Goal: Task Accomplishment & Management: Manage account settings

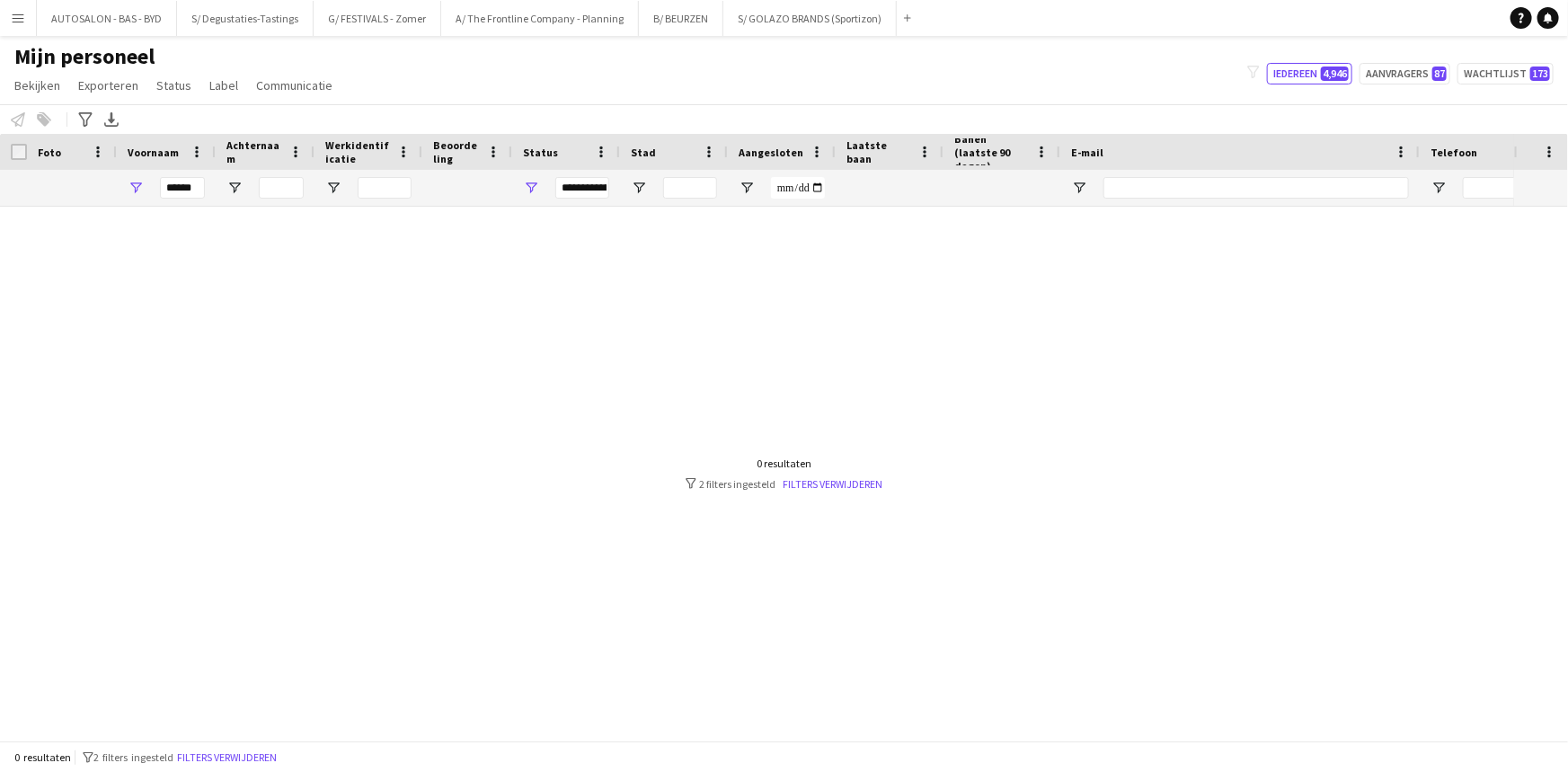
click at [196, 189] on input "******" at bounding box center [181, 188] width 45 height 22
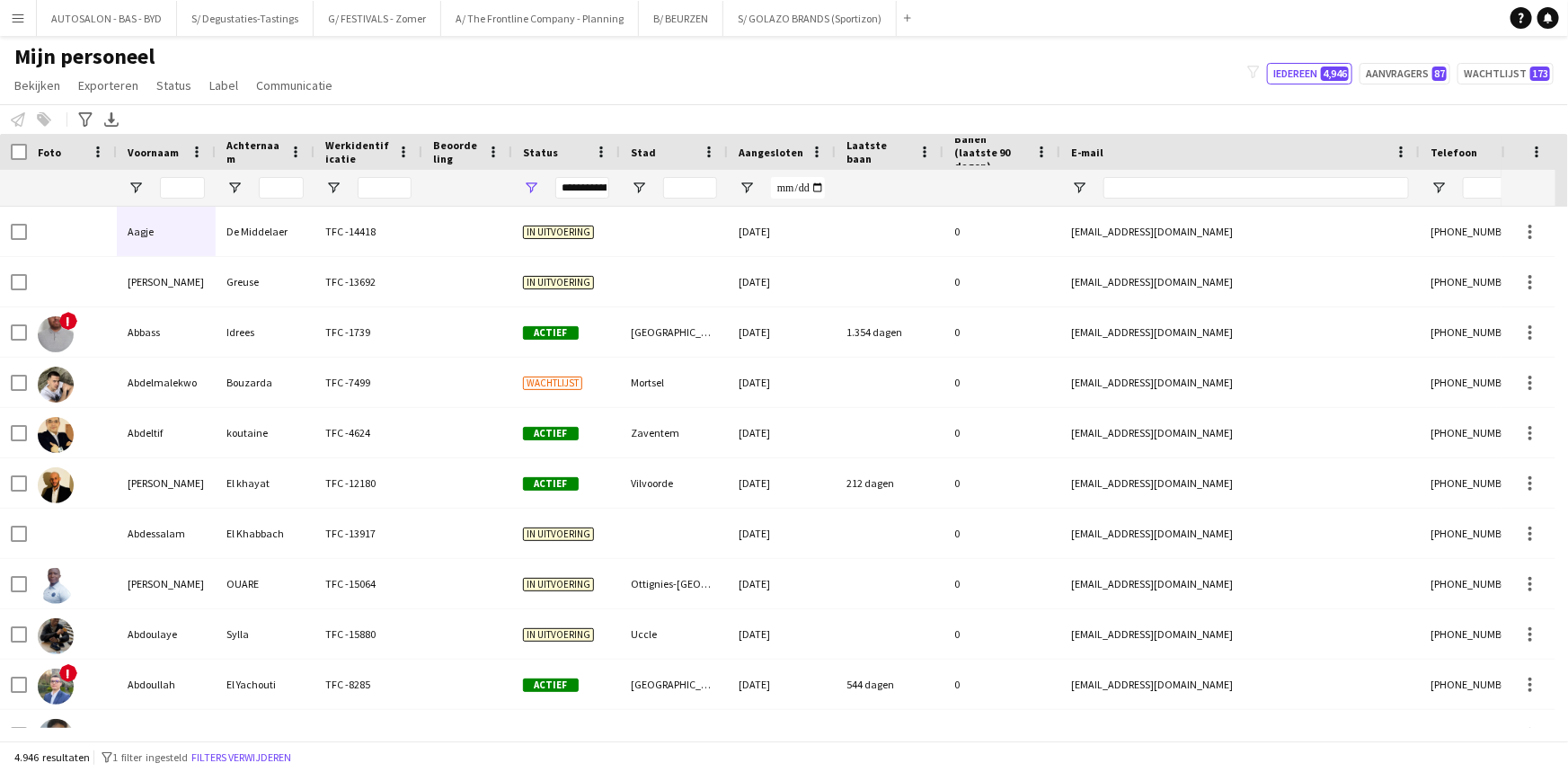
click at [181, 189] on input "Voornaam Filter Invoer" at bounding box center [181, 188] width 45 height 22
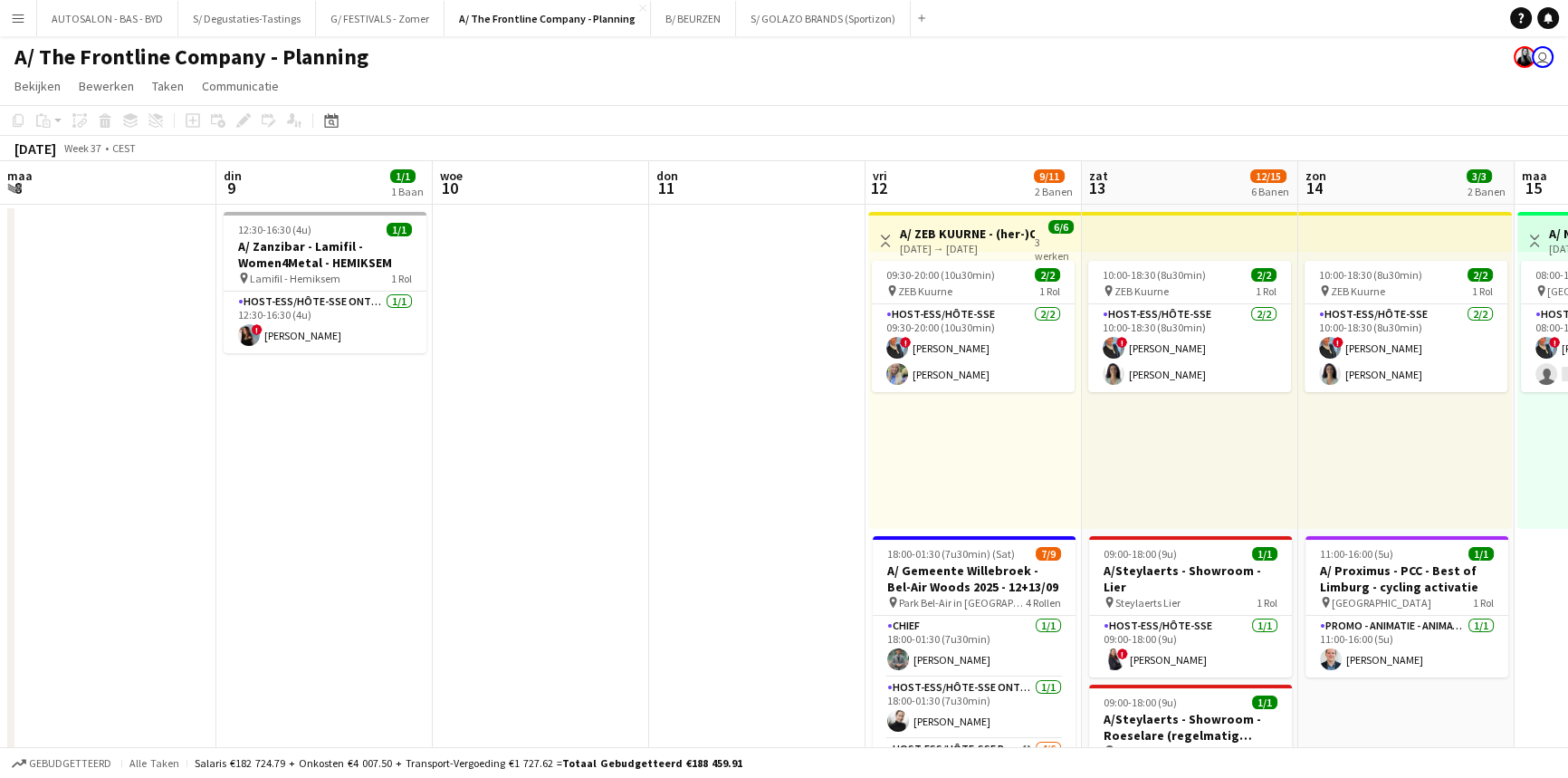
scroll to position [0, 548]
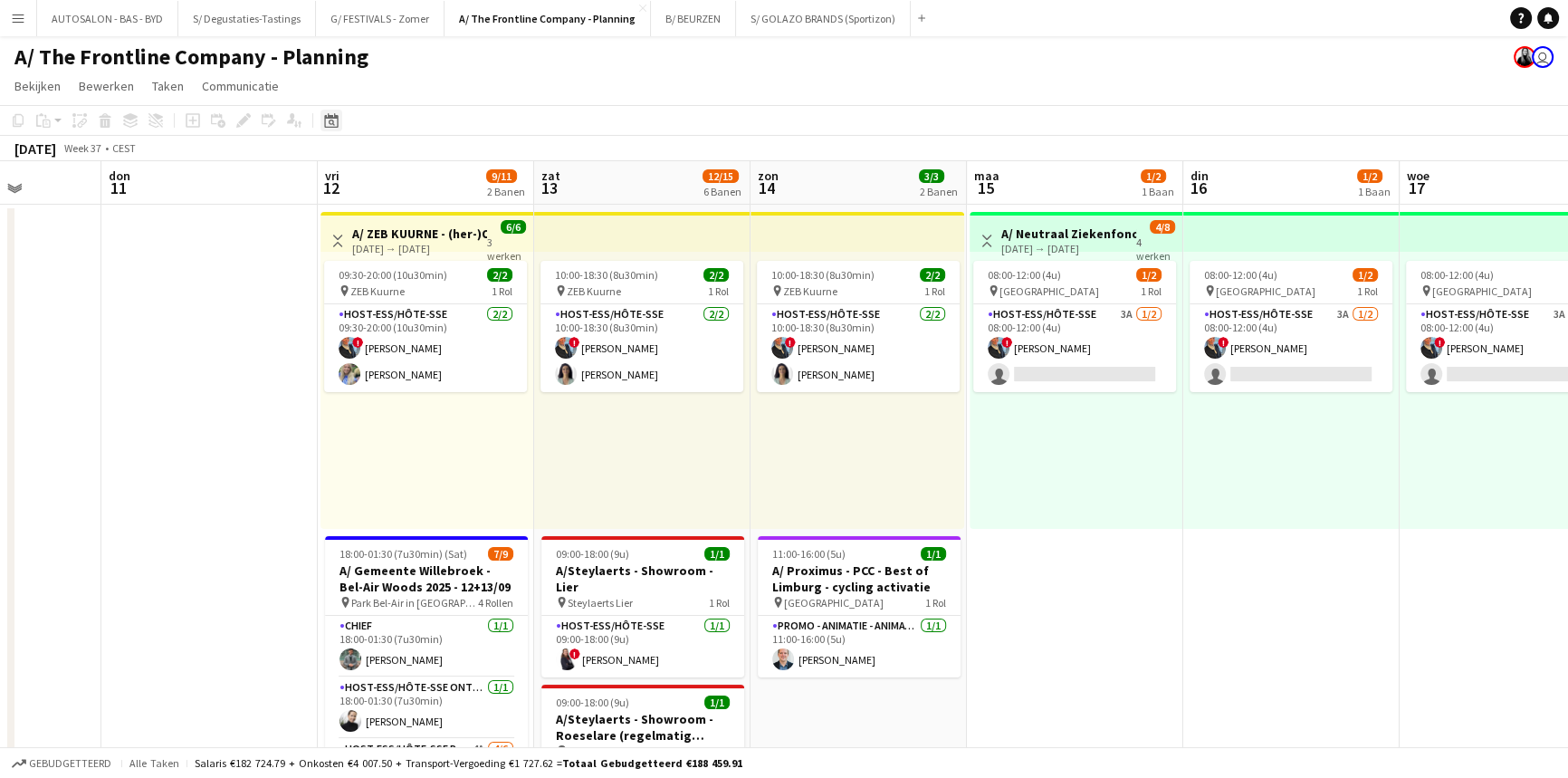
click at [335, 120] on icon "Datumkiezer" at bounding box center [331, 120] width 14 height 14
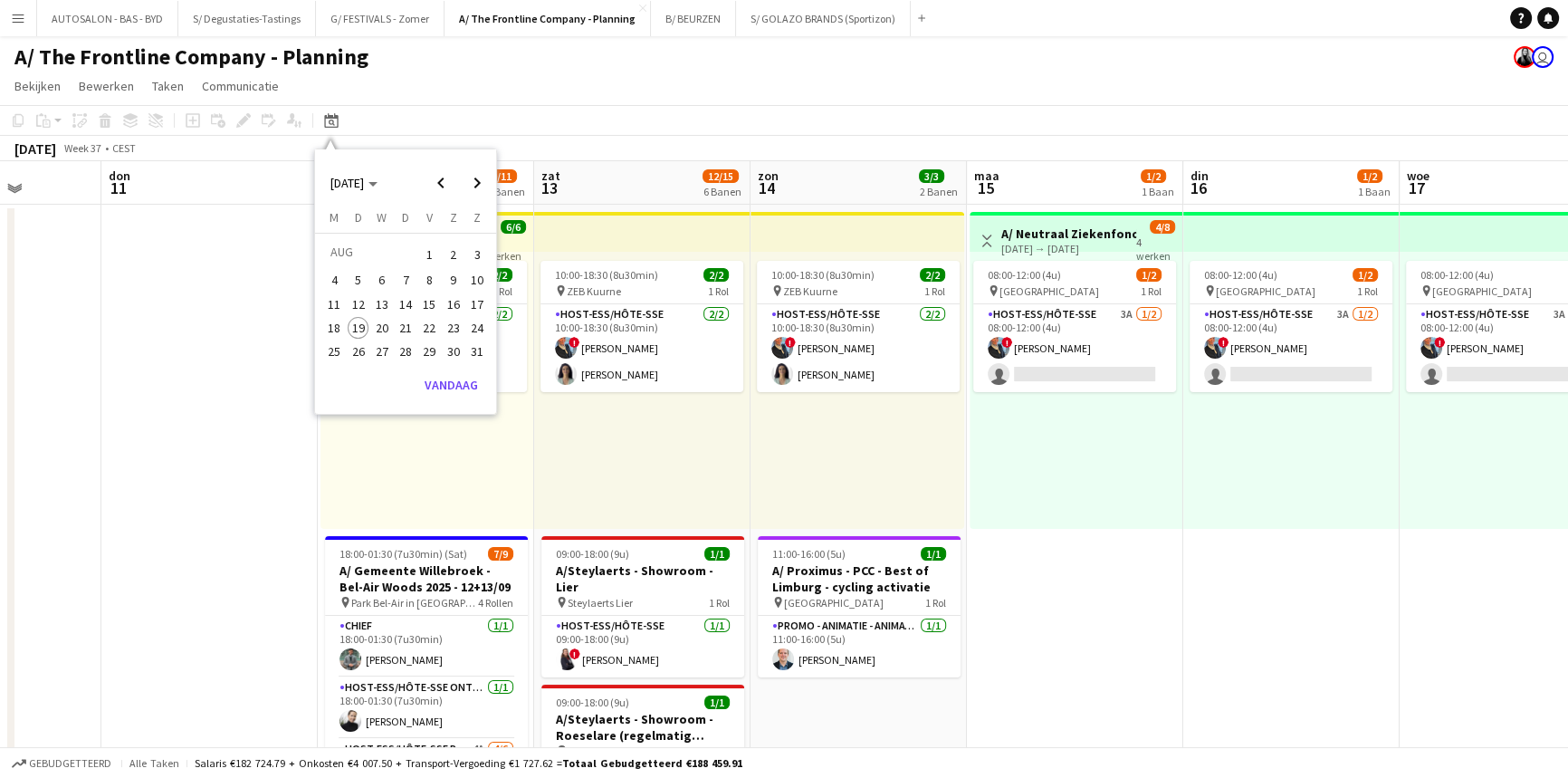
click at [443, 351] on span "30" at bounding box center [454, 352] width 22 height 22
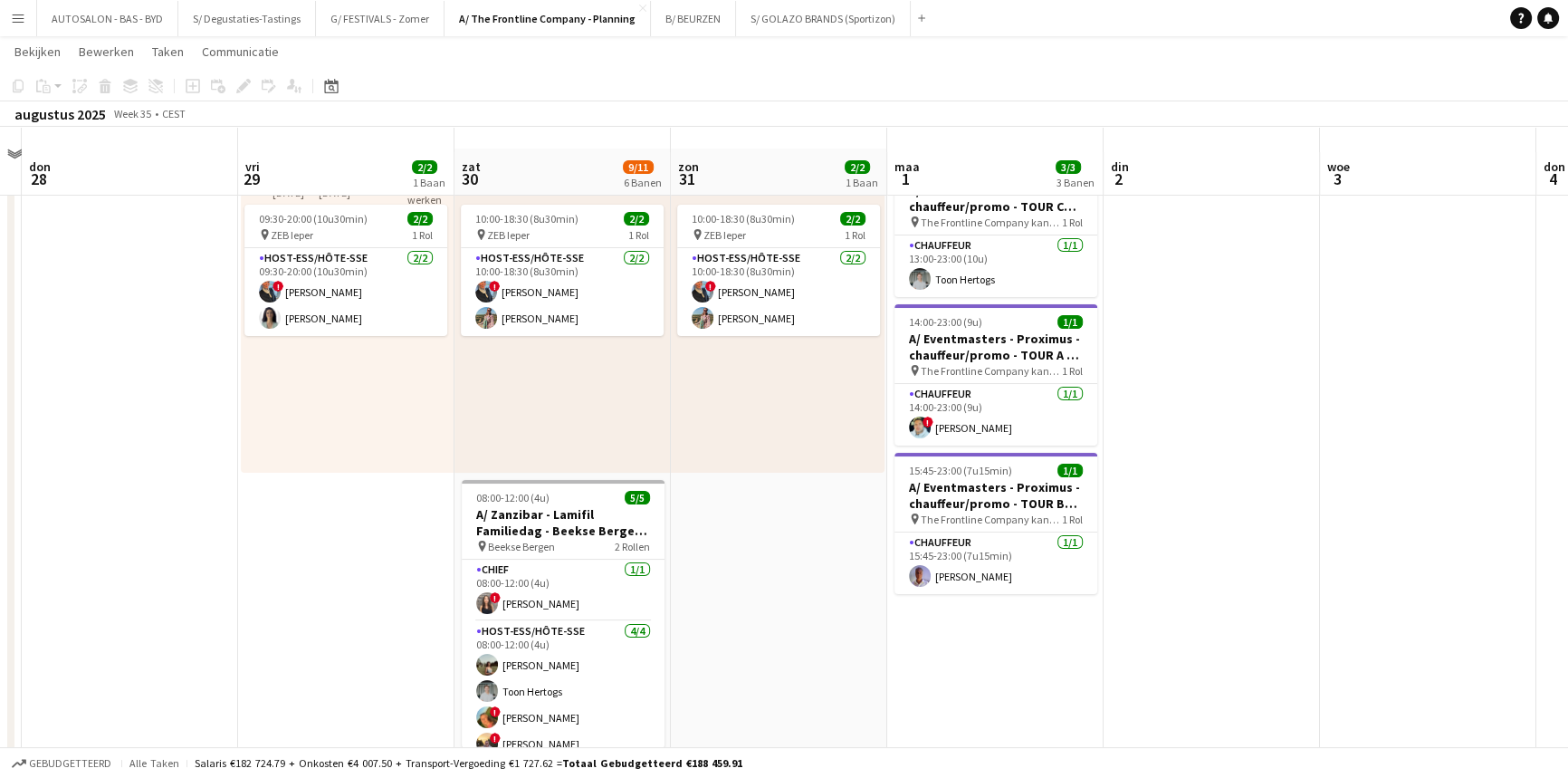
scroll to position [126, 0]
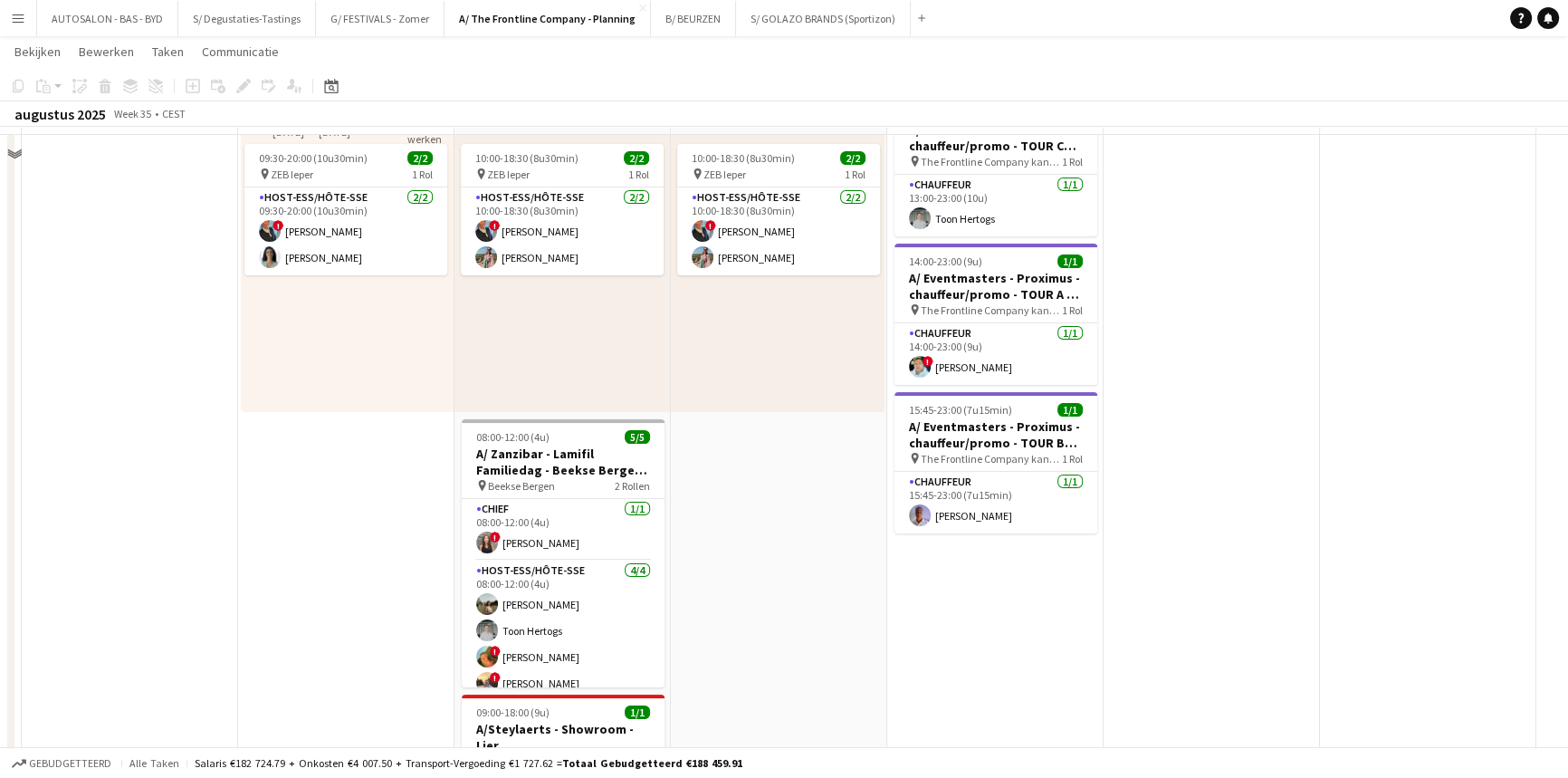
drag, startPoint x: 756, startPoint y: 512, endPoint x: 716, endPoint y: 525, distance: 42.1
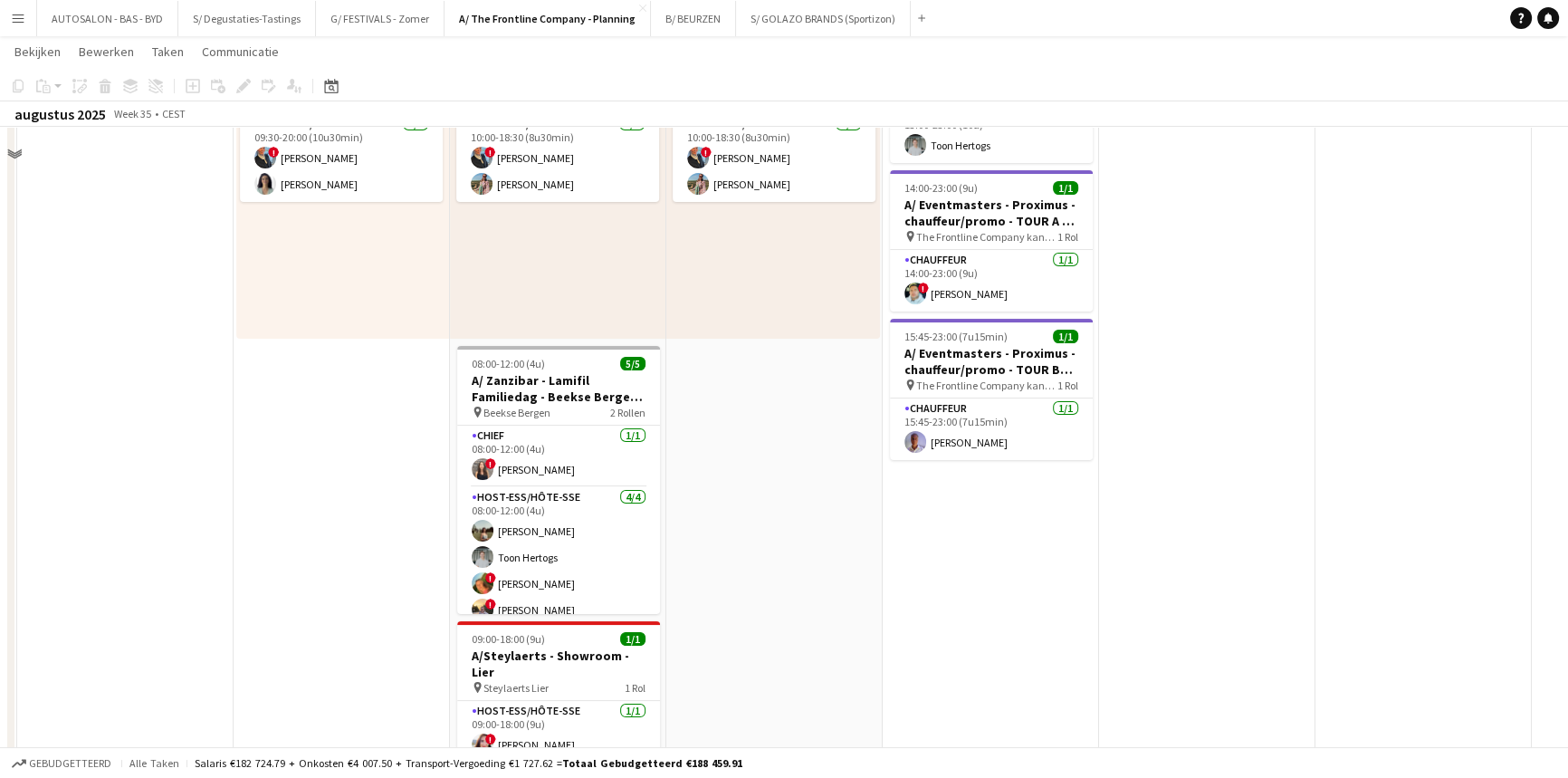
scroll to position [0, 639]
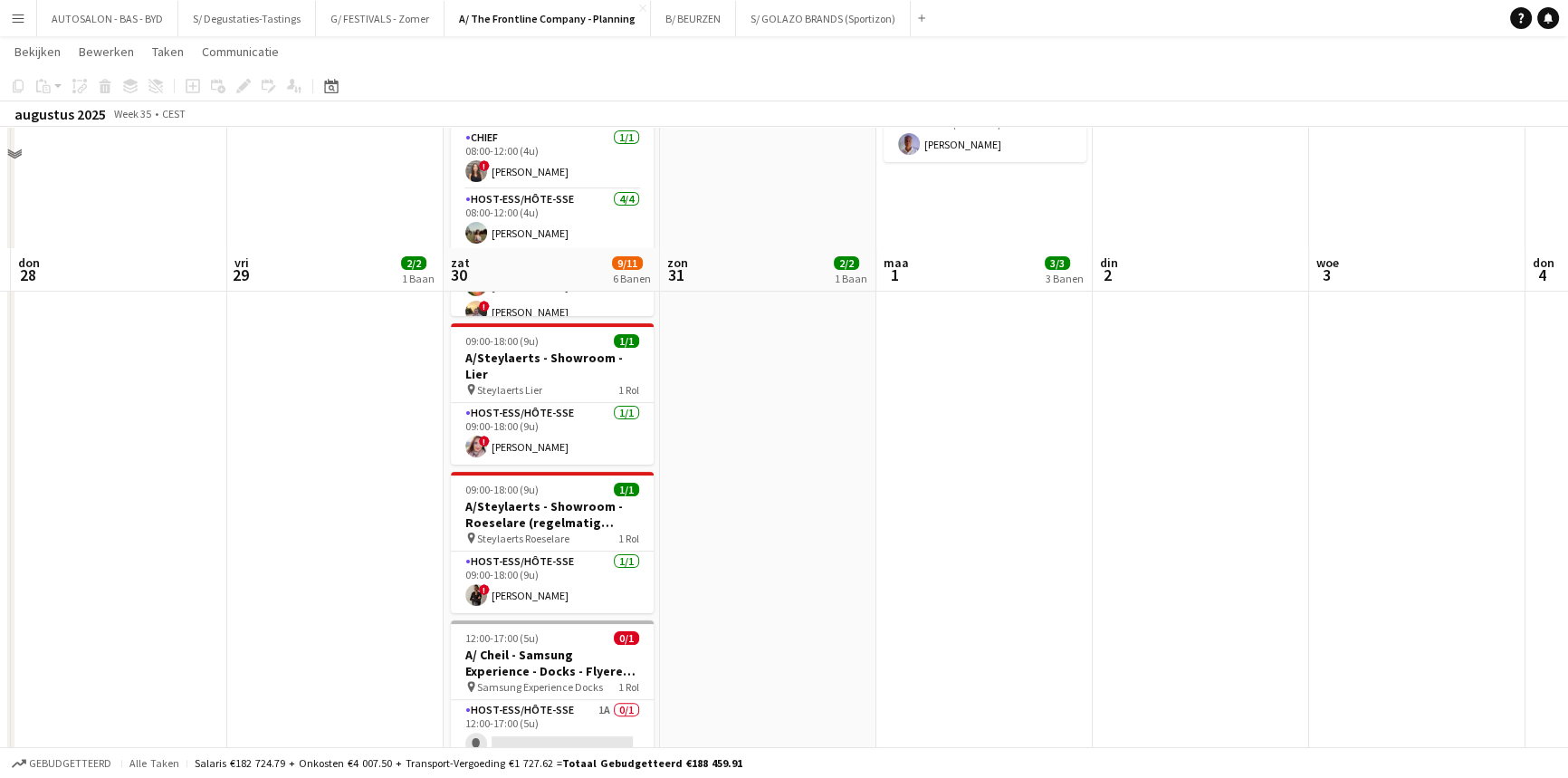
drag, startPoint x: 731, startPoint y: 472, endPoint x: 725, endPoint y: 580, distance: 108.2
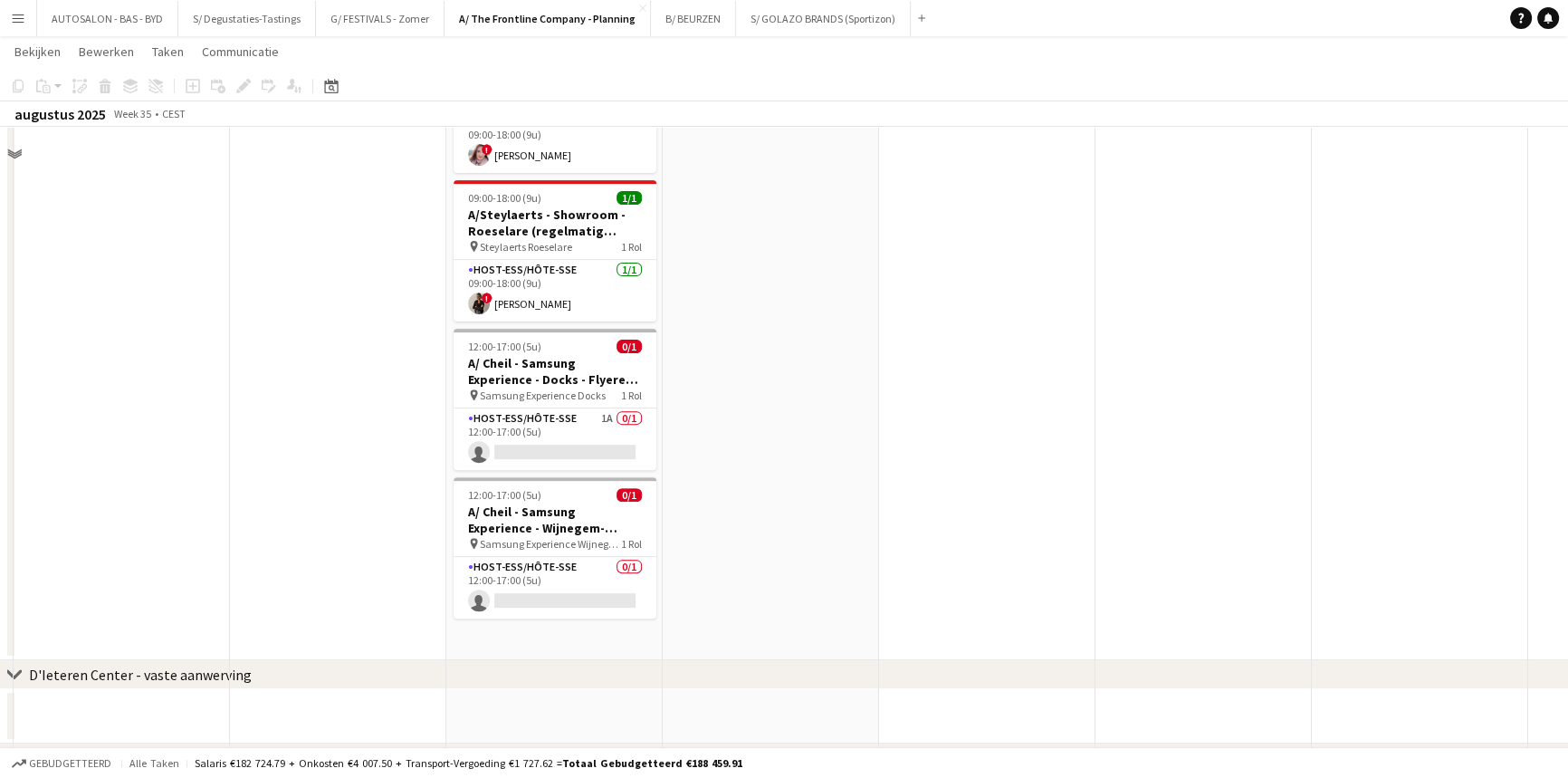
scroll to position [0, 635]
drag, startPoint x: 718, startPoint y: 471, endPoint x: 720, endPoint y: 512, distance: 41.0
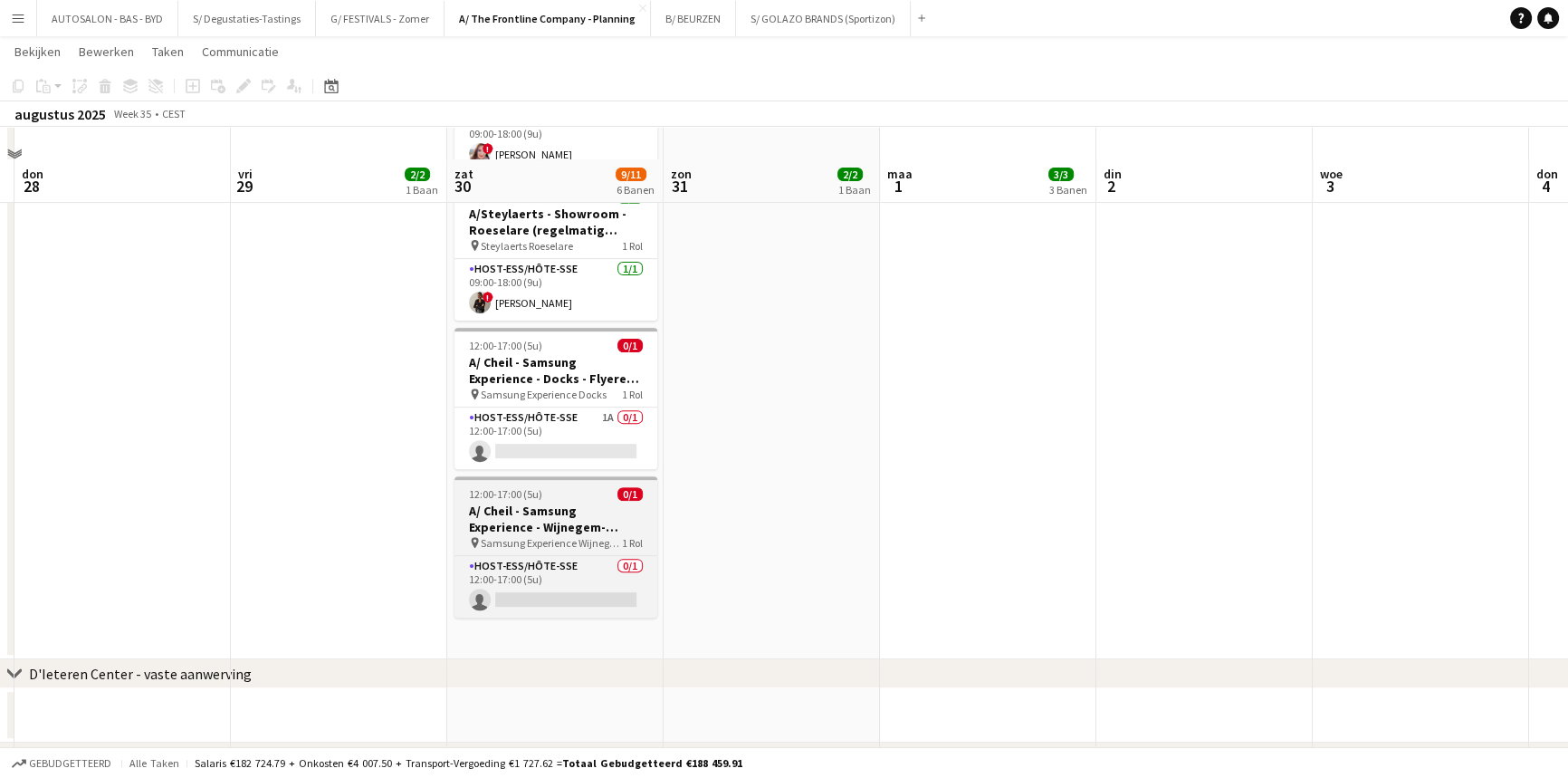
scroll to position [812, 0]
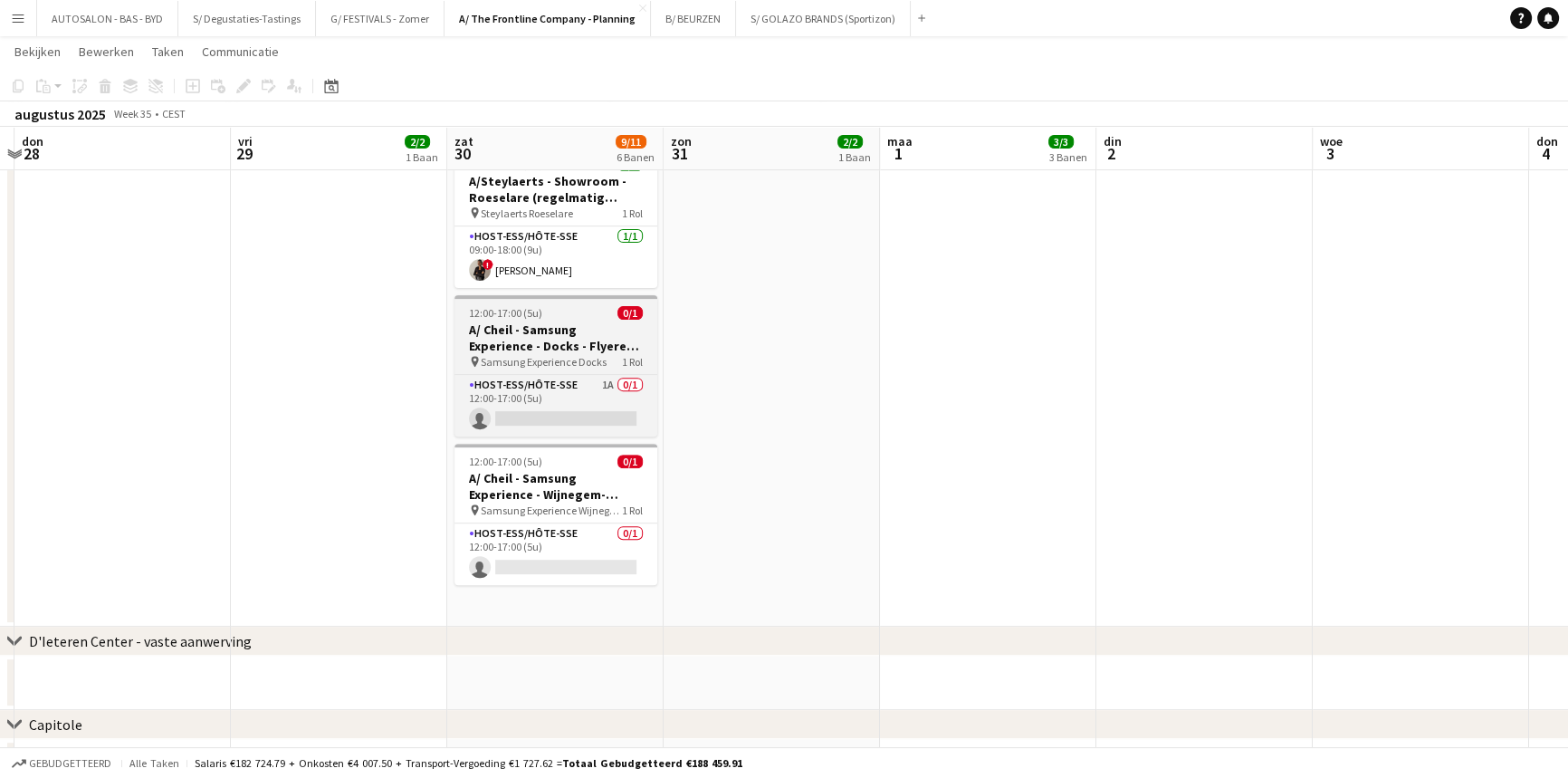
click at [556, 324] on h3 "A/ Cheil - Samsung Experience - Docks - Flyeren (30/8+6/9+13/9)" at bounding box center [556, 338] width 203 height 33
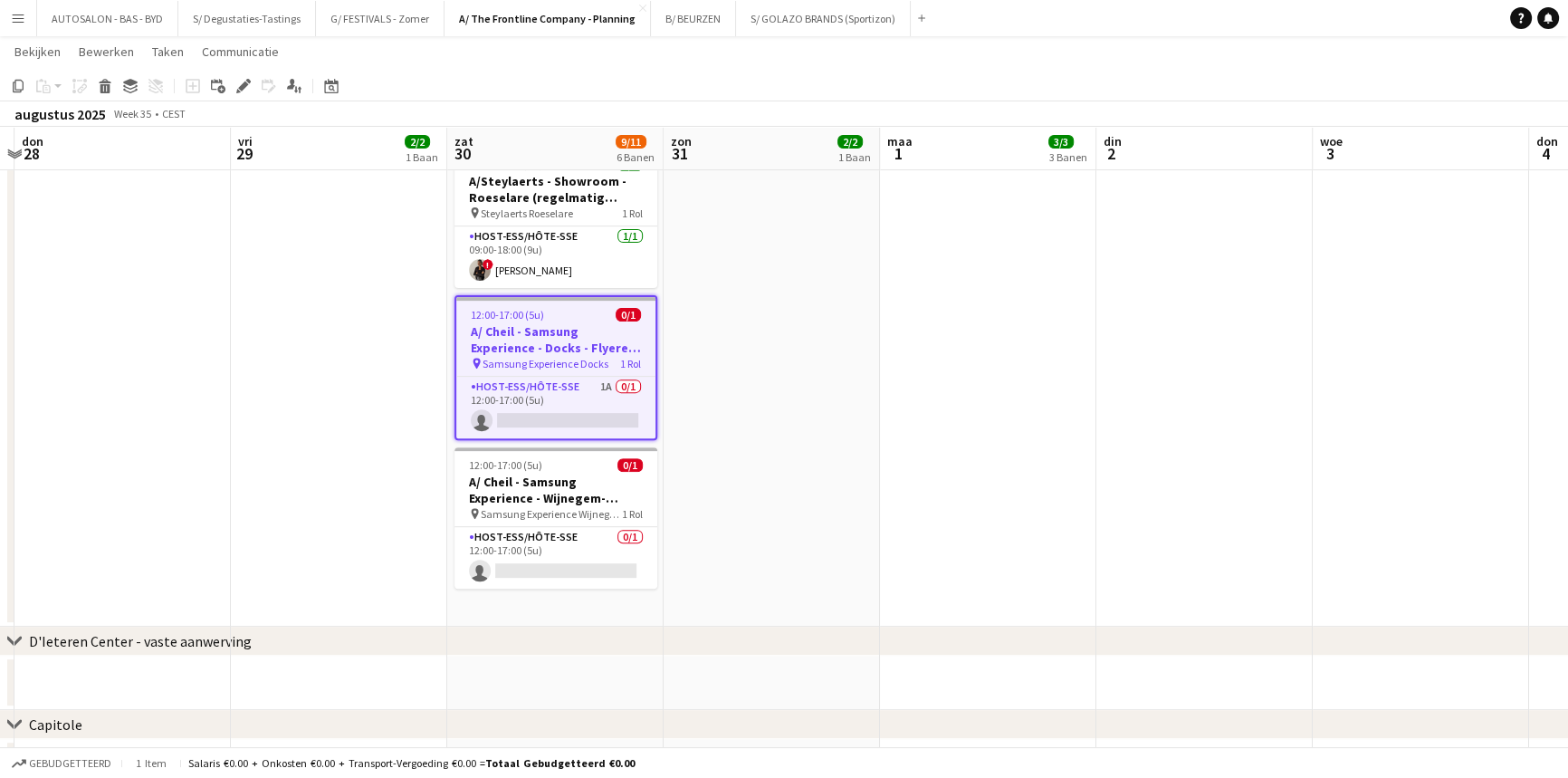
click at [563, 325] on h3 "A/ Cheil - Samsung Experience - Docks - Flyeren (30/8+6/9+13/9)" at bounding box center [556, 339] width 199 height 33
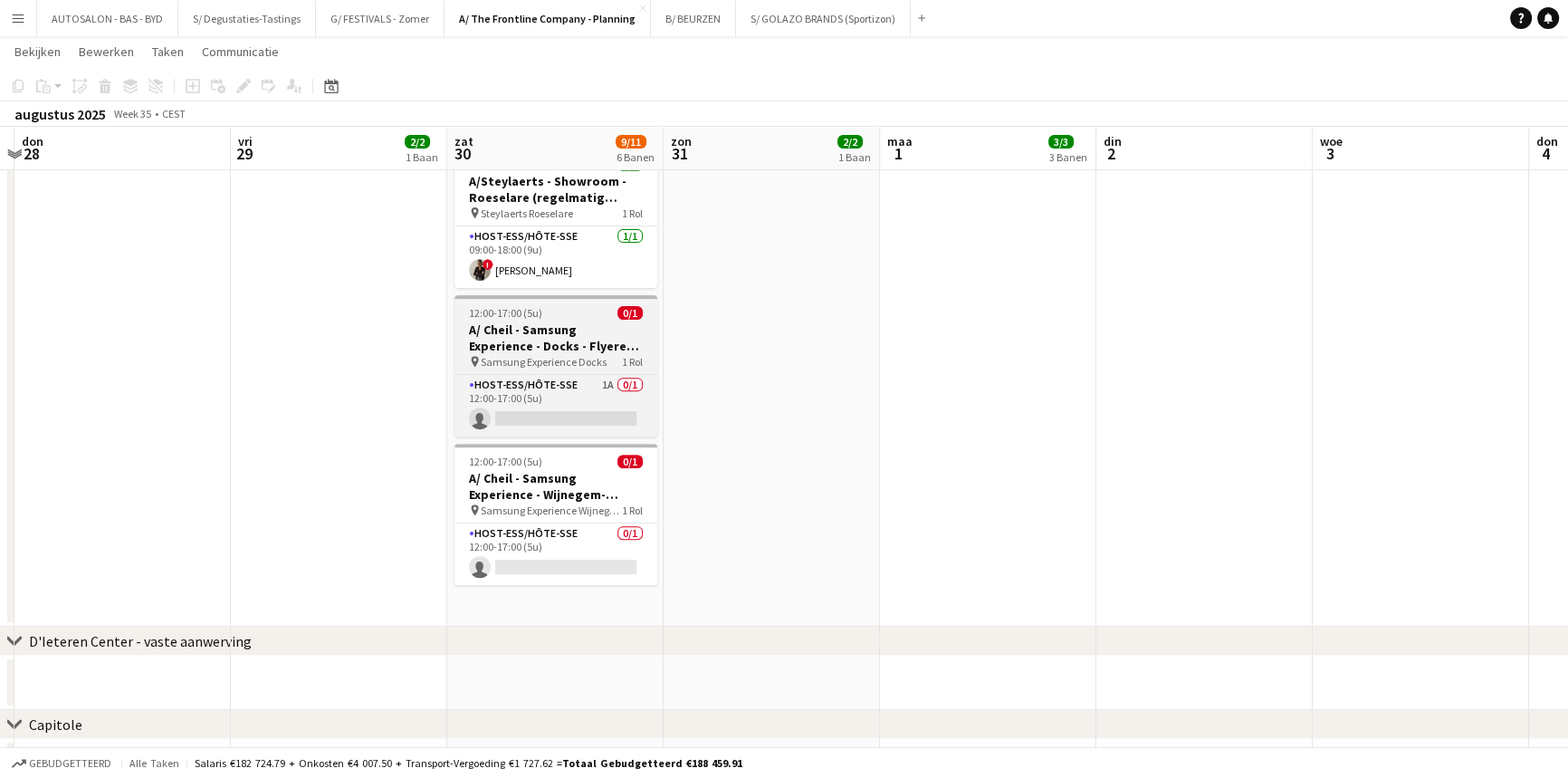
click at [504, 306] on span "12:00-17:00 (5u)" at bounding box center [505, 313] width 73 height 14
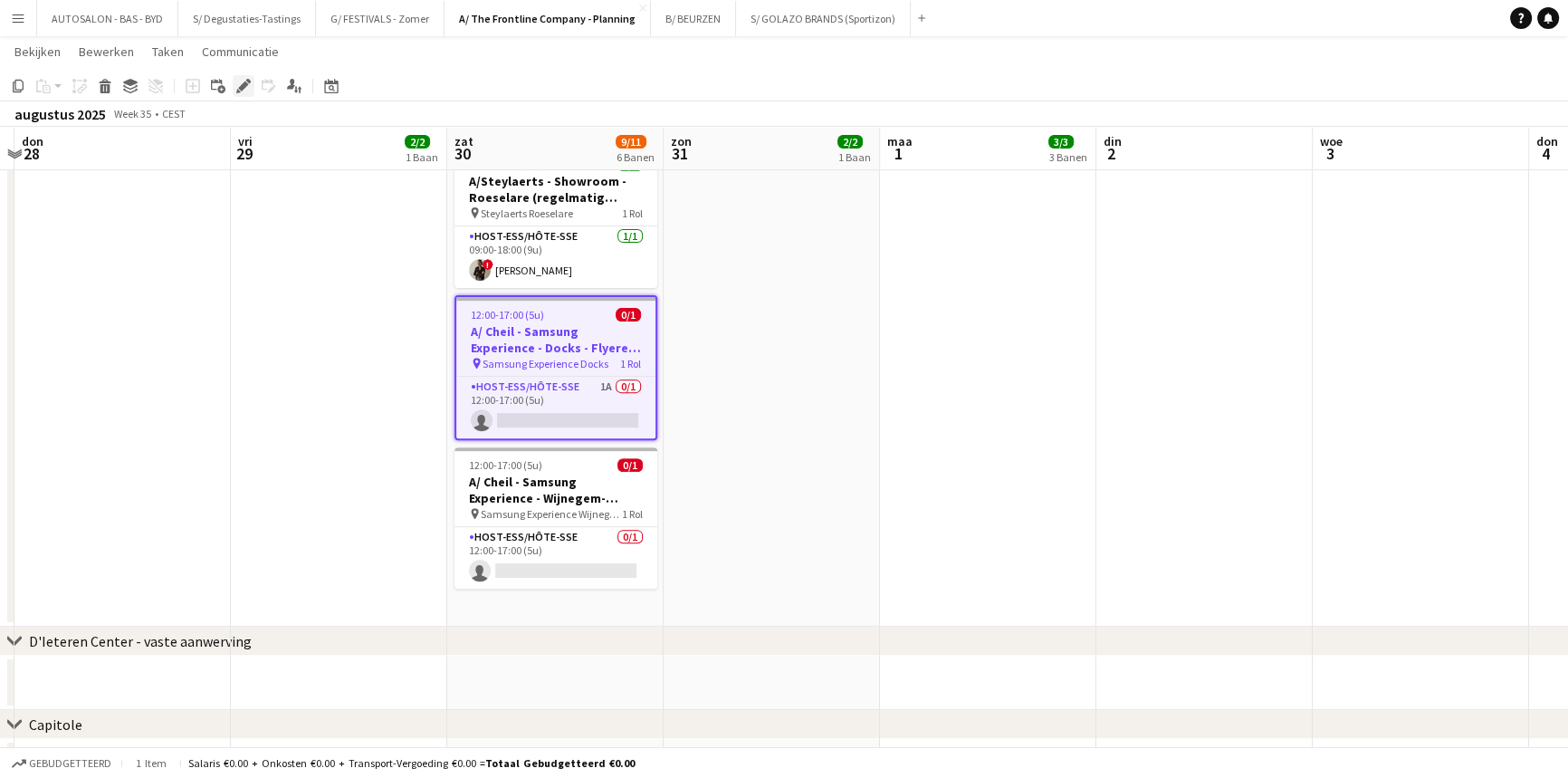
click at [245, 84] on icon at bounding box center [243, 87] width 10 height 10
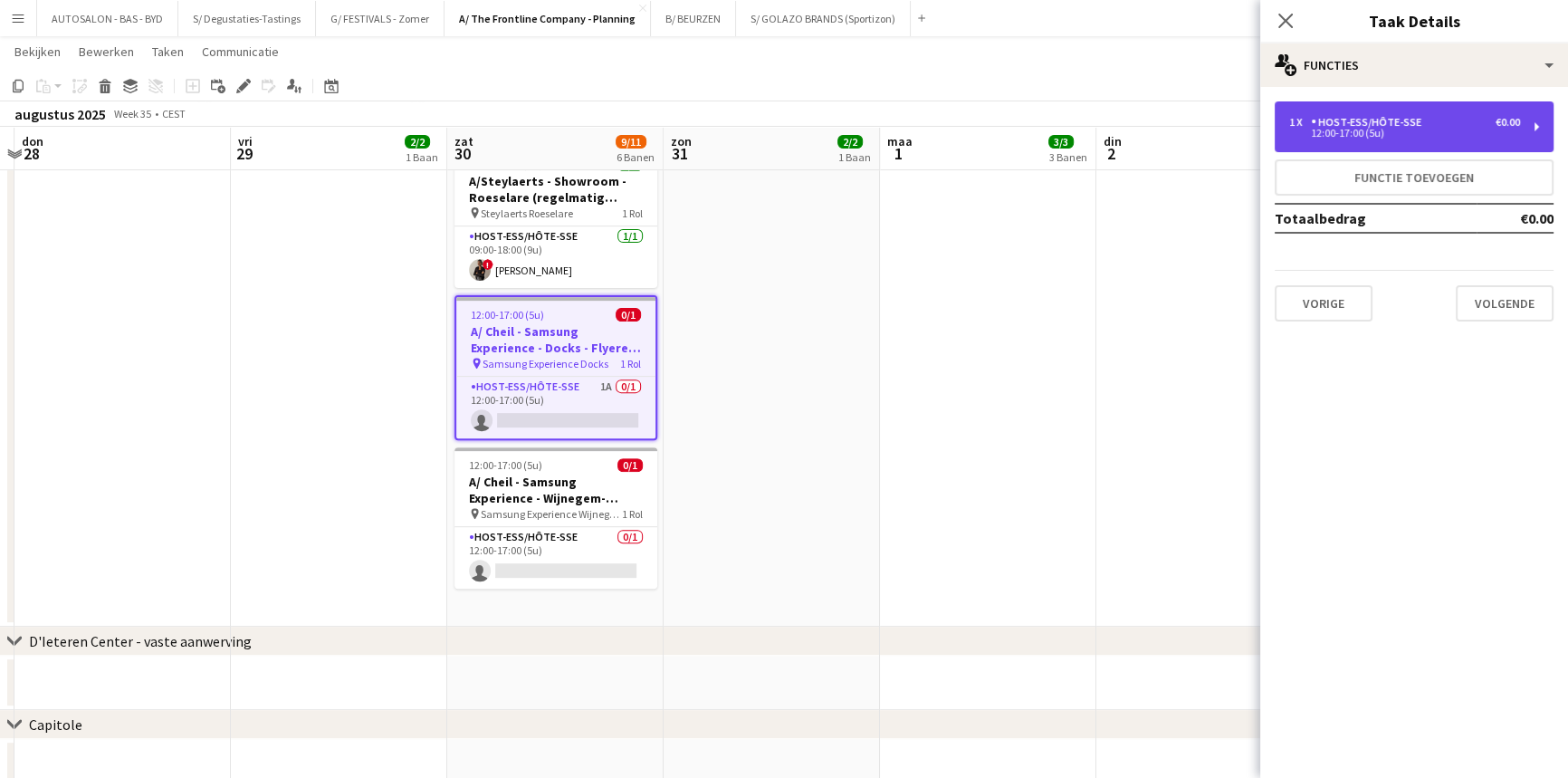
click at [1421, 126] on div "Host-ess/Hôte-sse" at bounding box center [1370, 122] width 118 height 13
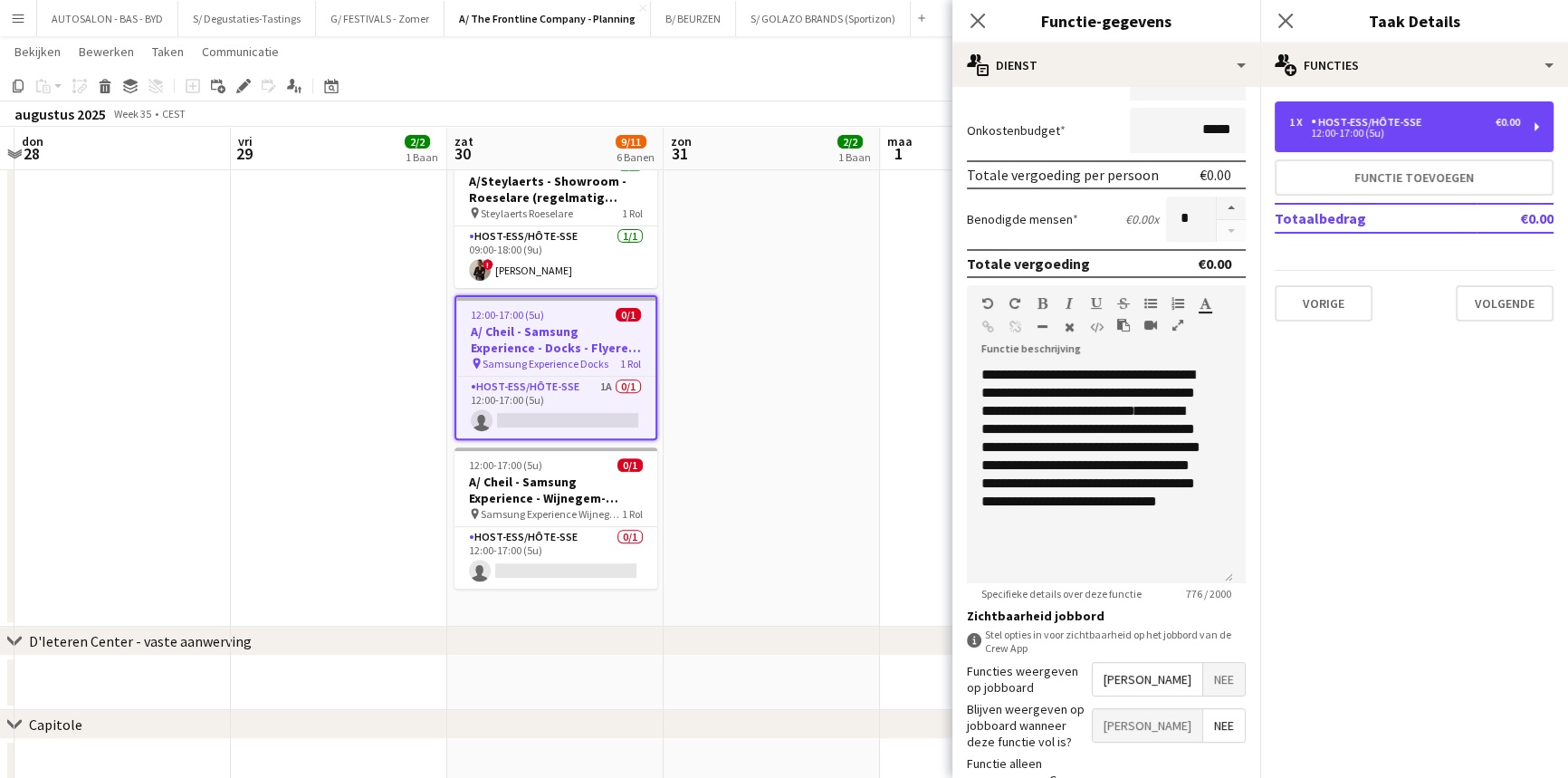
scroll to position [358, 0]
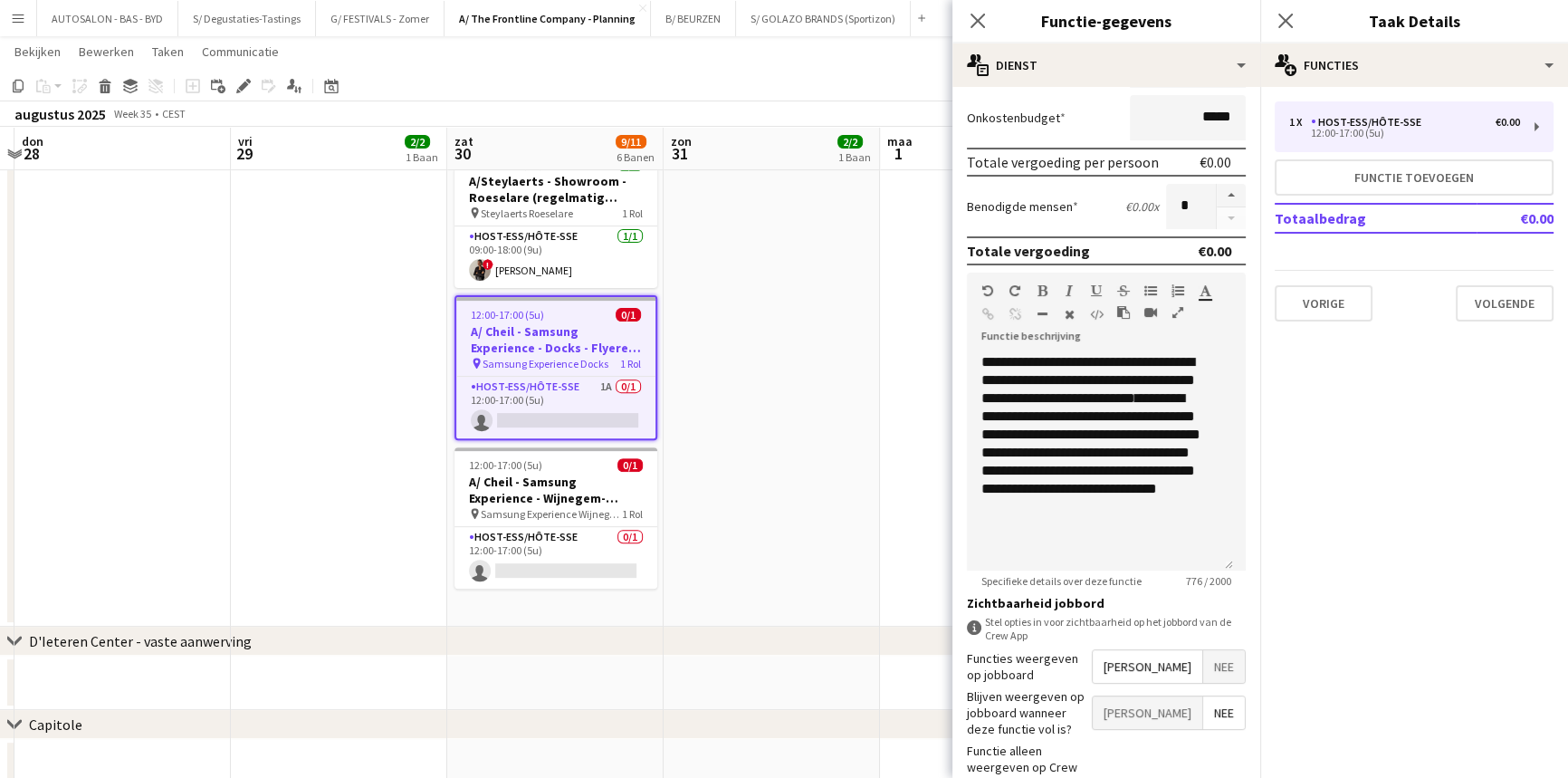
click at [1174, 309] on icon "button" at bounding box center [1177, 312] width 11 height 13
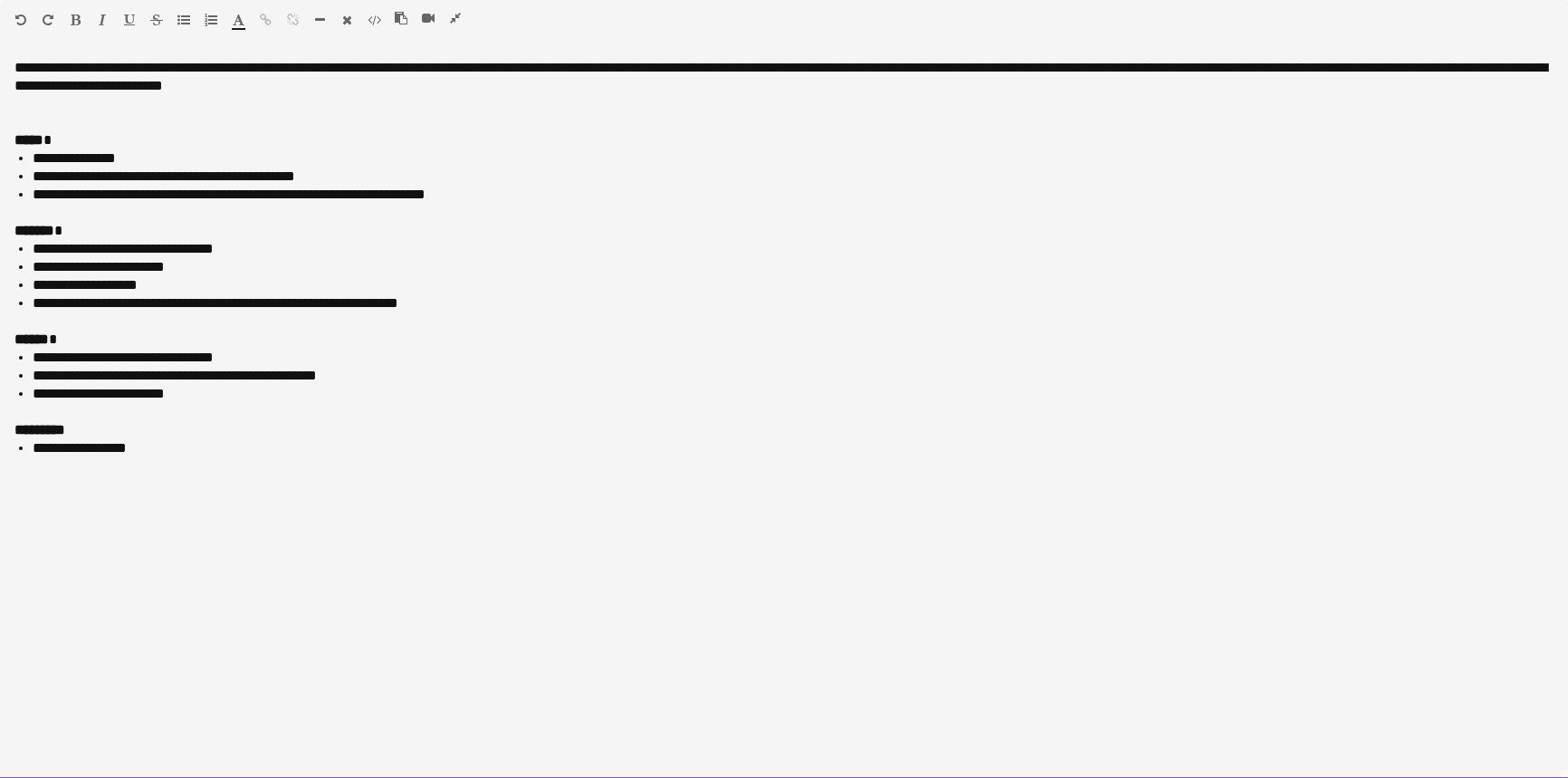
click at [11, 48] on div "**********" at bounding box center [784, 412] width 1568 height 733
click at [14, 63] on div "**********" at bounding box center [784, 77] width 1539 height 36
paste div
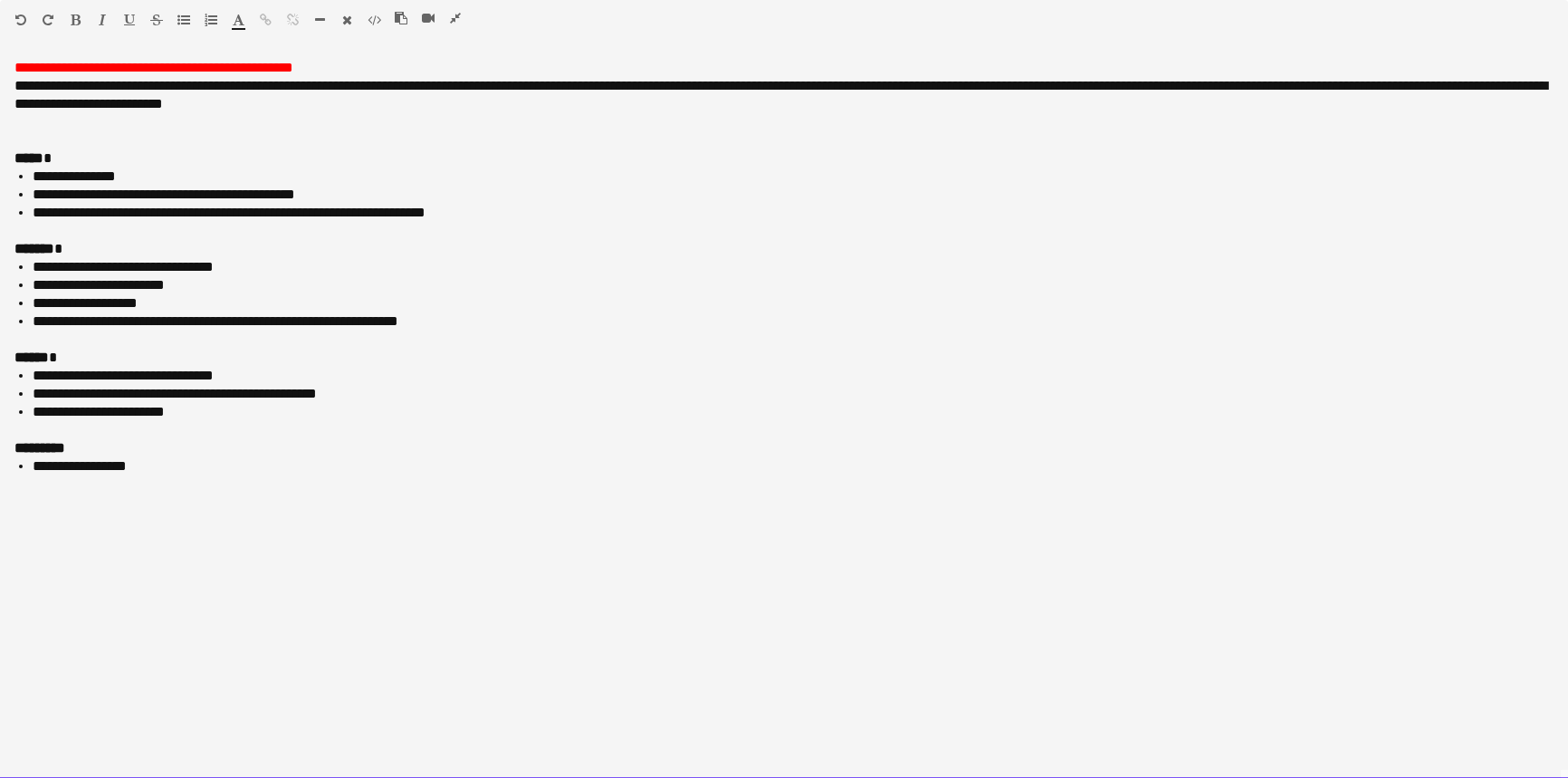
click at [464, 354] on div "****** *" at bounding box center [784, 358] width 1539 height 18
click at [461, 18] on div at bounding box center [436, 22] width 82 height 22
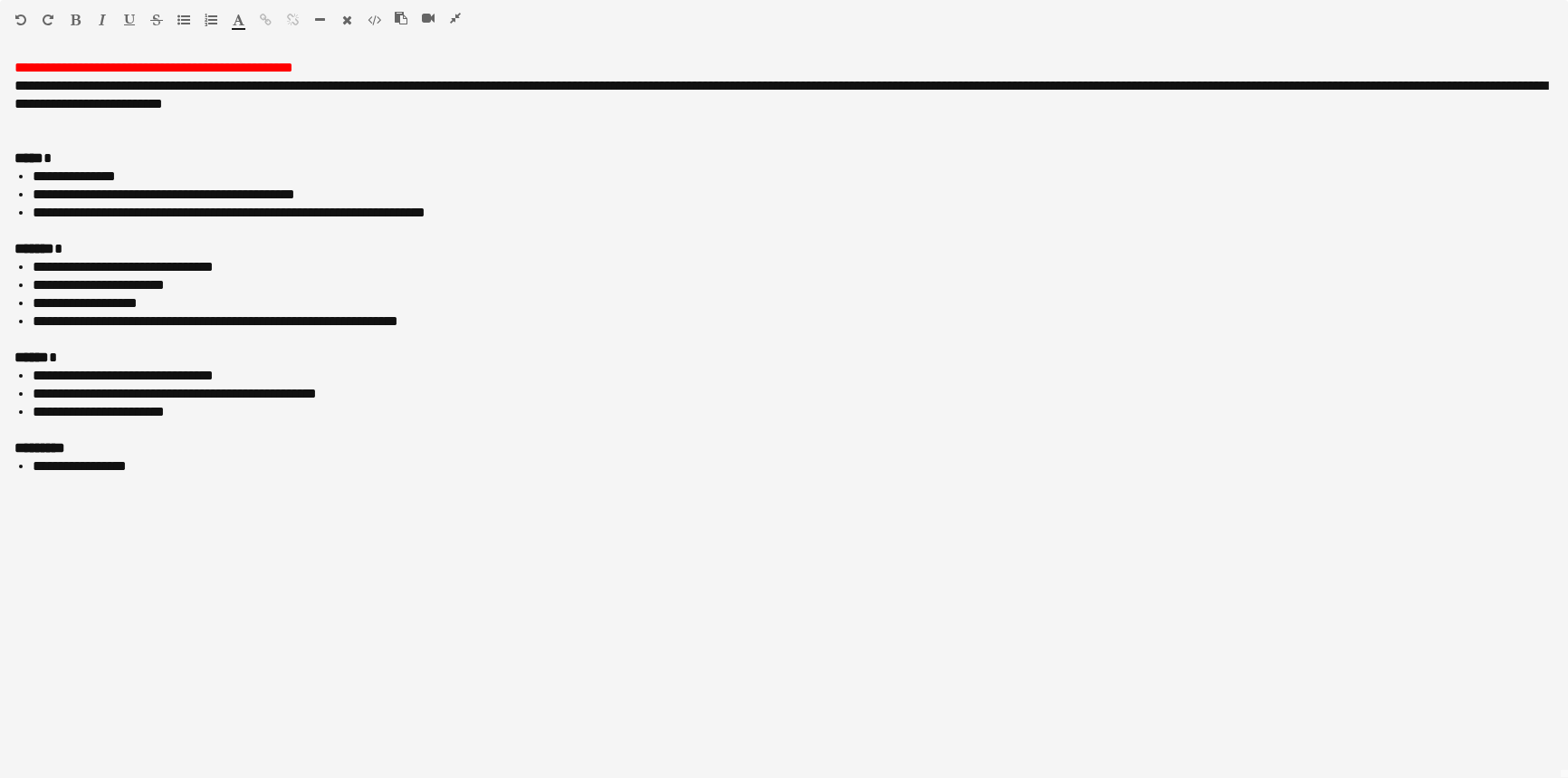
click at [459, 18] on icon "button" at bounding box center [455, 18] width 11 height 13
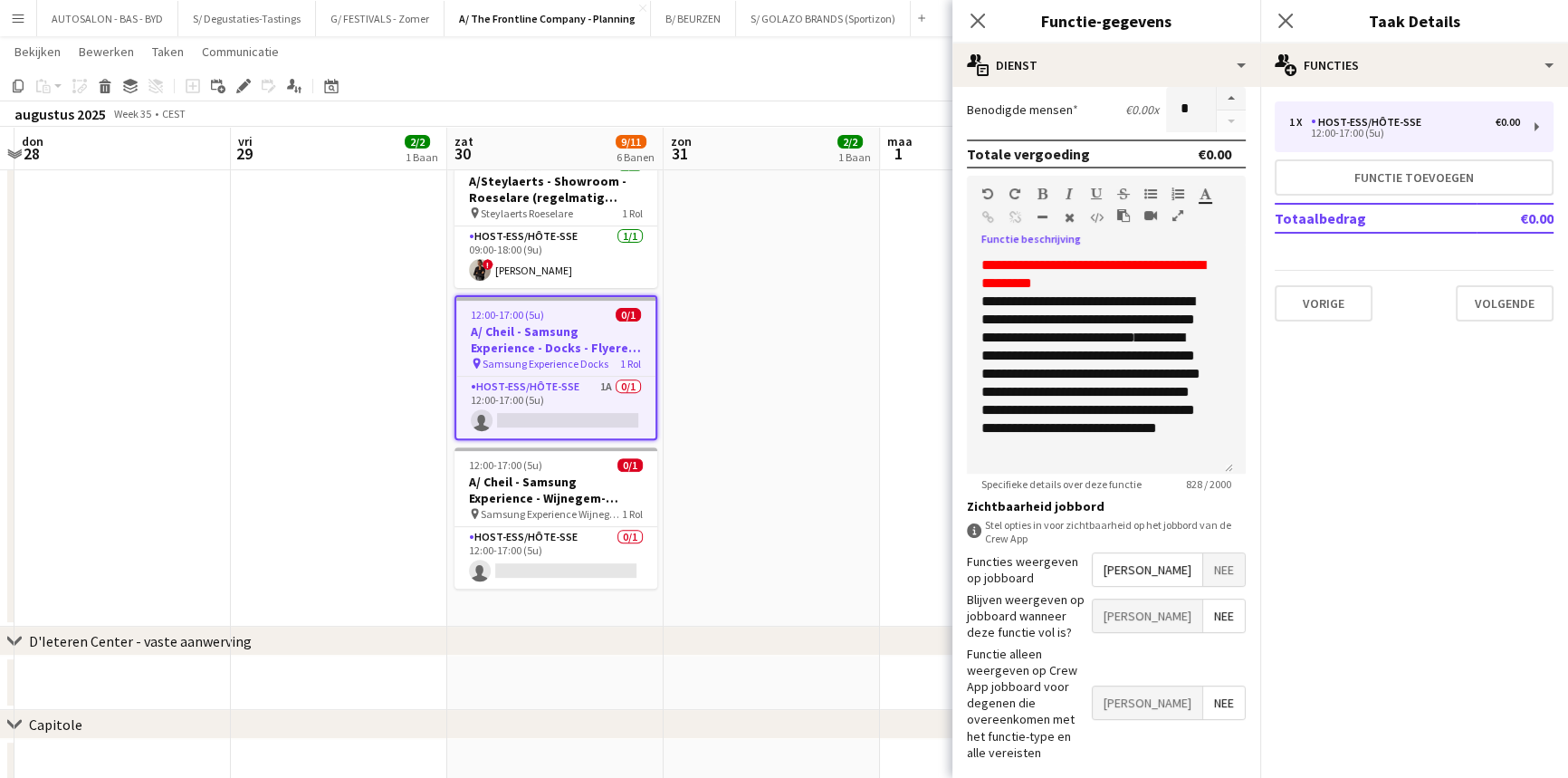
scroll to position [472, 0]
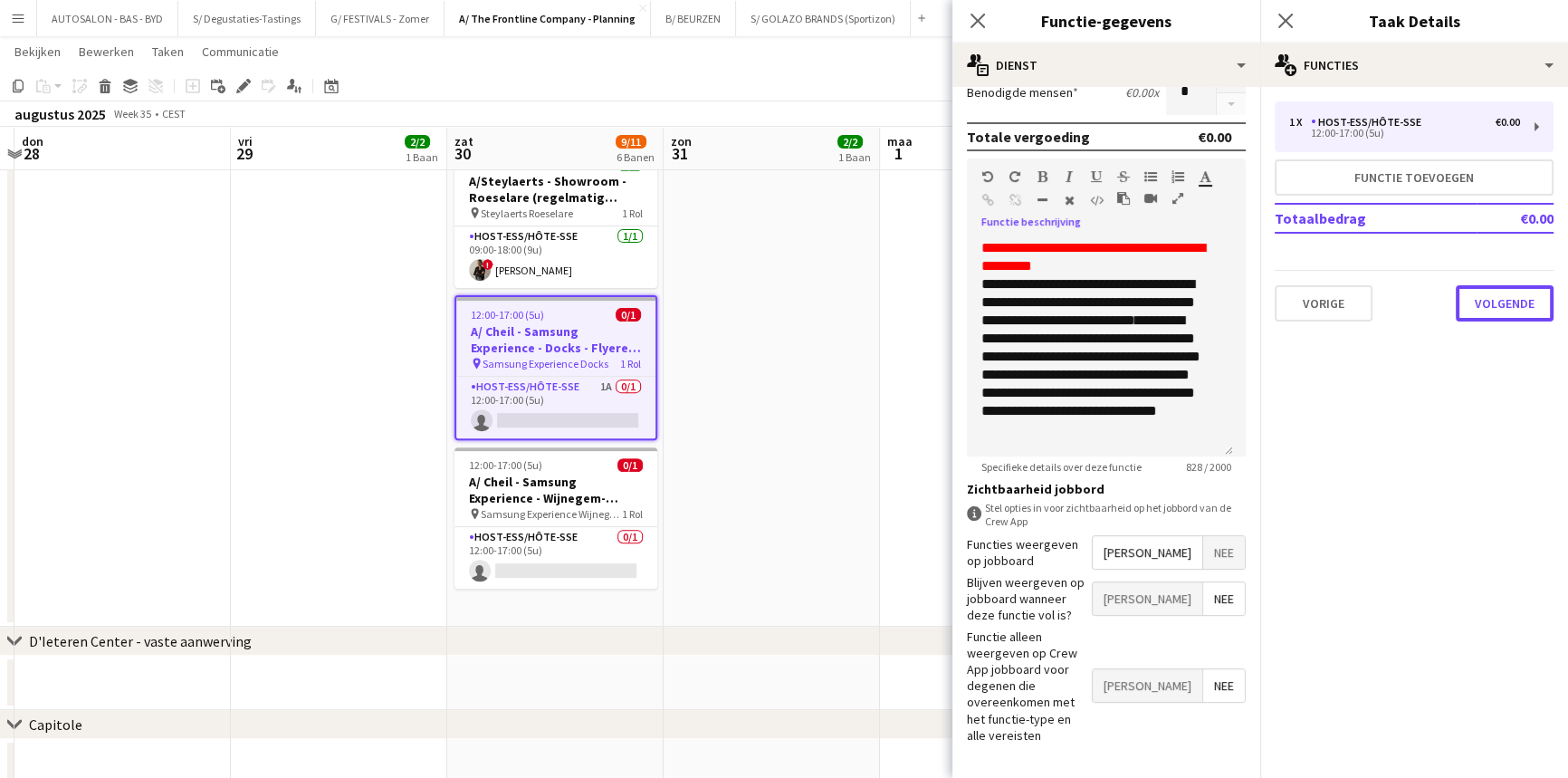
click at [1485, 302] on button "Volgende" at bounding box center [1505, 303] width 98 height 36
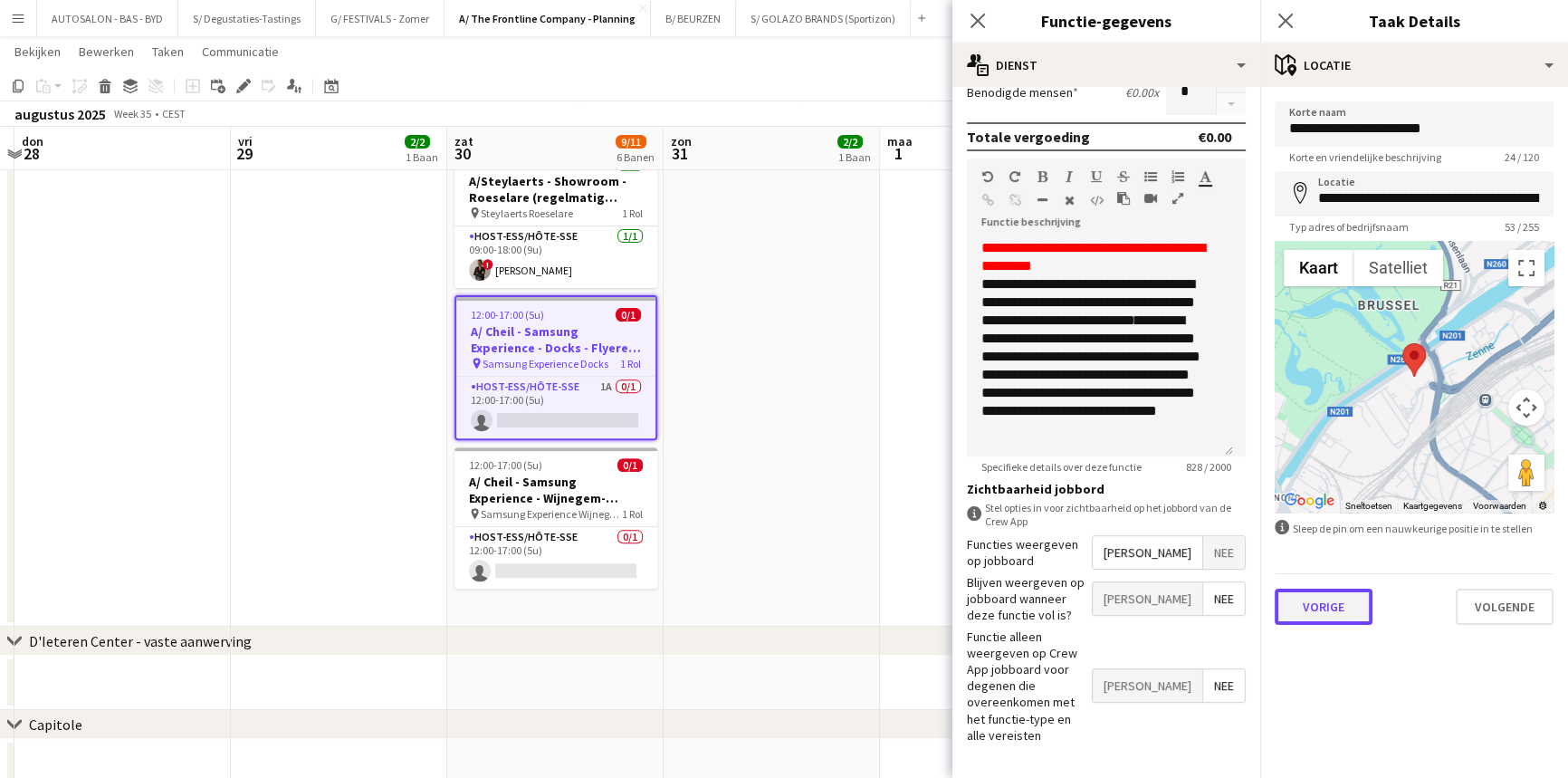
click at [1339, 601] on button "Vorige" at bounding box center [1324, 607] width 98 height 36
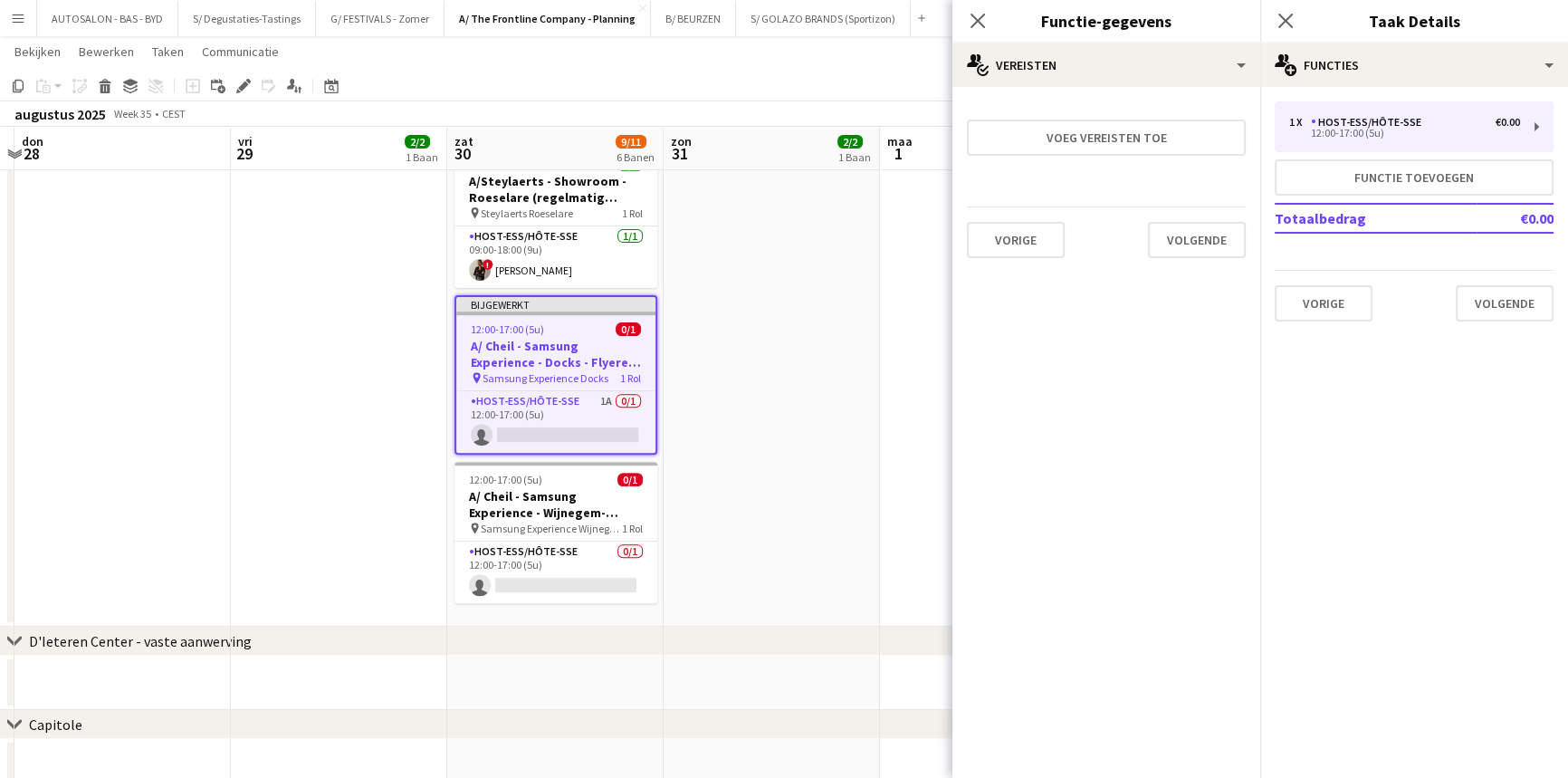
scroll to position [0, 0]
click at [1173, 238] on button "Volgende" at bounding box center [1197, 240] width 98 height 36
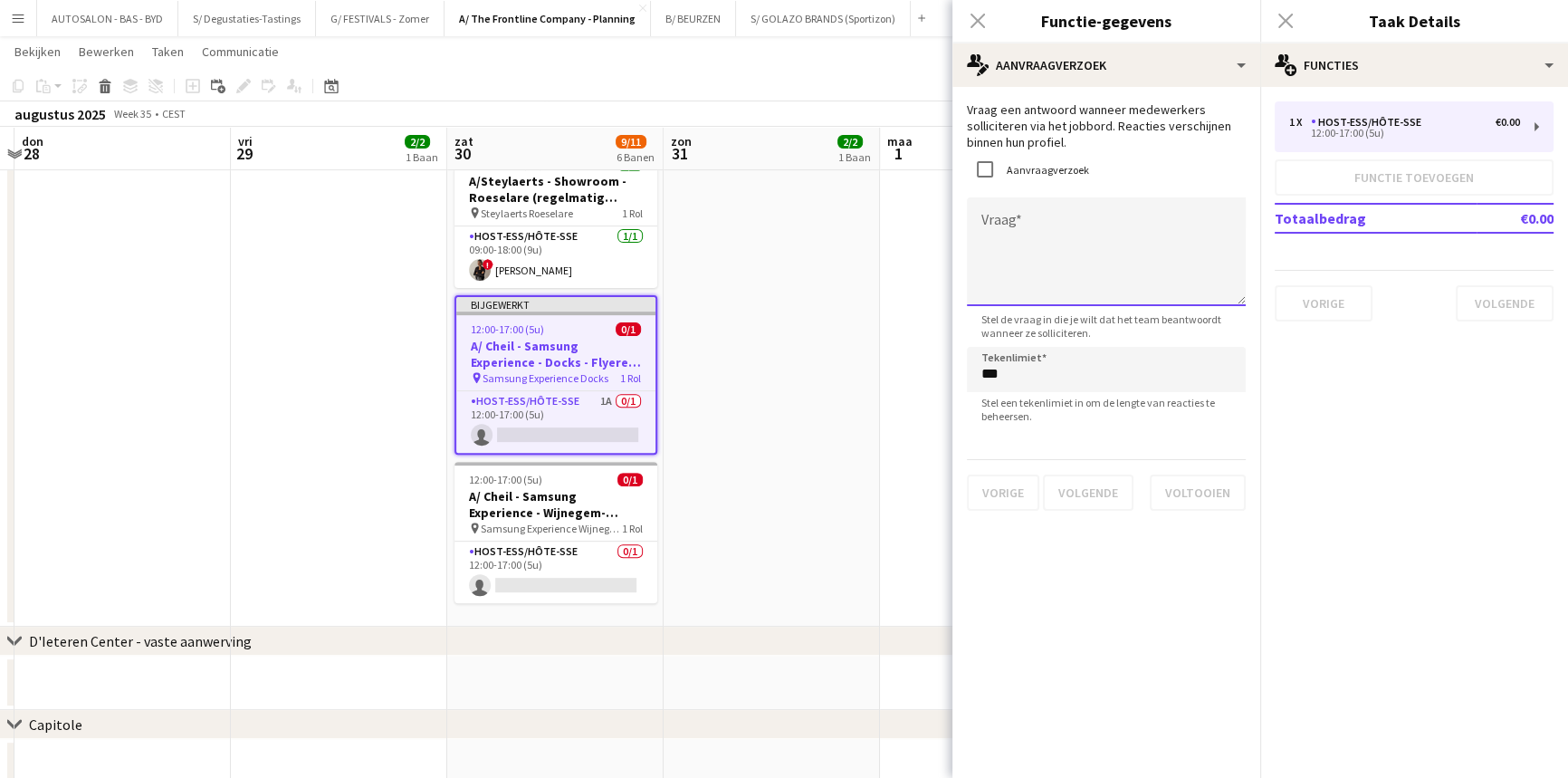
click at [1034, 232] on textarea "Vraag" at bounding box center [1106, 251] width 279 height 109
paste textarea "**********"
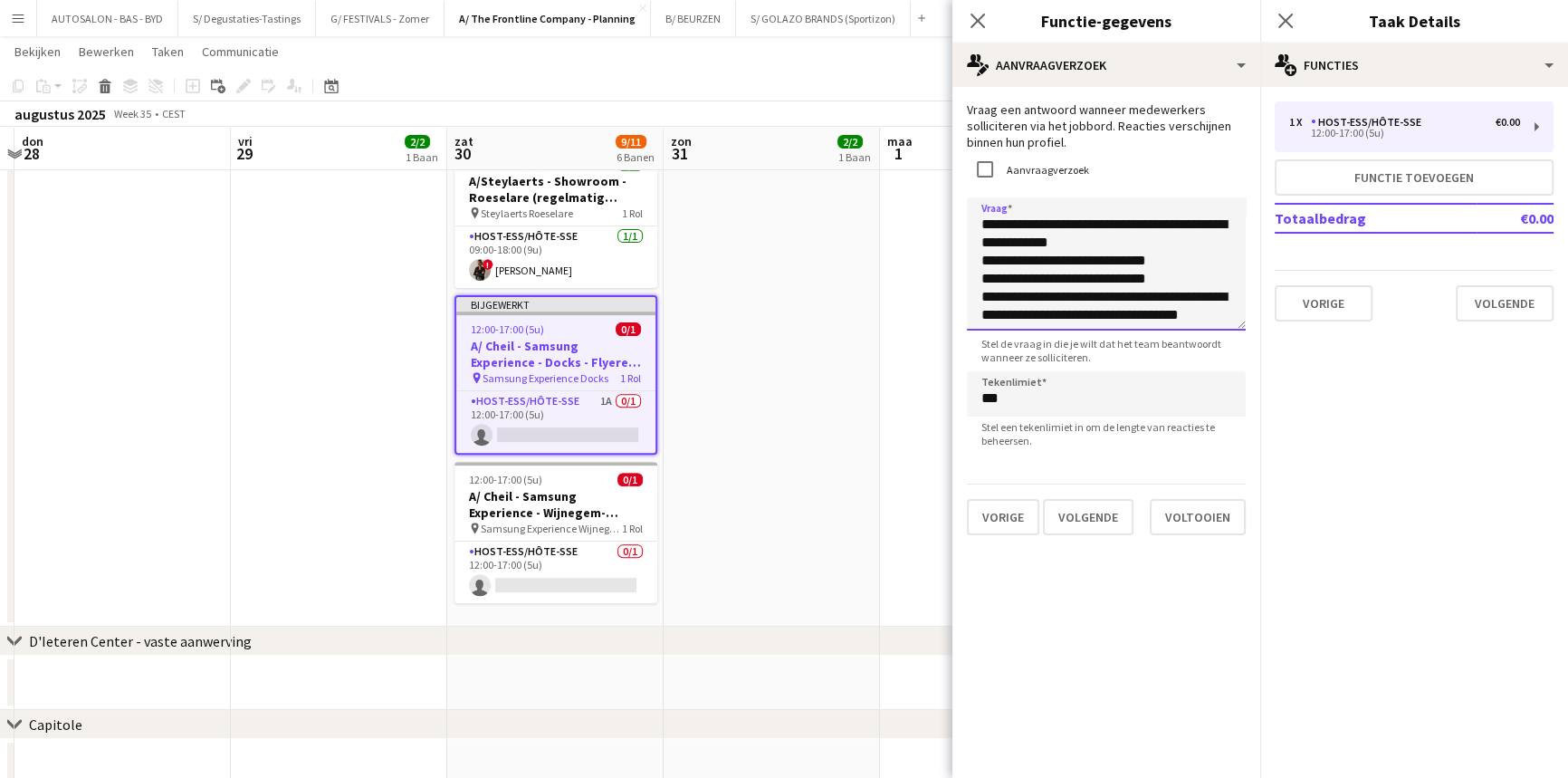
drag, startPoint x: 1240, startPoint y: 301, endPoint x: 1275, endPoint y: 552, distance: 253.4
click at [1282, 552] on body "Menu [GEOGRAPHIC_DATA] Borden Borden Alle taken Status Werkforce Werkforce [PER…" at bounding box center [784, 6] width 1568 height 1636
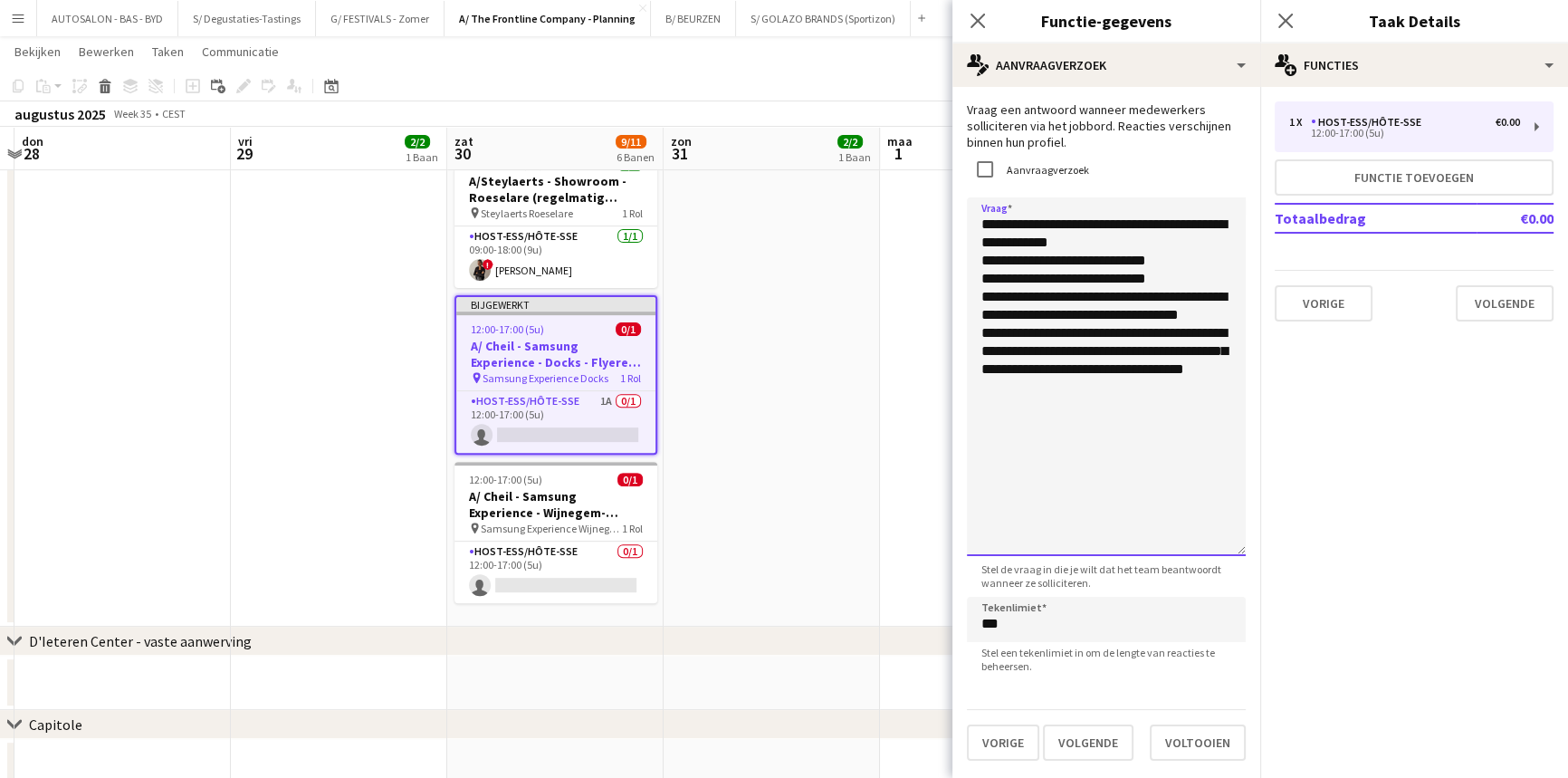
click at [1104, 457] on textarea "**********" at bounding box center [1106, 376] width 279 height 359
click at [1150, 410] on textarea "**********" at bounding box center [1106, 376] width 279 height 359
drag, startPoint x: 1186, startPoint y: 226, endPoint x: 1213, endPoint y: 226, distance: 27.0
click at [1191, 226] on textarea "**********" at bounding box center [1106, 376] width 279 height 359
click at [1213, 226] on textarea "**********" at bounding box center [1106, 376] width 279 height 359
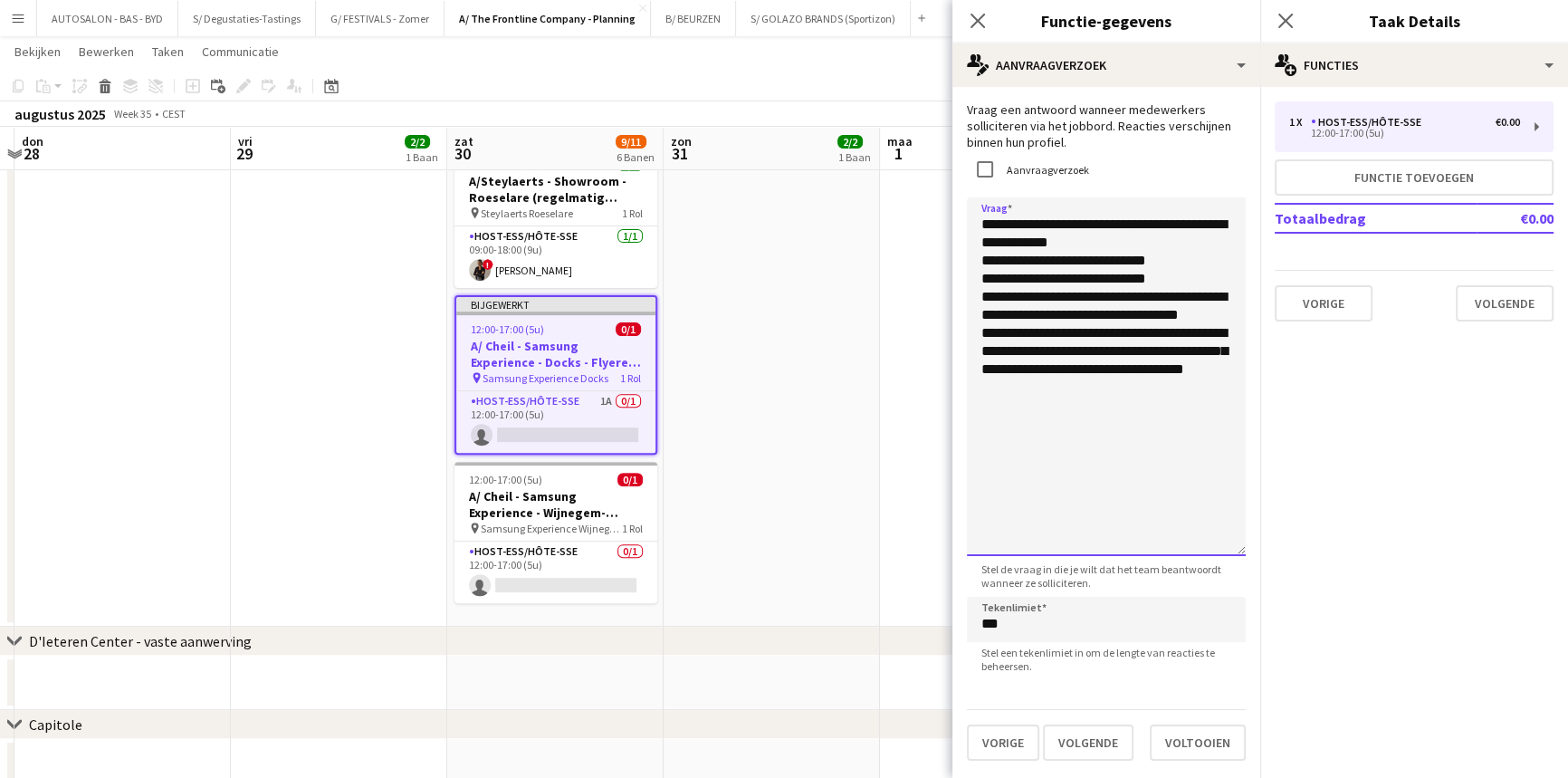
click at [1115, 407] on textarea "**********" at bounding box center [1106, 376] width 279 height 359
drag, startPoint x: 1138, startPoint y: 418, endPoint x: 955, endPoint y: 205, distance: 280.8
click at [955, 205] on form "**********" at bounding box center [1106, 430] width 308 height 659
paste textarea "**********"
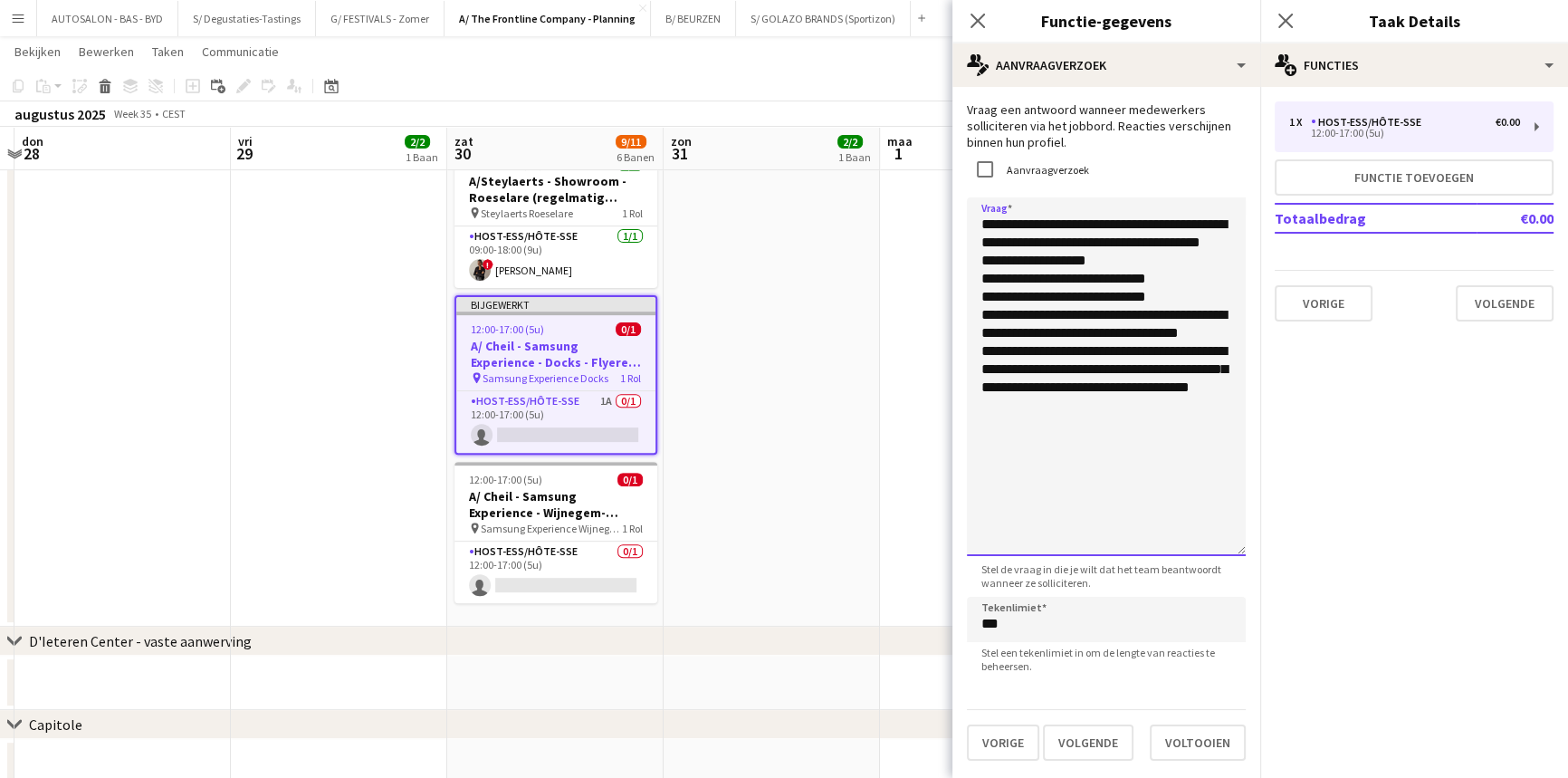
click at [982, 279] on textarea "**********" at bounding box center [1106, 376] width 279 height 359
drag, startPoint x: 1167, startPoint y: 277, endPoint x: 968, endPoint y: 273, distance: 199.0
click at [968, 273] on textarea "**********" at bounding box center [1106, 376] width 279 height 359
click at [988, 281] on textarea "**********" at bounding box center [1106, 376] width 279 height 359
click at [986, 296] on textarea "**********" at bounding box center [1106, 376] width 279 height 359
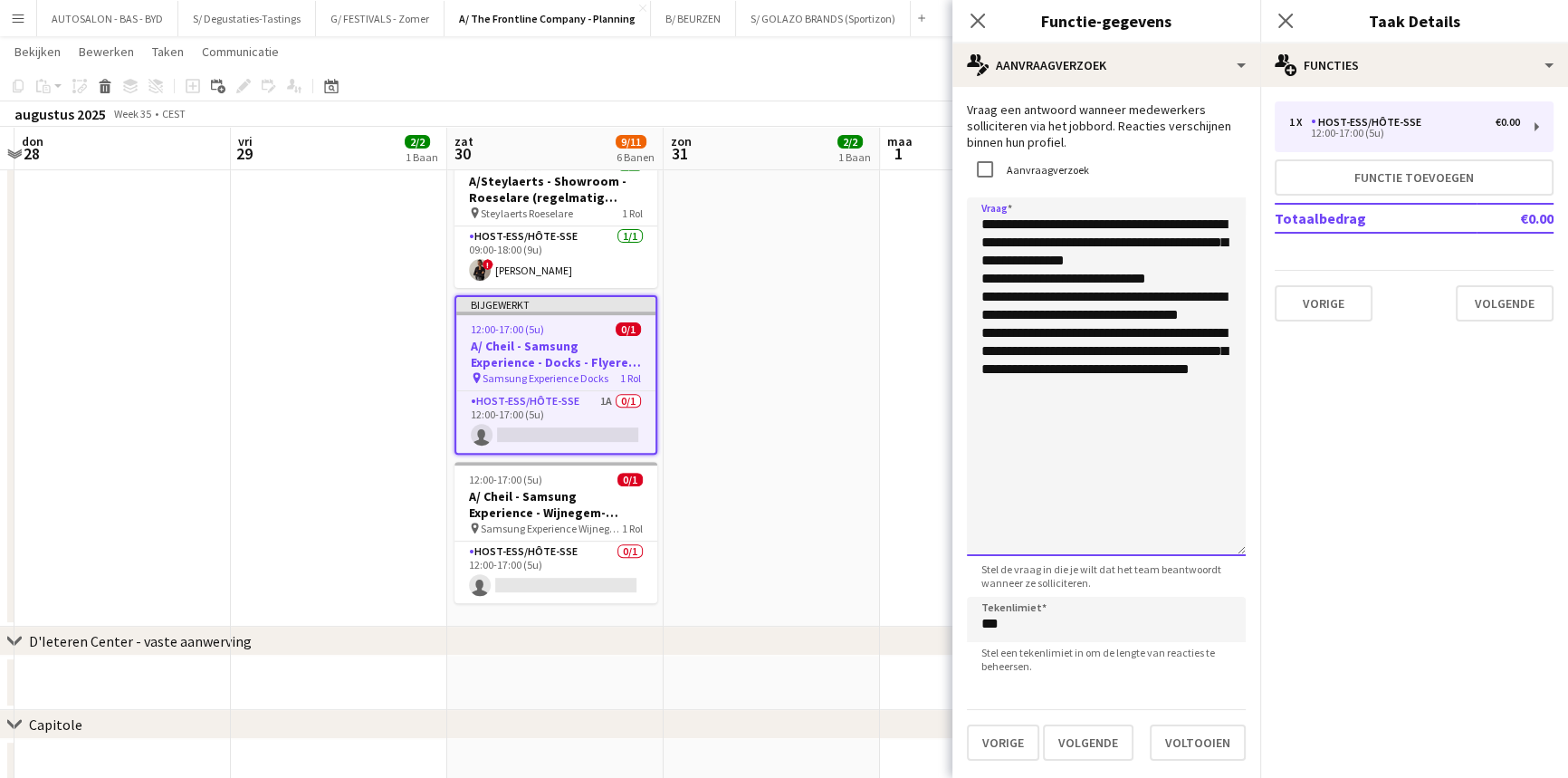
drag, startPoint x: 1227, startPoint y: 316, endPoint x: 981, endPoint y: 312, distance: 246.0
click at [981, 312] on textarea "**********" at bounding box center [1106, 376] width 279 height 359
drag, startPoint x: 1155, startPoint y: 300, endPoint x: 1092, endPoint y: 305, distance: 63.2
click at [1092, 305] on textarea "**********" at bounding box center [1106, 376] width 279 height 359
click at [1165, 296] on textarea "**********" at bounding box center [1106, 376] width 279 height 359
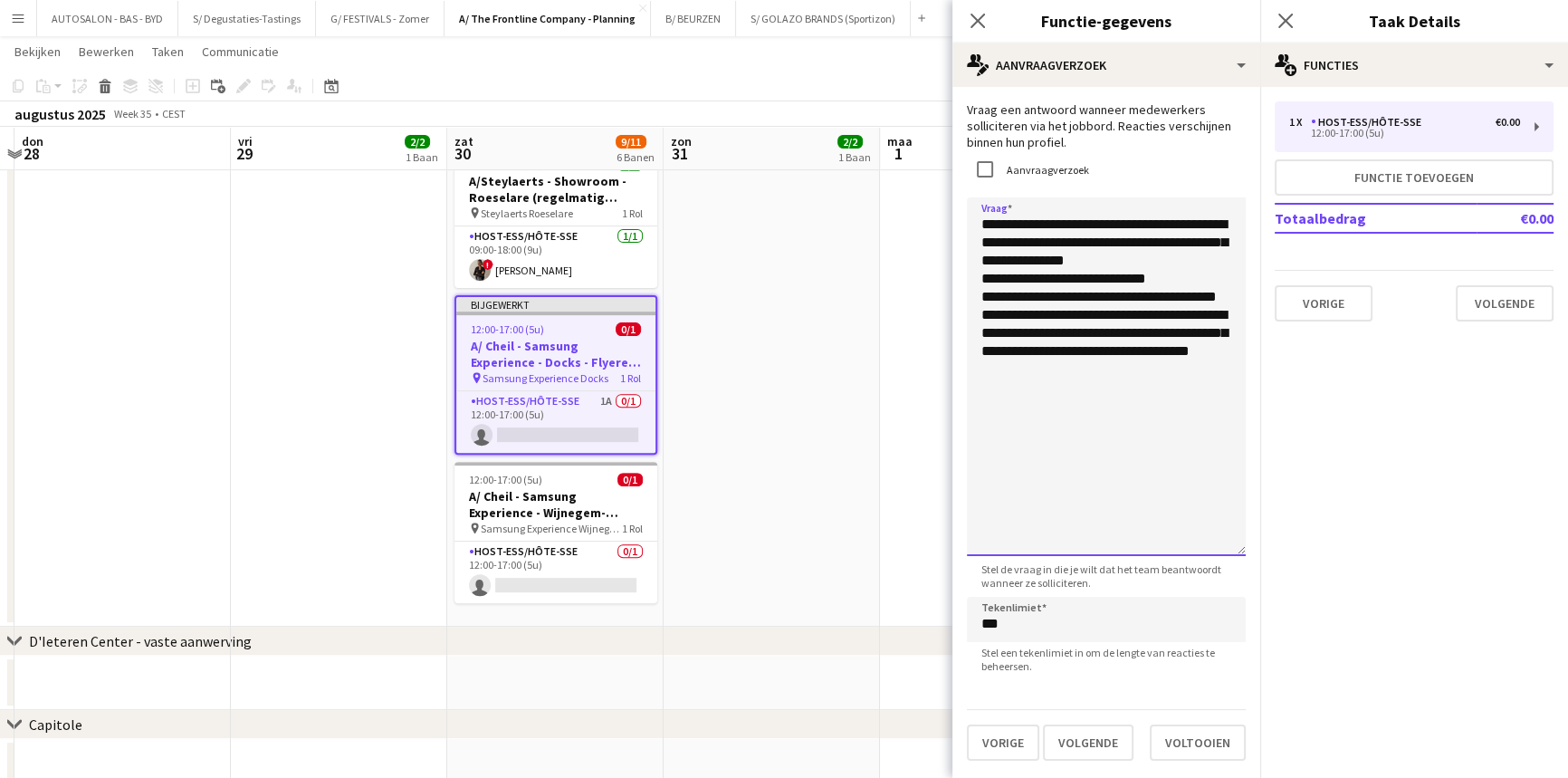
click at [1044, 335] on textarea "**********" at bounding box center [1106, 376] width 279 height 359
click at [1161, 390] on textarea "**********" at bounding box center [1106, 376] width 279 height 359
drag, startPoint x: 1137, startPoint y: 377, endPoint x: 1047, endPoint y: 337, distance: 98.5
click at [993, 258] on textarea "**********" at bounding box center [1106, 376] width 279 height 359
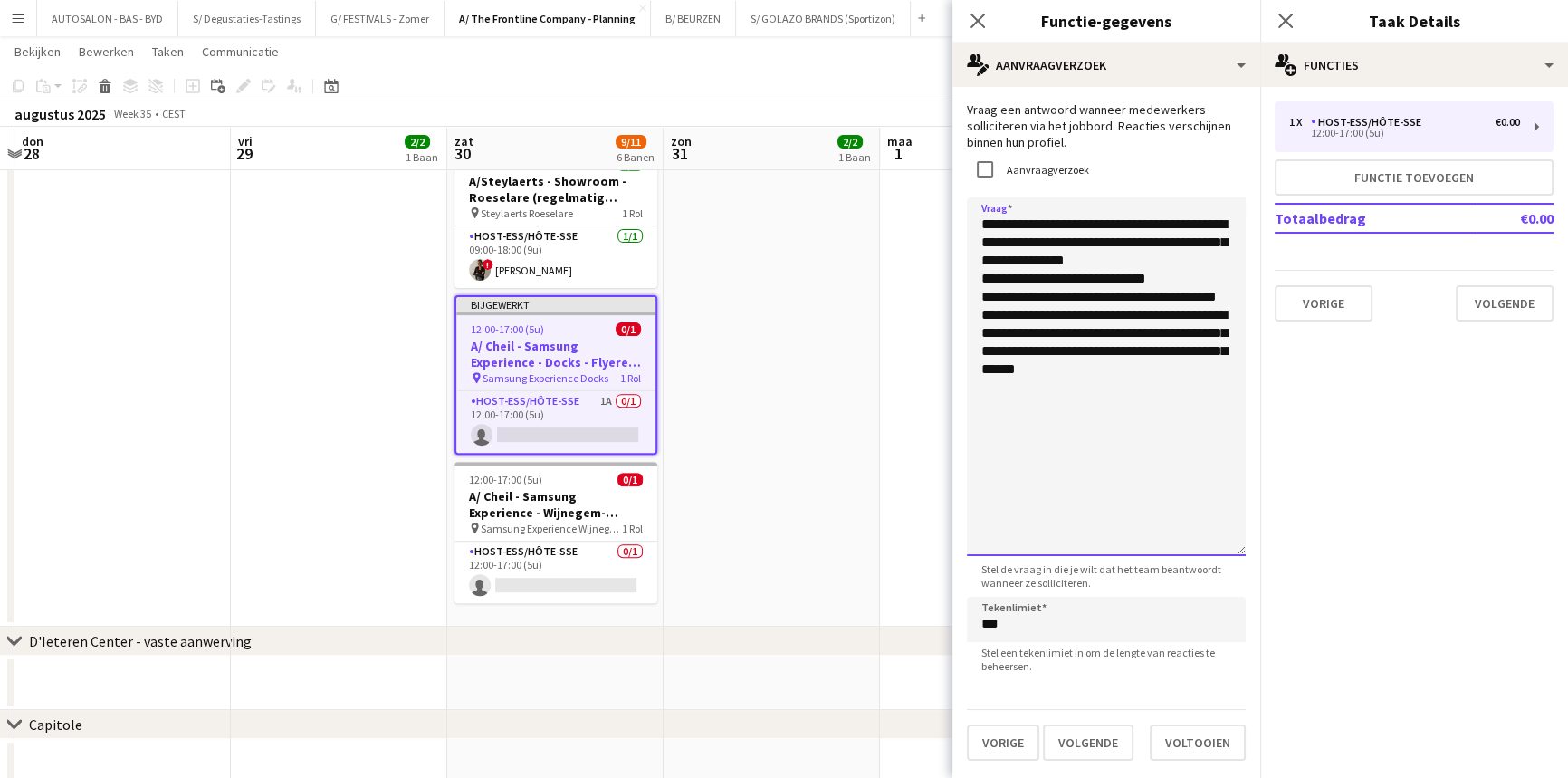
click at [1125, 391] on textarea "**********" at bounding box center [1106, 376] width 279 height 359
click at [988, 310] on textarea "**********" at bounding box center [1106, 376] width 279 height 359
click at [1159, 389] on textarea "**********" at bounding box center [1106, 376] width 279 height 359
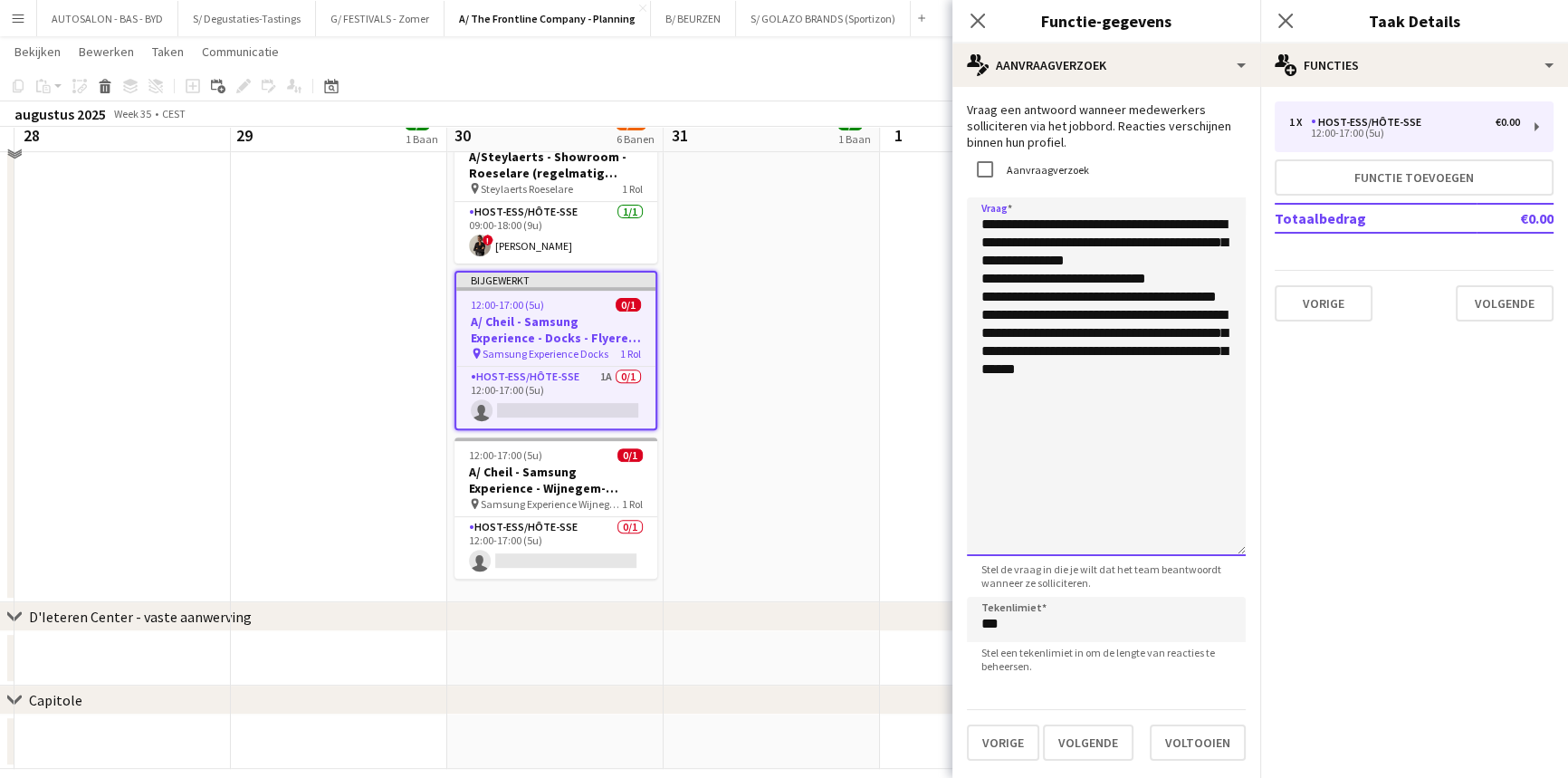
scroll to position [858, 0]
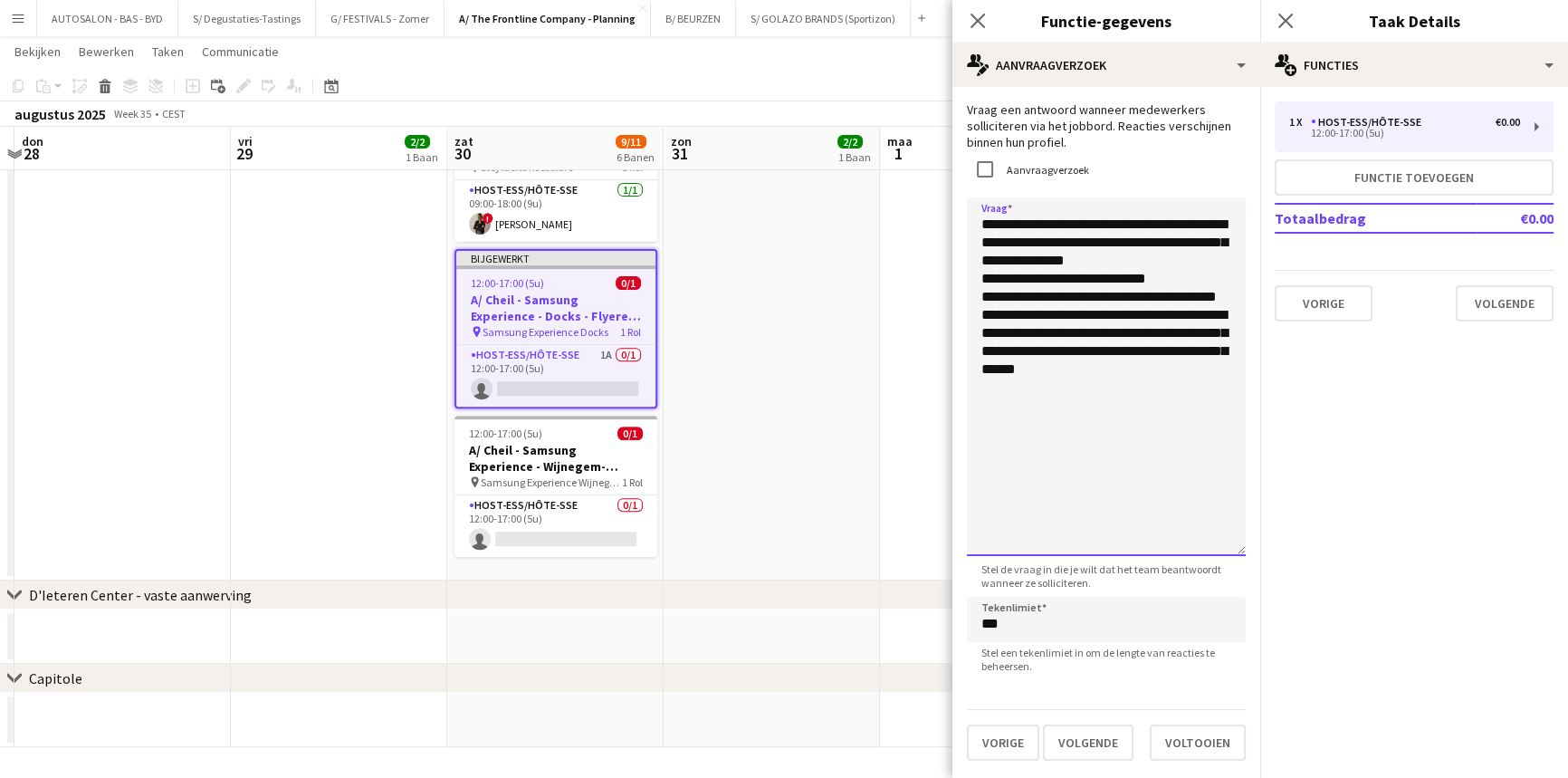
drag, startPoint x: 1078, startPoint y: 421, endPoint x: 1072, endPoint y: 540, distance: 119.2
type textarea "**********"
click at [1122, 749] on button "Volgende" at bounding box center [1088, 743] width 91 height 36
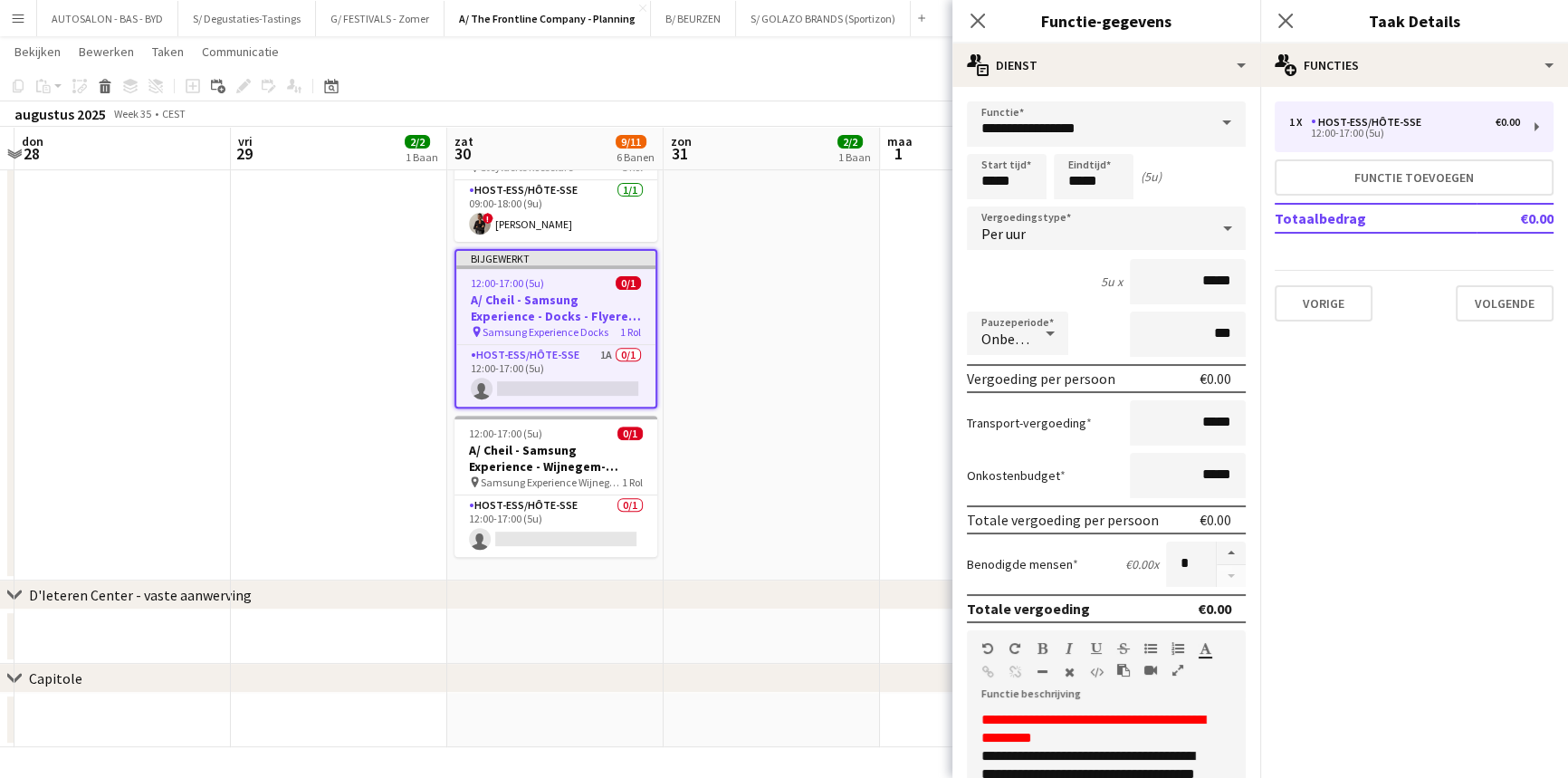
drag, startPoint x: 1259, startPoint y: 438, endPoint x: 1259, endPoint y: 629, distance: 191.0
click at [1260, 629] on mat-expansion-panel "pencil3 Algemene details 1 x Host-ess/Hôte-sse €0.00 12:00-17:00 (5u) Functie t…" at bounding box center [1414, 432] width 308 height 691
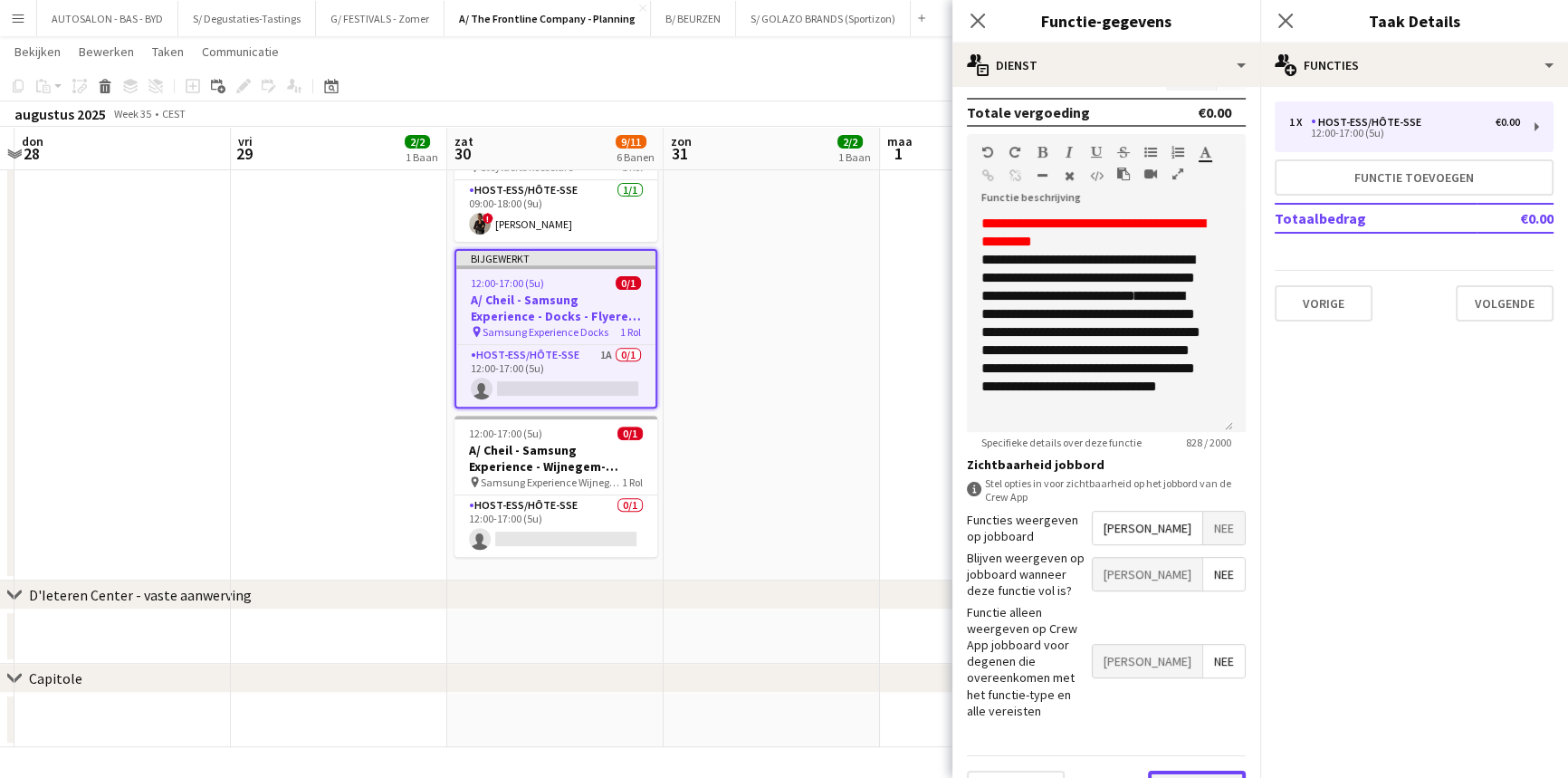
click at [1163, 756] on div "Vorige Volgende" at bounding box center [1106, 789] width 279 height 66
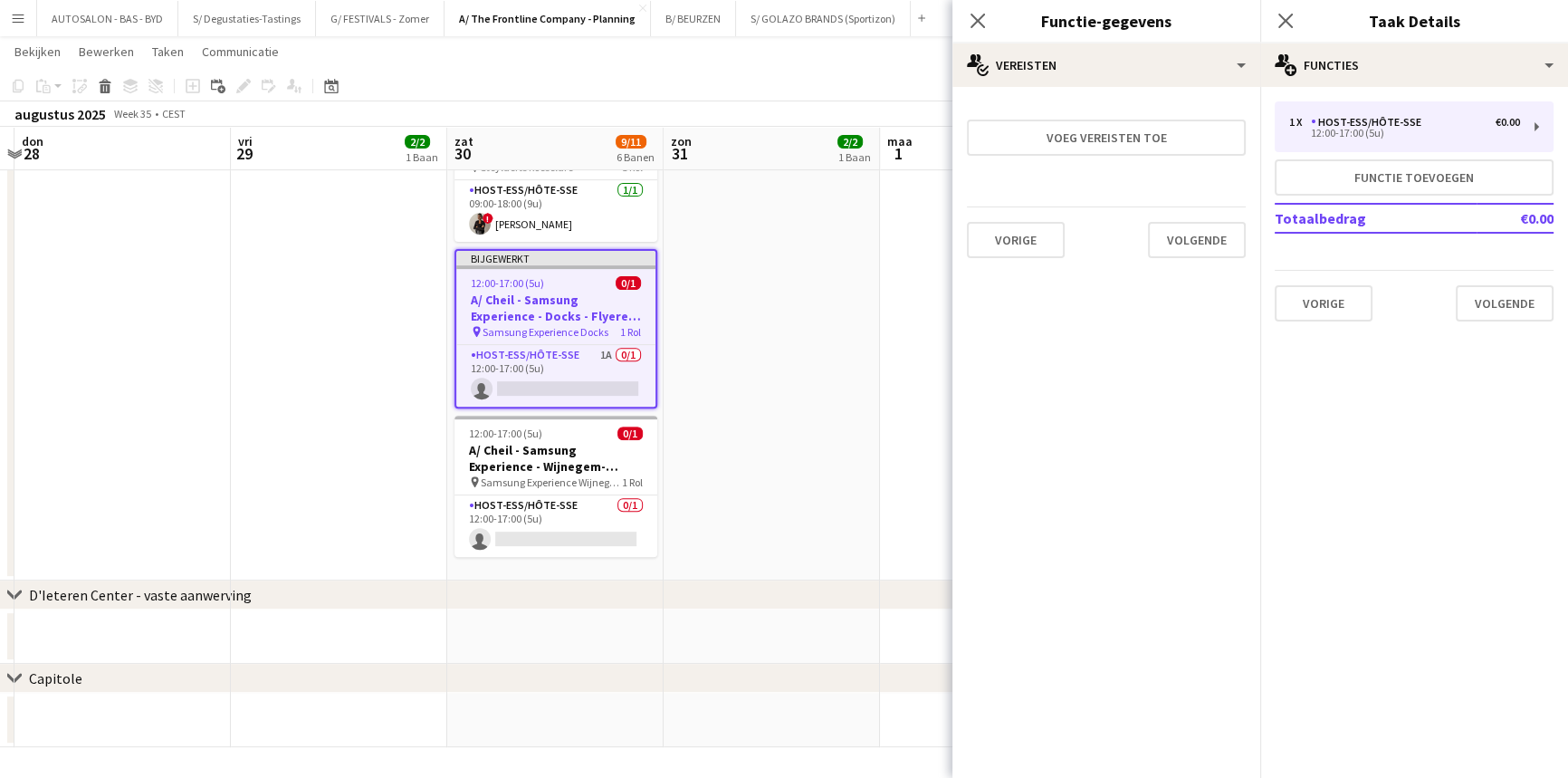
scroll to position [0, 0]
click at [1198, 244] on button "Volgende" at bounding box center [1197, 240] width 98 height 36
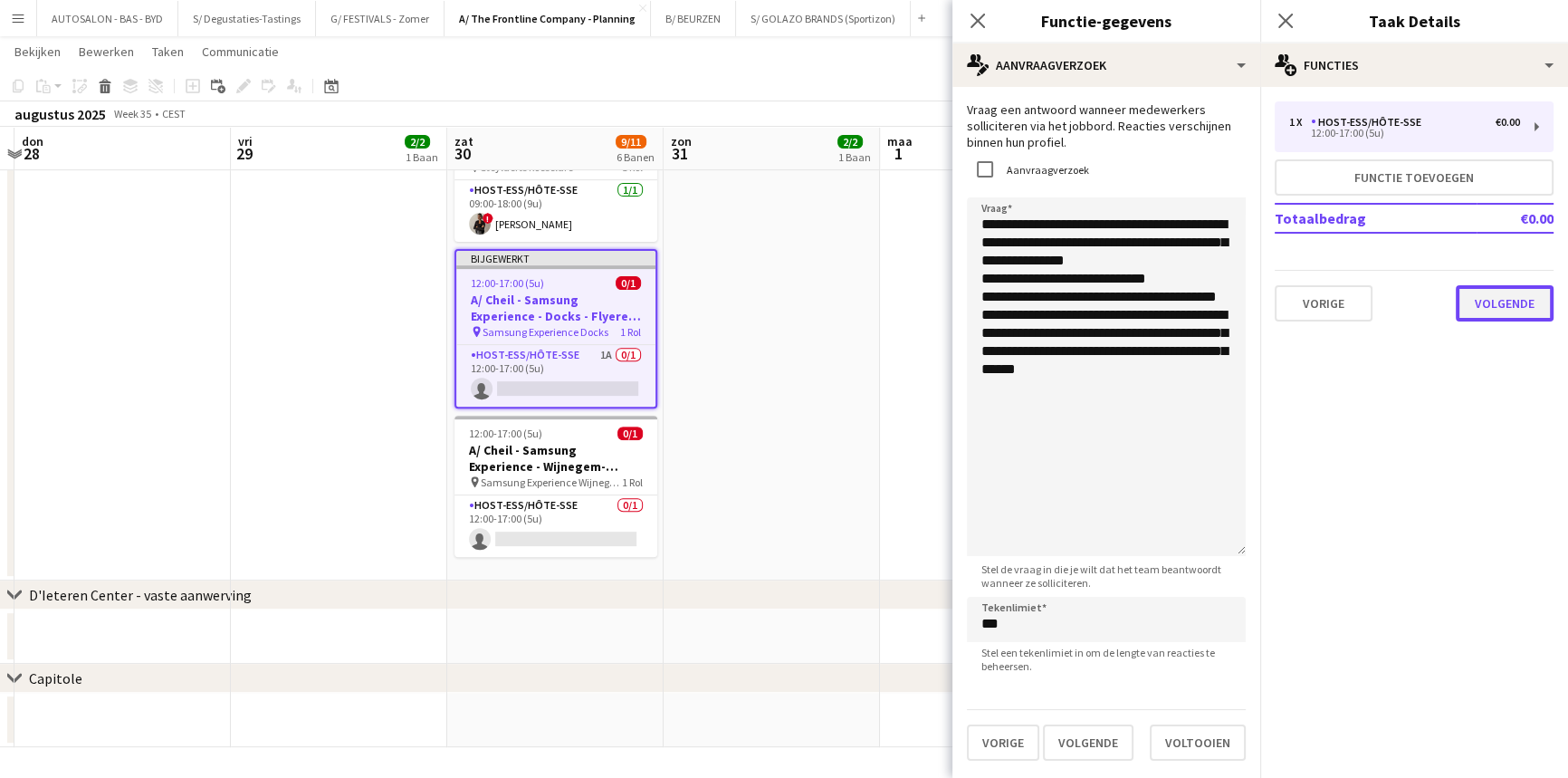
click at [1507, 313] on button "Volgende" at bounding box center [1505, 303] width 98 height 36
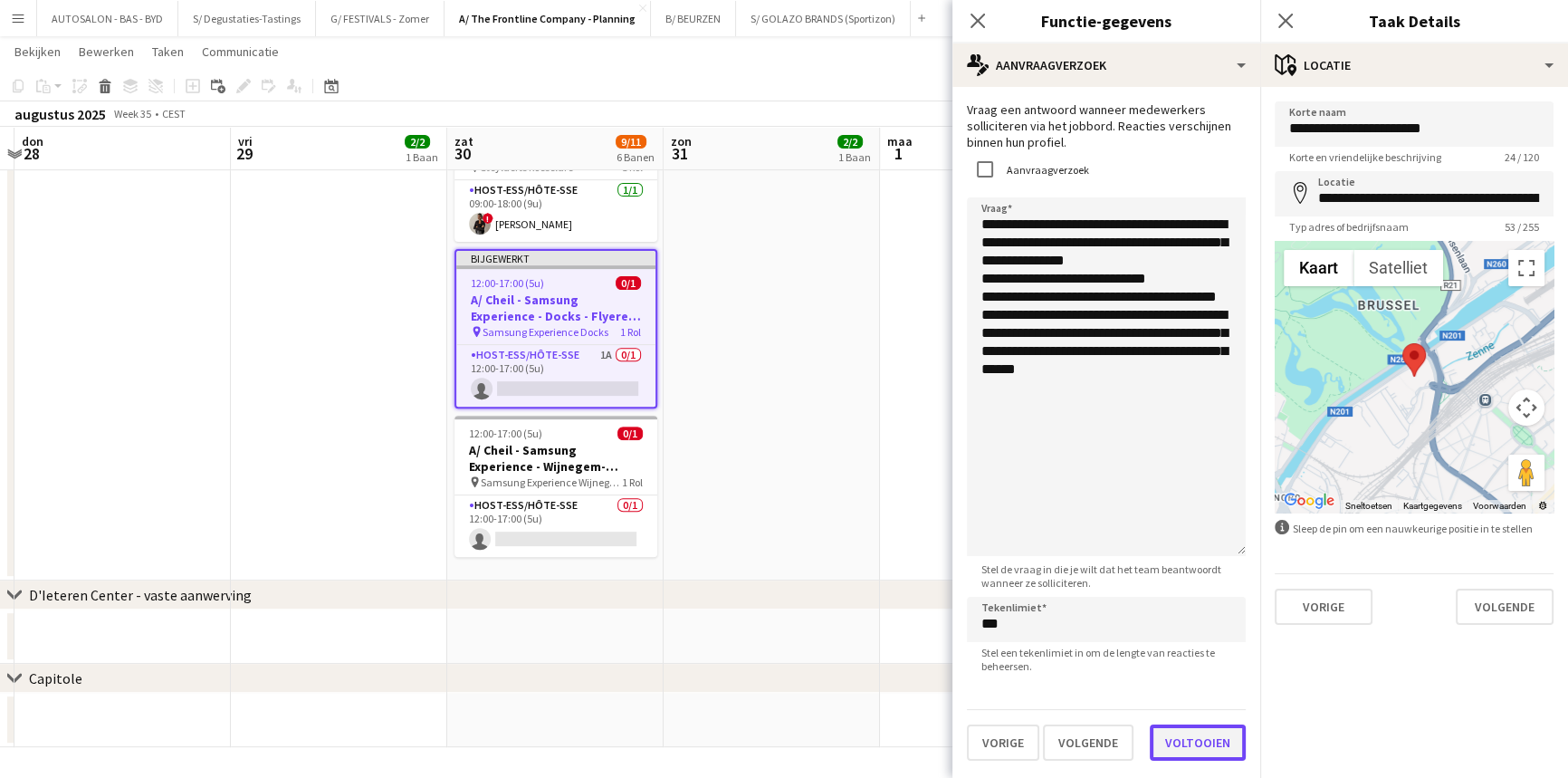
click at [1204, 744] on button "Voltooien" at bounding box center [1197, 743] width 96 height 36
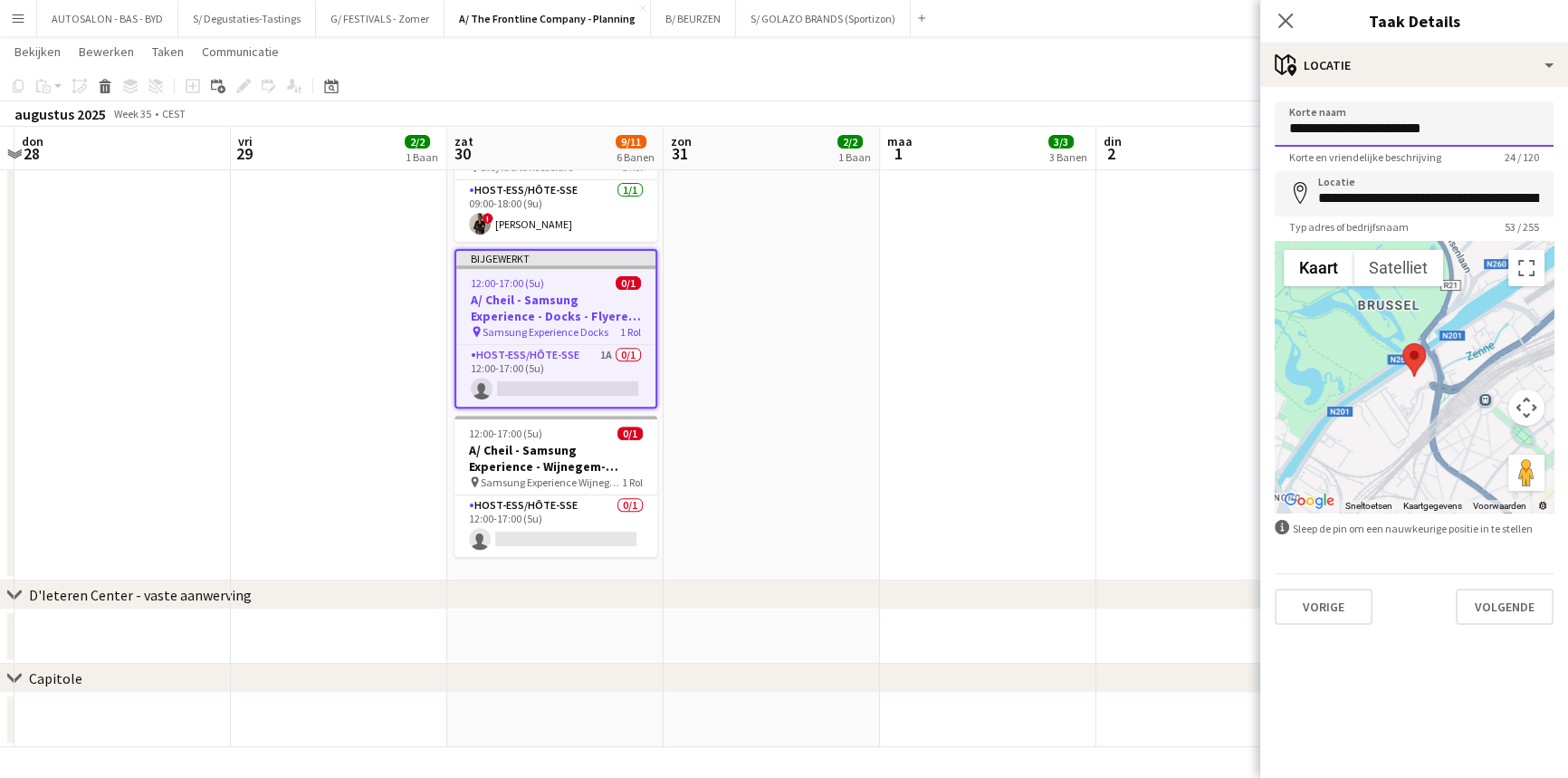
click at [1420, 129] on input "**********" at bounding box center [1414, 123] width 279 height 45
click at [1438, 122] on input "**********" at bounding box center [1414, 123] width 279 height 45
type input "**********"
click at [1494, 612] on button "Volgende" at bounding box center [1505, 607] width 98 height 36
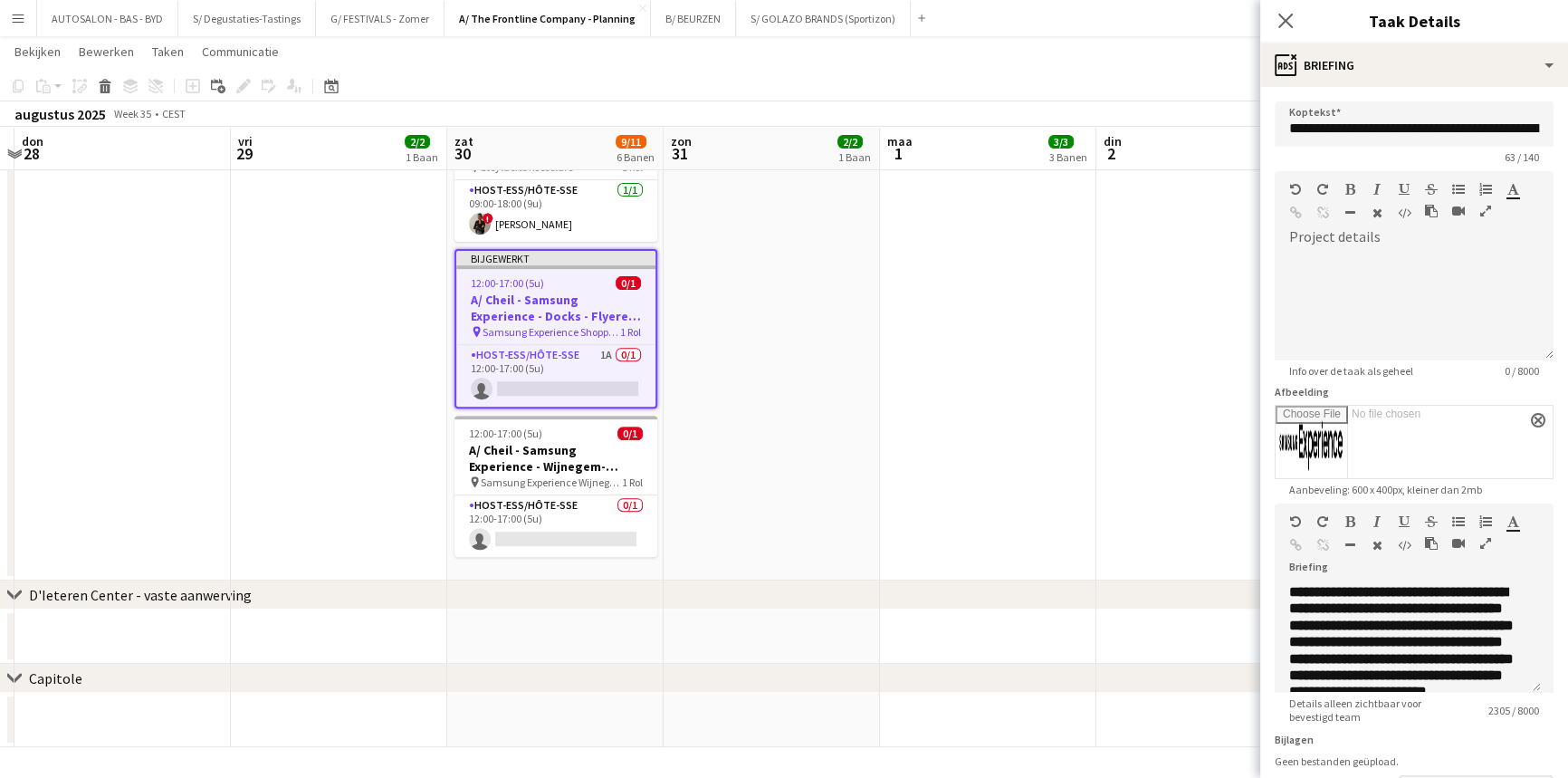
scroll to position [134, 0]
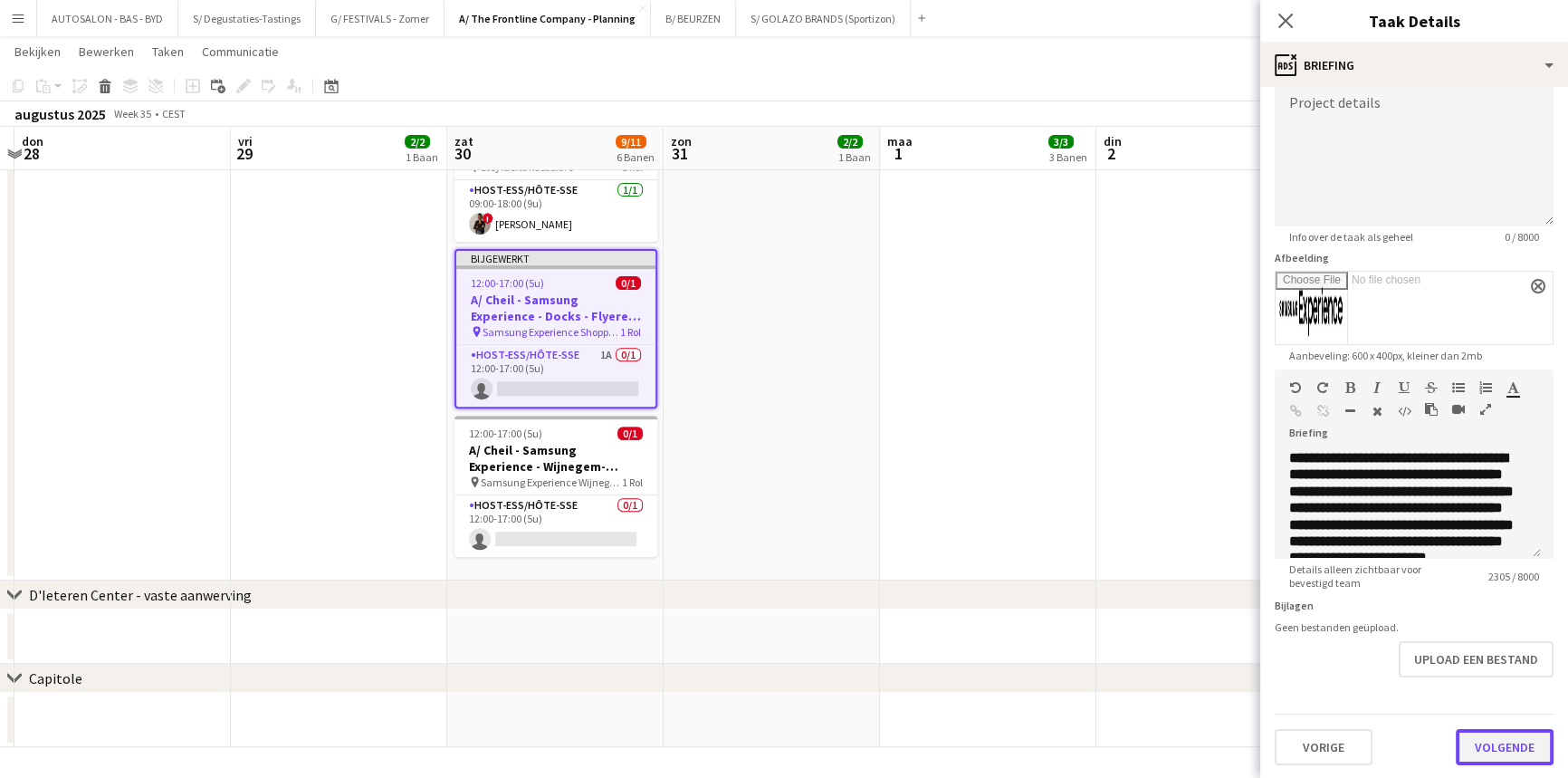
click at [1500, 747] on button "Volgende" at bounding box center [1505, 747] width 98 height 36
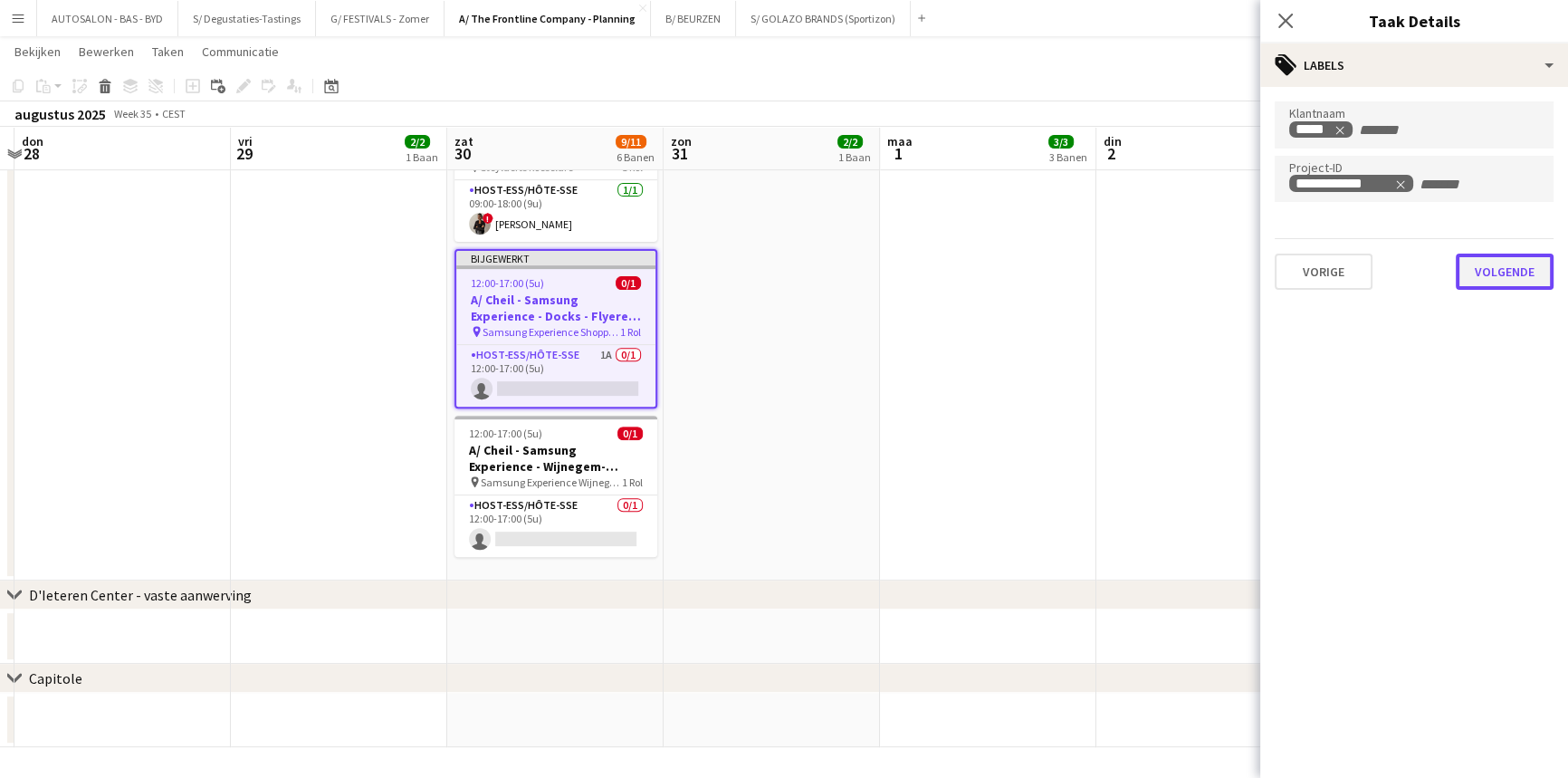
click at [1494, 271] on button "Volgende" at bounding box center [1505, 272] width 98 height 36
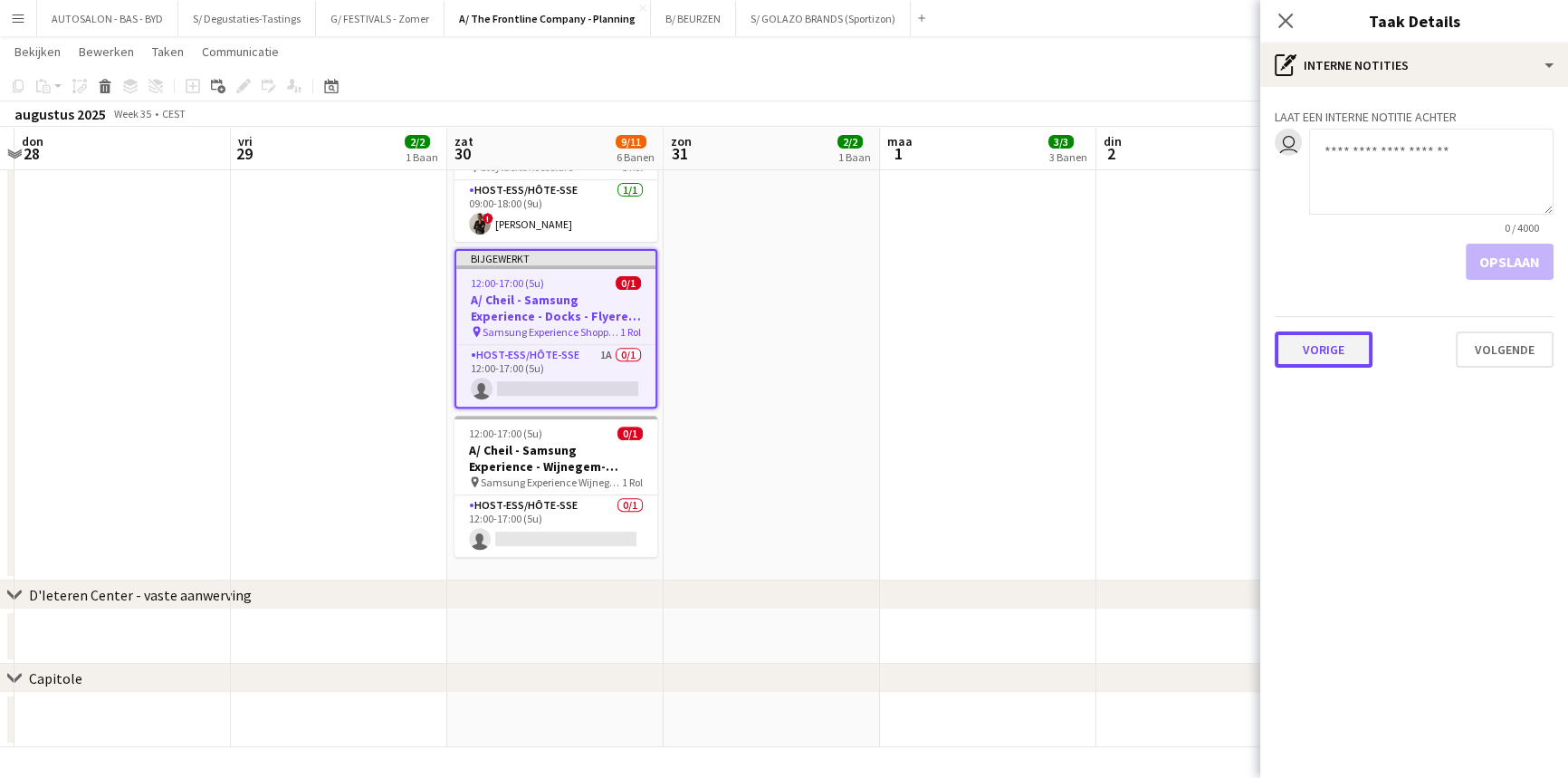
click at [1303, 348] on button "Vorige" at bounding box center [1324, 350] width 98 height 36
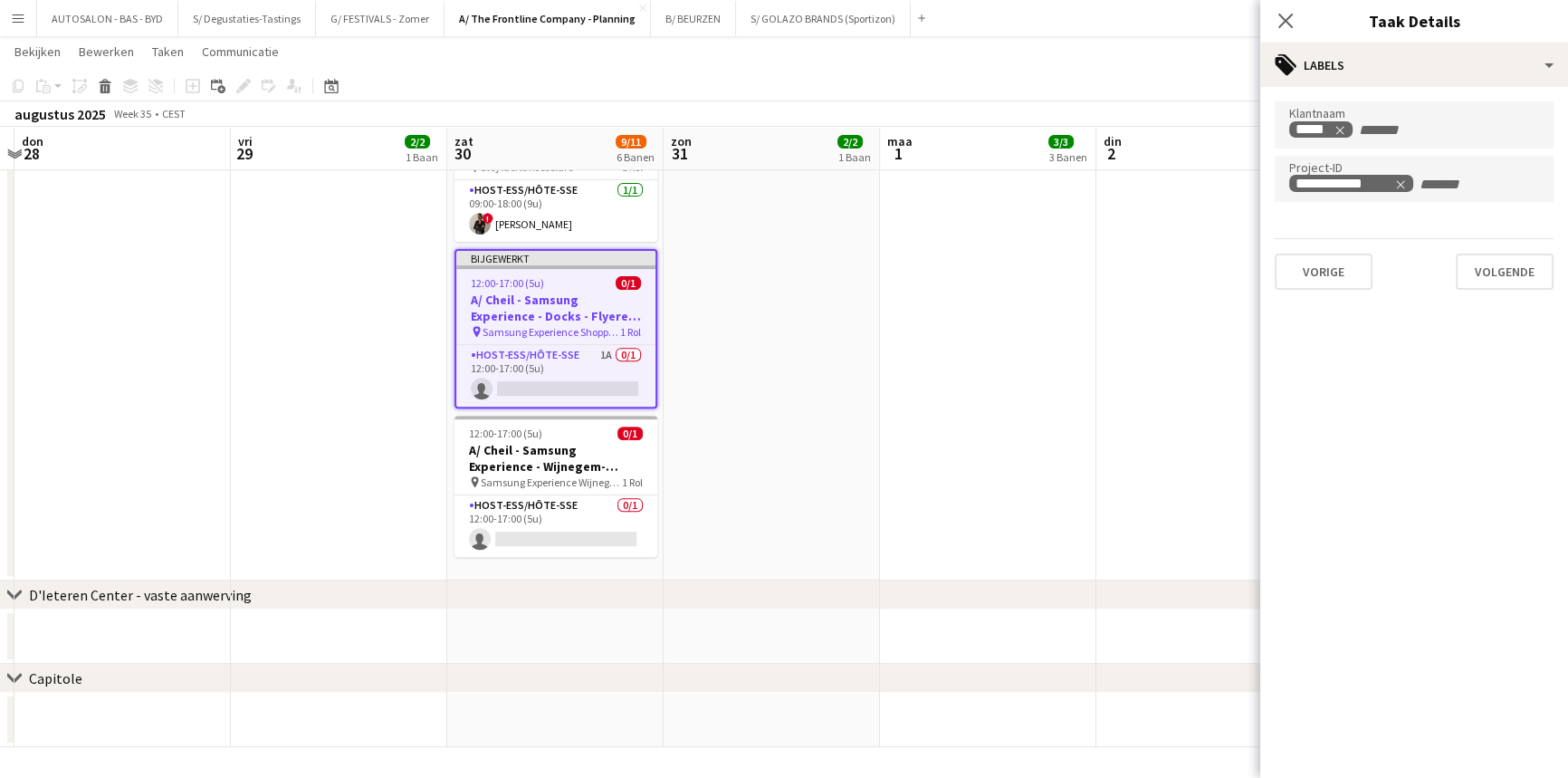
click at [1303, 348] on mat-expansion-panel "**********" at bounding box center [1414, 432] width 308 height 691
click at [1322, 266] on button "Vorige" at bounding box center [1324, 272] width 98 height 36
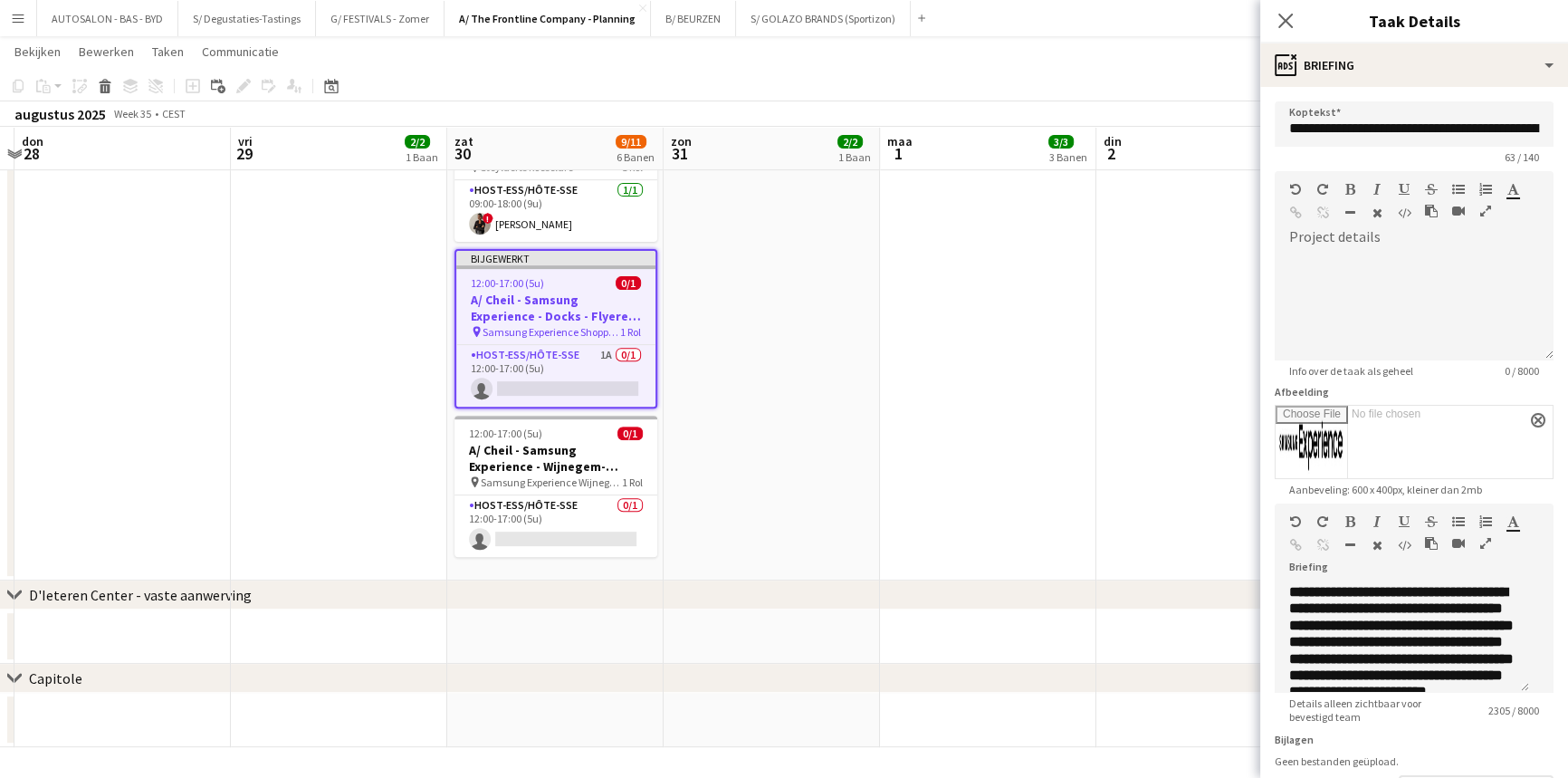
click at [1480, 550] on icon "button" at bounding box center [1485, 543] width 11 height 13
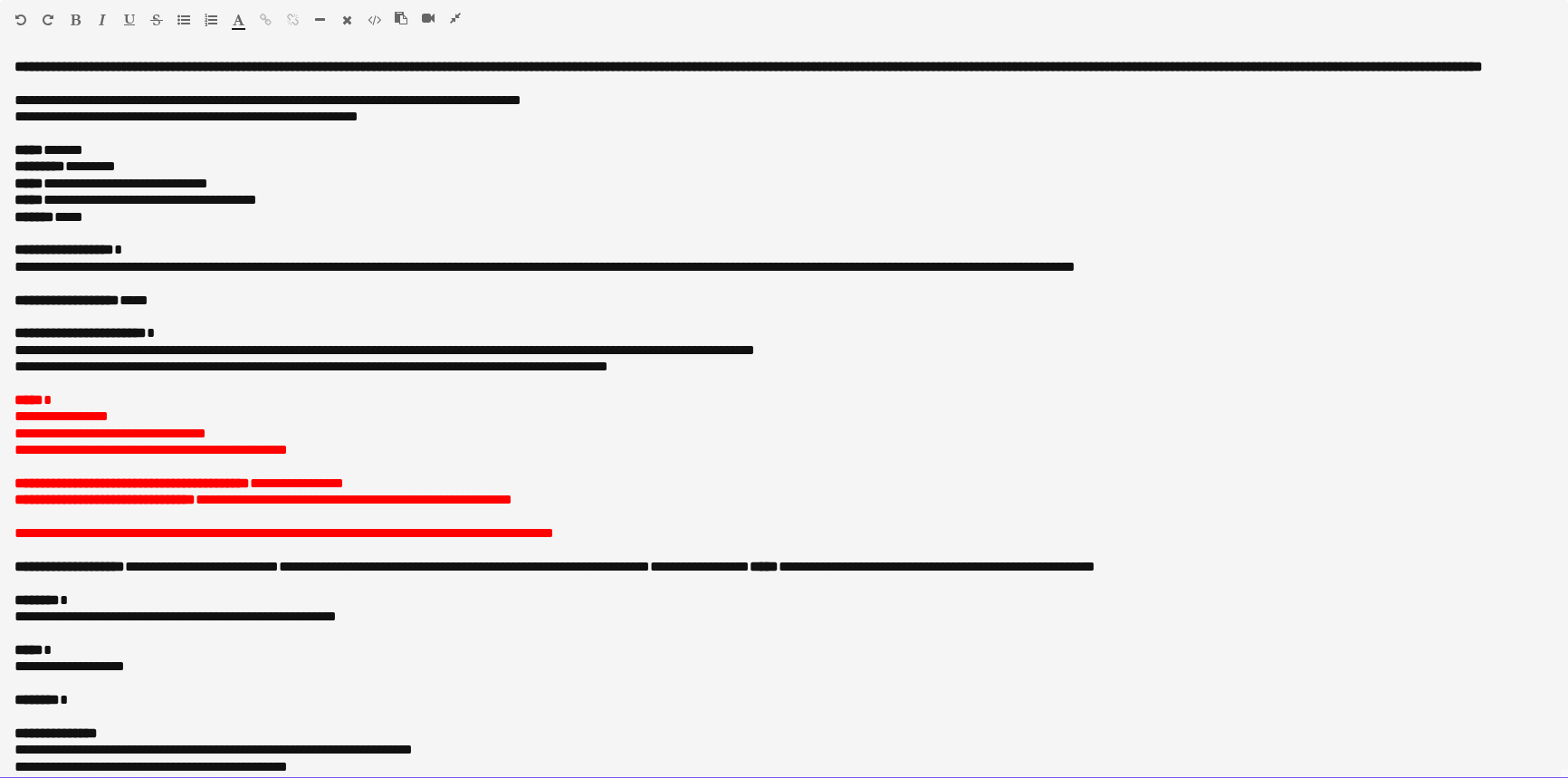
drag, startPoint x: 402, startPoint y: 156, endPoint x: 389, endPoint y: 97, distance: 60.4
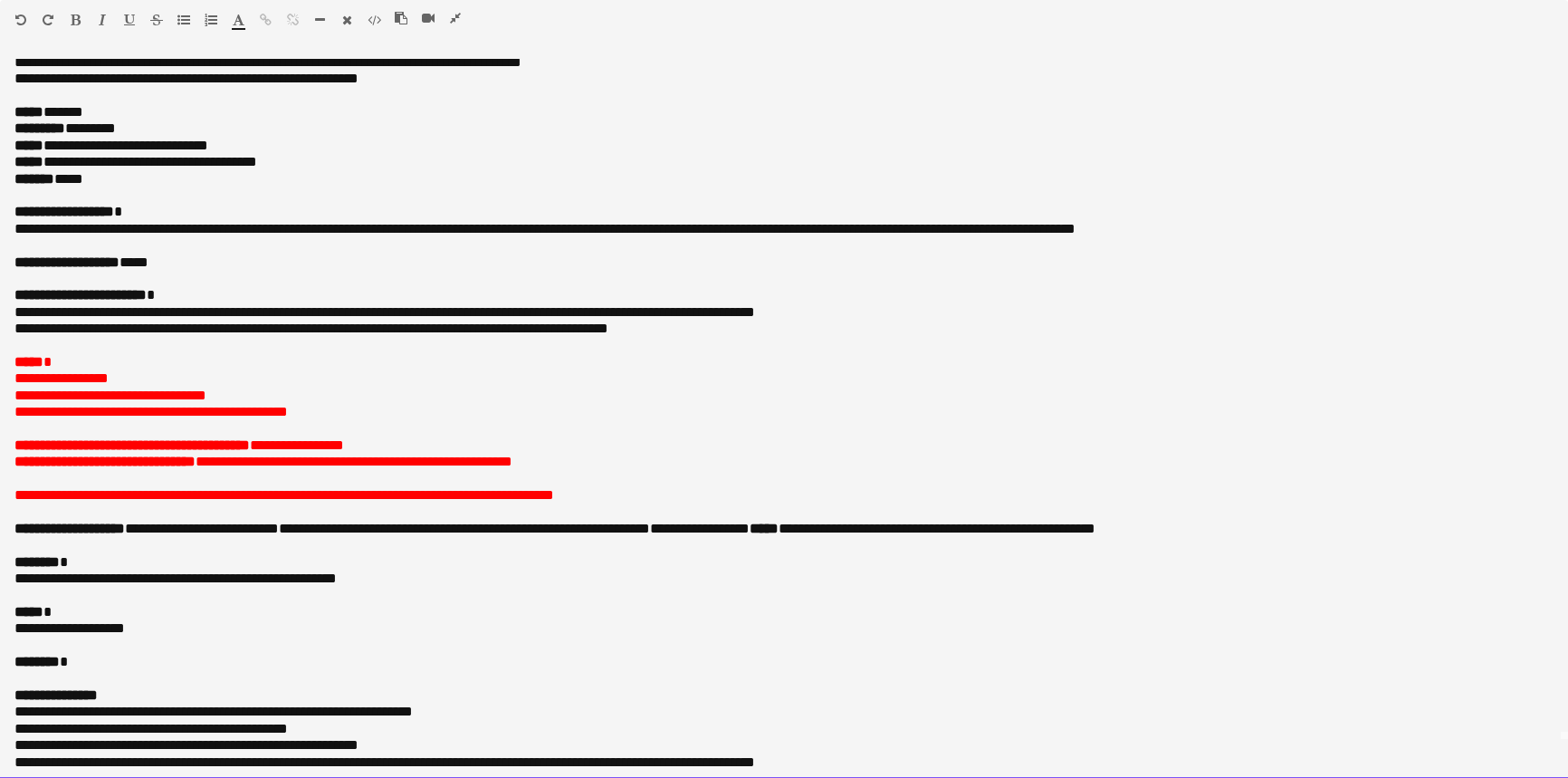
drag, startPoint x: 184, startPoint y: 346, endPoint x: 180, endPoint y: 380, distance: 34.2
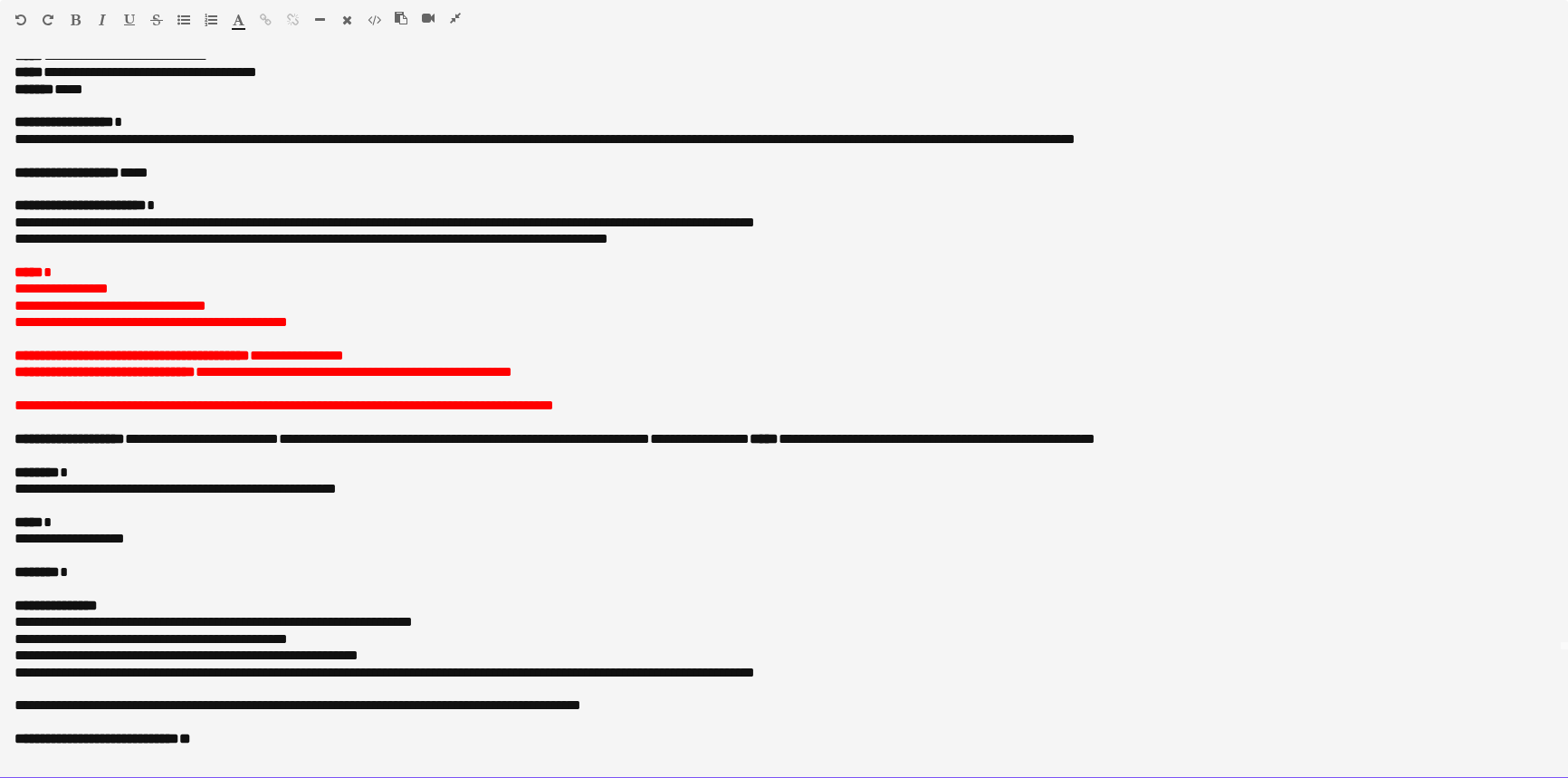
scroll to position [145, 0]
drag, startPoint x: 589, startPoint y: 524, endPoint x: 457, endPoint y: 621, distance: 163.8
click at [72, 582] on p at bounding box center [784, 590] width 1539 height 16
click at [88, 579] on p "******** *" at bounding box center [777, 572] width 1526 height 16
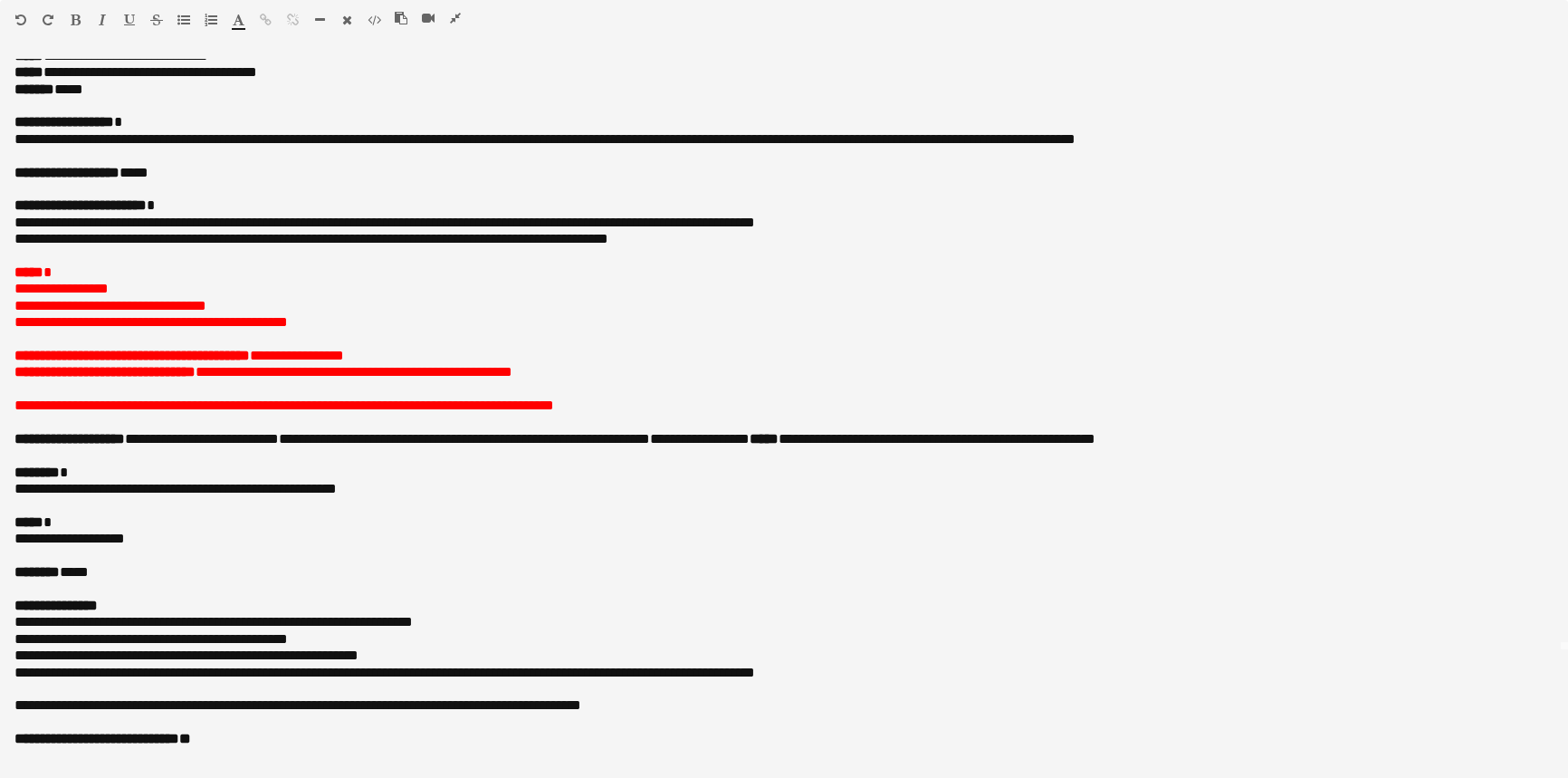
click at [452, 21] on icon "button" at bounding box center [455, 18] width 11 height 13
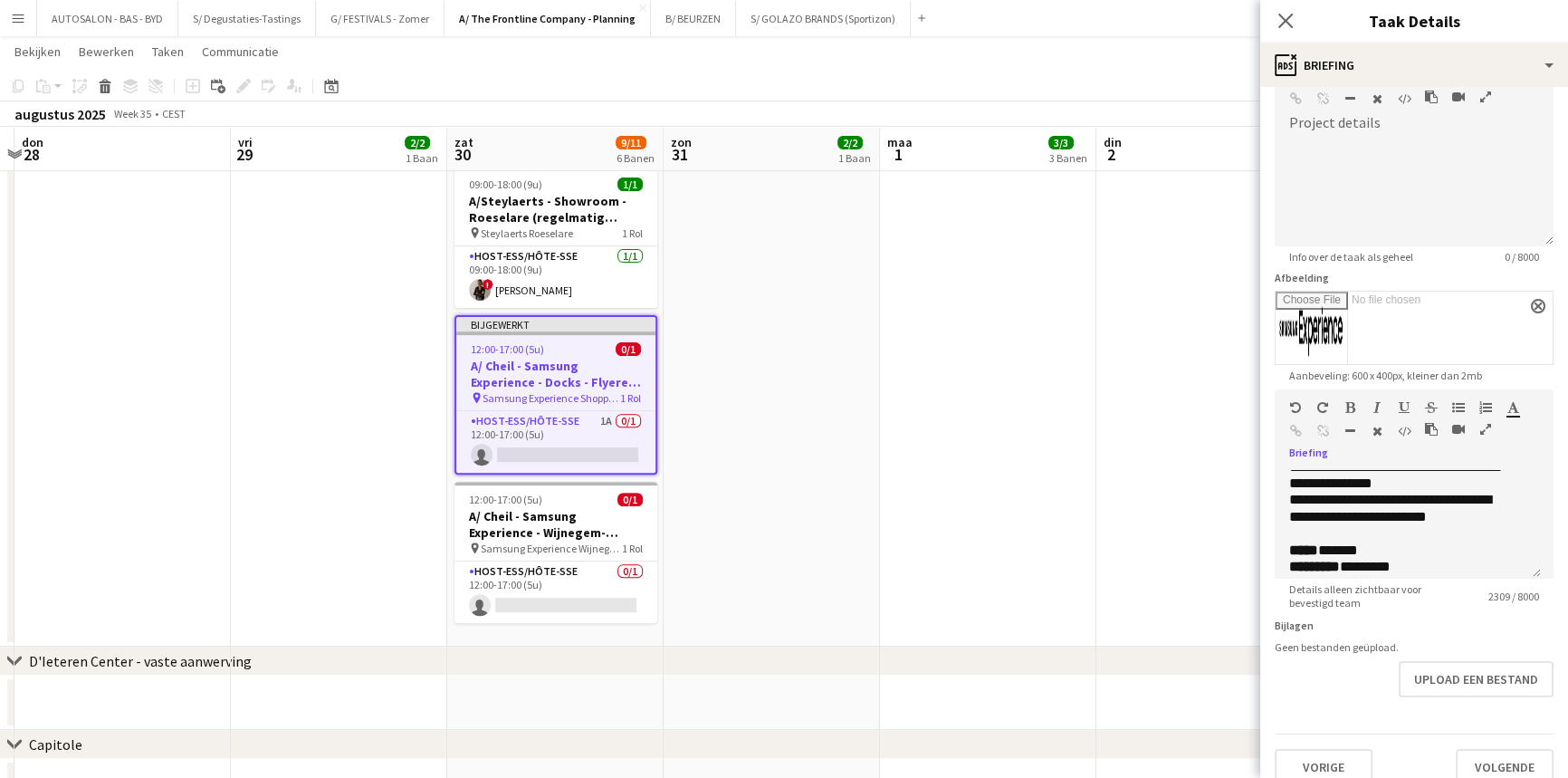
scroll to position [117, 0]
click at [1508, 754] on button "Volgende" at bounding box center [1505, 764] width 98 height 36
type input "*******"
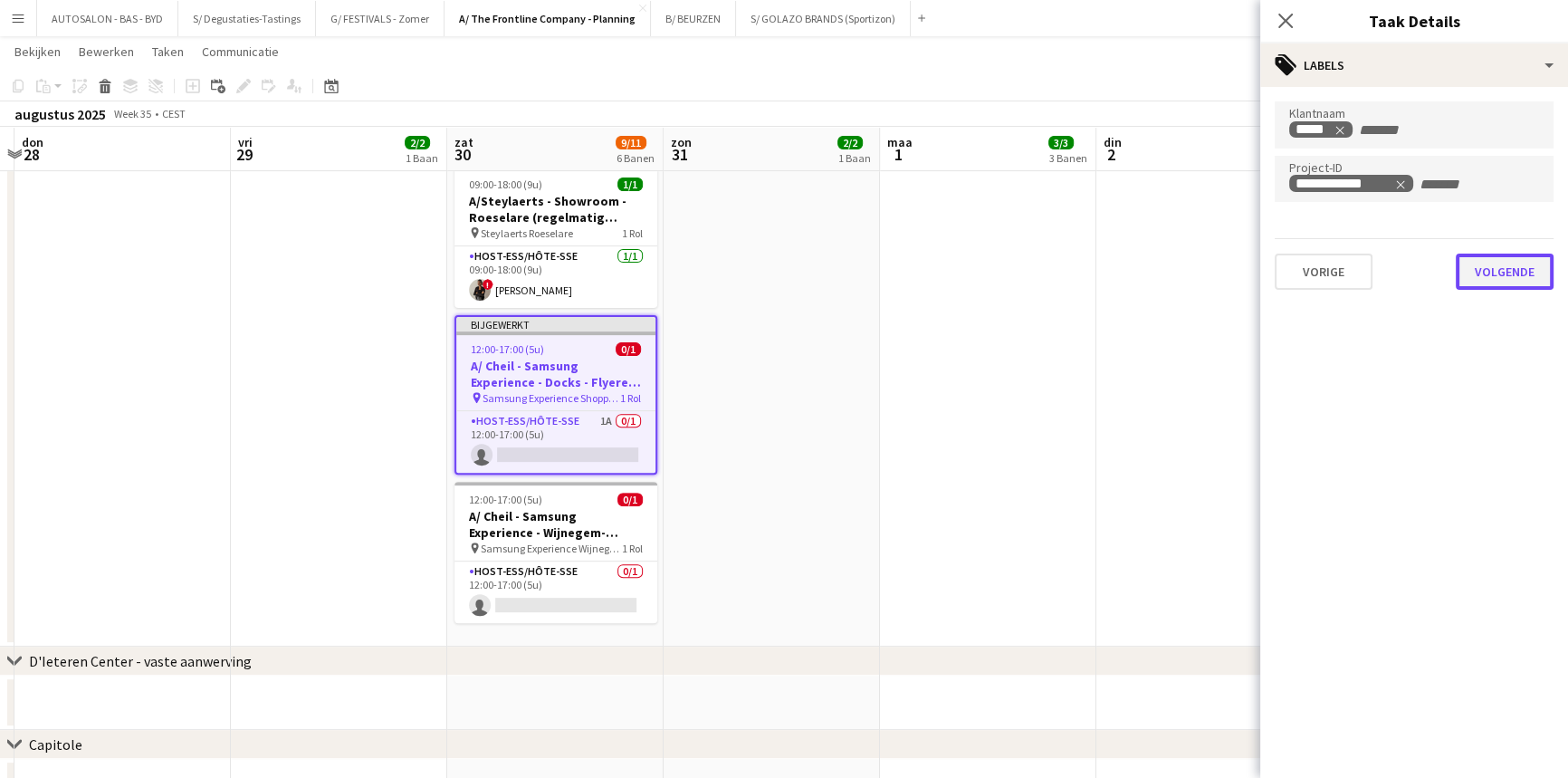
click at [1503, 271] on button "Volgende" at bounding box center [1505, 272] width 98 height 36
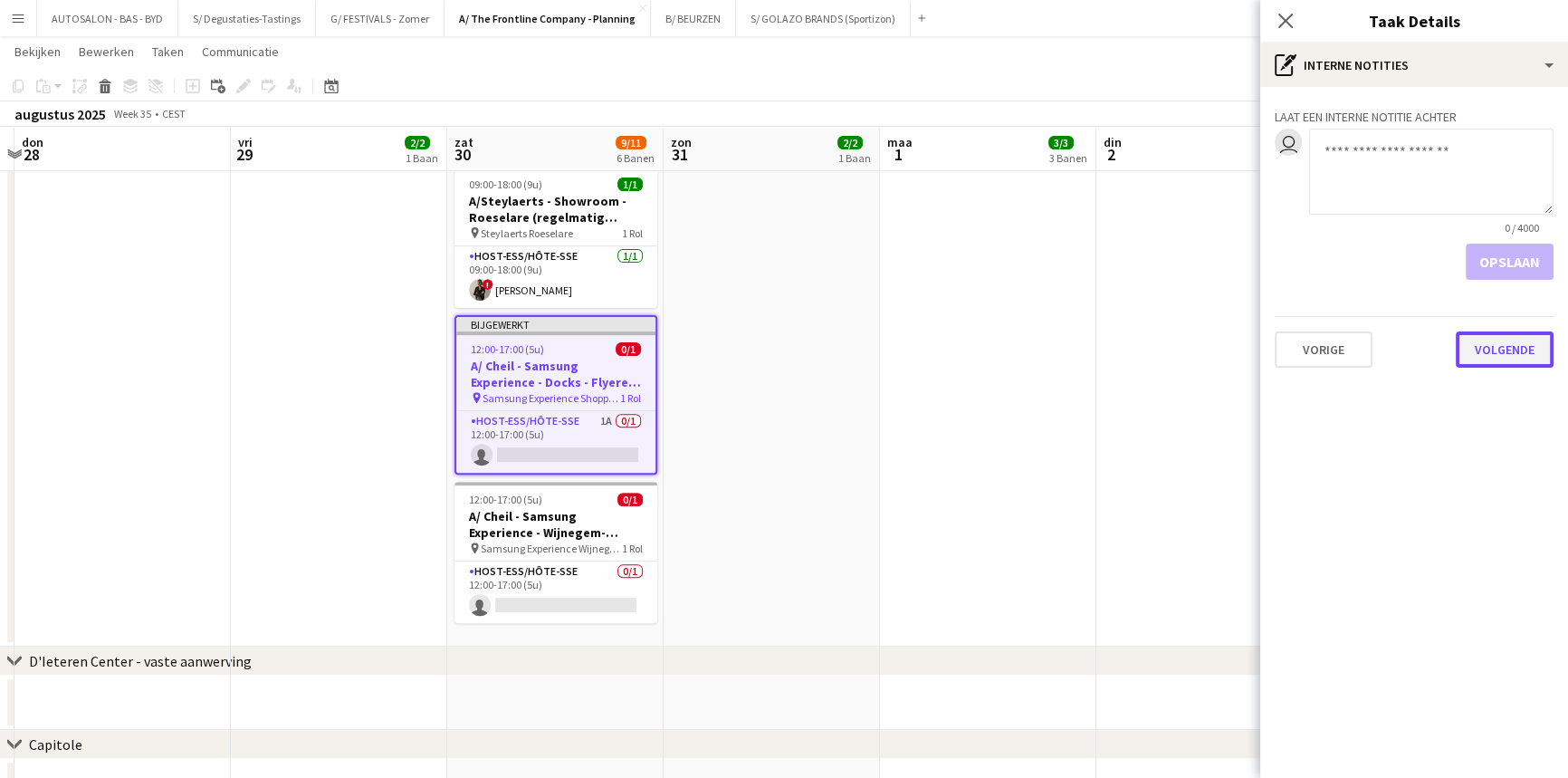
click at [1494, 349] on button "Volgende" at bounding box center [1505, 350] width 98 height 36
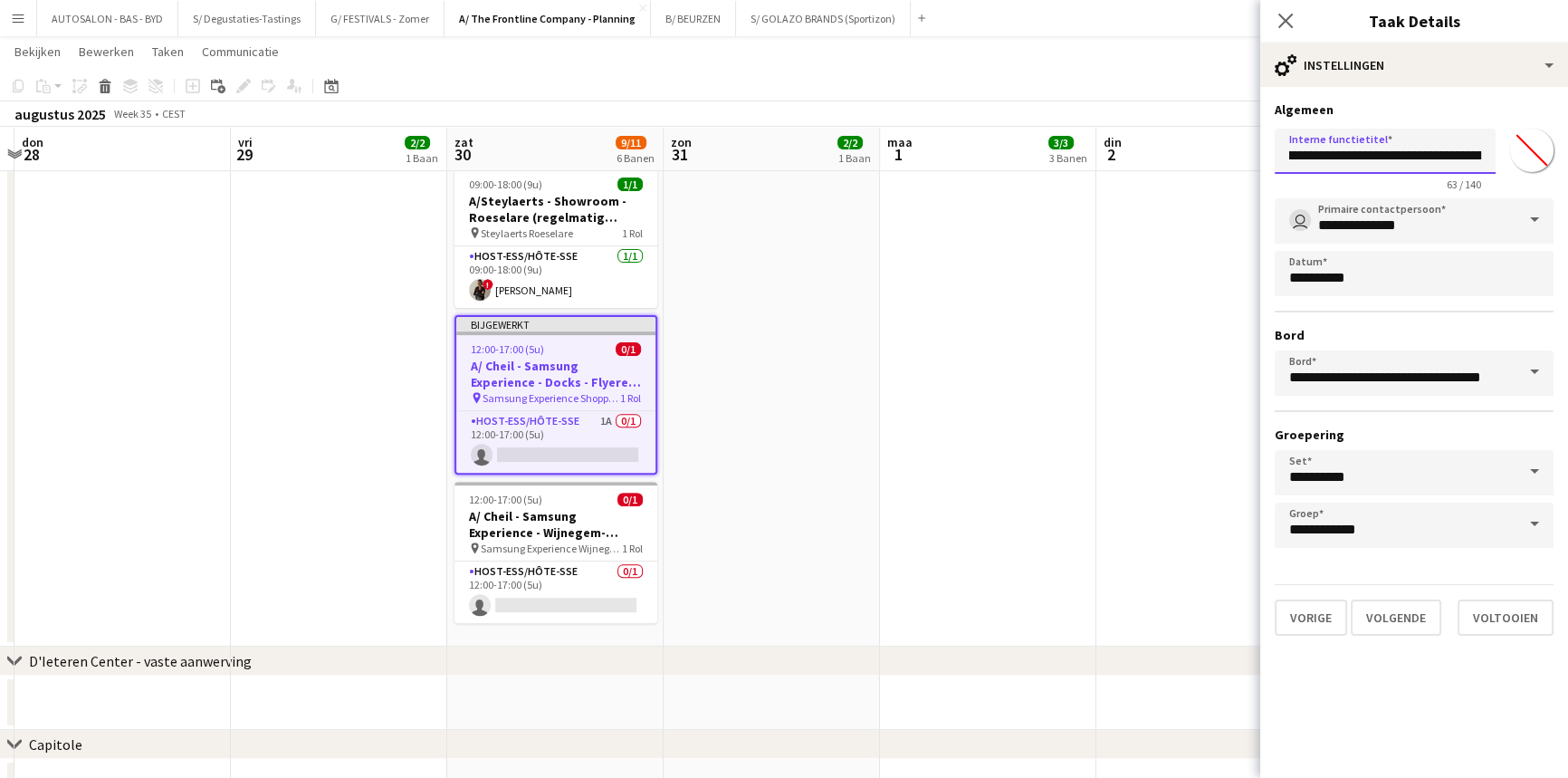
scroll to position [0, 190]
drag, startPoint x: 1404, startPoint y: 158, endPoint x: 1486, endPoint y: 159, distance: 82.0
click at [1486, 159] on input "**********" at bounding box center [1385, 151] width 221 height 45
click at [1384, 157] on input "**********" at bounding box center [1385, 151] width 221 height 45
click at [1297, 156] on input "**********" at bounding box center [1385, 151] width 221 height 45
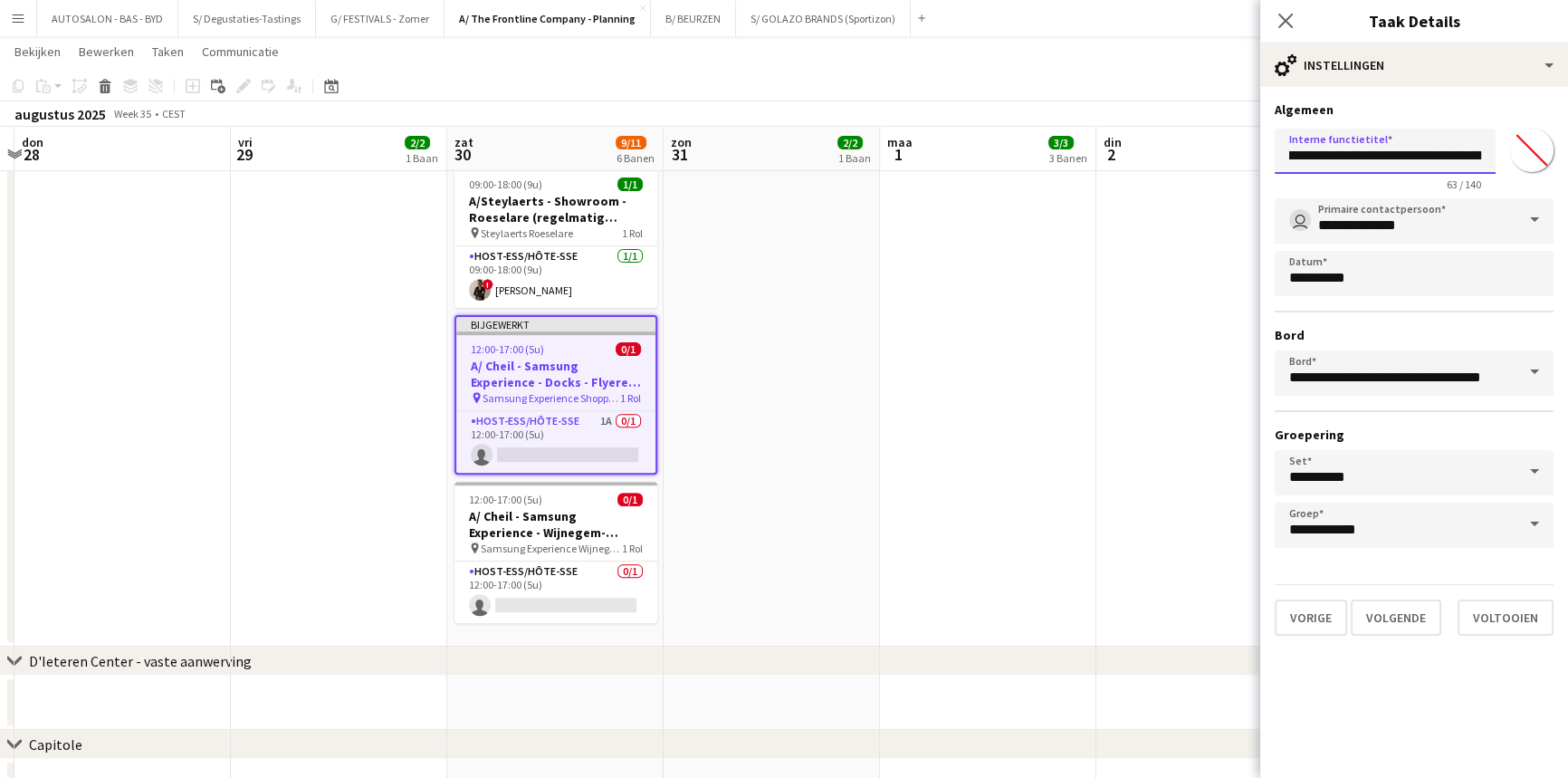
scroll to position [0, 35]
click at [1438, 149] on input "**********" at bounding box center [1385, 151] width 221 height 45
click at [1444, 157] on input "**********" at bounding box center [1385, 151] width 221 height 45
drag, startPoint x: 1332, startPoint y: 154, endPoint x: 1303, endPoint y: 154, distance: 29.0
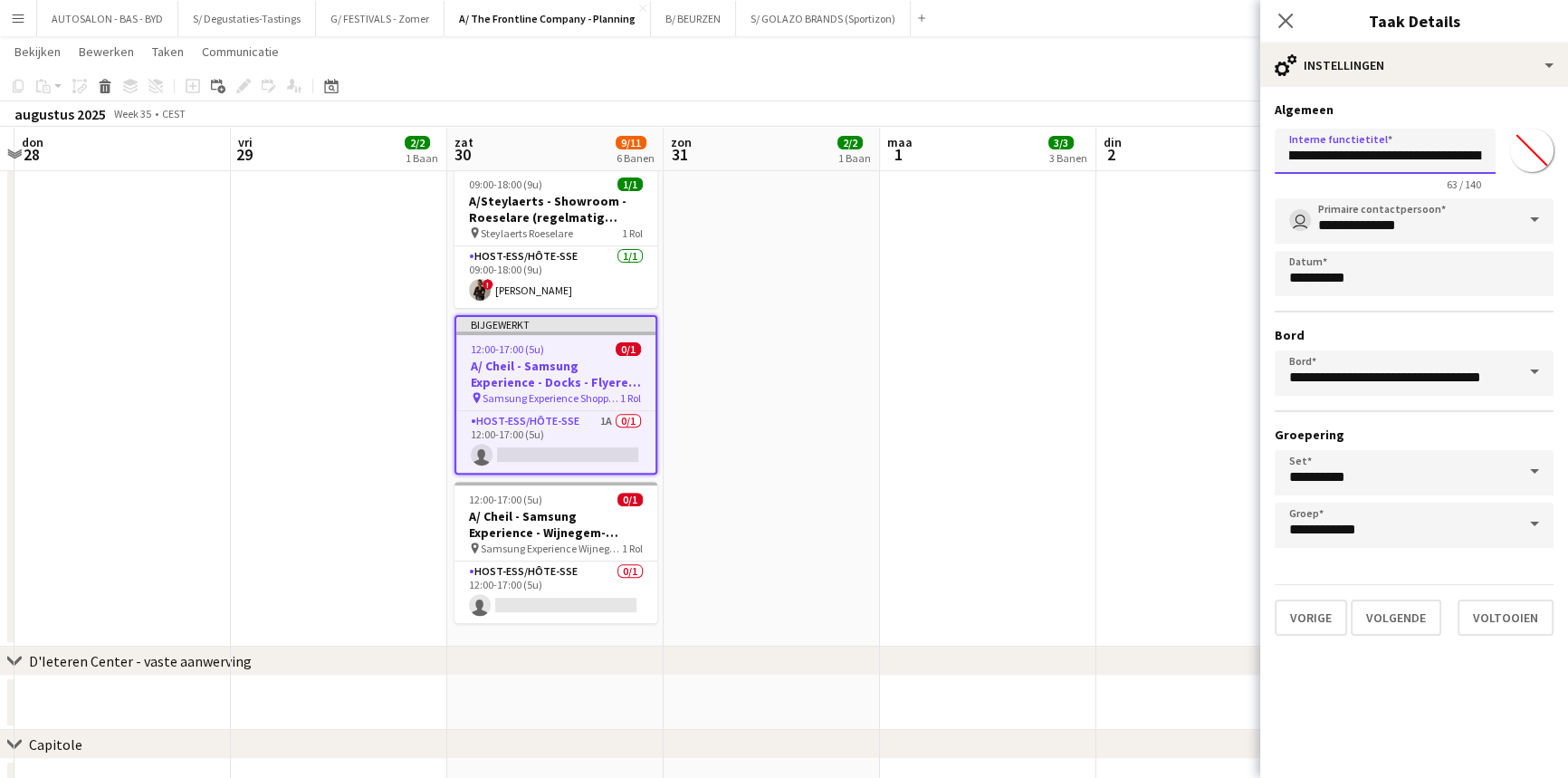
click at [1303, 154] on input "**********" at bounding box center [1385, 151] width 221 height 45
click at [1344, 158] on input "**********" at bounding box center [1385, 151] width 221 height 45
click at [1324, 620] on button "Vorige" at bounding box center [1311, 618] width 72 height 36
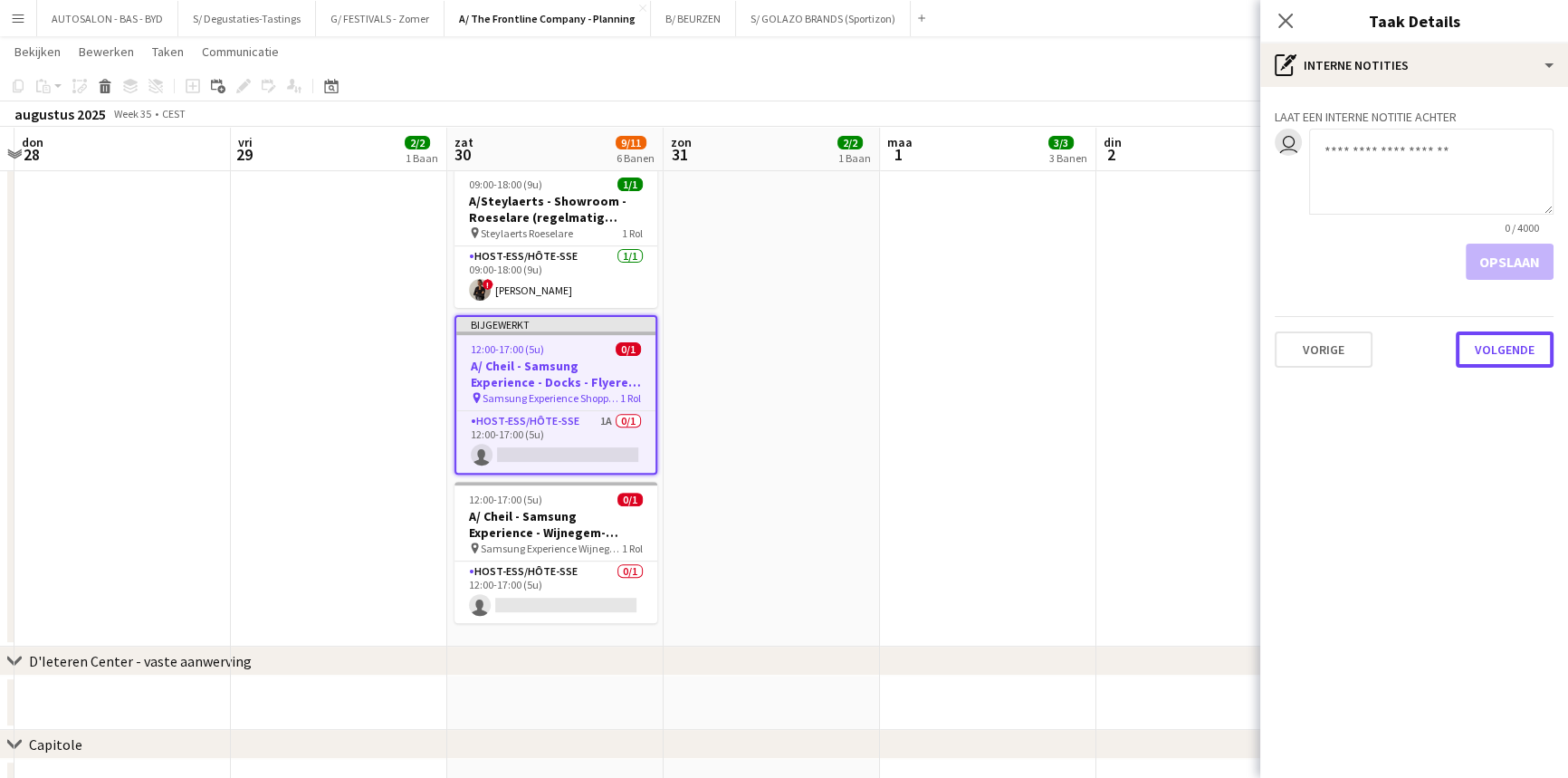
click at [1477, 355] on button "Volgende" at bounding box center [1505, 350] width 98 height 36
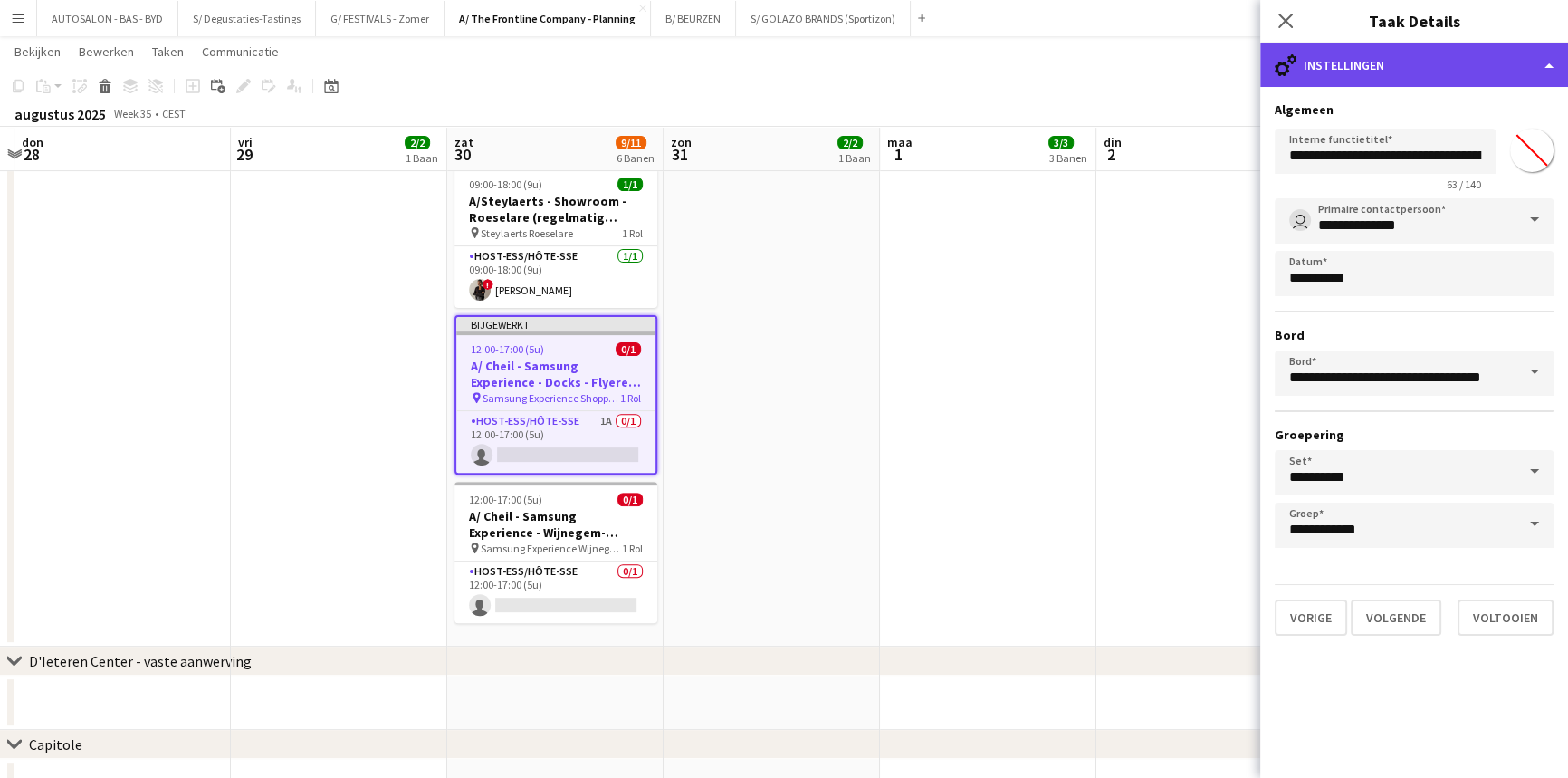
click at [1385, 70] on div "cog-double-3 Instellingen" at bounding box center [1414, 64] width 308 height 43
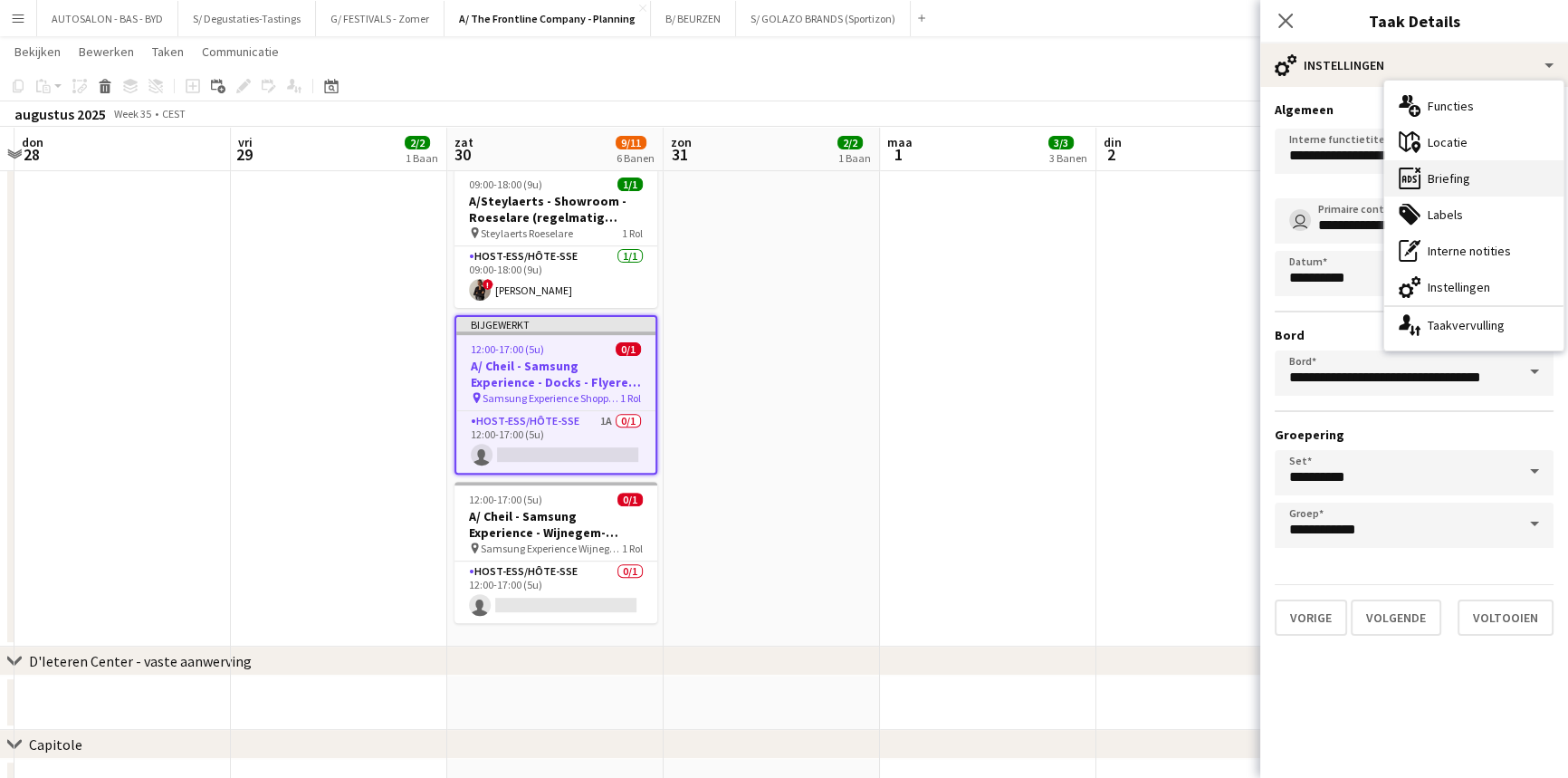
click at [1445, 173] on div "ads-window Briefing" at bounding box center [1473, 178] width 179 height 36
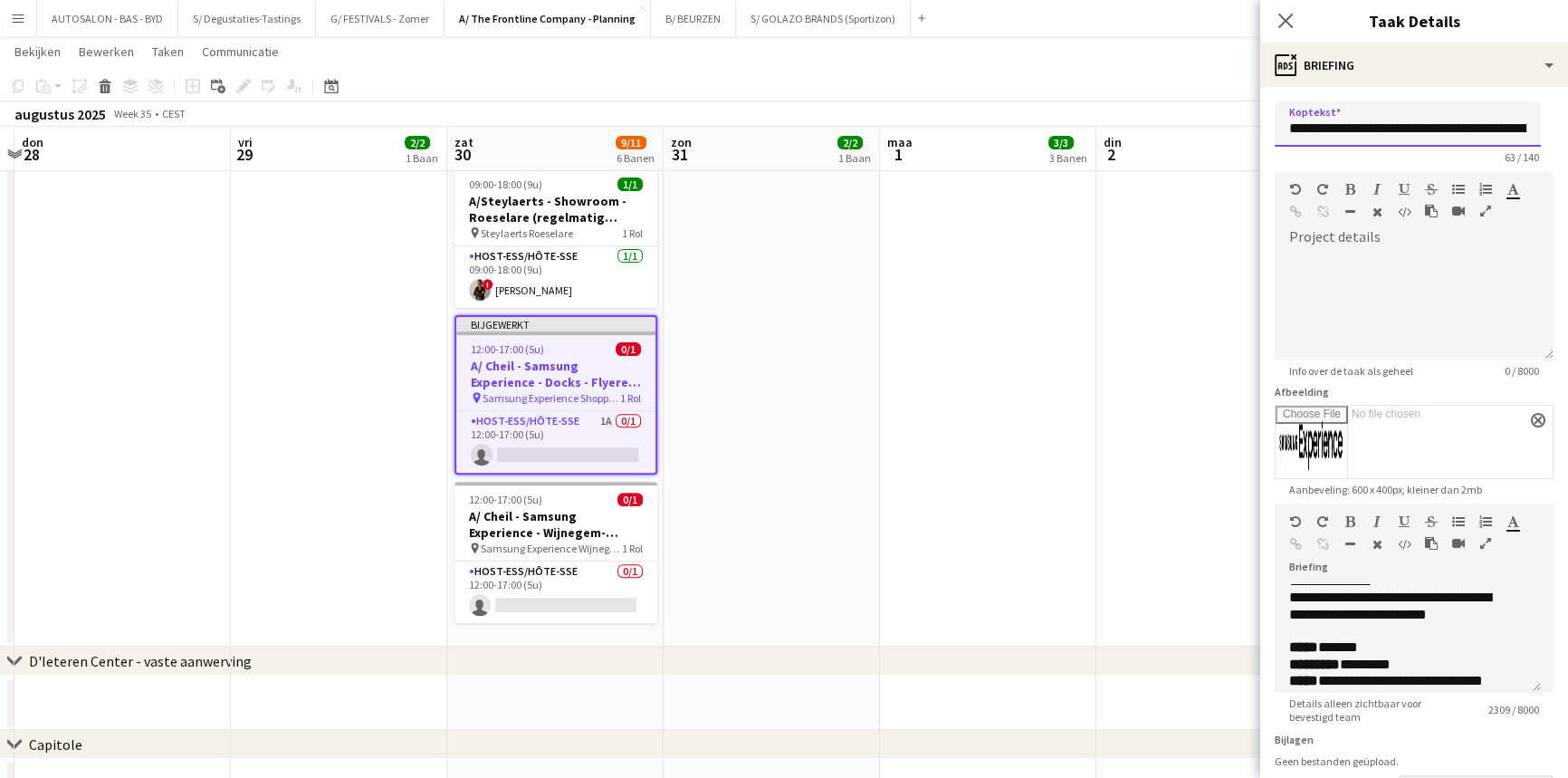
drag, startPoint x: 1290, startPoint y: 128, endPoint x: 1241, endPoint y: 138, distance: 50.0
click at [1234, 136] on body "Menu [GEOGRAPHIC_DATA] Borden Borden Alle taken Status Werkforce Werkforce [PER…" at bounding box center [784, 26] width 1568 height 1636
drag, startPoint x: 1286, startPoint y: 127, endPoint x: 1598, endPoint y: 157, distance: 313.4
click at [1567, 157] on html "Menu [GEOGRAPHIC_DATA] Borden Borden Alle taken Status Werkforce Werkforce [PER…" at bounding box center [784, 26] width 1568 height 1636
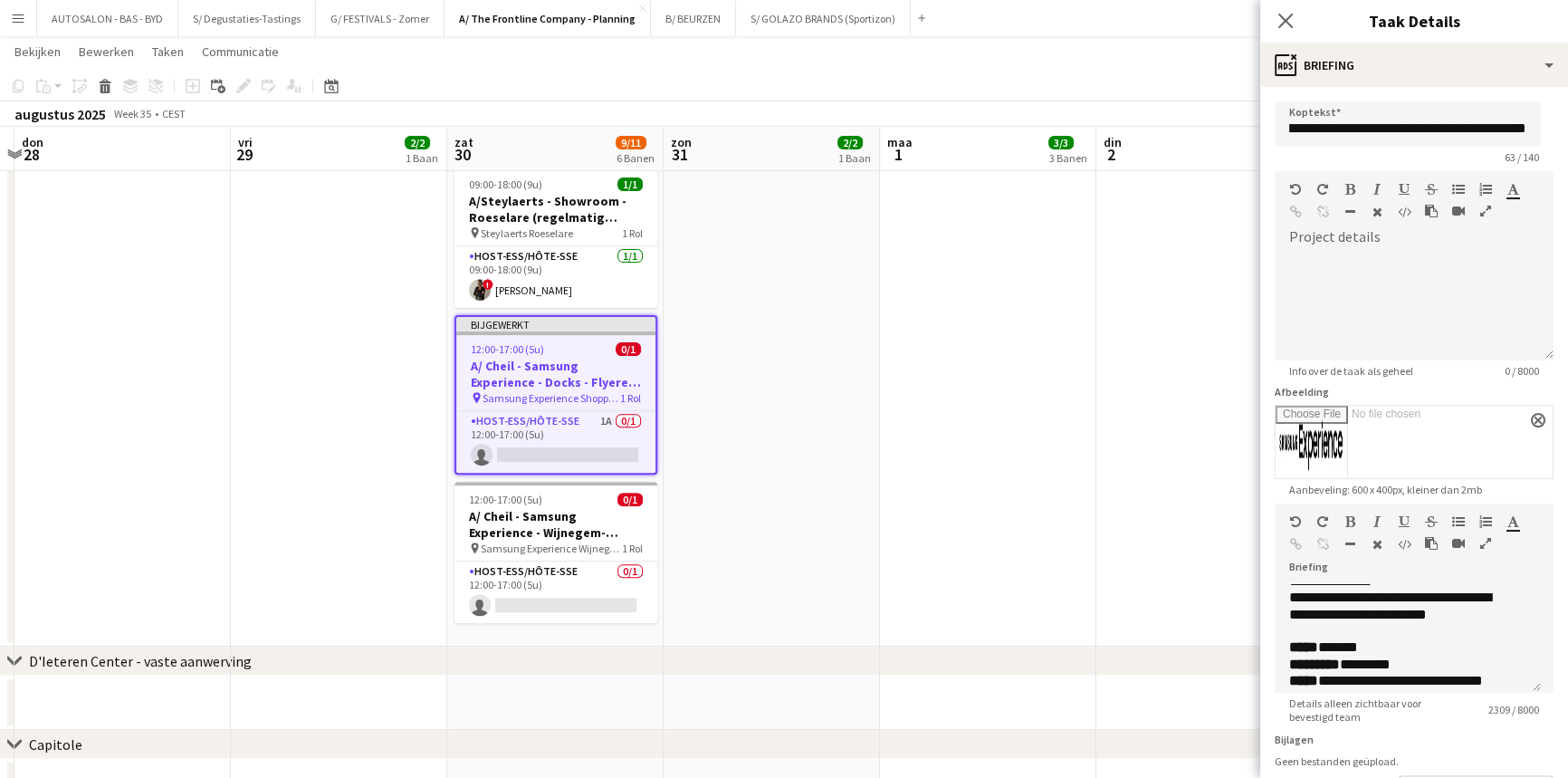
scroll to position [0, 0]
click at [554, 391] on span "Samsung Experience Shoppingcenter Docks" at bounding box center [552, 398] width 138 height 14
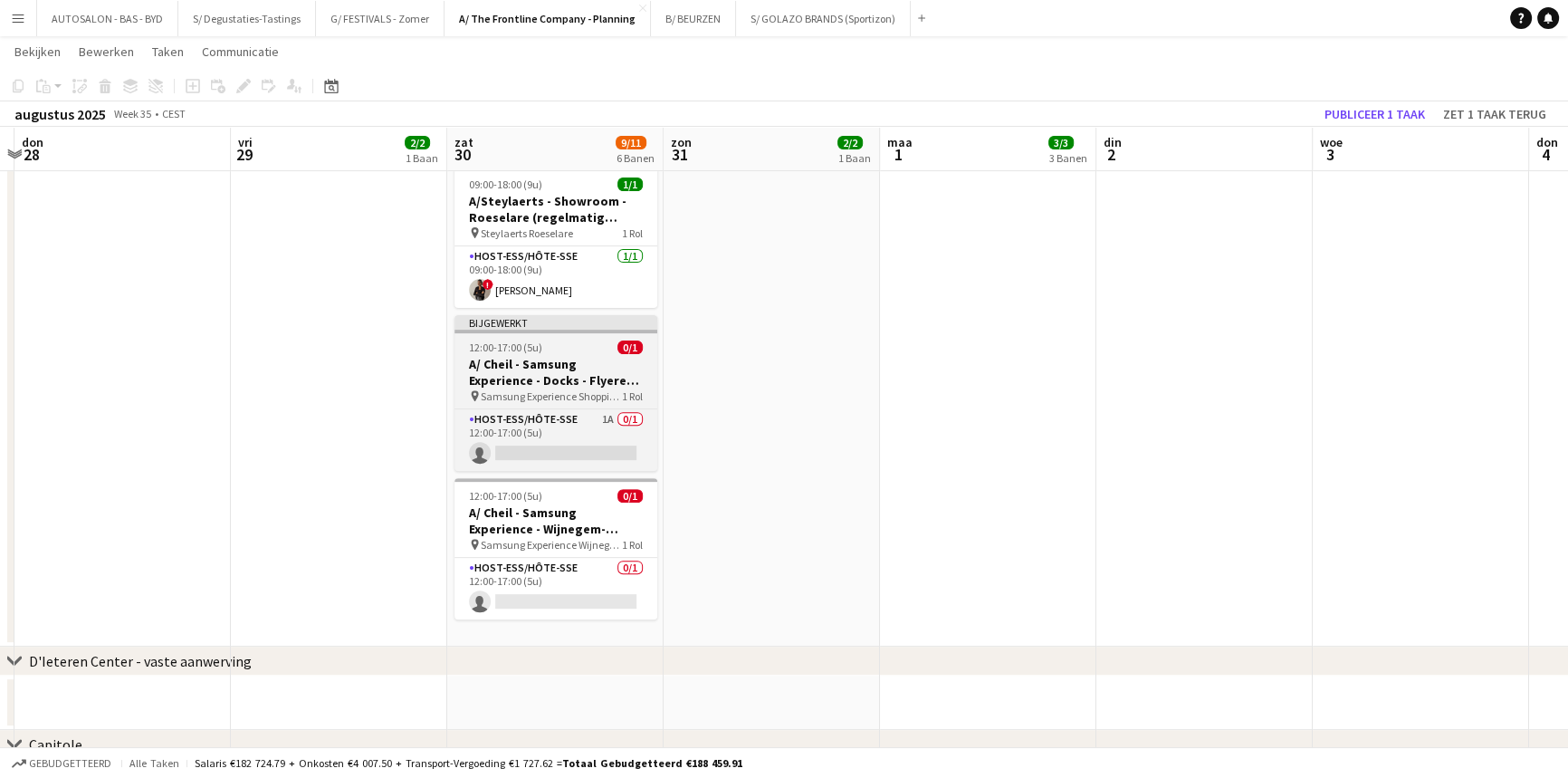
click at [554, 368] on h3 "A/ Cheil - Samsung Experience - Docks - Flyeren (30/8+6/9+13/9)" at bounding box center [556, 372] width 203 height 33
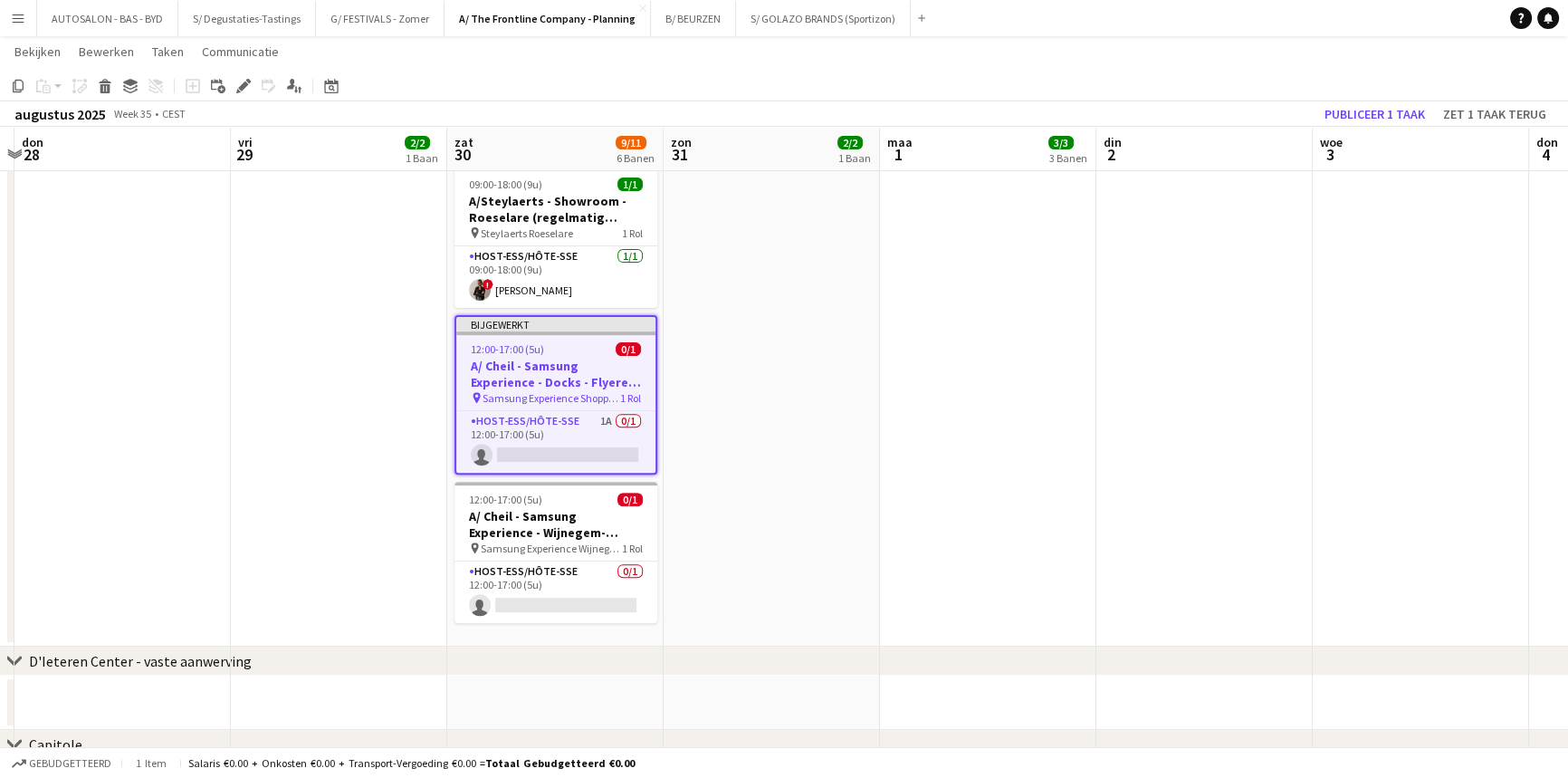
click at [590, 358] on h3 "A/ Cheil - Samsung Experience - Docks - Flyeren (30/8+6/9+13/9)" at bounding box center [556, 374] width 199 height 33
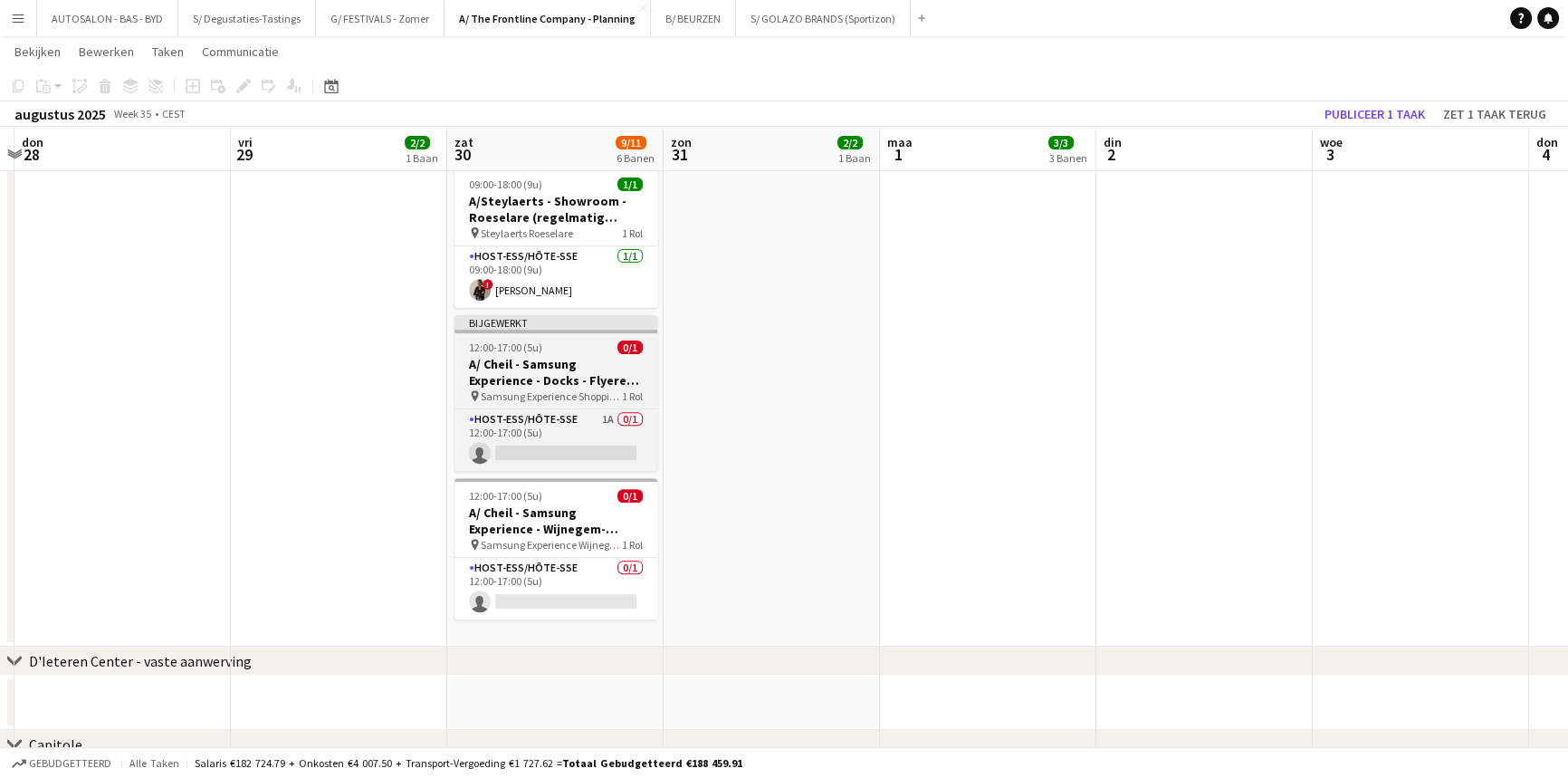
click at [587, 390] on span "Samsung Experience Shoppingcenter Docks" at bounding box center [551, 397] width 141 height 14
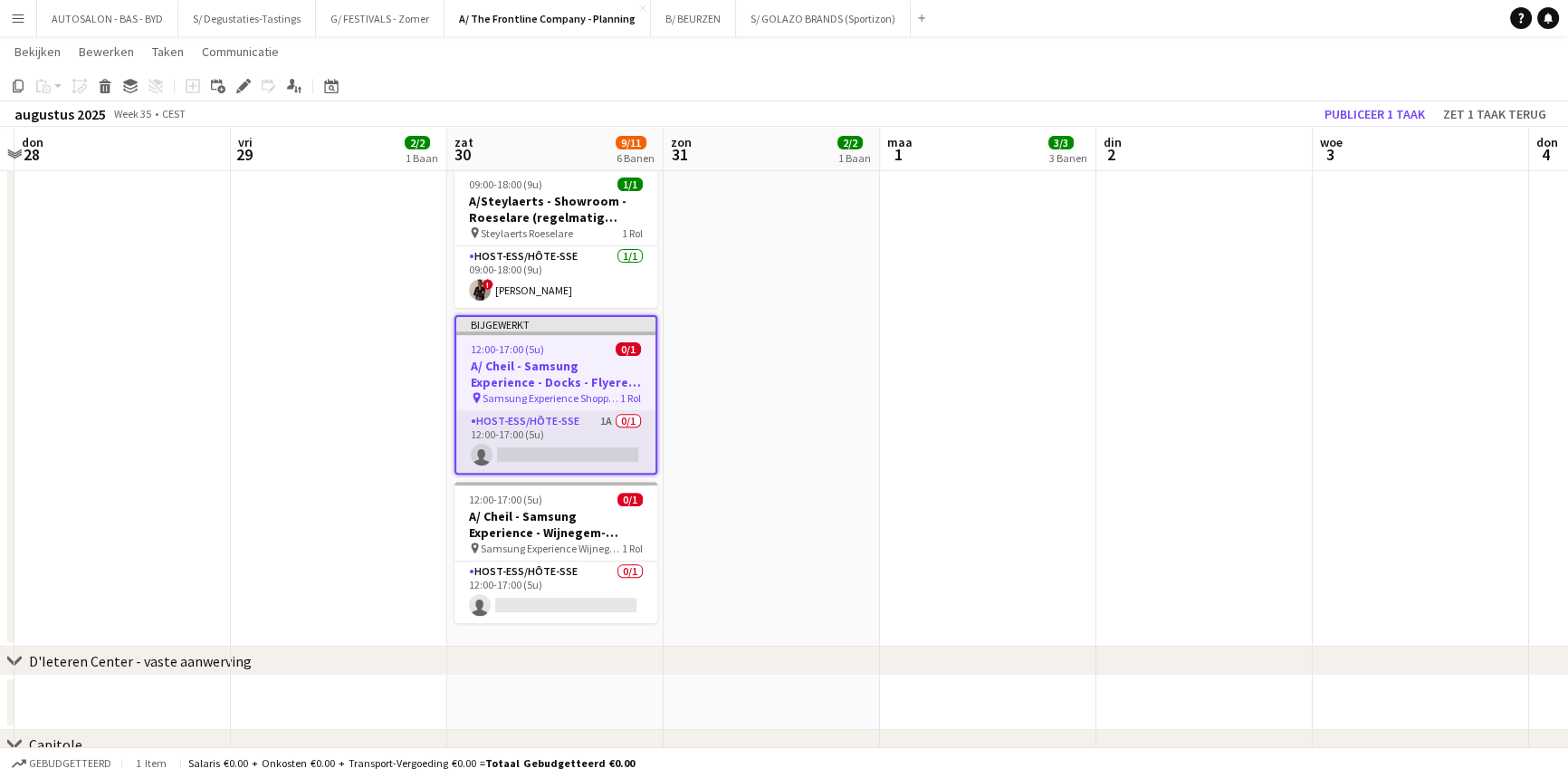
click at [573, 411] on app-card-role "Host-ess/Hôte-sse 1A 0/1 12:00-17:00 (5u) single-neutral-actions" at bounding box center [556, 442] width 199 height 62
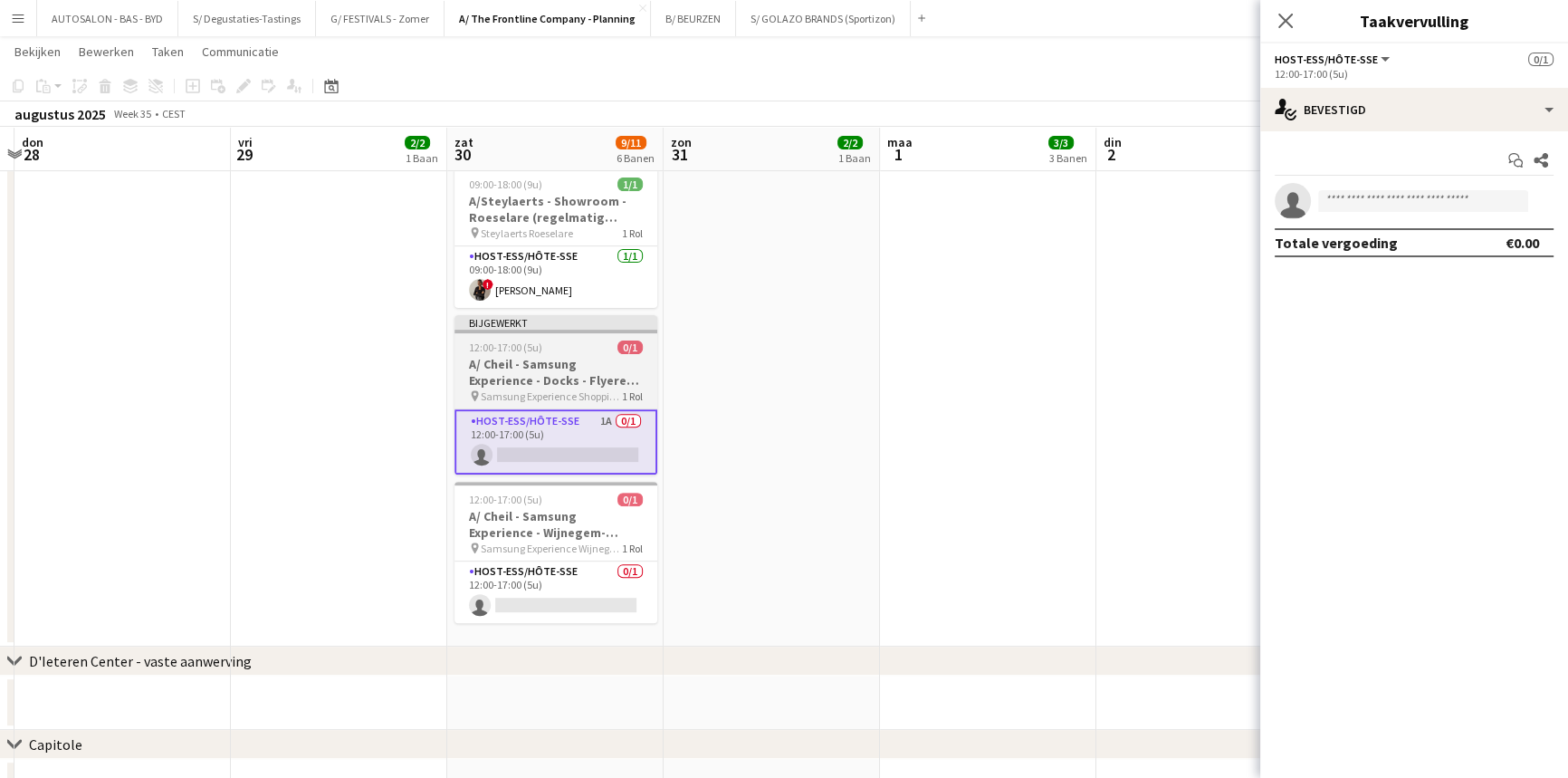
click at [572, 366] on h3 "A/ Cheil - Samsung Experience - Docks - Flyeren (30/8+6/9+13/9)" at bounding box center [556, 372] width 203 height 33
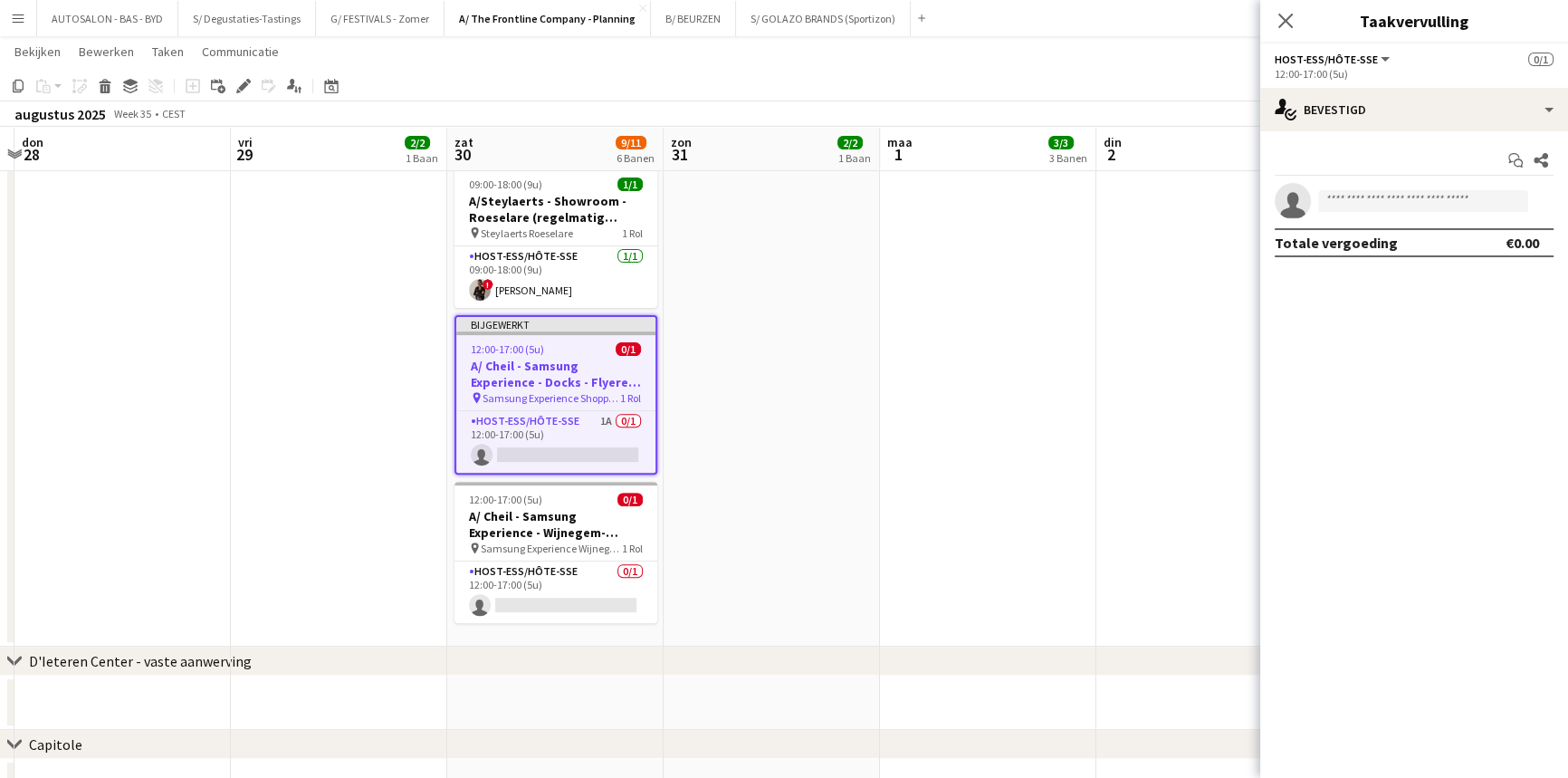
click at [894, 354] on app-date-cell "13:00-23:00 (10u) 1/1 A/ Eventmasters - Proximus - chauffeur/promo - TOUR C Wil…" at bounding box center [988, 29] width 217 height 1236
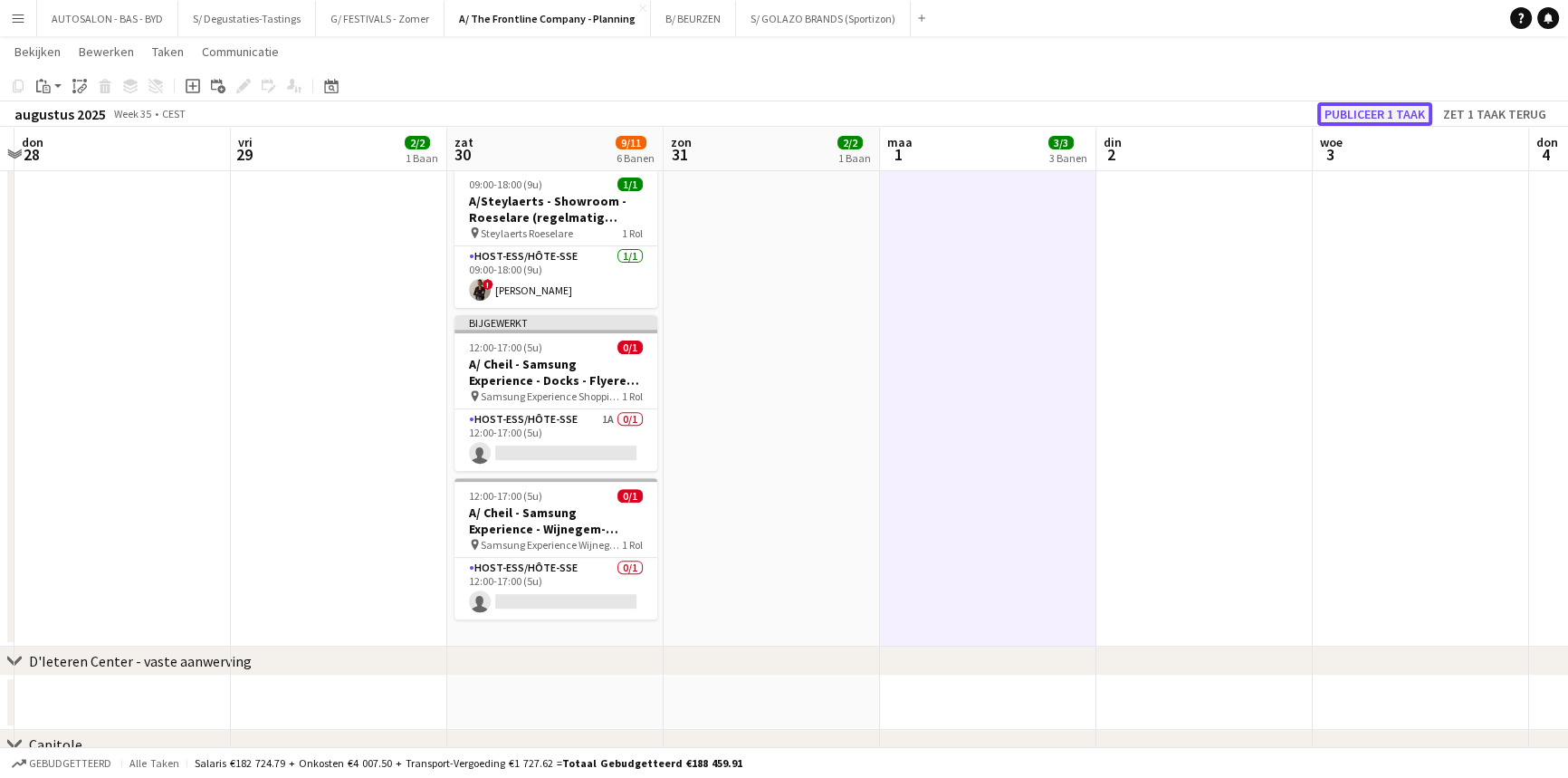
click at [1347, 111] on button "Publiceer 1 taak" at bounding box center [1374, 114] width 115 height 24
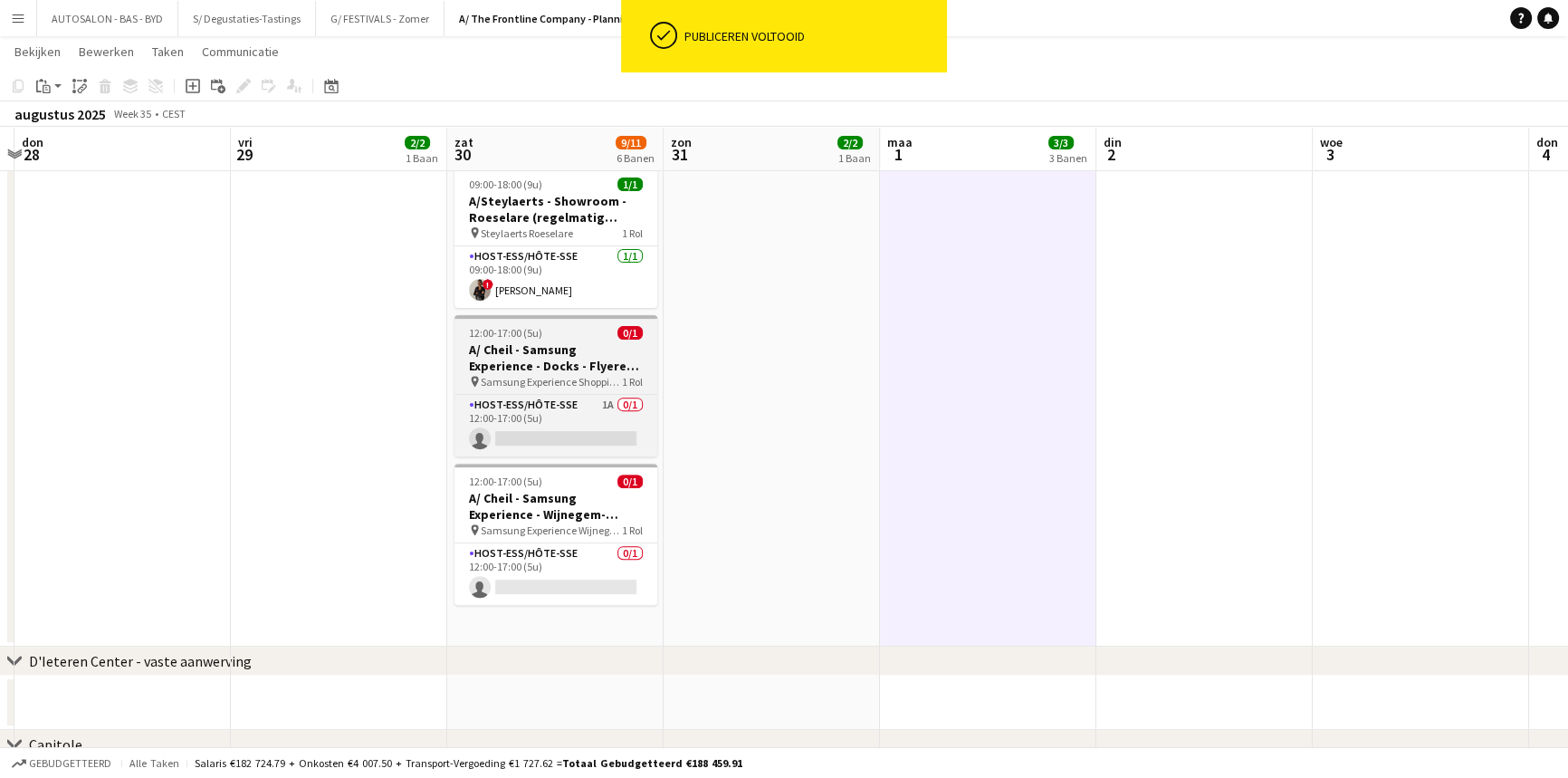
click at [575, 323] on app-job-card "12:00-17:00 (5u) 0/1 A/ Cheil - Samsung Experience - Docks - Flyeren (30/8+6/9+…" at bounding box center [556, 385] width 203 height 141
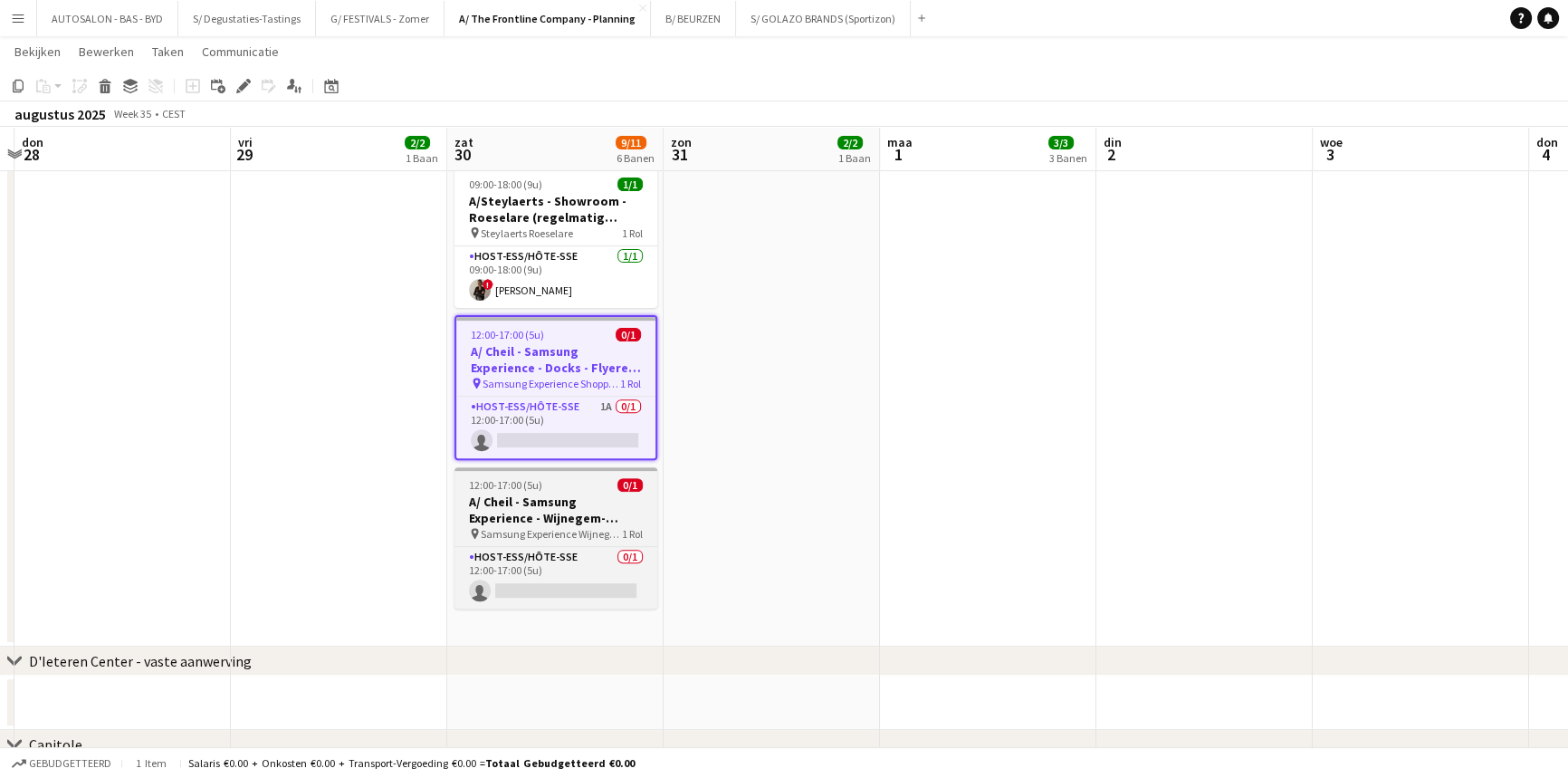
click at [602, 495] on h3 "A/ Cheil - Samsung Experience - Wijnegem- Flyeren (30/8+6/9)" at bounding box center [556, 510] width 203 height 33
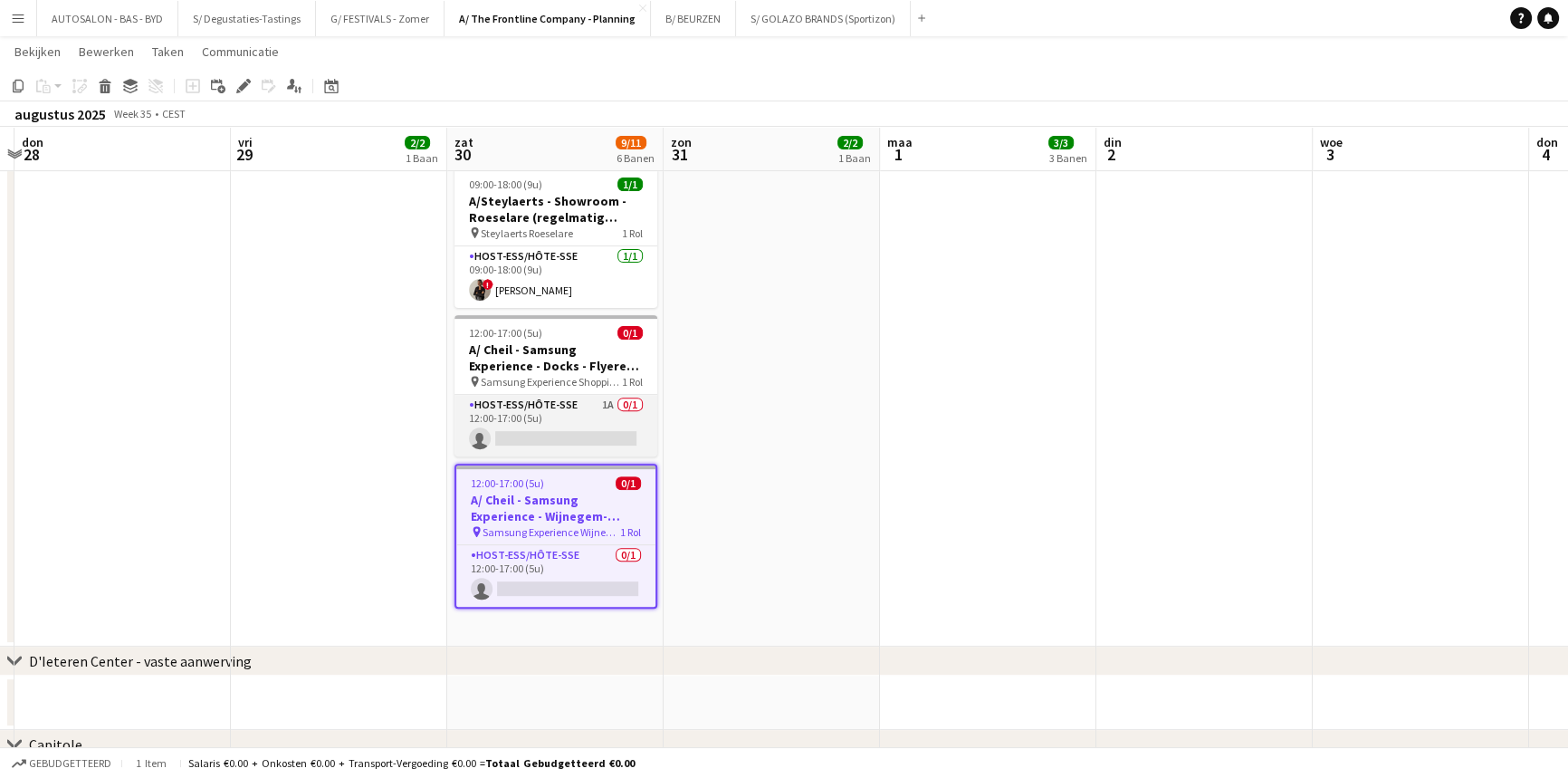
click at [569, 395] on app-card-role "Host-ess/Hôte-sse 1A 0/1 12:00-17:00 (5u) single-neutral-actions" at bounding box center [556, 426] width 203 height 62
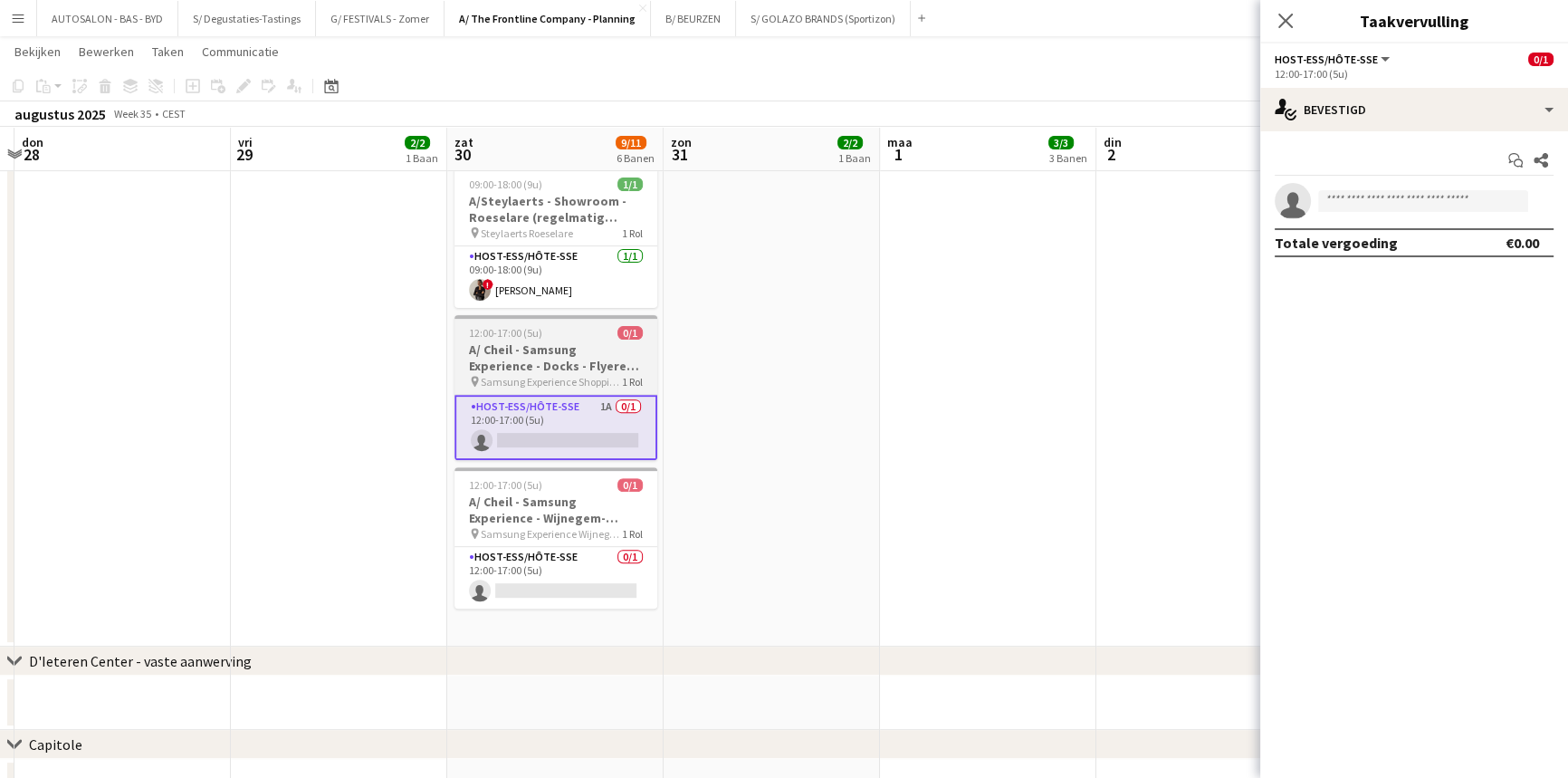
click at [582, 342] on h3 "A/ Cheil - Samsung Experience - Docks - Flyeren (30/8+6/9+13/9)" at bounding box center [556, 358] width 203 height 33
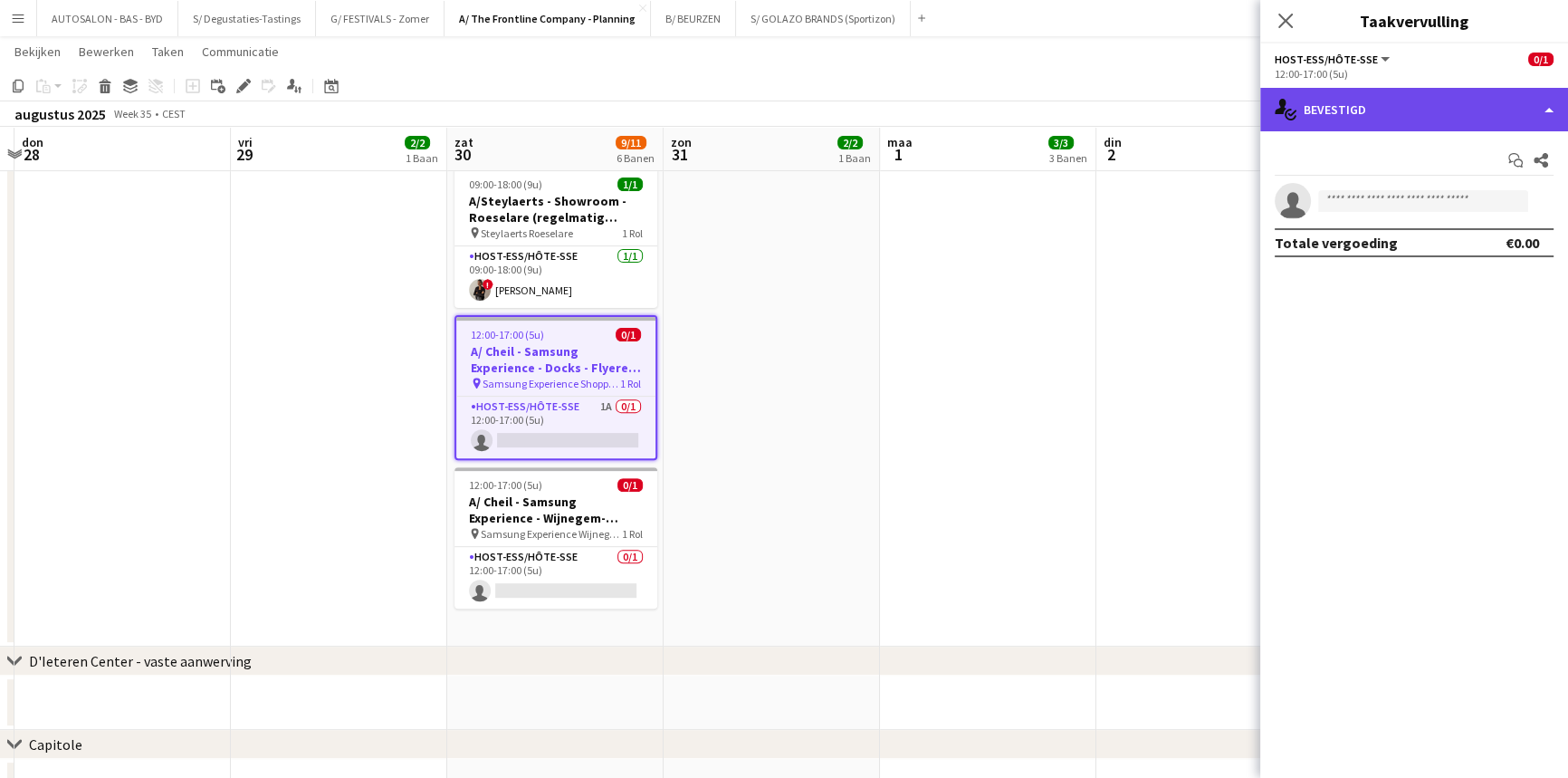
click at [1311, 110] on div "single-neutral-actions-check-2 Bevestigd" at bounding box center [1414, 109] width 308 height 43
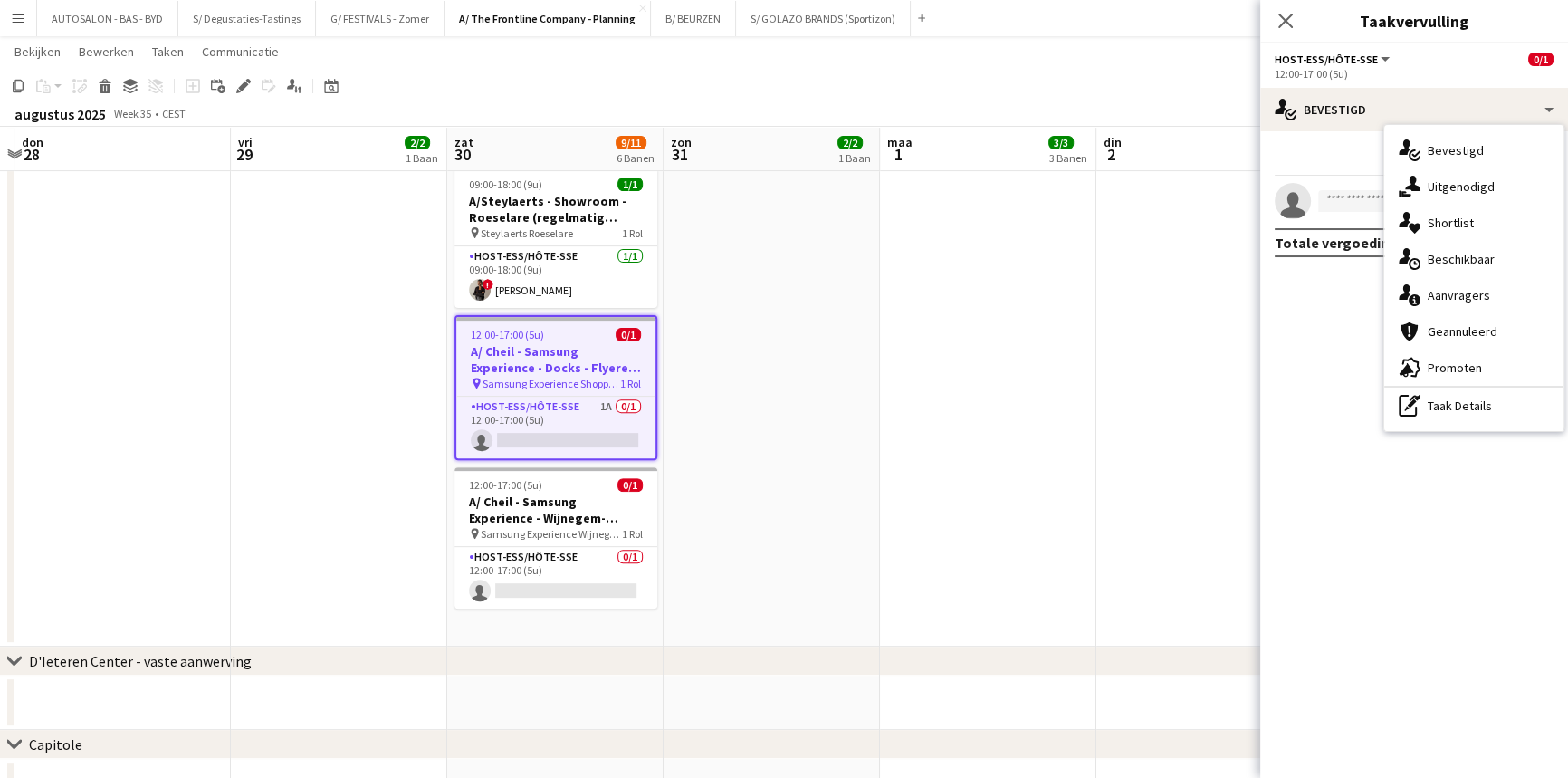
click at [1313, 155] on div "Start chat Delen" at bounding box center [1414, 161] width 279 height 30
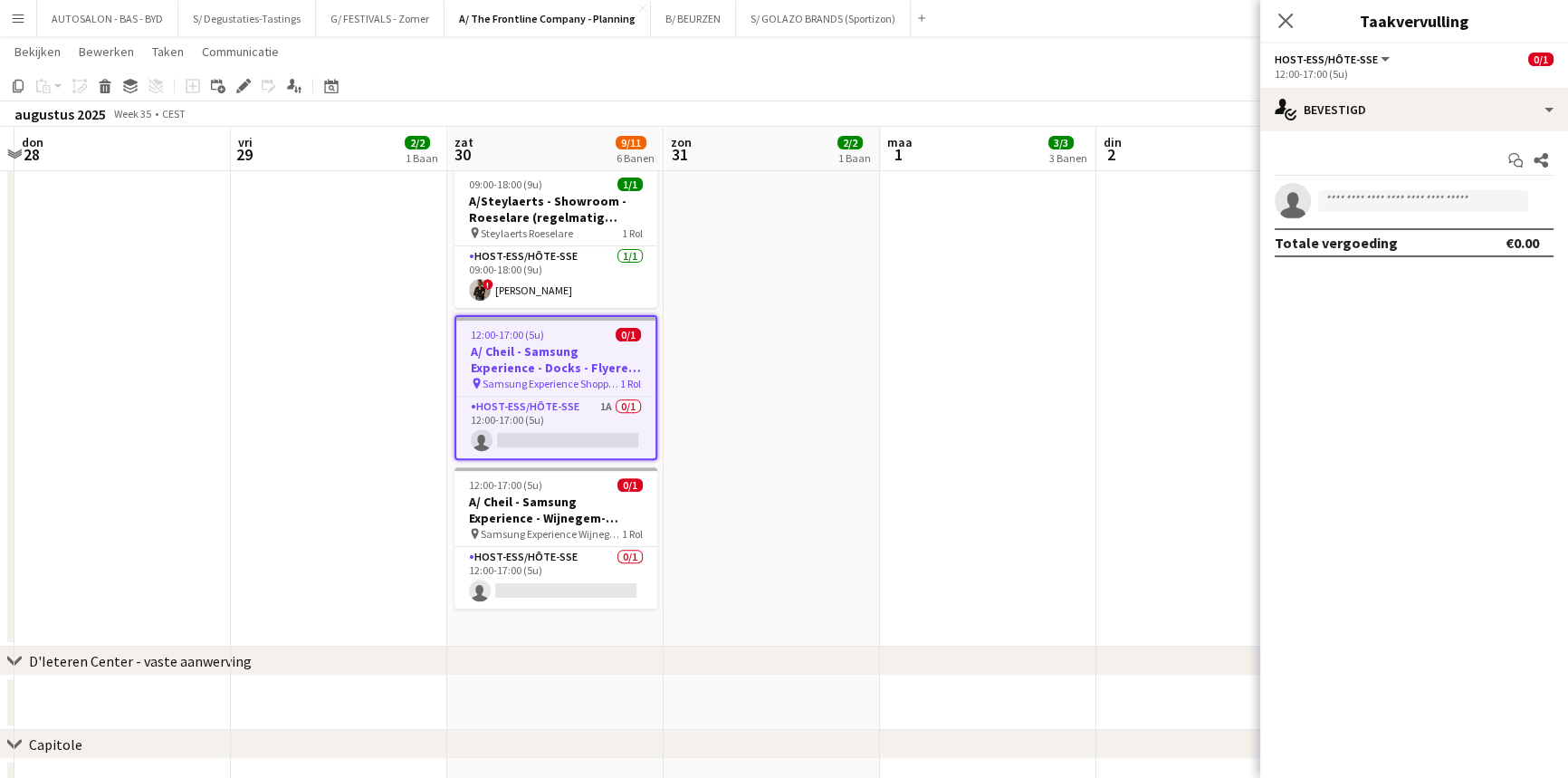
click at [1305, 63] on span "Host-ess/Hôte-sse" at bounding box center [1326, 60] width 103 height 14
click at [535, 343] on h3 "A/ Cheil - Samsung Experience - Docks - Flyeren (30/8+6/9+13/9)" at bounding box center [556, 359] width 199 height 33
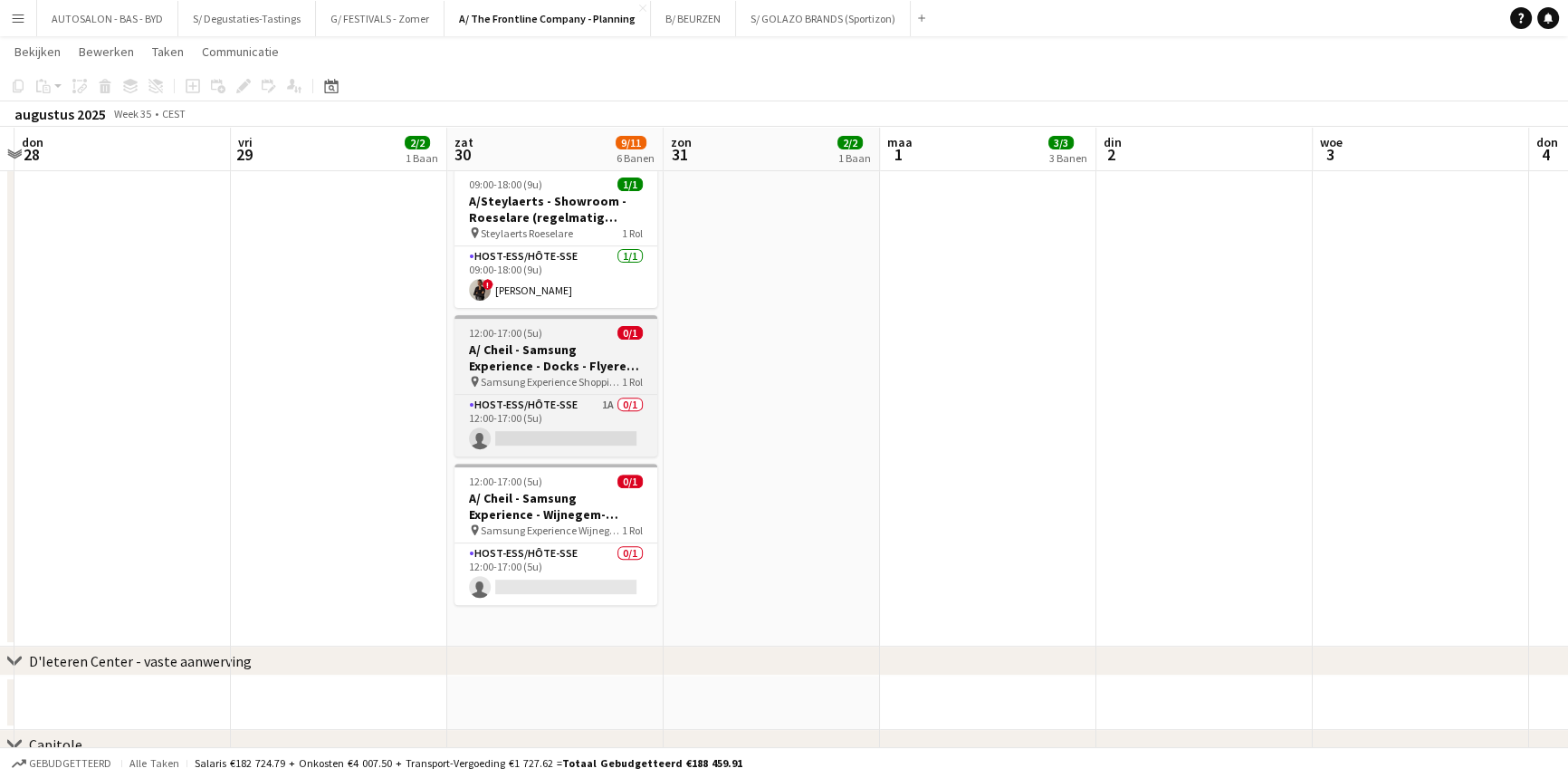
drag, startPoint x: 532, startPoint y: 326, endPoint x: 566, endPoint y: 335, distance: 35.2
click at [534, 342] on h3 "A/ Cheil - Samsung Experience - Docks - Flyeren (30/8+6/9+13/9)" at bounding box center [556, 358] width 203 height 33
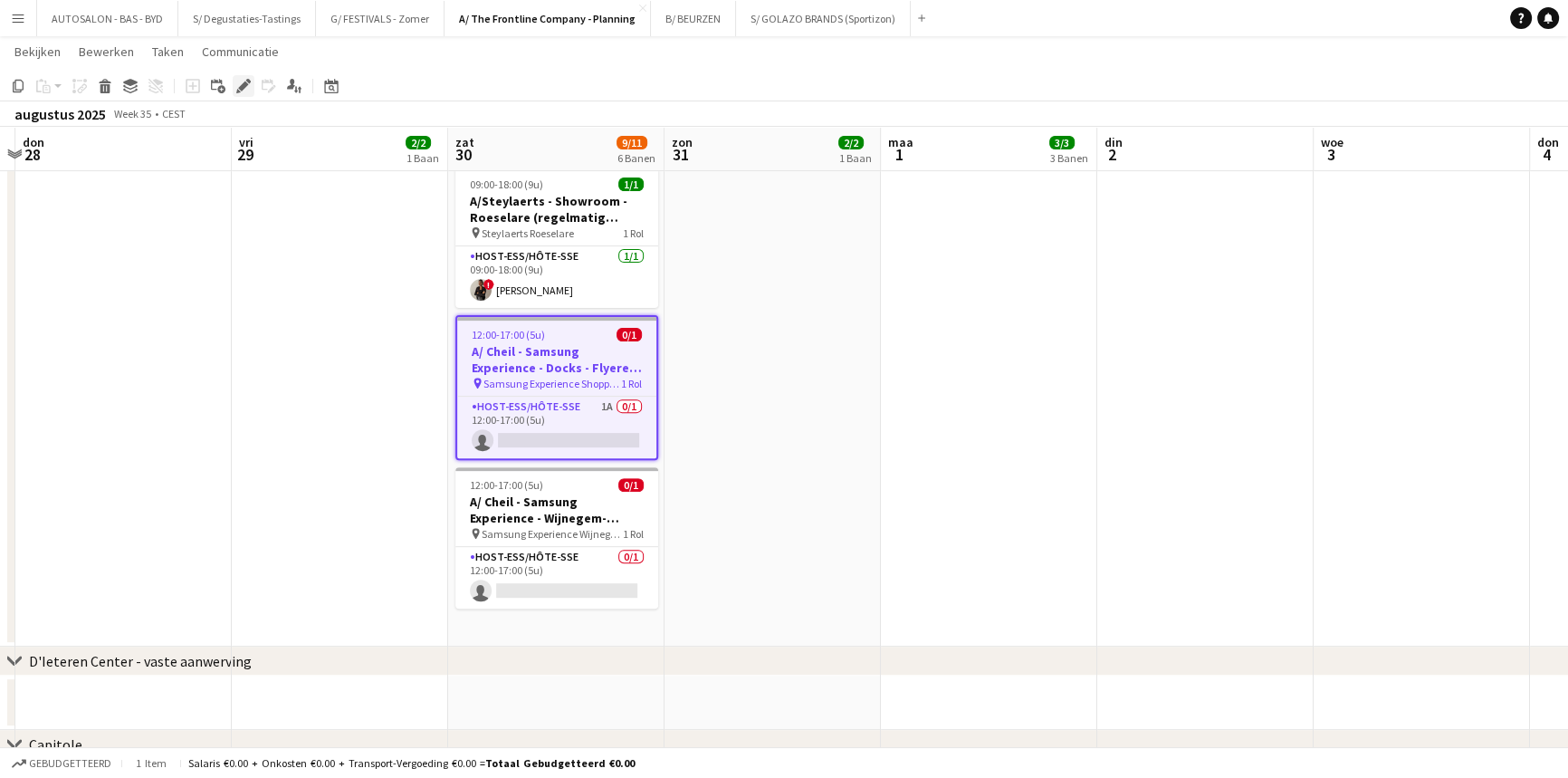
click at [238, 86] on icon "Bewerken" at bounding box center [243, 86] width 14 height 14
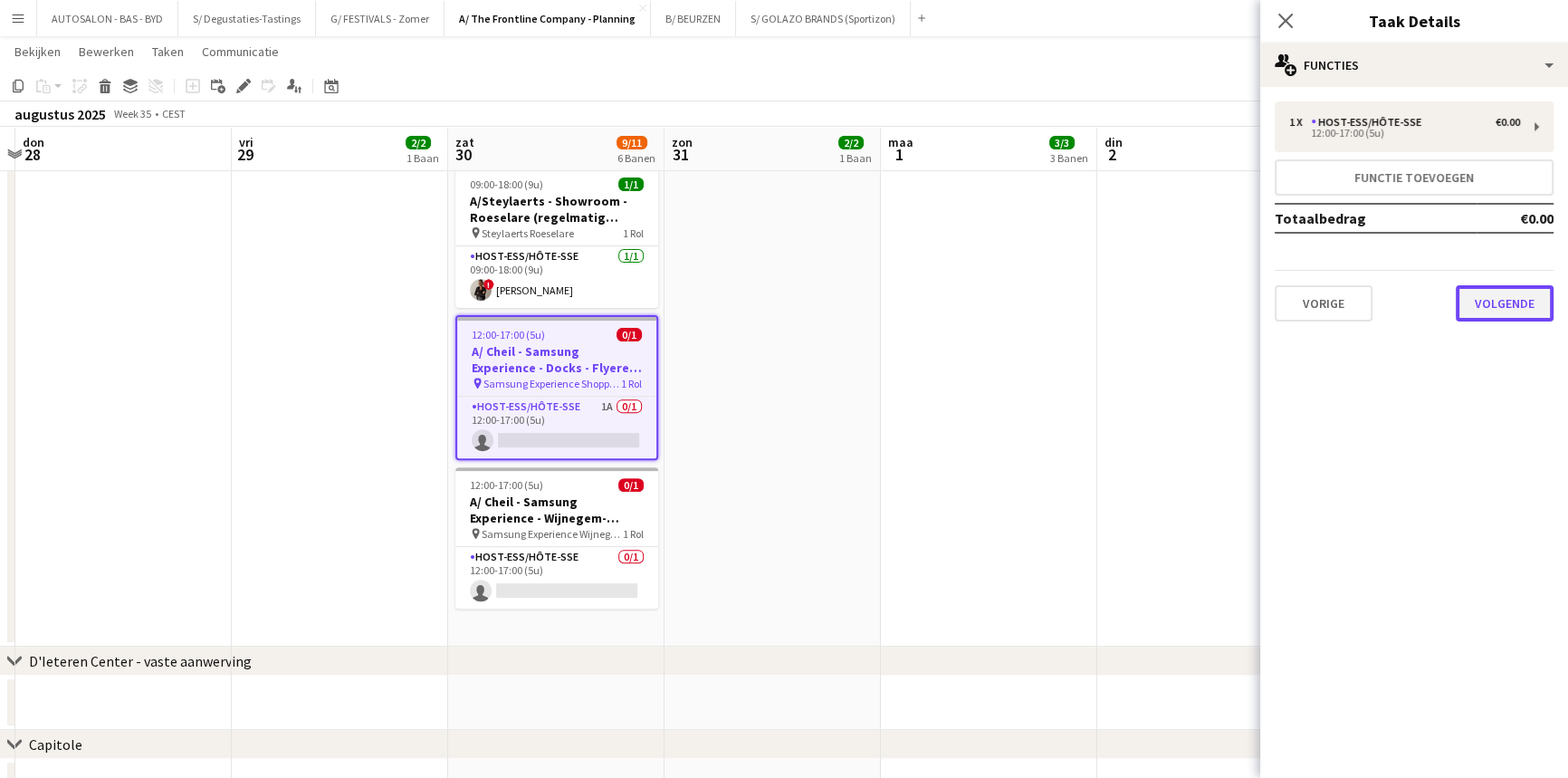
click at [1493, 298] on button "Volgende" at bounding box center [1505, 303] width 98 height 36
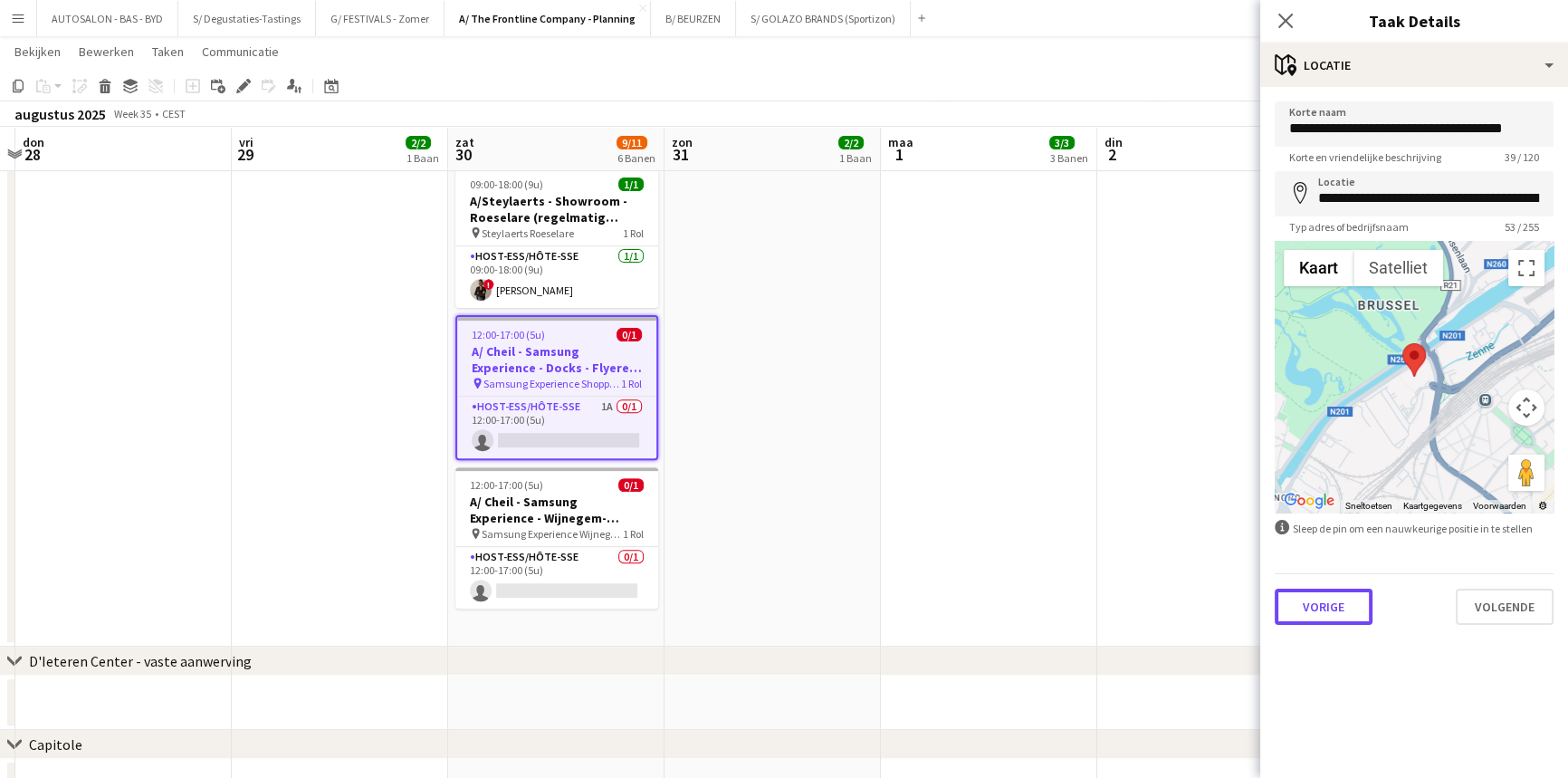
click at [1324, 596] on button "Vorige" at bounding box center [1324, 607] width 98 height 36
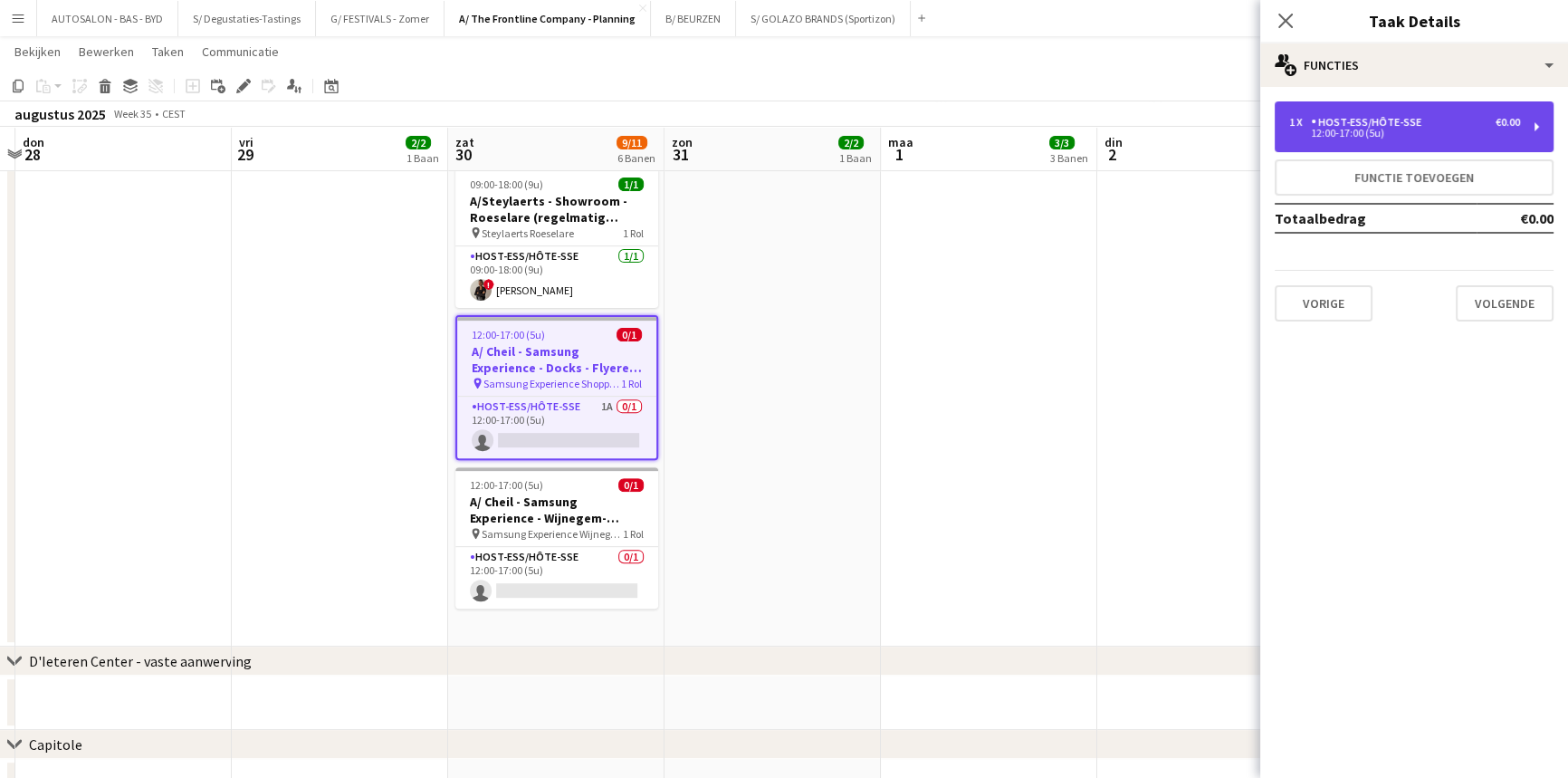
click at [1387, 132] on div "12:00-17:00 (5u)" at bounding box center [1404, 133] width 231 height 9
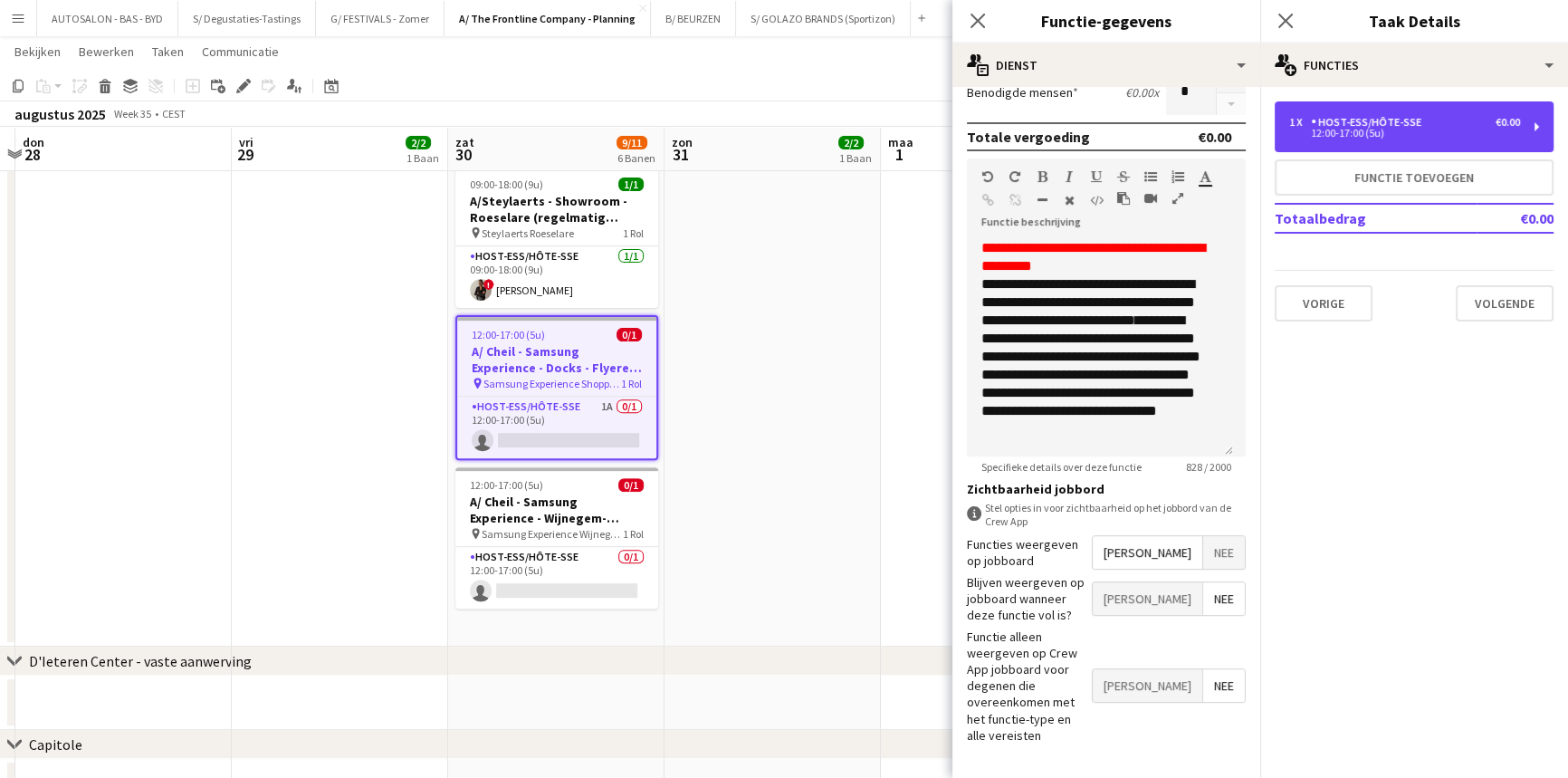
scroll to position [0, 0]
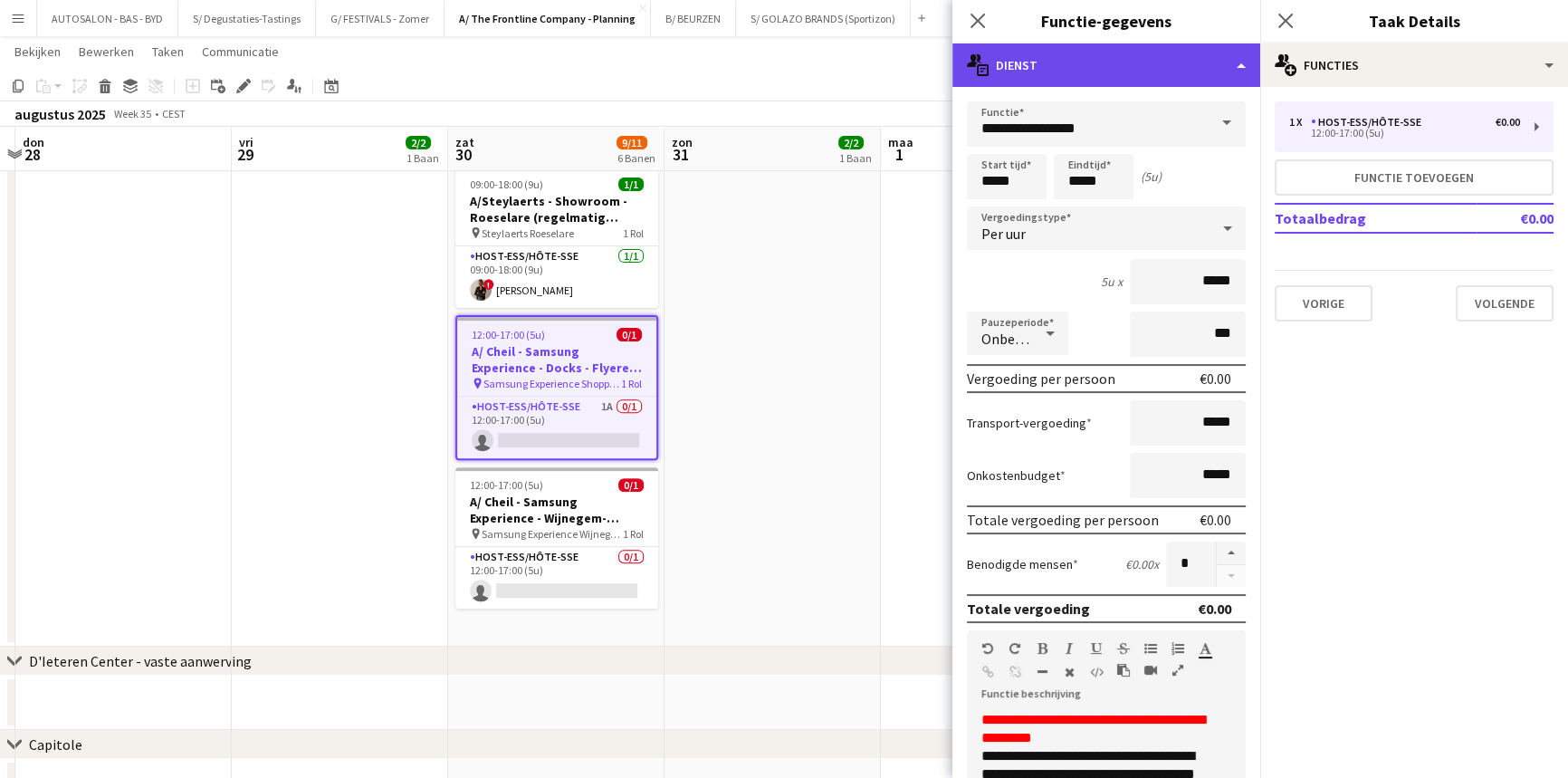
click at [999, 72] on div "multiple-actions-text Dienst" at bounding box center [1106, 64] width 308 height 43
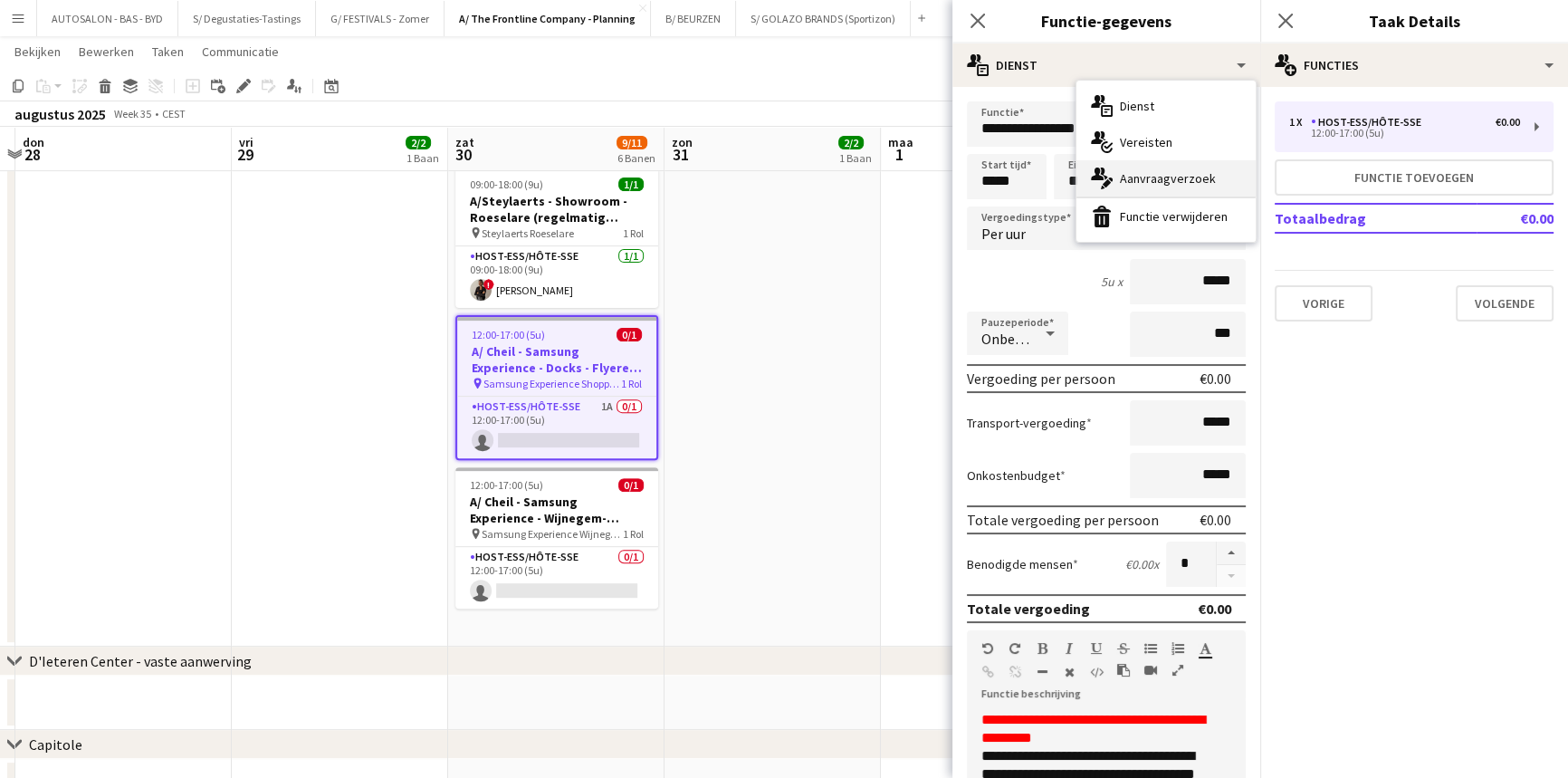
click at [1159, 174] on div "multiple-actions-edit-1 Aanvraagverzoek" at bounding box center [1165, 178] width 179 height 36
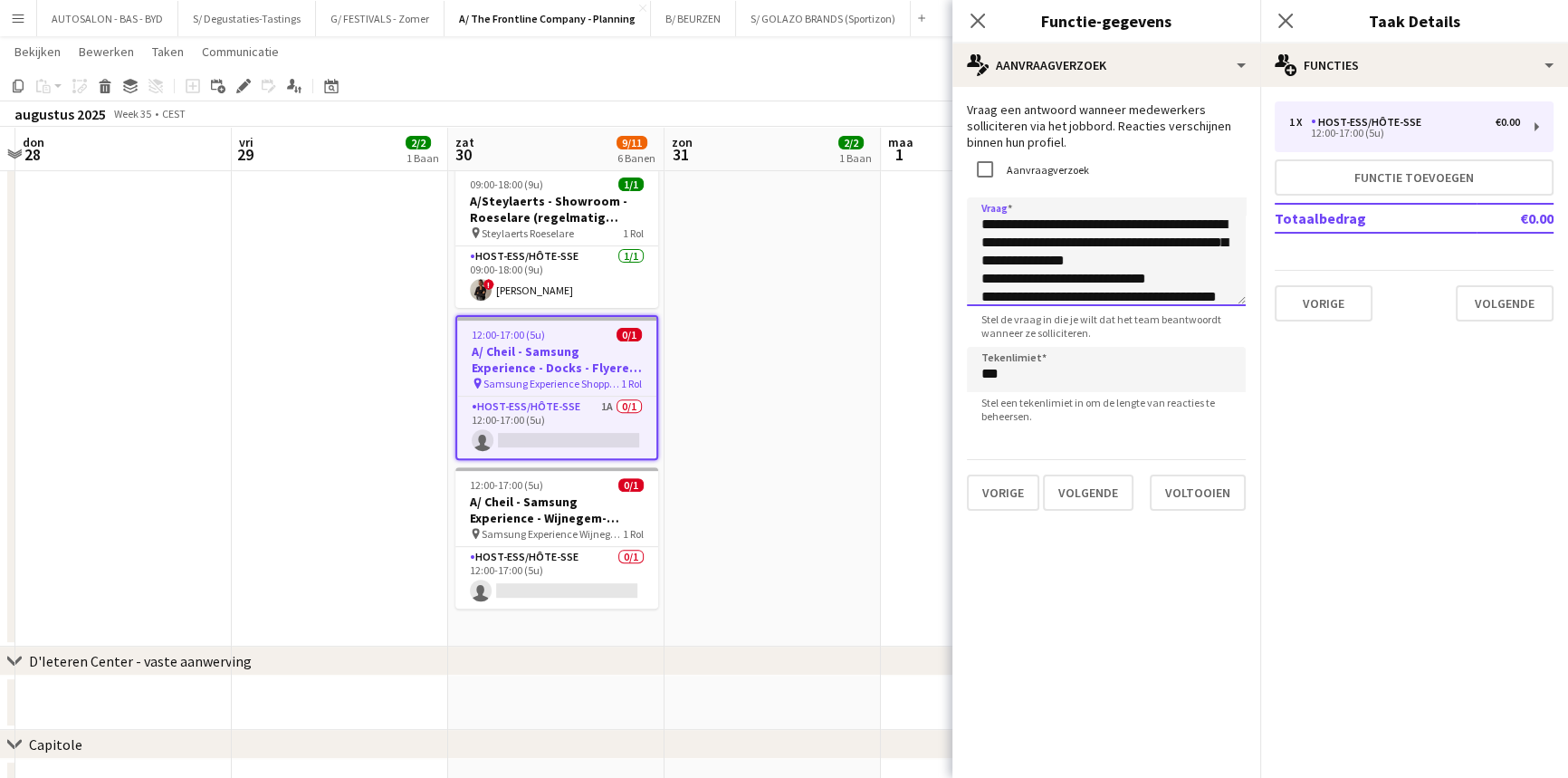
scroll to position [118, 0]
drag, startPoint x: 977, startPoint y: 223, endPoint x: 1257, endPoint y: 361, distance: 312.2
click at [1257, 361] on form "**********" at bounding box center [1106, 305] width 308 height 409
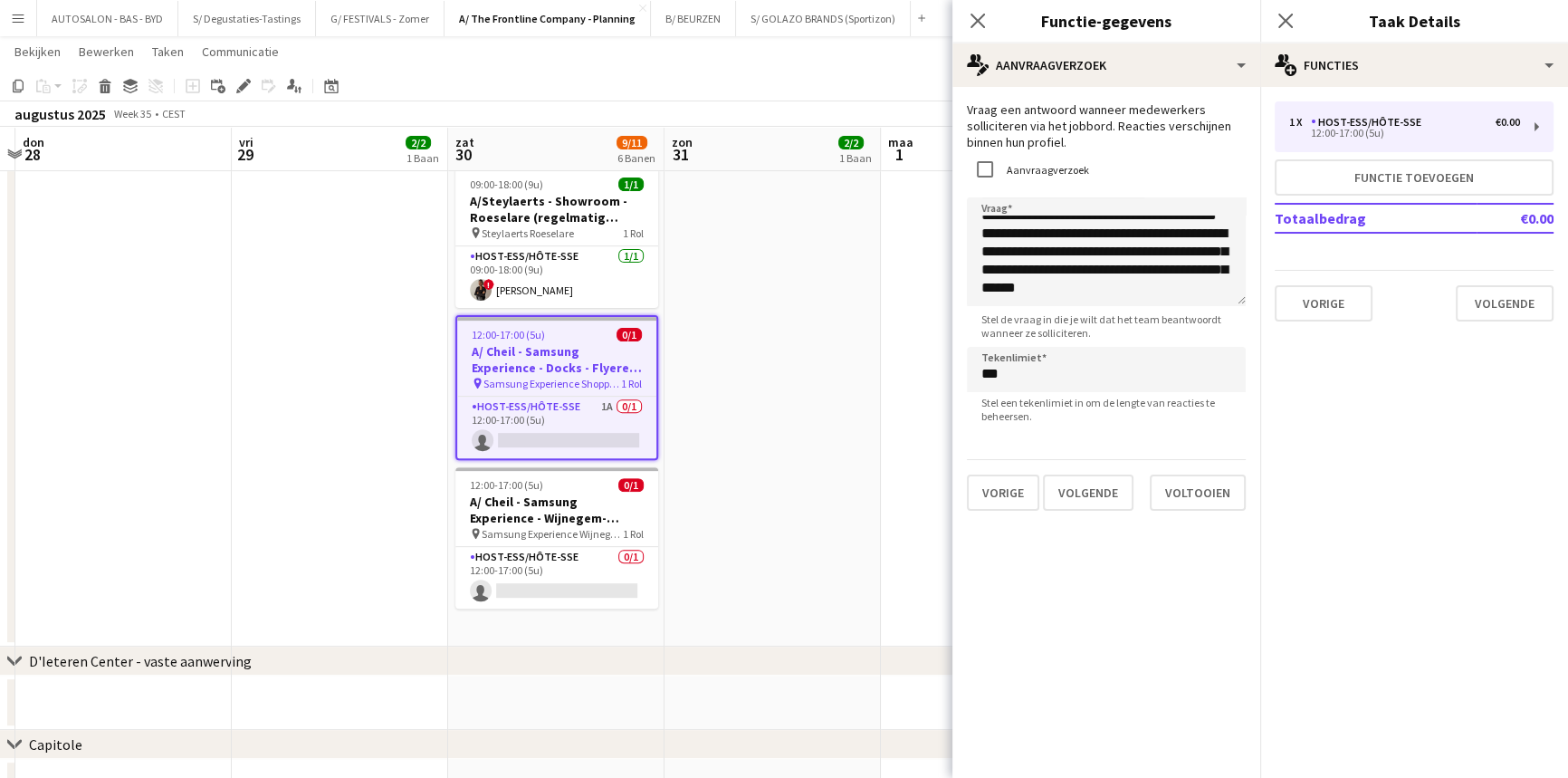
click at [719, 522] on app-date-cell "10:00-18:30 (8u30min) 2/2 pin ZEB Ieper 1 Rol Host-ess/Hôte-sse [DATE] 10:00-18…" at bounding box center [773, 29] width 217 height 1236
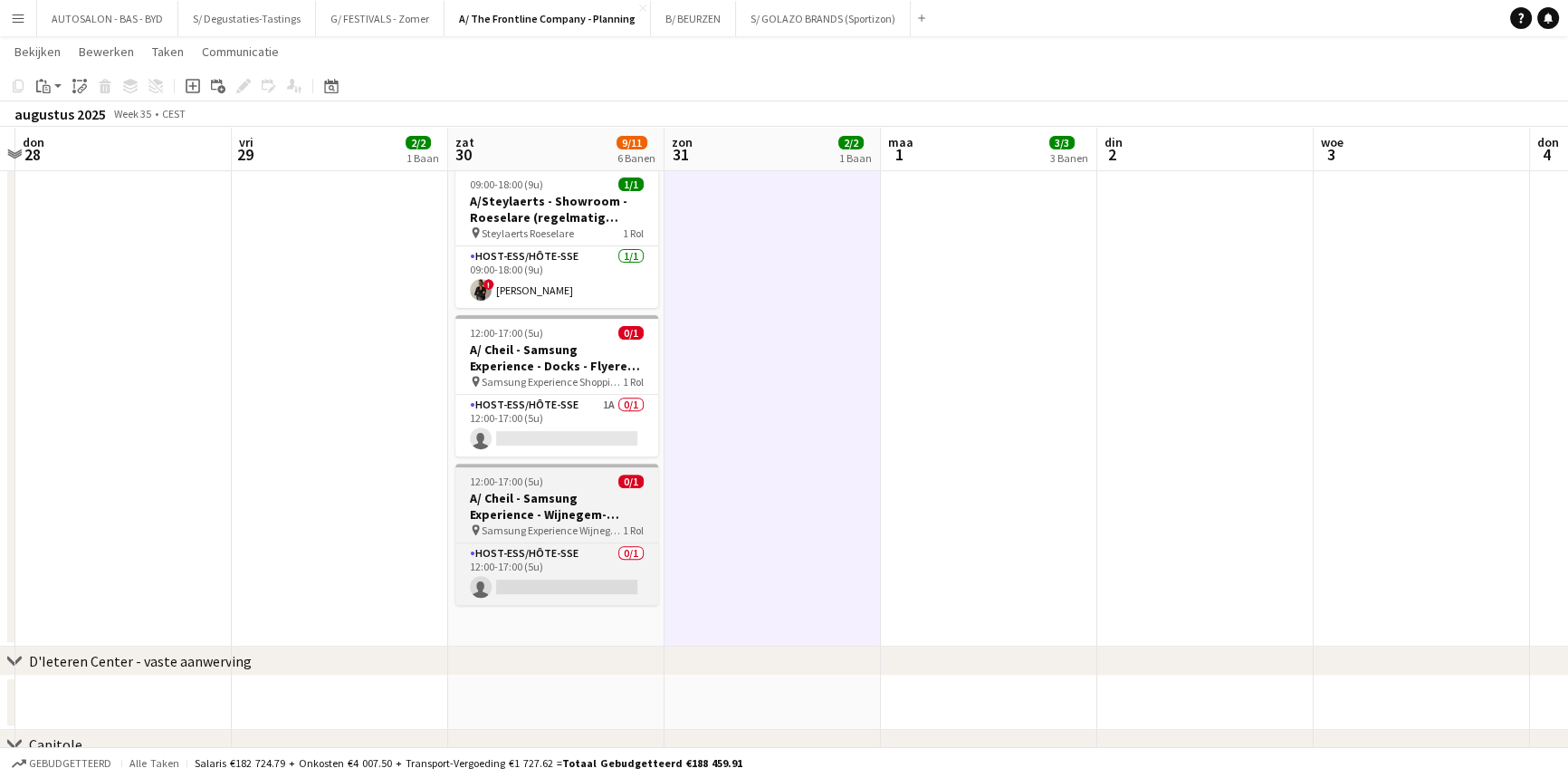
click at [580, 525] on app-job-card "12:00-17:00 (5u) 0/1 A/ Cheil - Samsung Experience - Wijnegem- Flyeren (30/8+6/…" at bounding box center [557, 534] width 203 height 141
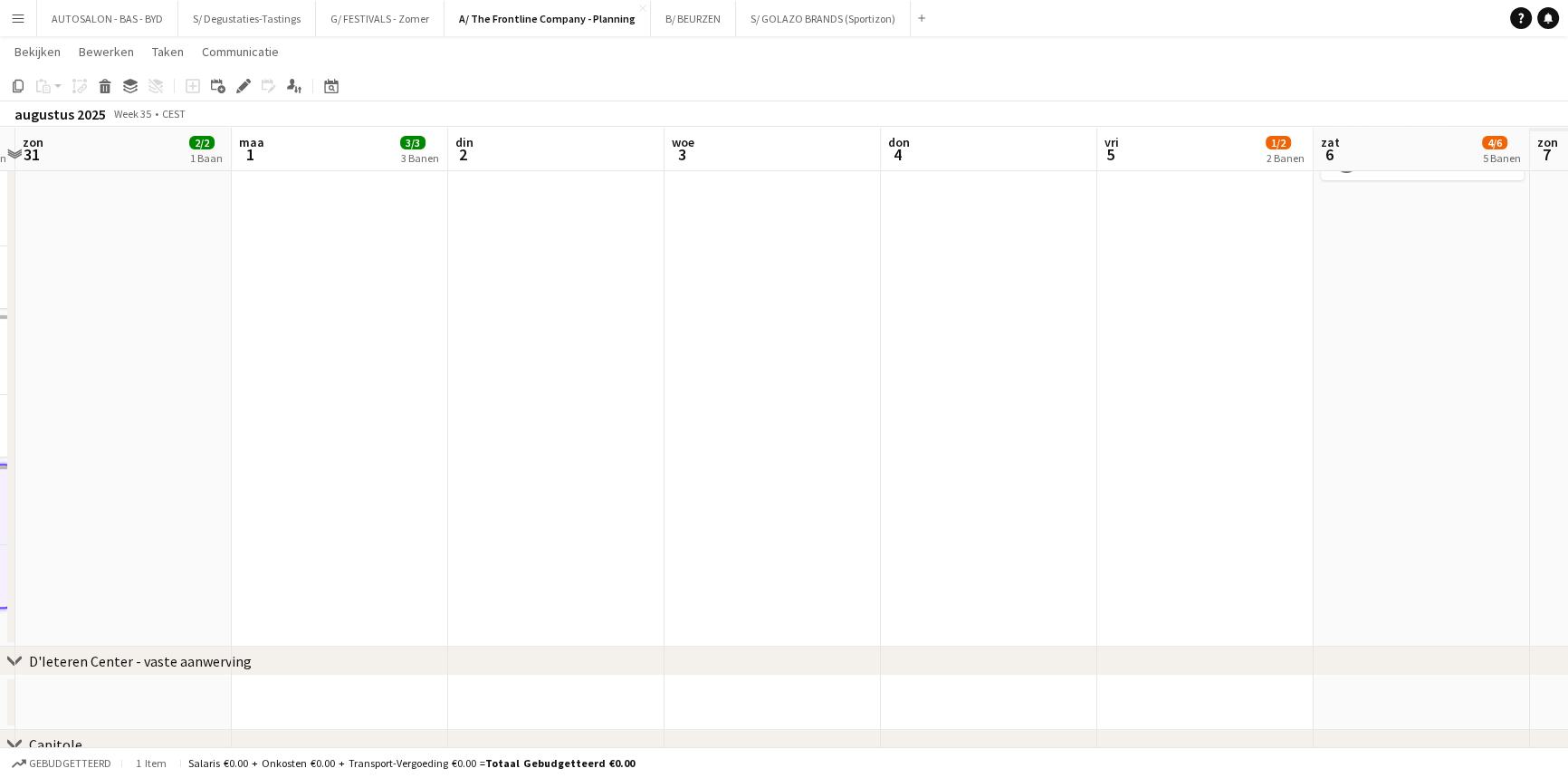
drag, startPoint x: 1256, startPoint y: 377, endPoint x: 849, endPoint y: 384, distance: 407.1
click at [849, 384] on app-calendar-viewport "woe 27 don 28 vri 29 2/2 1 Baan zat 30 9/11 6 Banen zon 31 2/2 1 Baan [DATE] 3/…" at bounding box center [784, 46] width 1568 height 1535
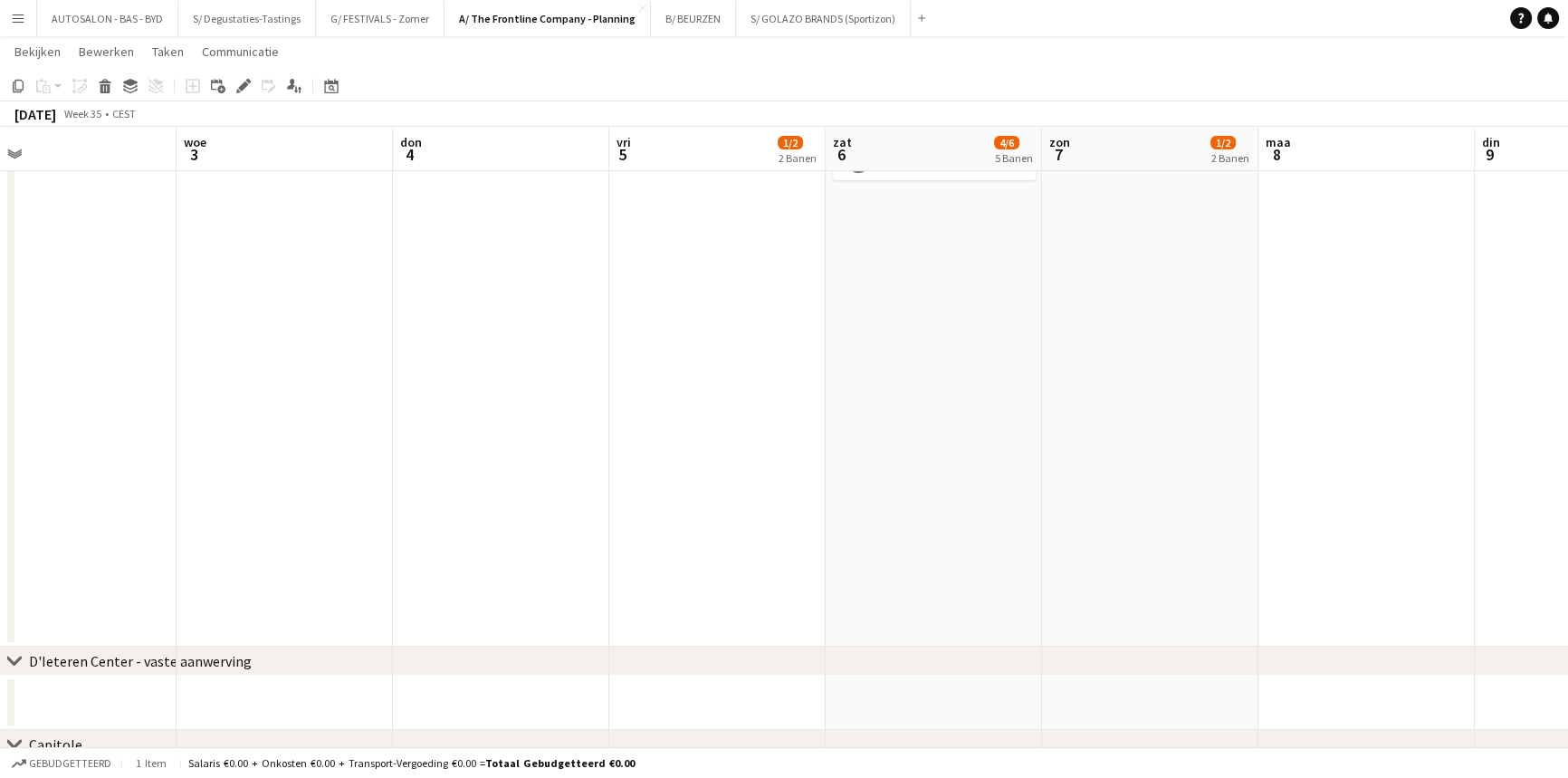
drag, startPoint x: 1359, startPoint y: 391, endPoint x: 878, endPoint y: 386, distance: 481.0
click at [876, 391] on app-calendar-viewport "zon 31 2/2 1 Baan [DATE] 3/3 3 Banen din 2 woe 3 don 4 vri 5 1/2 2 Banen zat 6 …" at bounding box center [784, 46] width 1568 height 1535
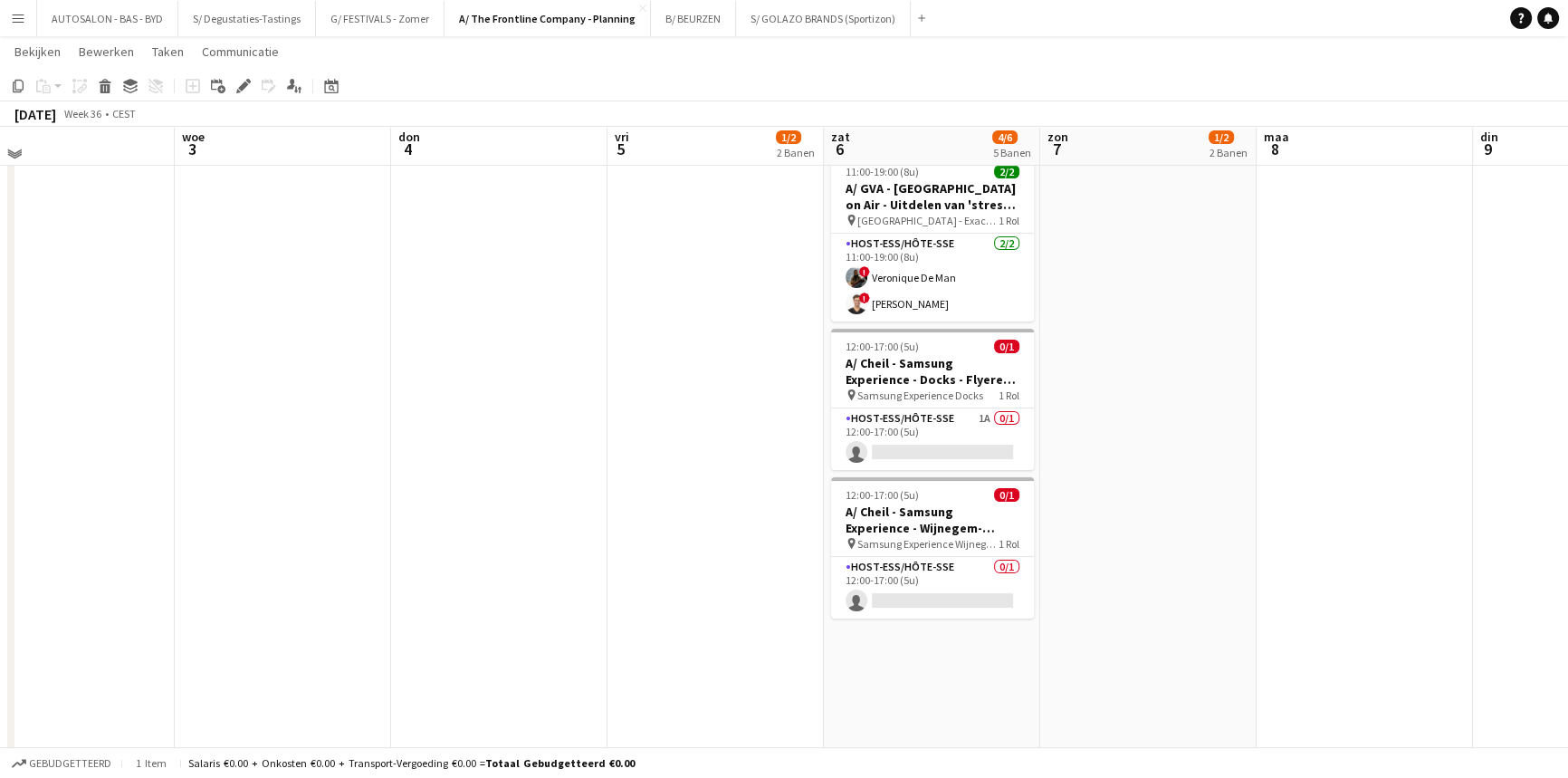
scroll to position [336, 0]
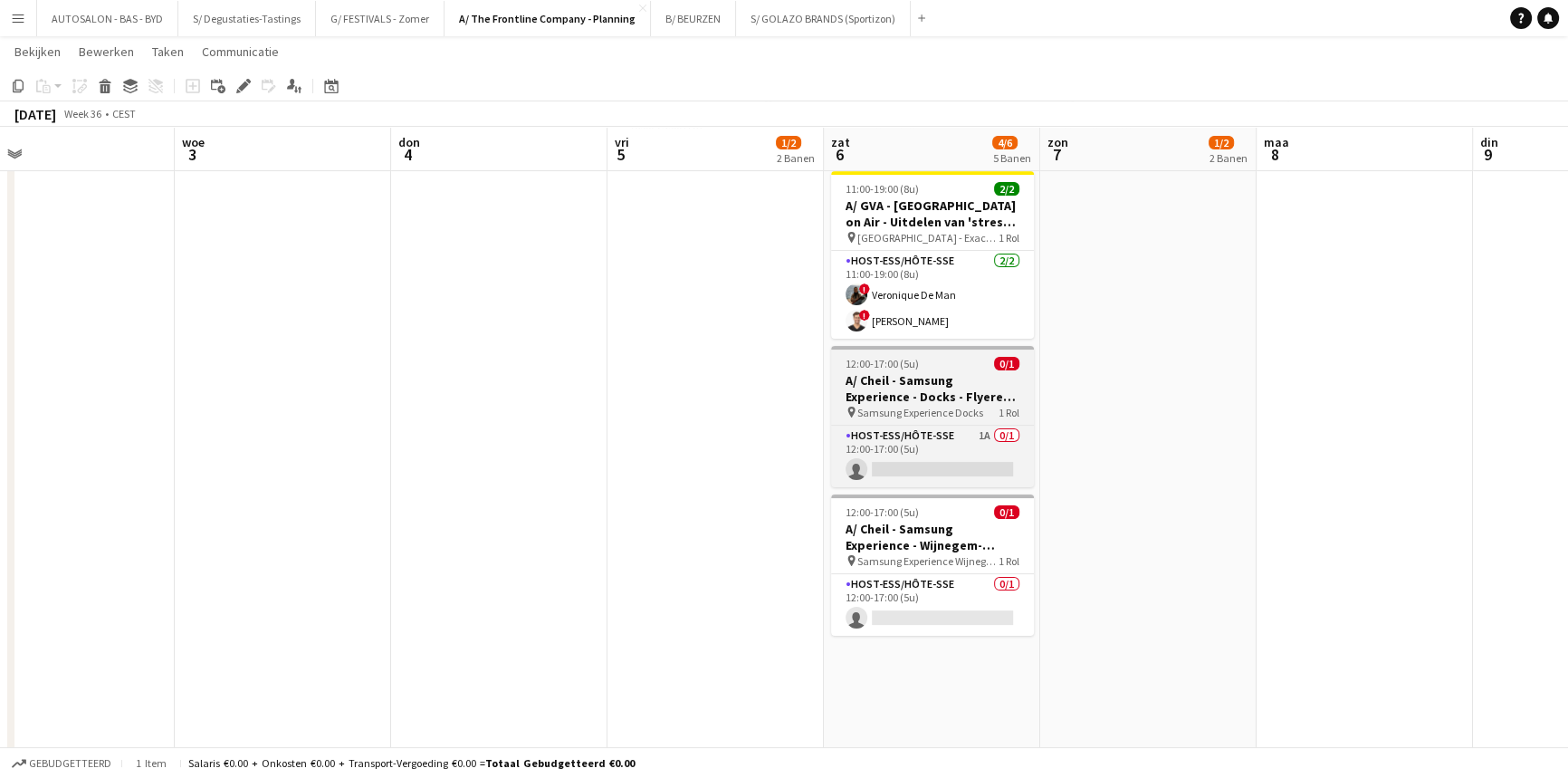
click at [931, 406] on span "Samsung Experience Docks" at bounding box center [920, 413] width 126 height 14
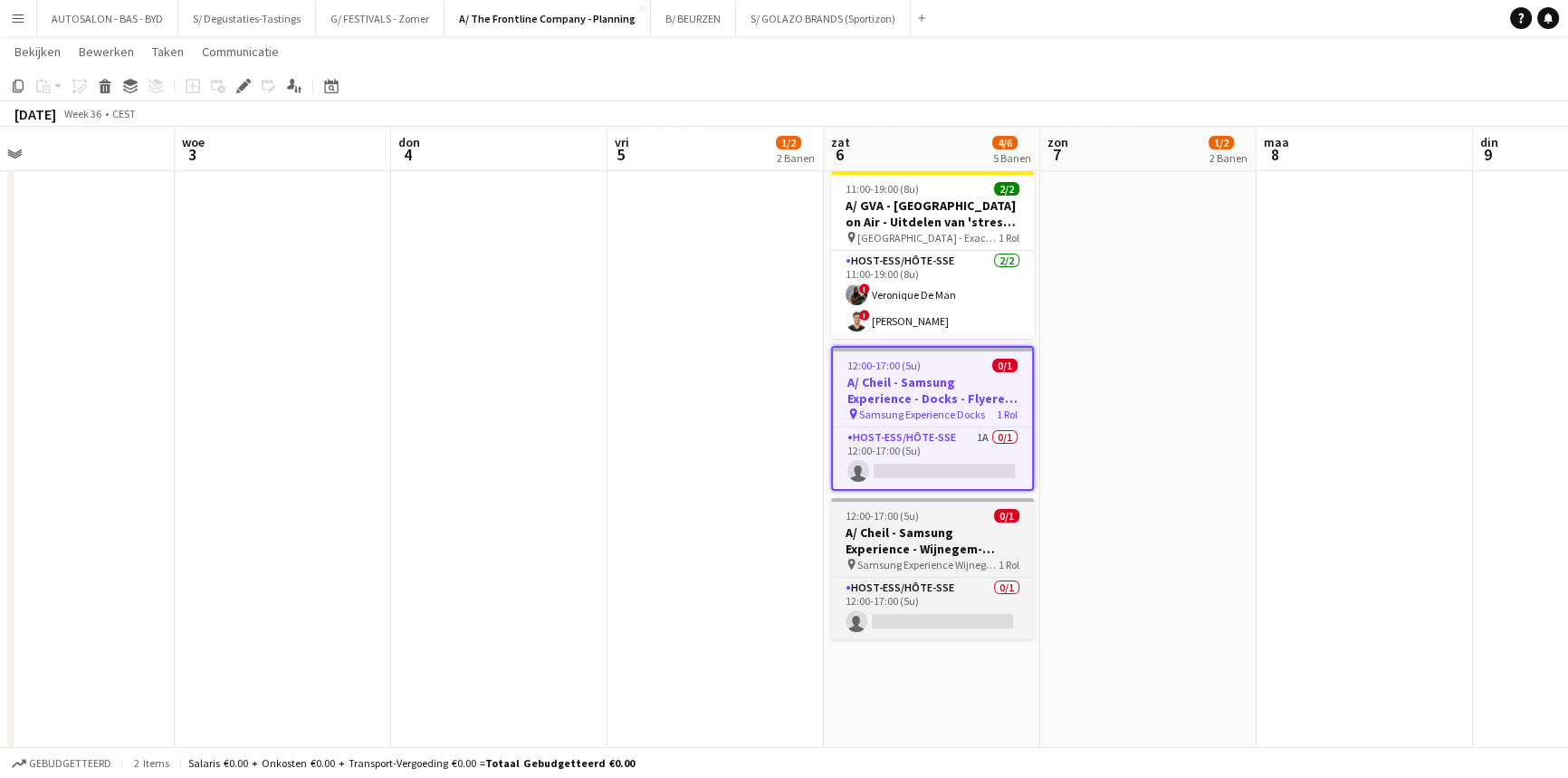
click at [928, 553] on h3 "A/ Cheil - Samsung Experience - Wijnegem- Flyeren (30/8+6/9)" at bounding box center [932, 541] width 203 height 33
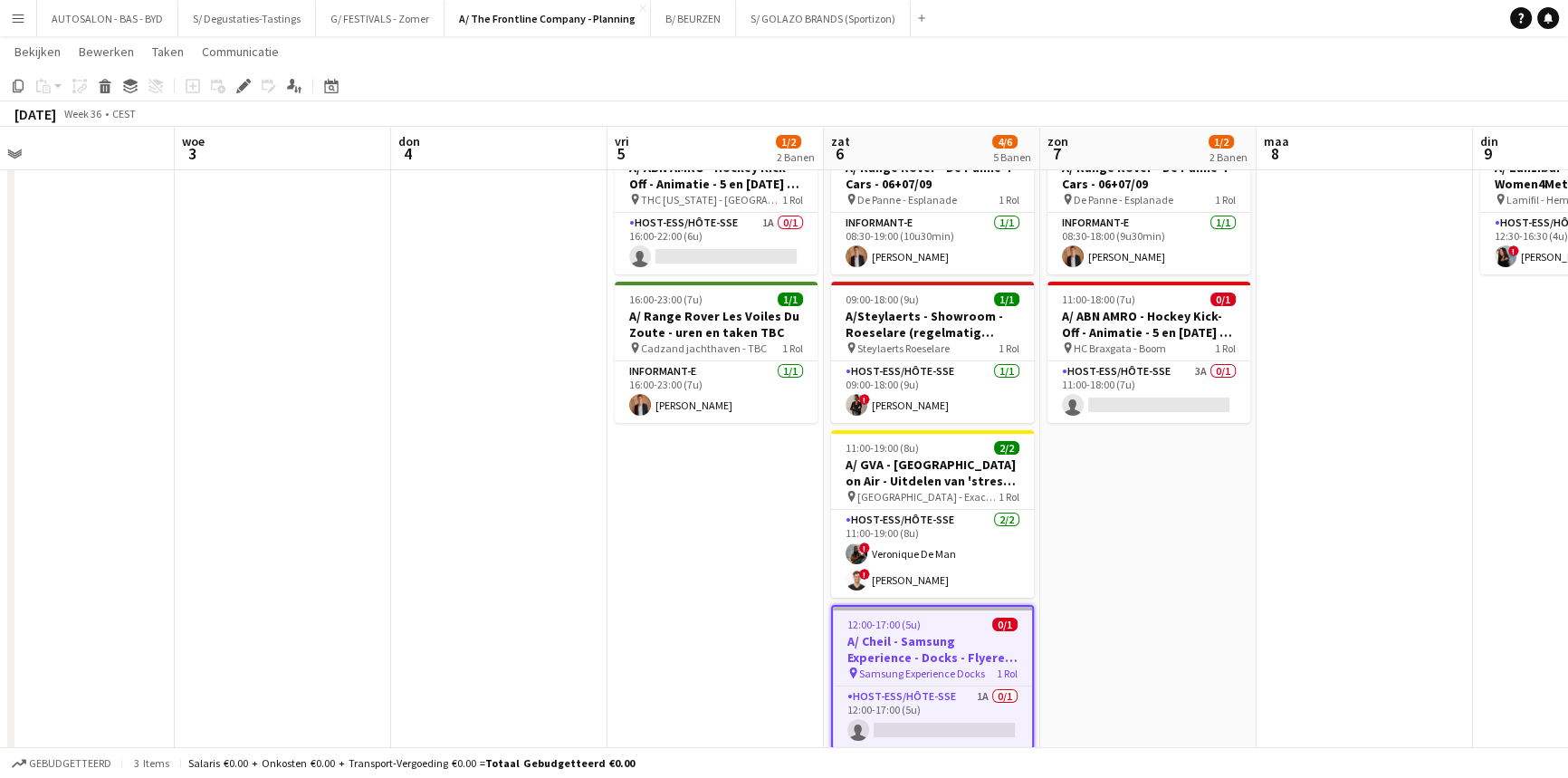
scroll to position [75, 0]
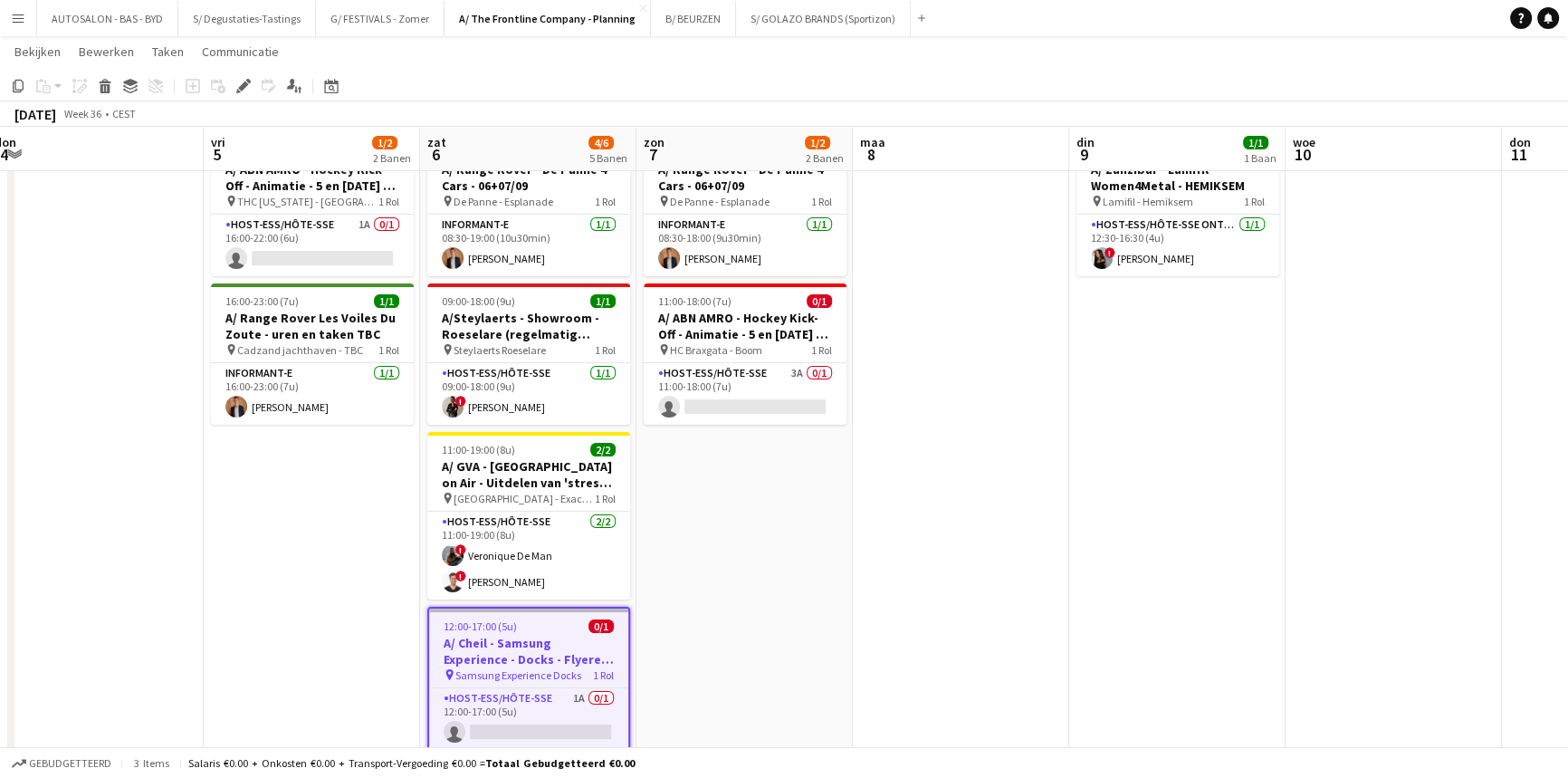
drag, startPoint x: 1450, startPoint y: 459, endPoint x: 1038, endPoint y: 480, distance: 412.5
click at [1038, 480] on app-calendar-viewport "zon 31 2/2 1 Baan [DATE] 3/3 3 Banen din 2 woe 3 don 4 vri 5 1/2 2 Banen zat 6 …" at bounding box center [784, 762] width 1568 height 1535
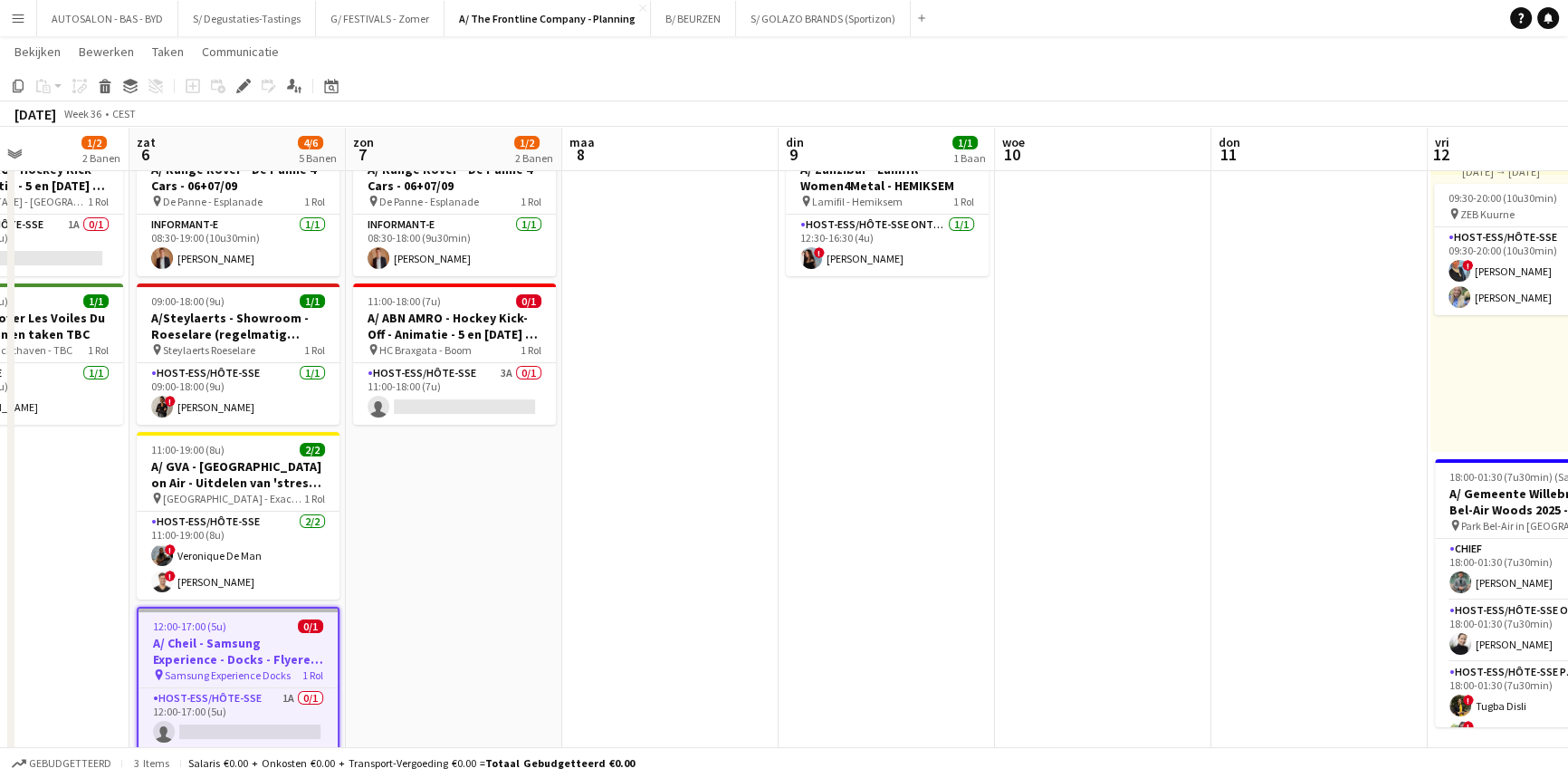
drag, startPoint x: 1299, startPoint y: 458, endPoint x: 1082, endPoint y: 465, distance: 217.1
click at [913, 482] on app-calendar-viewport "din 2 woe 3 don 4 vri 5 1/2 2 Banen zat 6 4/6 5 Banen zon 7 1/2 2 Banen [DATE] …" at bounding box center [784, 762] width 1568 height 1535
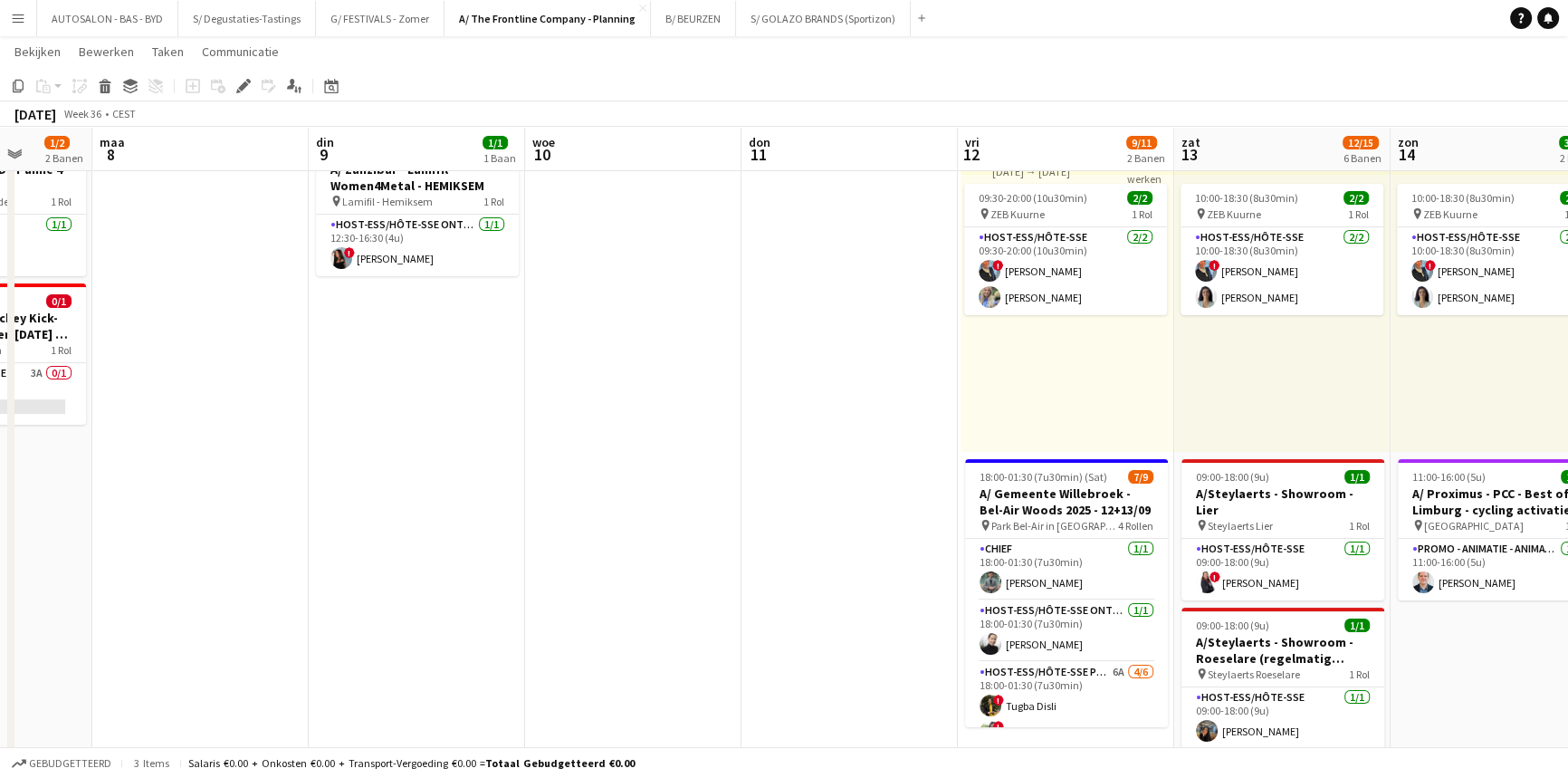
scroll to position [0, 451]
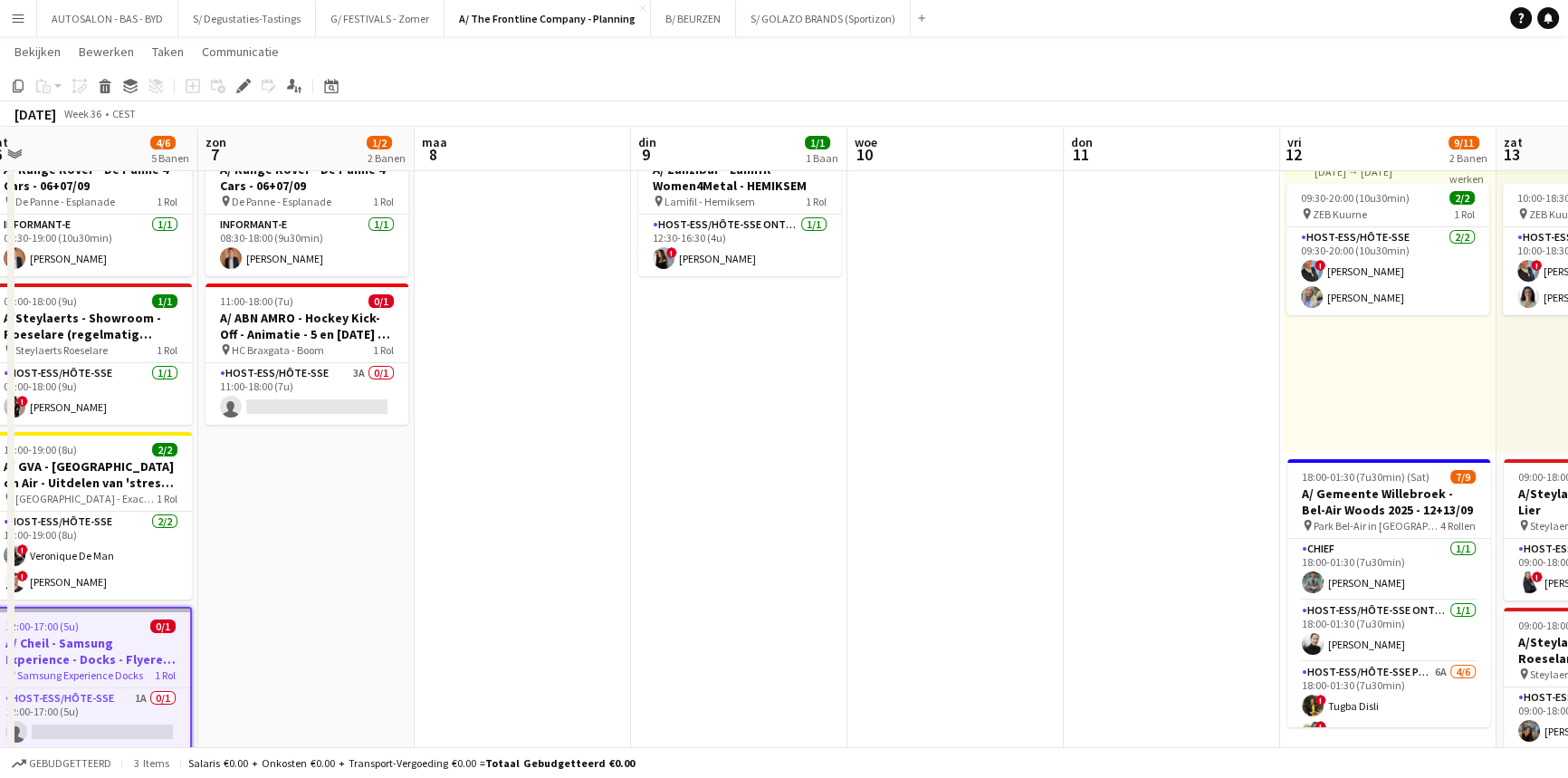
drag, startPoint x: 1040, startPoint y: 474, endPoint x: 967, endPoint y: 426, distance: 87.4
click at [775, 496] on app-calendar-viewport "don 4 vri 5 1/2 2 Banen zat 6 4/6 5 Banen zon 7 1/2 2 Banen [DATE] din 9 1/1 1 …" at bounding box center [784, 762] width 1568 height 1535
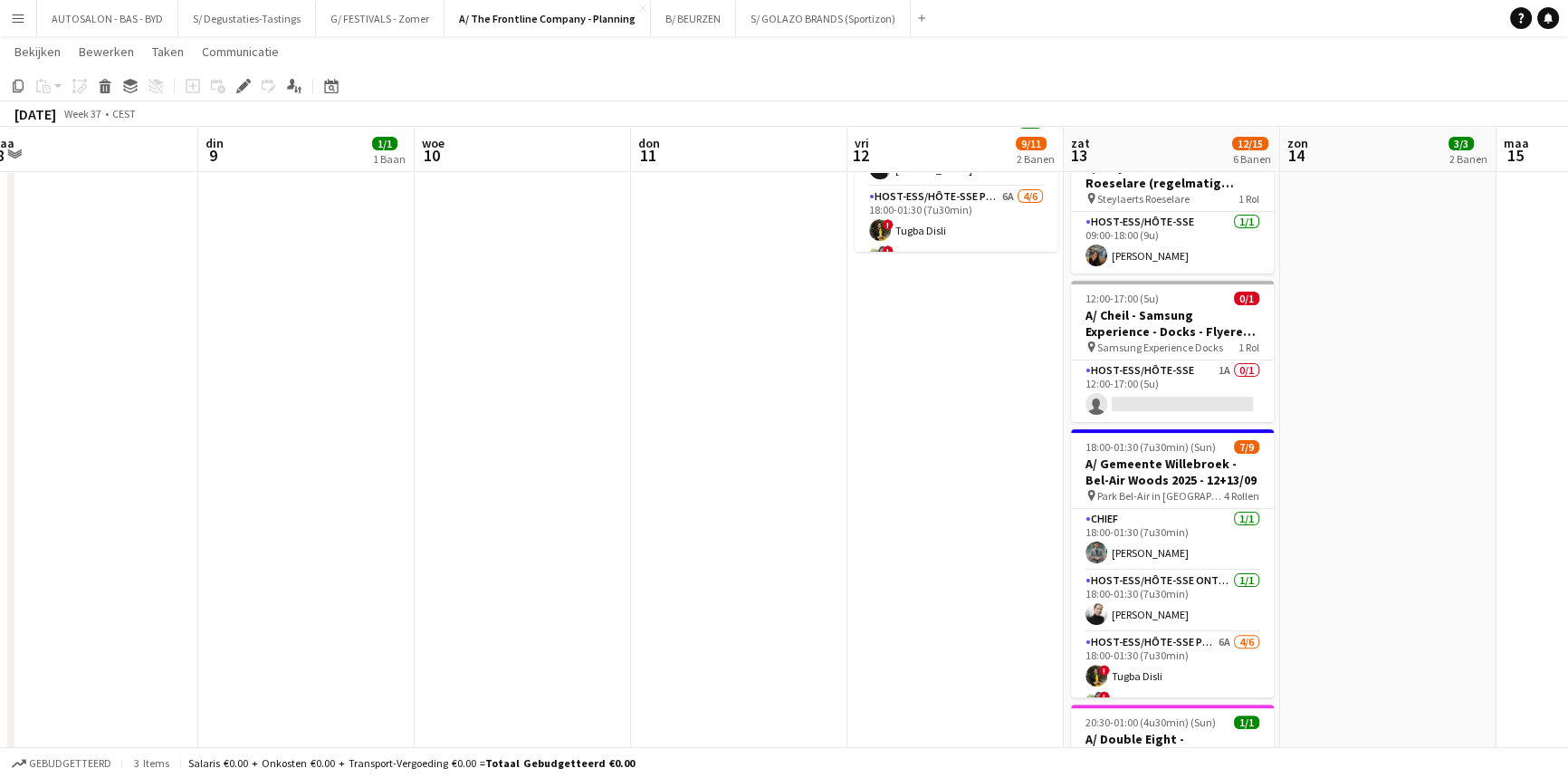
scroll to position [553, 0]
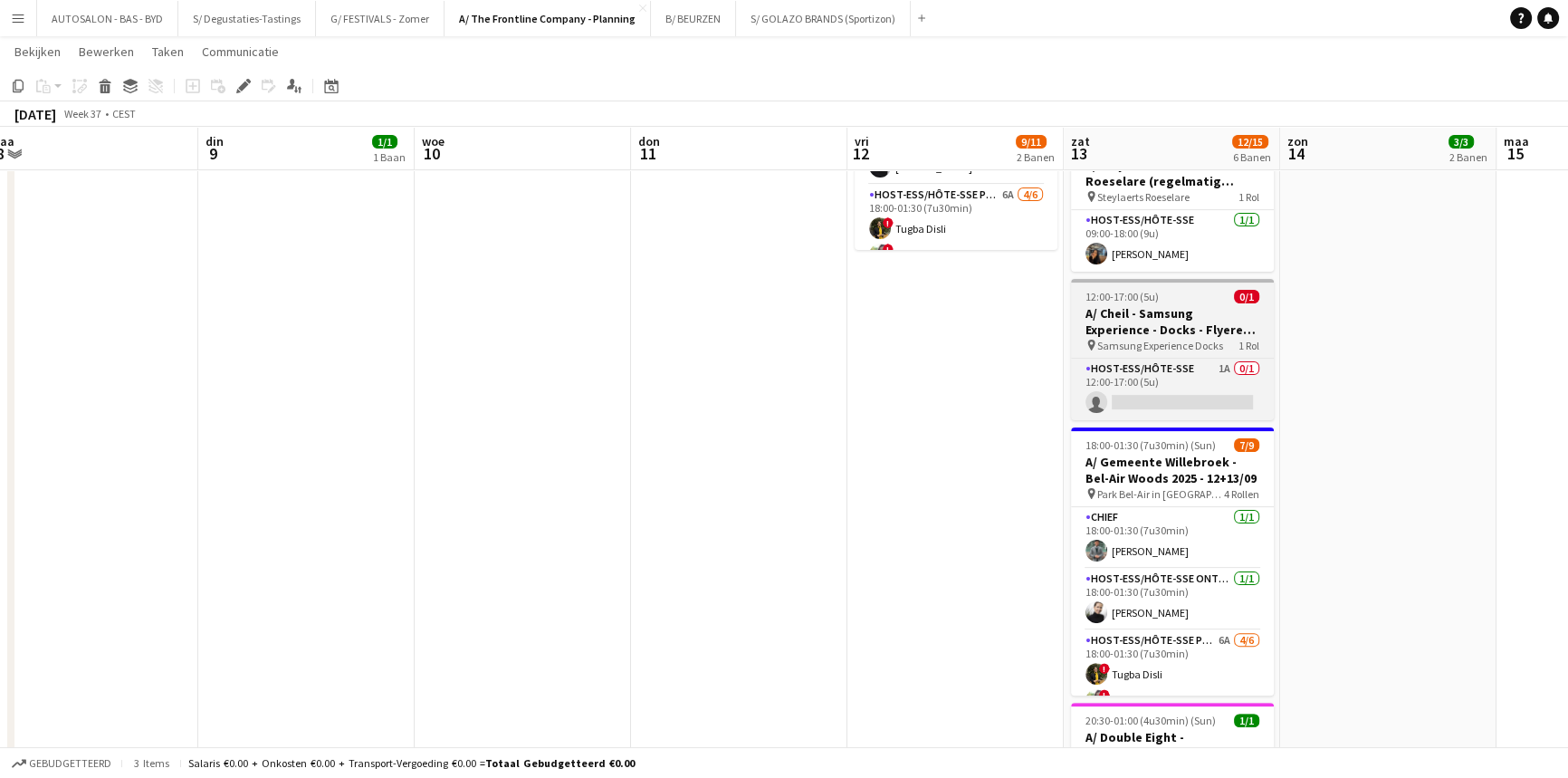
click at [1166, 339] on span "Samsung Experience Docks" at bounding box center [1160, 346] width 126 height 14
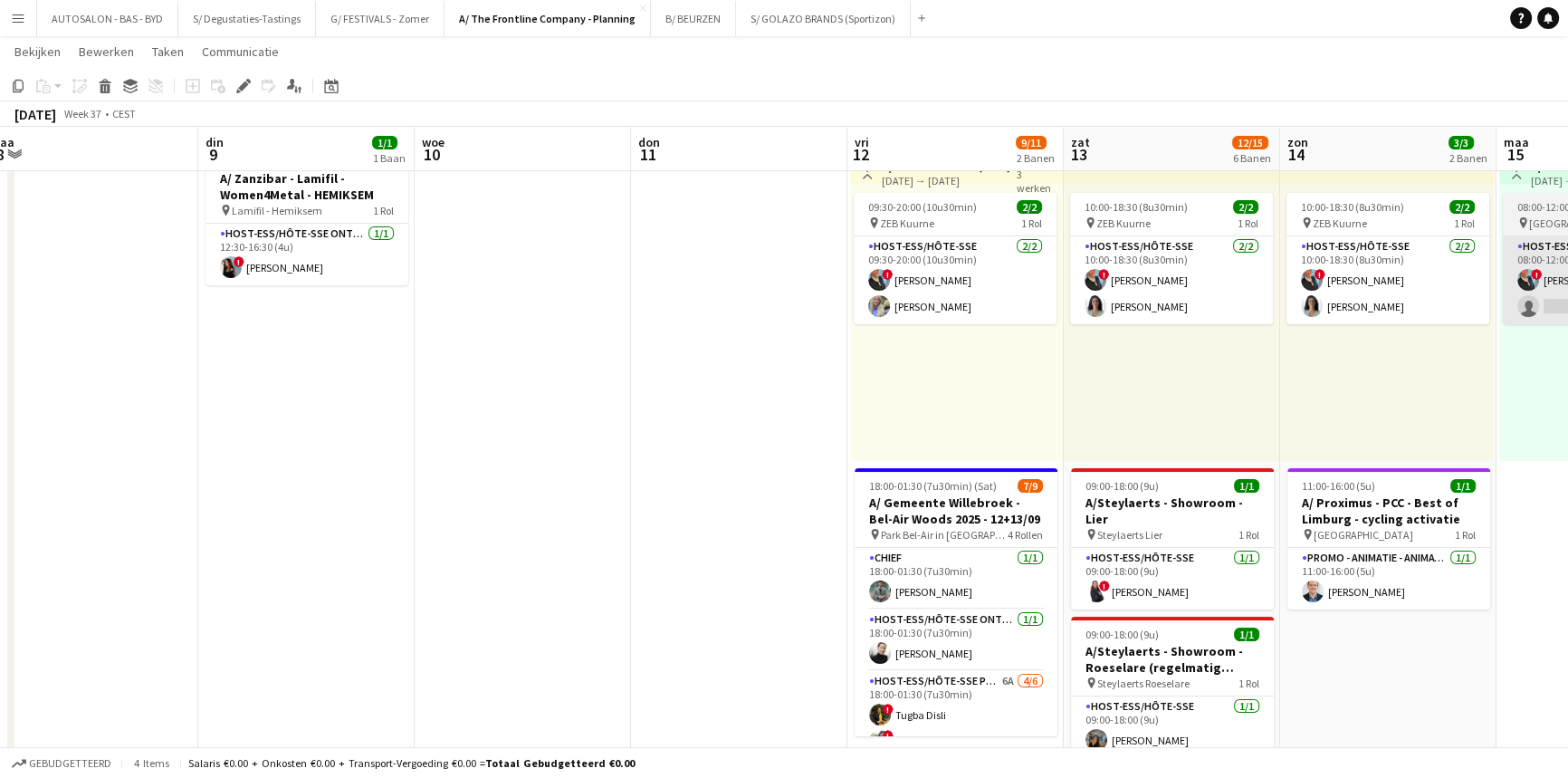
scroll to position [120, 0]
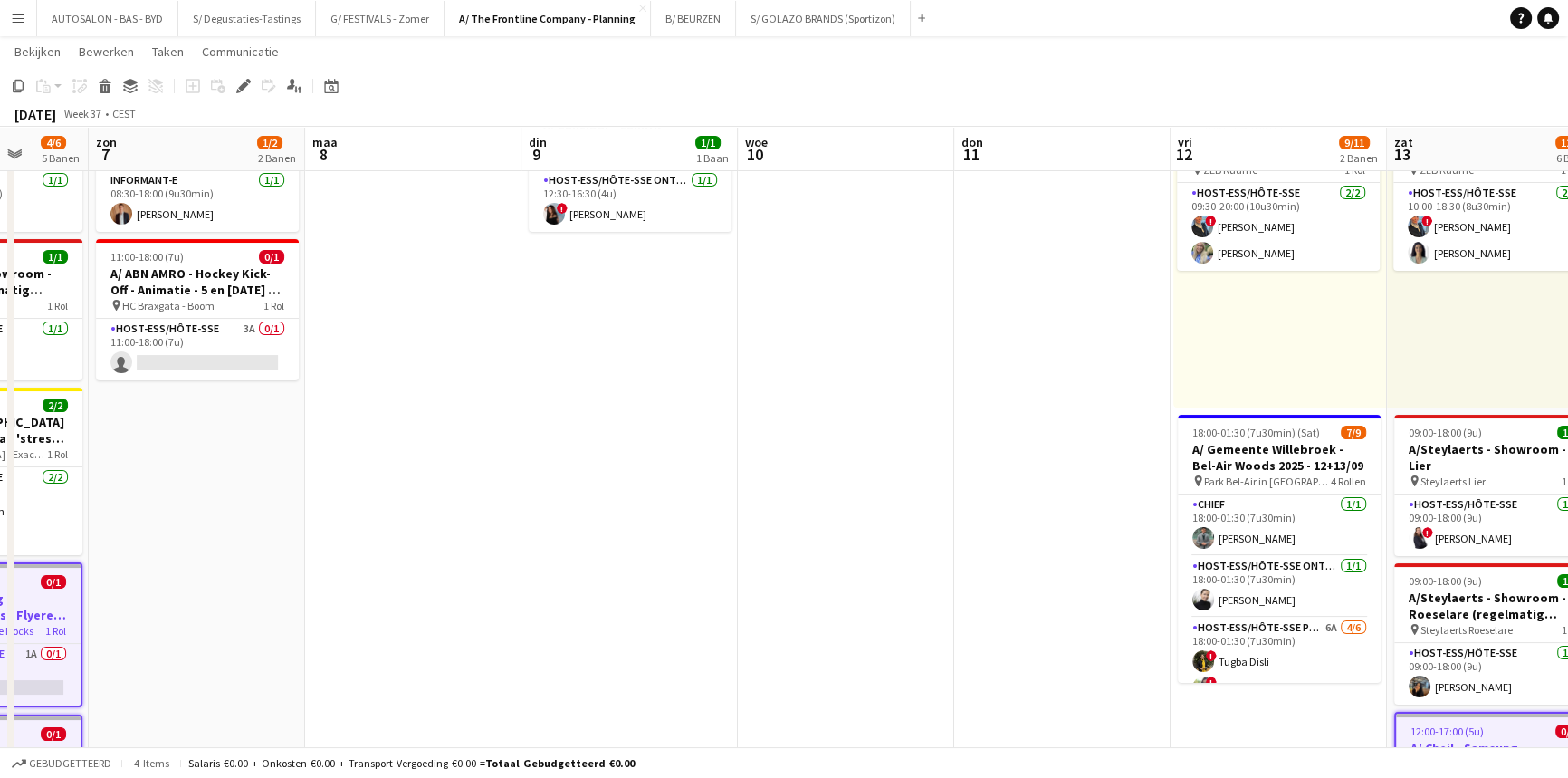
drag, startPoint x: 716, startPoint y: 491, endPoint x: 1225, endPoint y: 507, distance: 509.3
click at [1242, 509] on app-calendar-viewport "don 4 vri 5 1/2 2 Banen zat 6 4/6 5 Banen zon 7 1/2 2 Banen [DATE] din 9 1/1 1 …" at bounding box center [784, 718] width 1568 height 1535
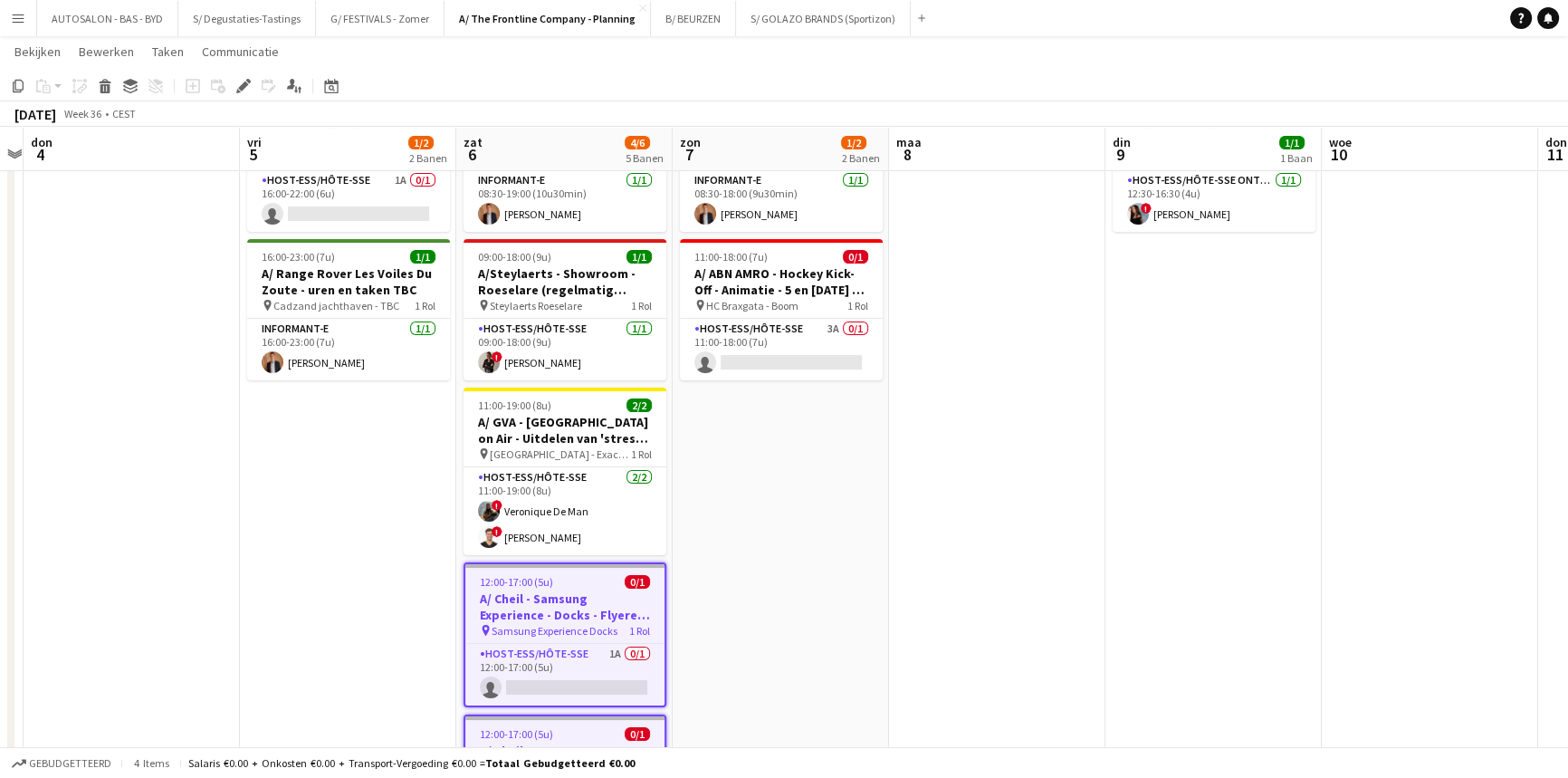
drag, startPoint x: 780, startPoint y: 515, endPoint x: 1159, endPoint y: 521, distance: 379.0
click at [1159, 521] on app-calendar-viewport "din 2 woe 3 don 4 vri 5 1/2 2 Banen zat 6 4/6 5 Banen zon 7 1/2 2 Banen [DATE] …" at bounding box center [784, 718] width 1568 height 1535
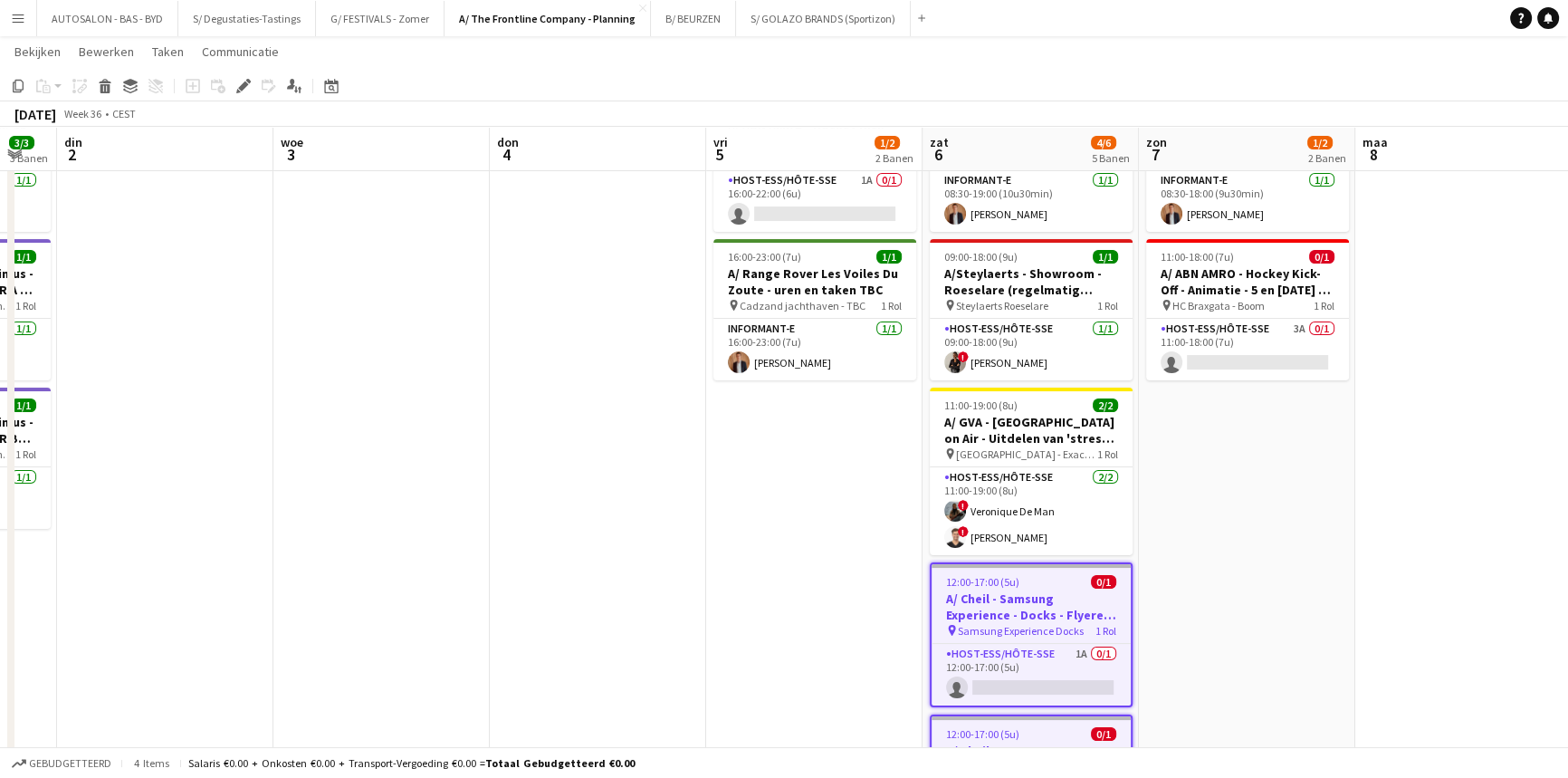
scroll to position [0, 525]
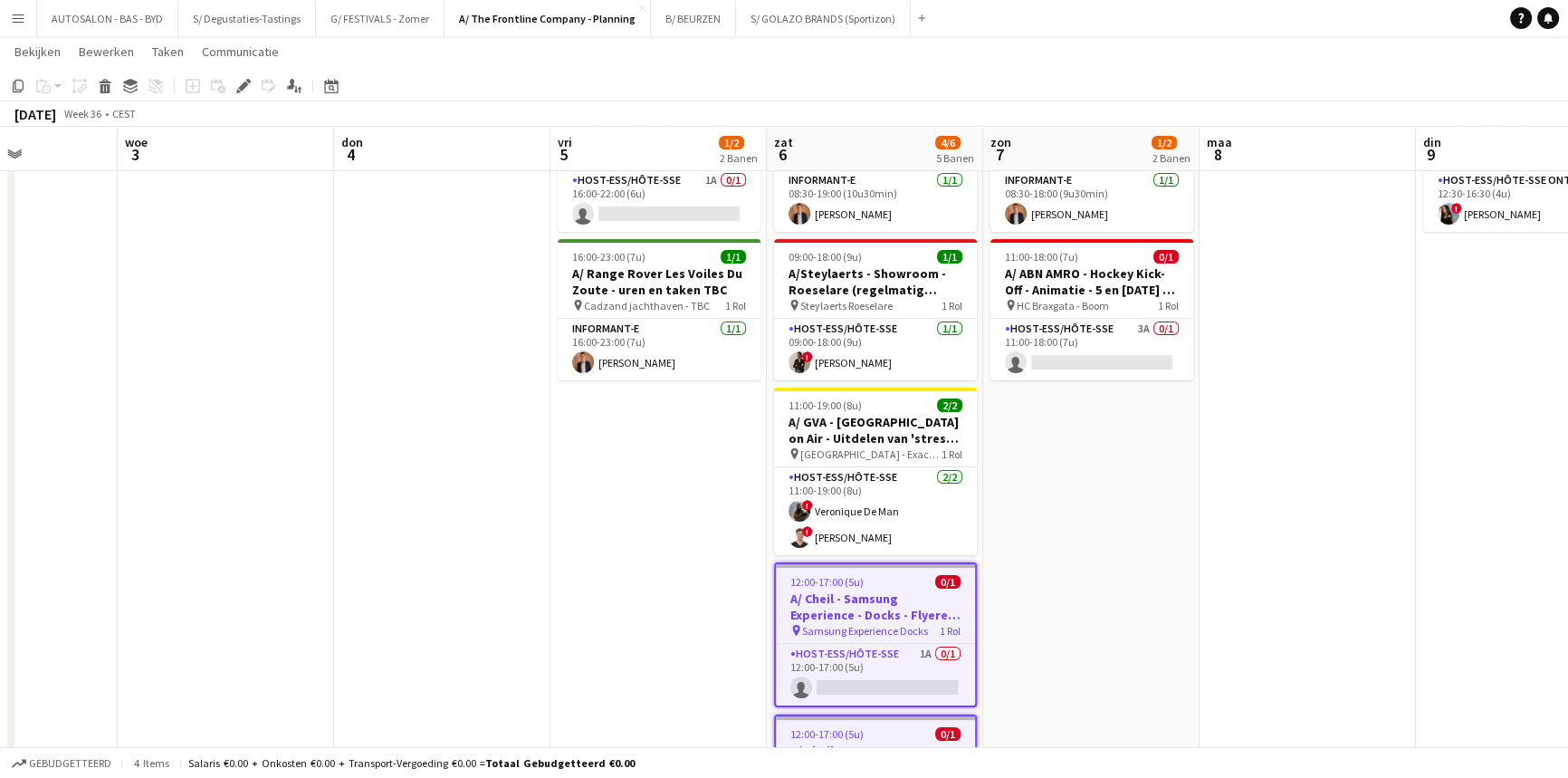
drag, startPoint x: 787, startPoint y: 479, endPoint x: 1104, endPoint y: 476, distance: 317.0
click at [1104, 476] on app-calendar-viewport "zon 31 2/2 1 Baan [DATE] 3/3 3 Banen din 2 woe 3 don 4 vri 5 1/2 2 Banen zat 6 …" at bounding box center [784, 718] width 1568 height 1535
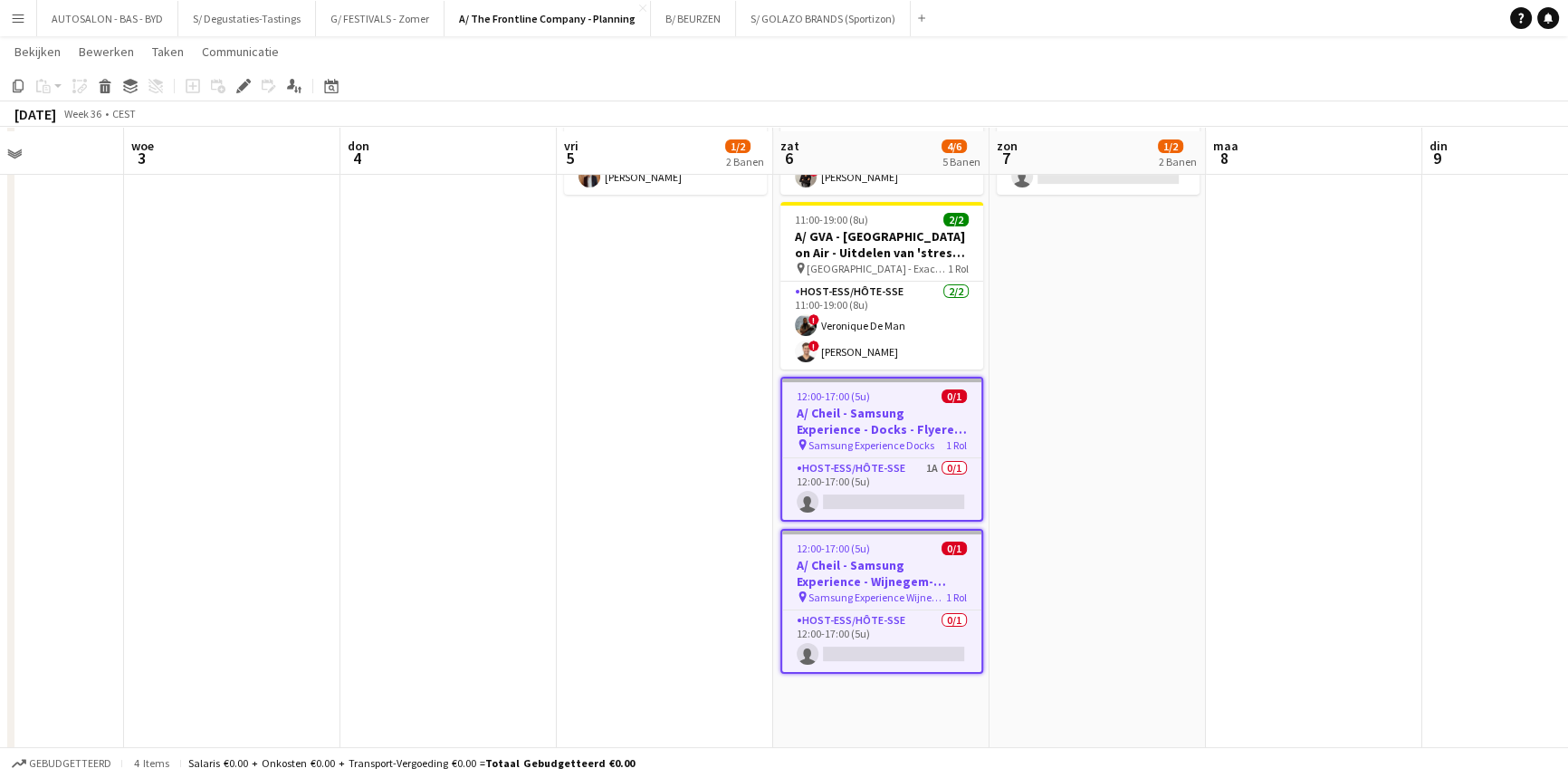
scroll to position [309, 0]
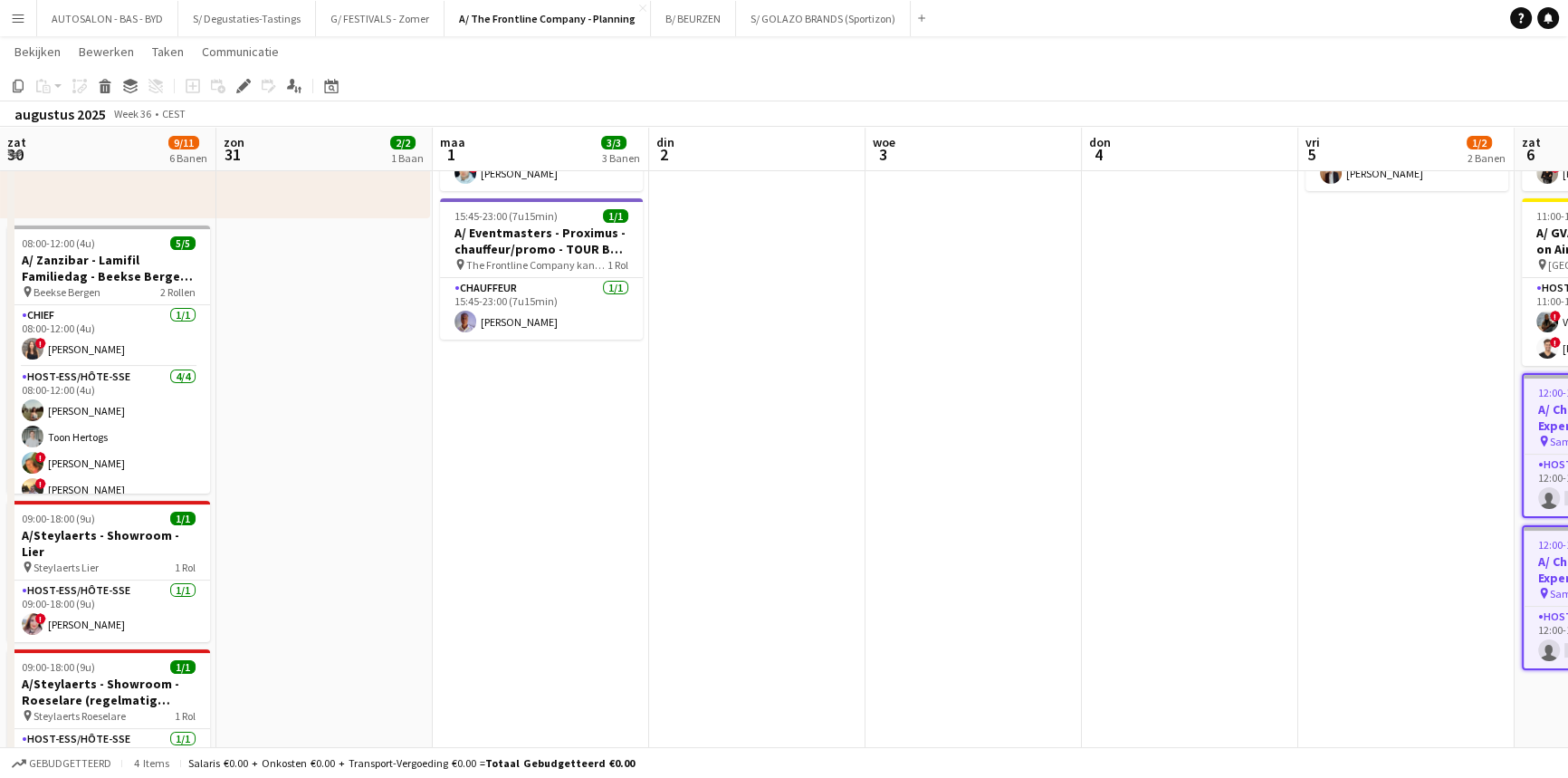
drag, startPoint x: 786, startPoint y: 459, endPoint x: 1223, endPoint y: 453, distance: 437.0
click at [1358, 453] on app-calendar-viewport "don 28 vri 29 2/2 1 Baan zat 30 9/11 6 Banen zon 31 2/2 1 Baan [DATE] 3/3 3 Ban…" at bounding box center [784, 529] width 1568 height 1535
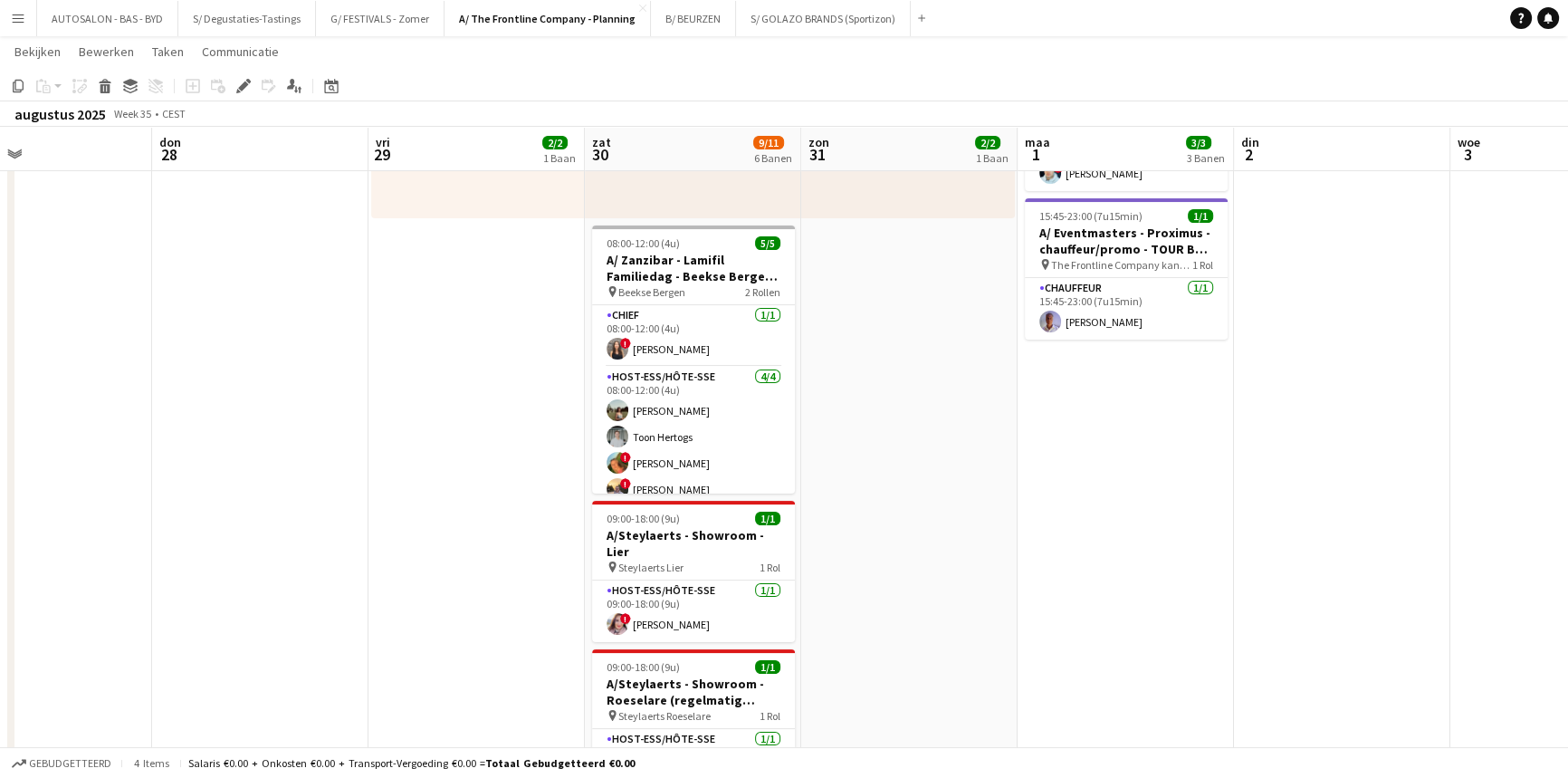
scroll to position [0, 477]
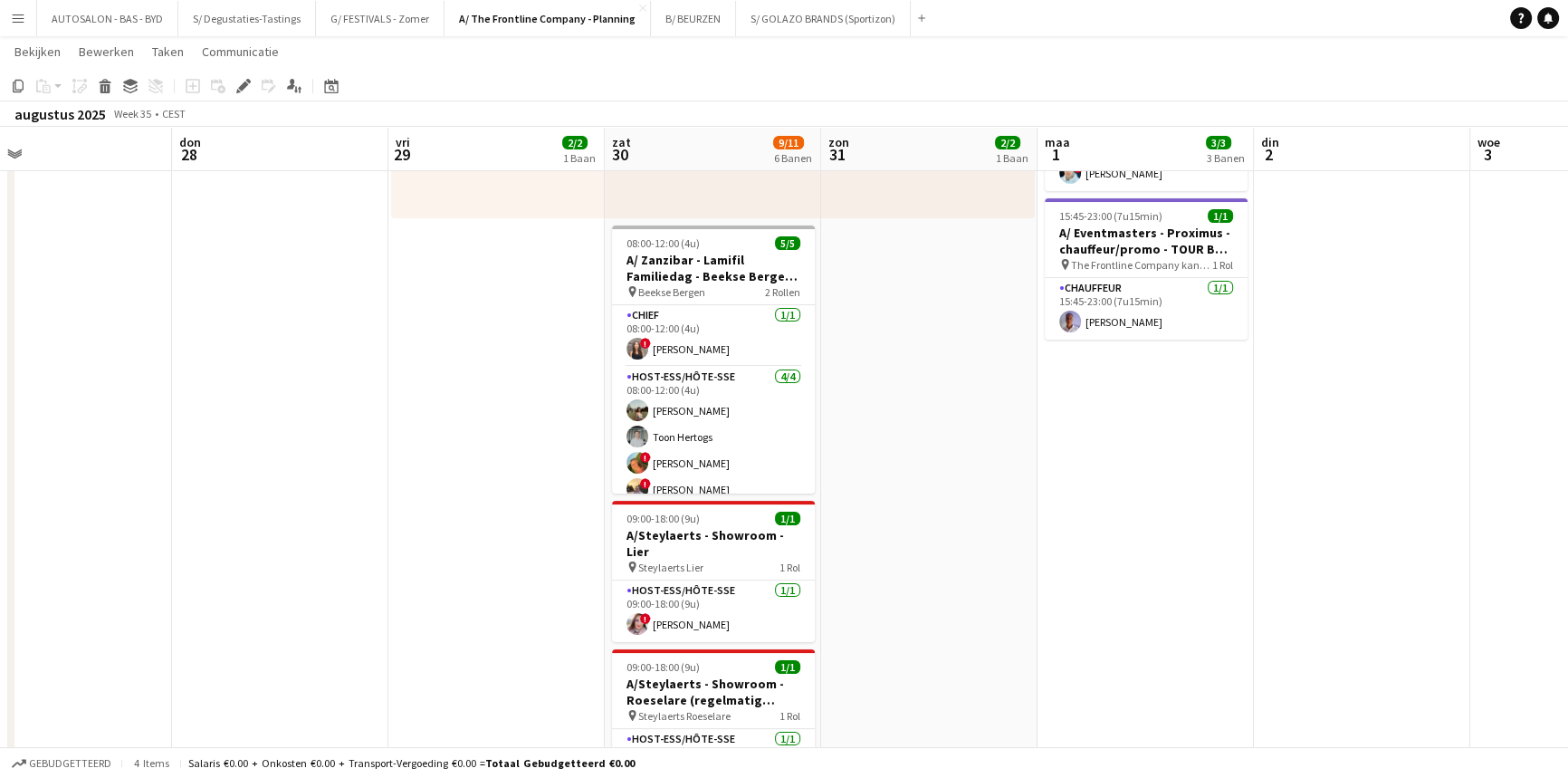
drag, startPoint x: 615, startPoint y: 454, endPoint x: 1223, endPoint y: 422, distance: 608.8
click at [1223, 422] on app-calendar-viewport "[DATE] din 26 woe 27 don 28 vri 29 2/2 1 Baan zat 30 9/11 6 Banen zon 31 2/2 1 …" at bounding box center [784, 529] width 1568 height 1535
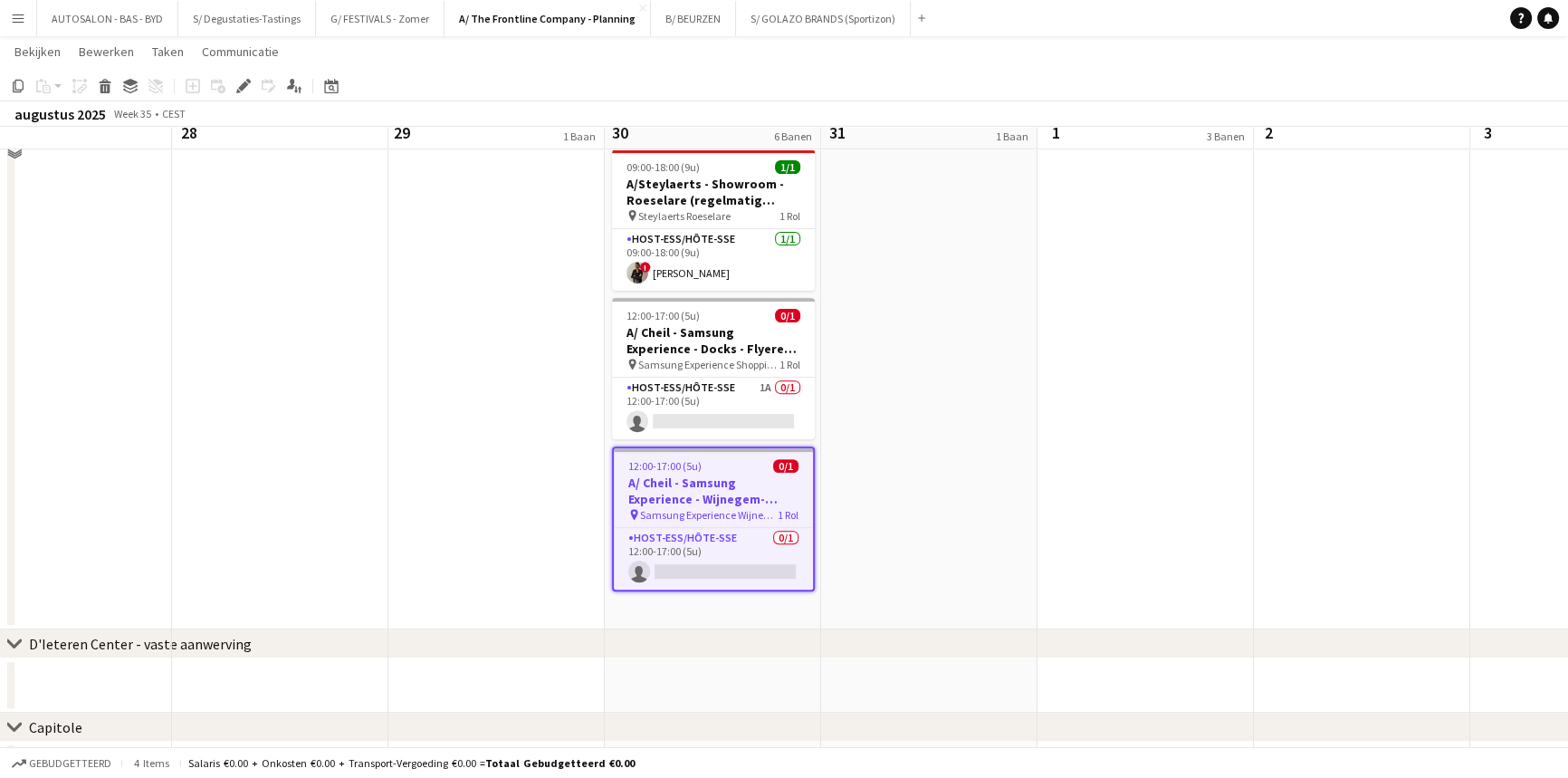
scroll to position [820, 0]
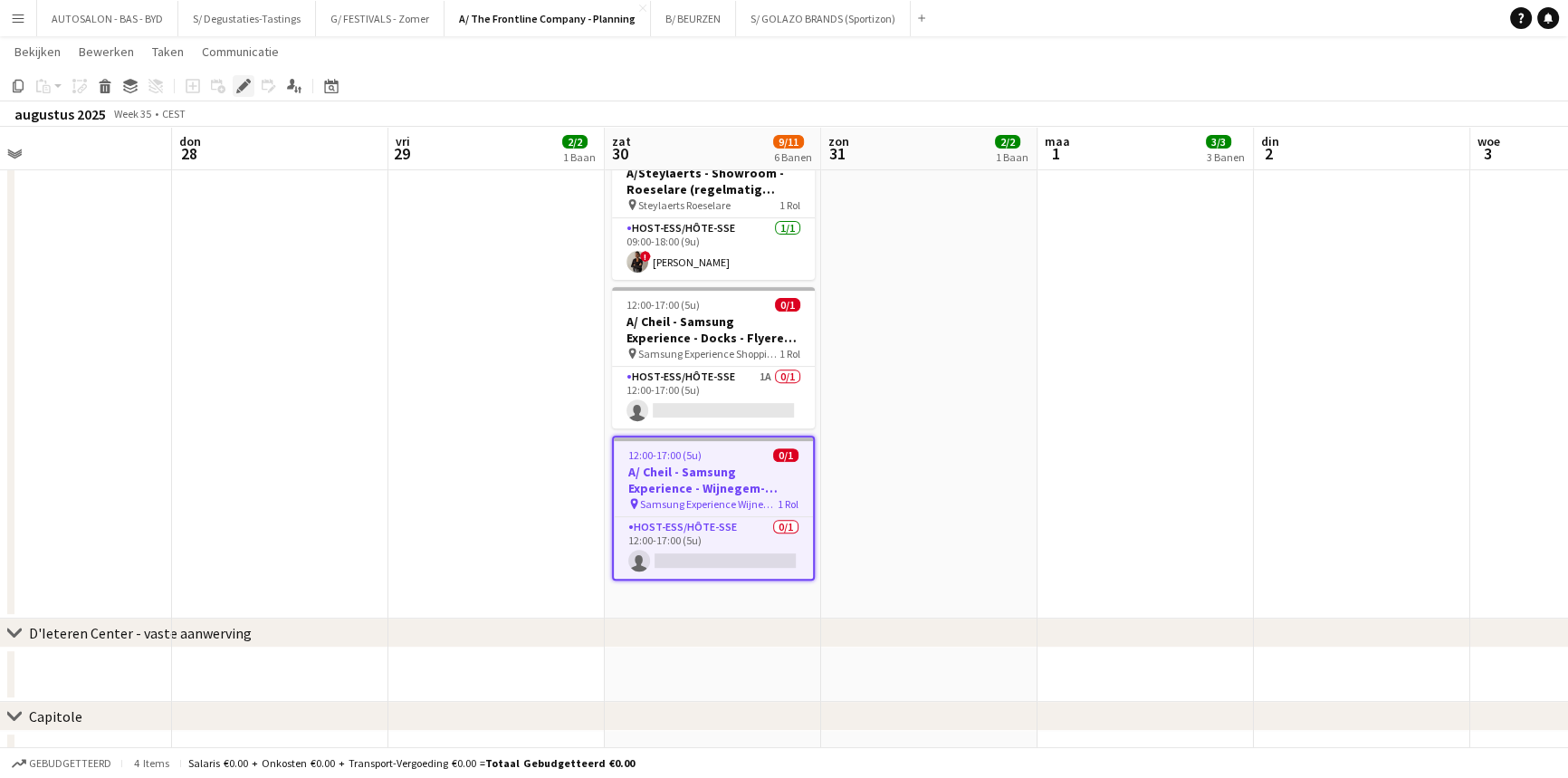
click at [244, 90] on icon "Bewerken" at bounding box center [243, 86] width 14 height 14
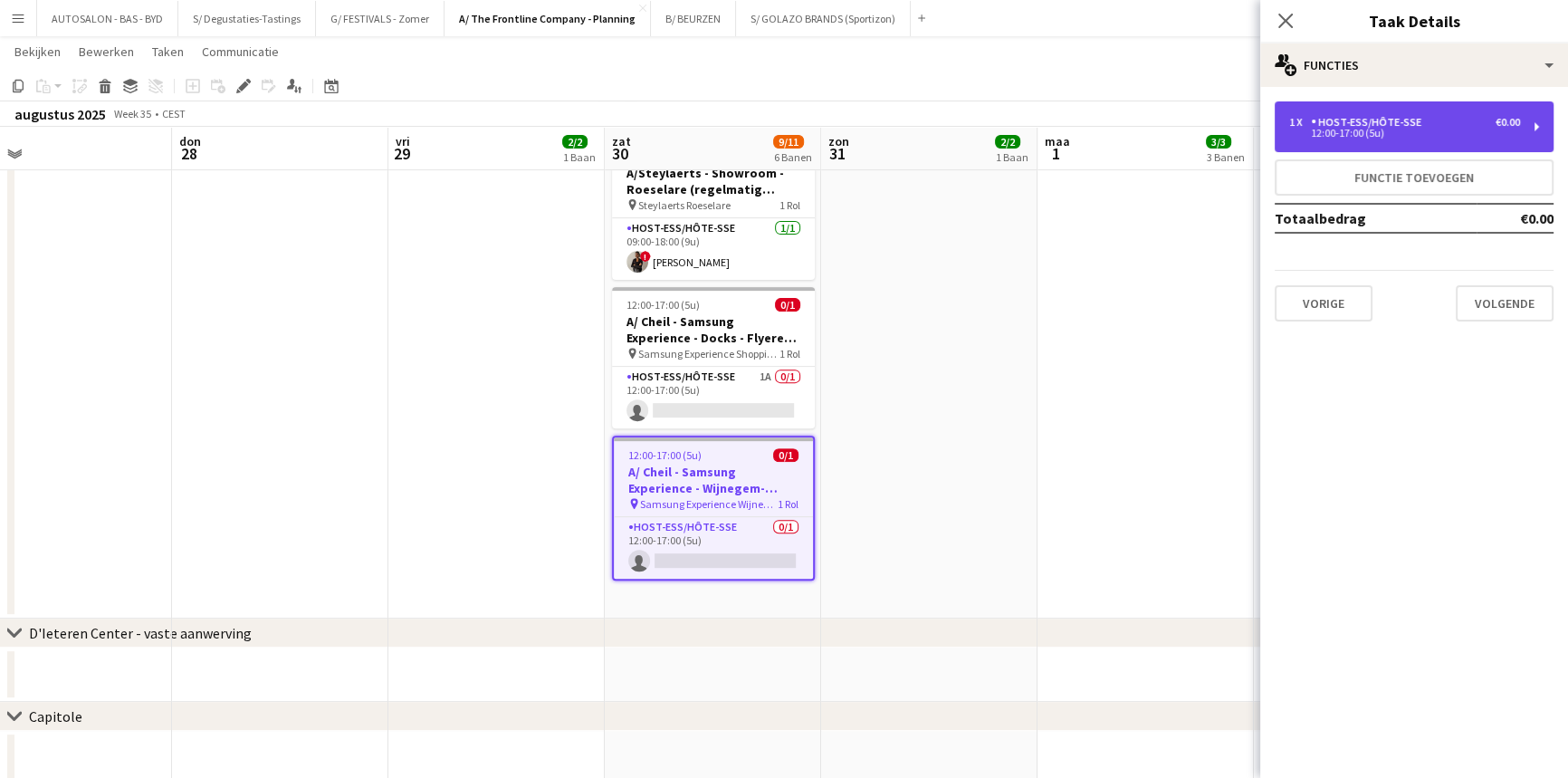
click at [1348, 124] on div "Host-ess/Hôte-sse" at bounding box center [1370, 122] width 118 height 13
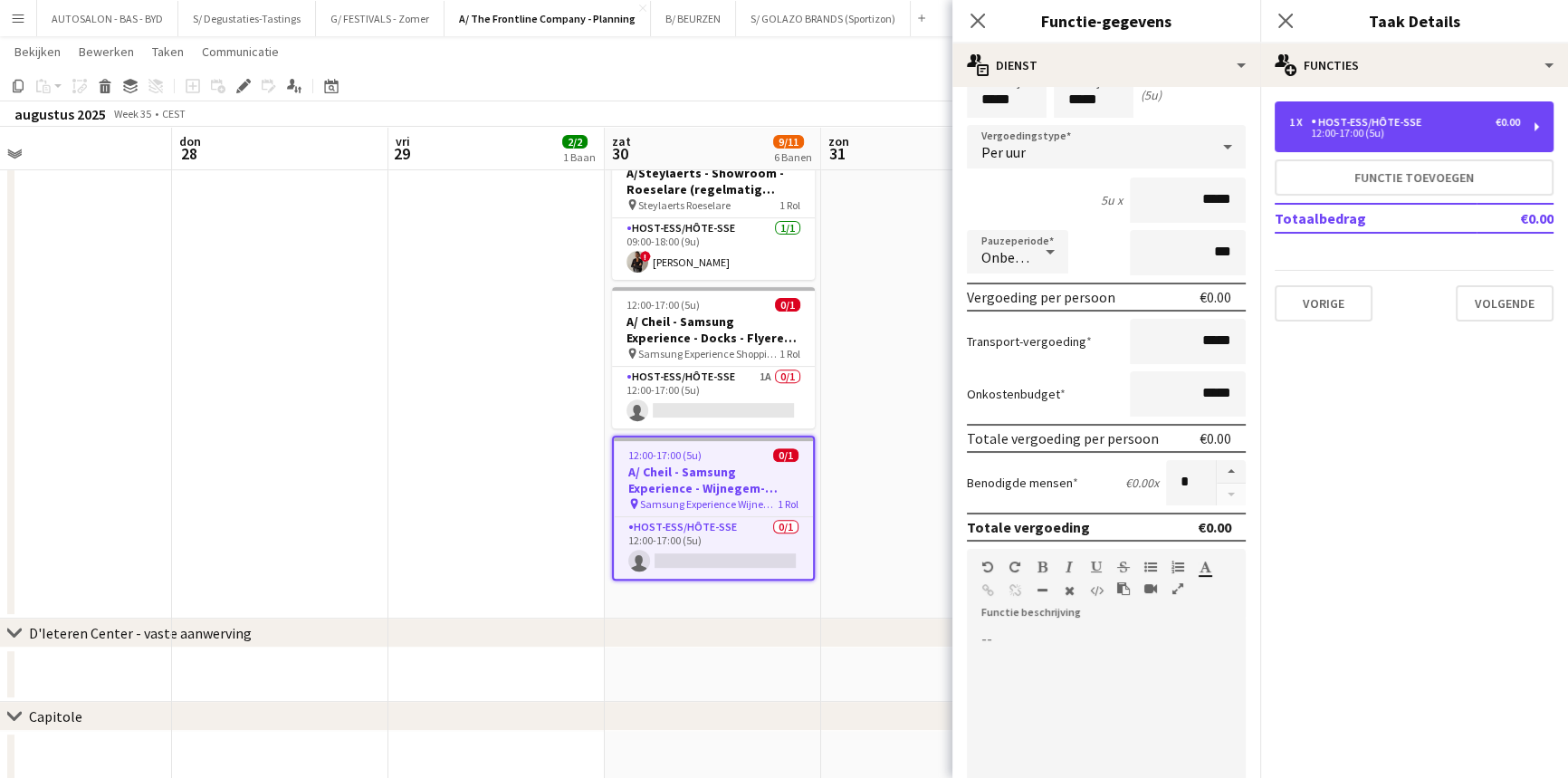
scroll to position [82, 0]
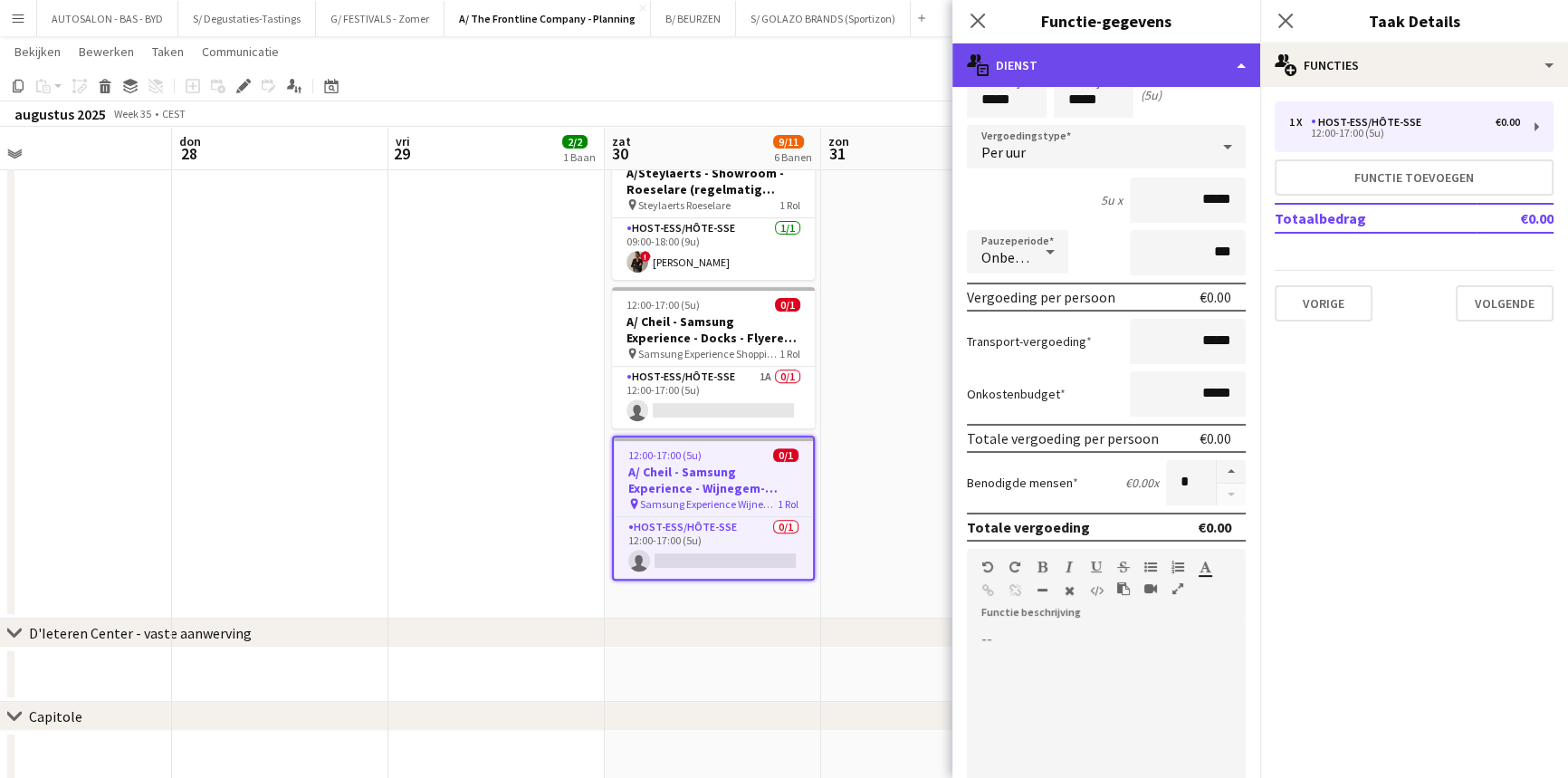
click at [1099, 68] on div "multiple-actions-text Dienst" at bounding box center [1106, 64] width 308 height 43
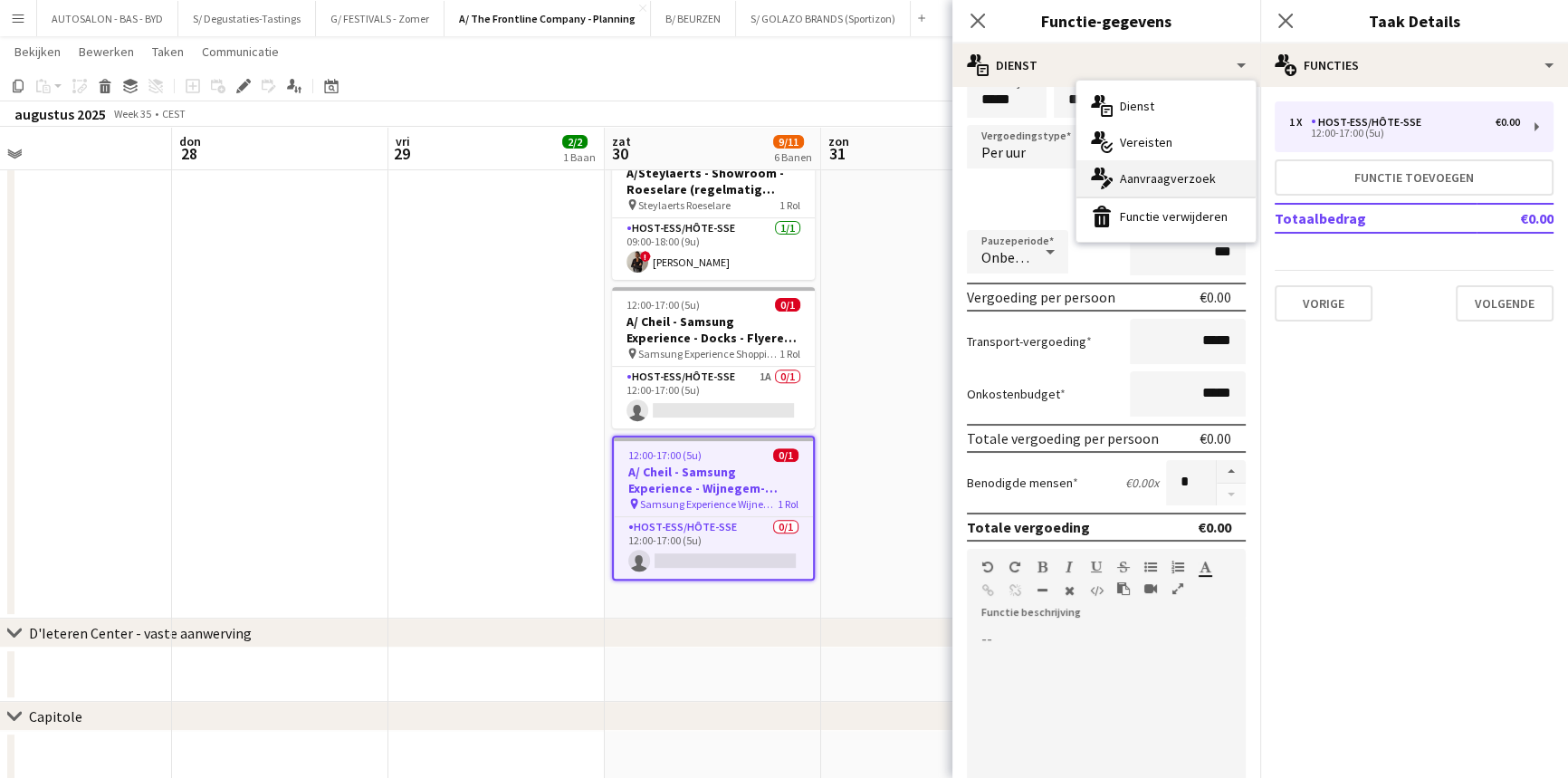
click at [1150, 181] on div "multiple-actions-edit-1 Aanvraagverzoek" at bounding box center [1165, 178] width 179 height 36
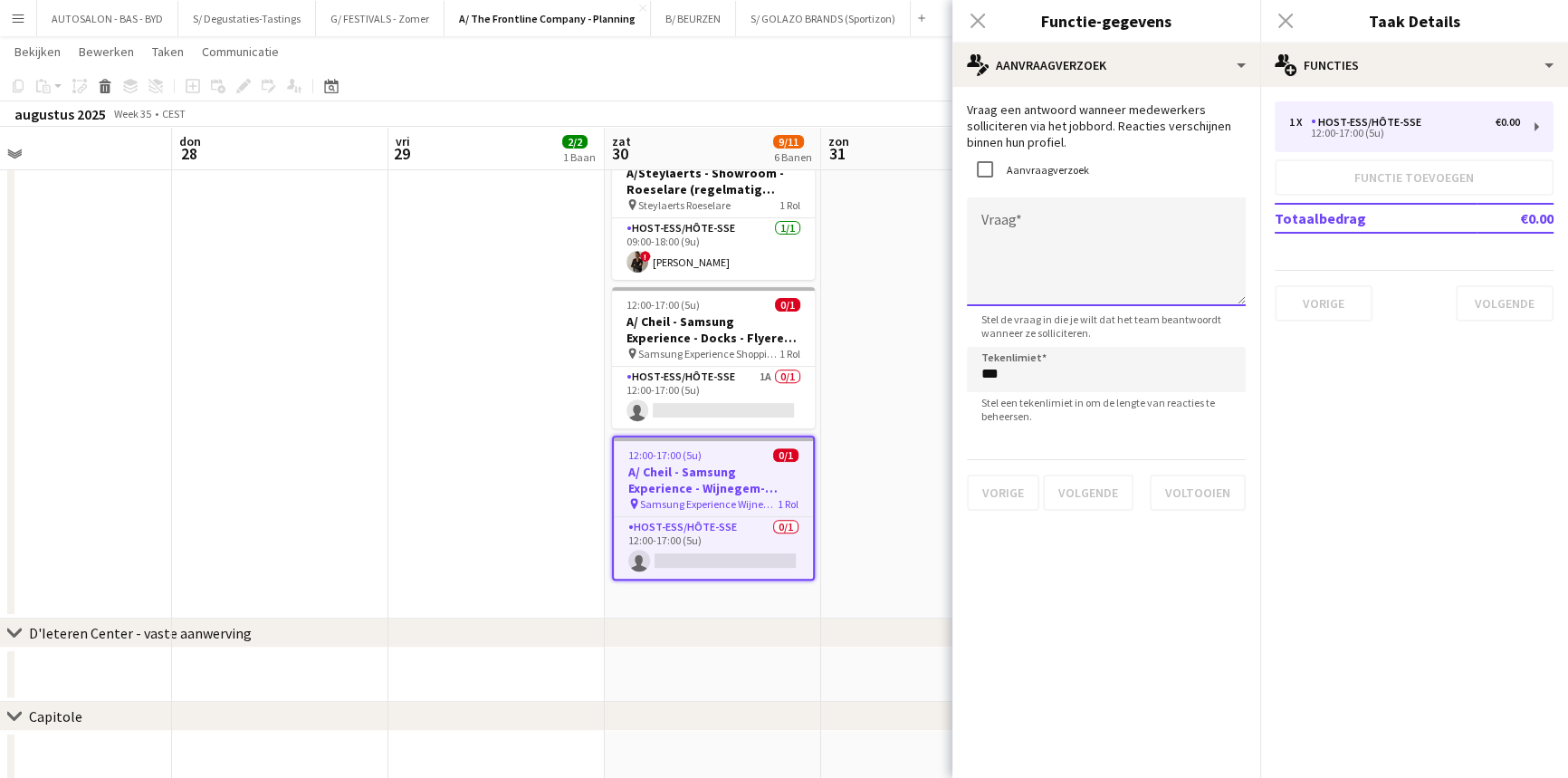
click at [981, 214] on textarea "Vraag" at bounding box center [1106, 251] width 279 height 109
paste textarea "**********"
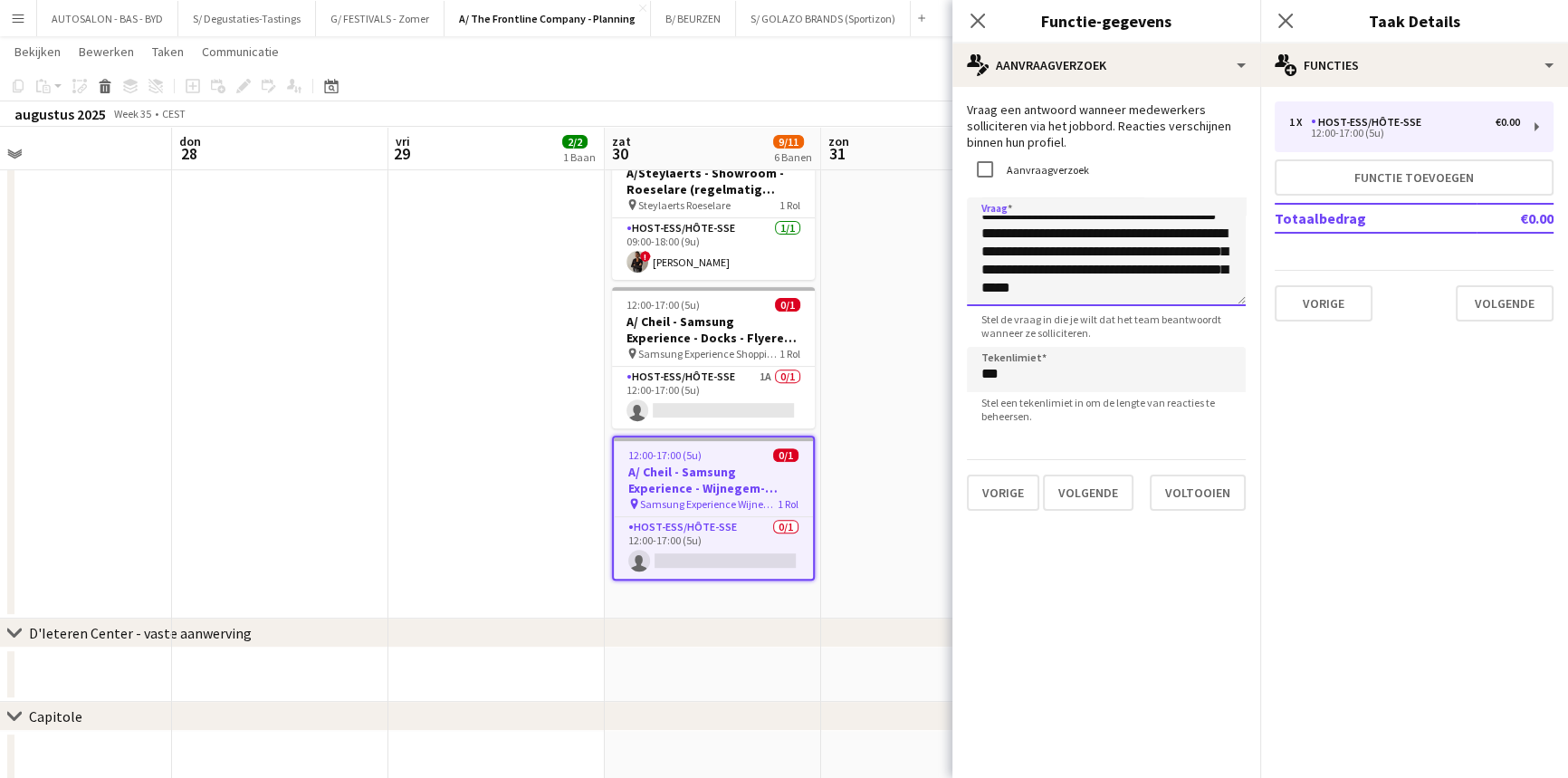
scroll to position [100, 0]
type textarea "**********"
click at [1198, 495] on button "Voltooien" at bounding box center [1197, 493] width 96 height 36
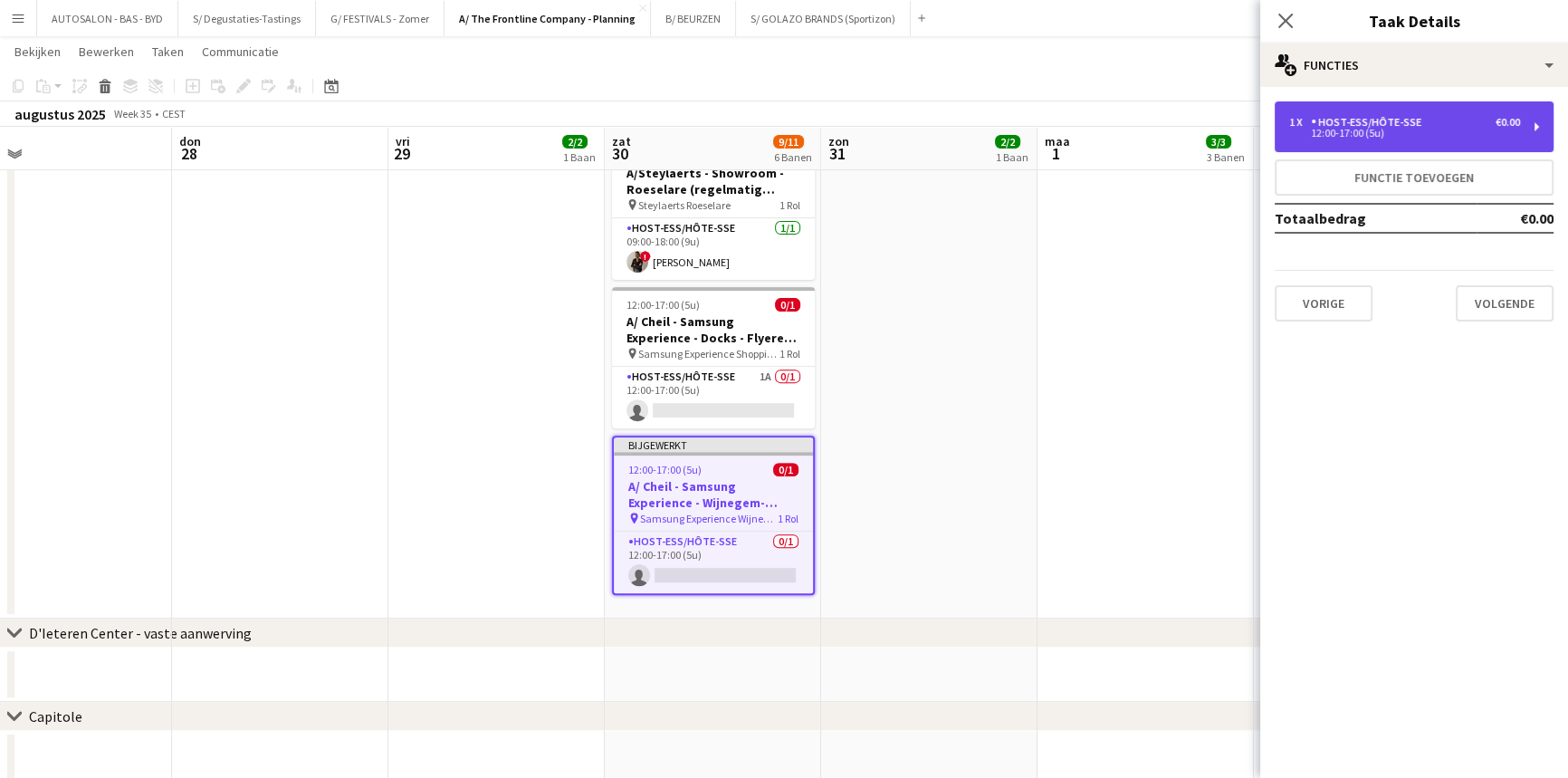
click at [1345, 118] on div "Host-ess/Hôte-sse" at bounding box center [1370, 122] width 118 height 13
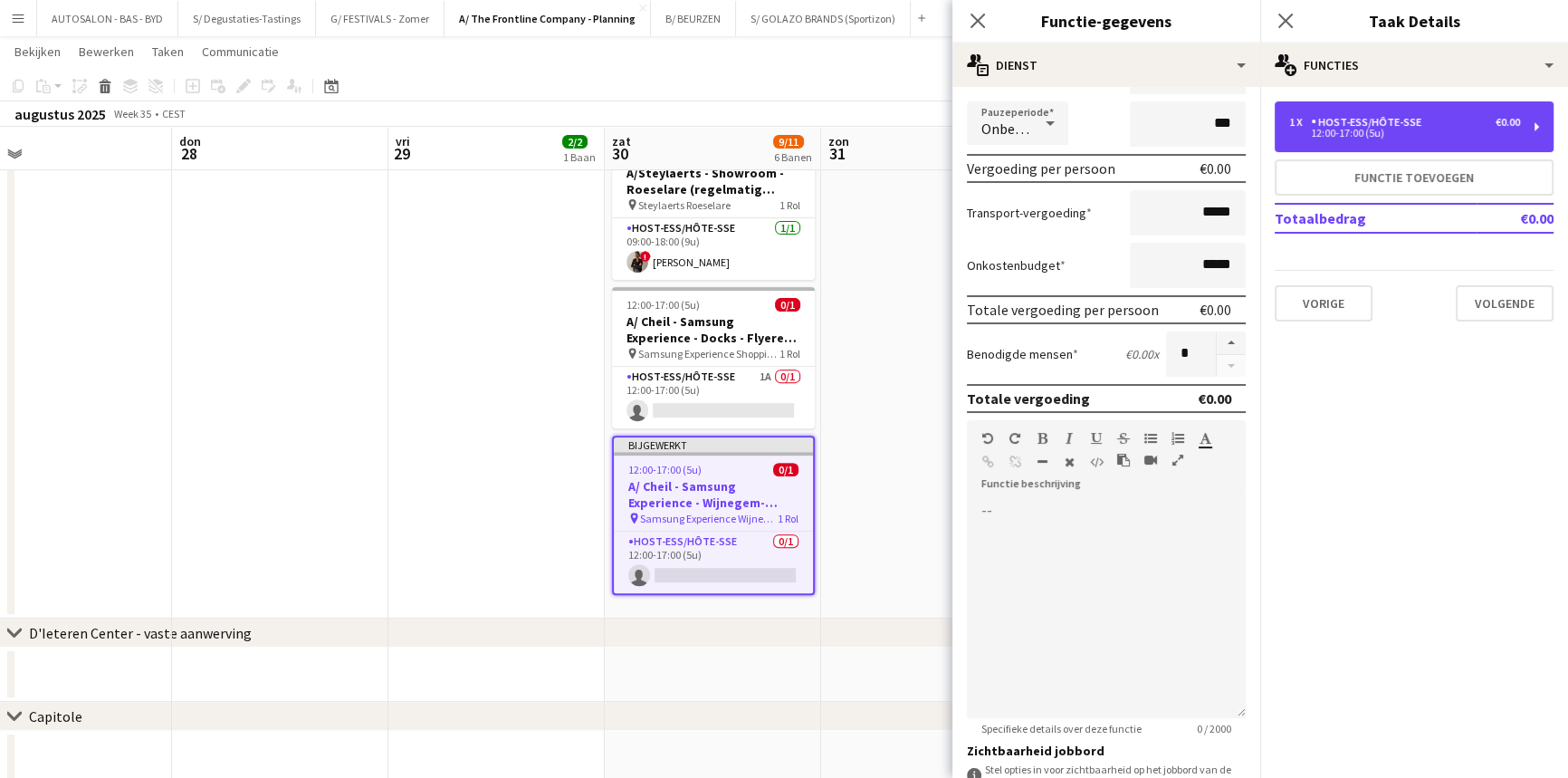
scroll to position [198, 0]
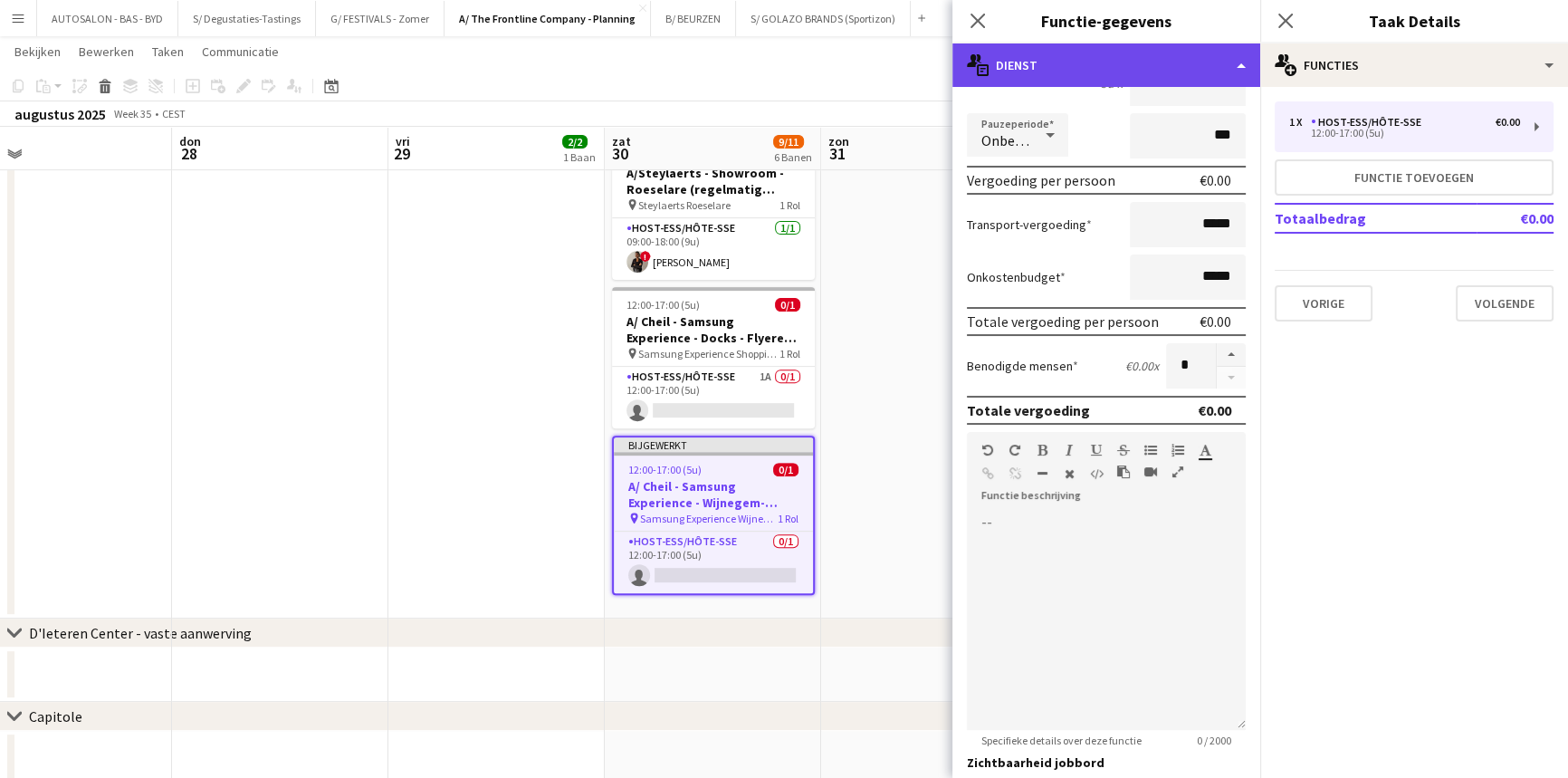
click at [1217, 63] on div "multiple-actions-text Dienst" at bounding box center [1106, 64] width 308 height 43
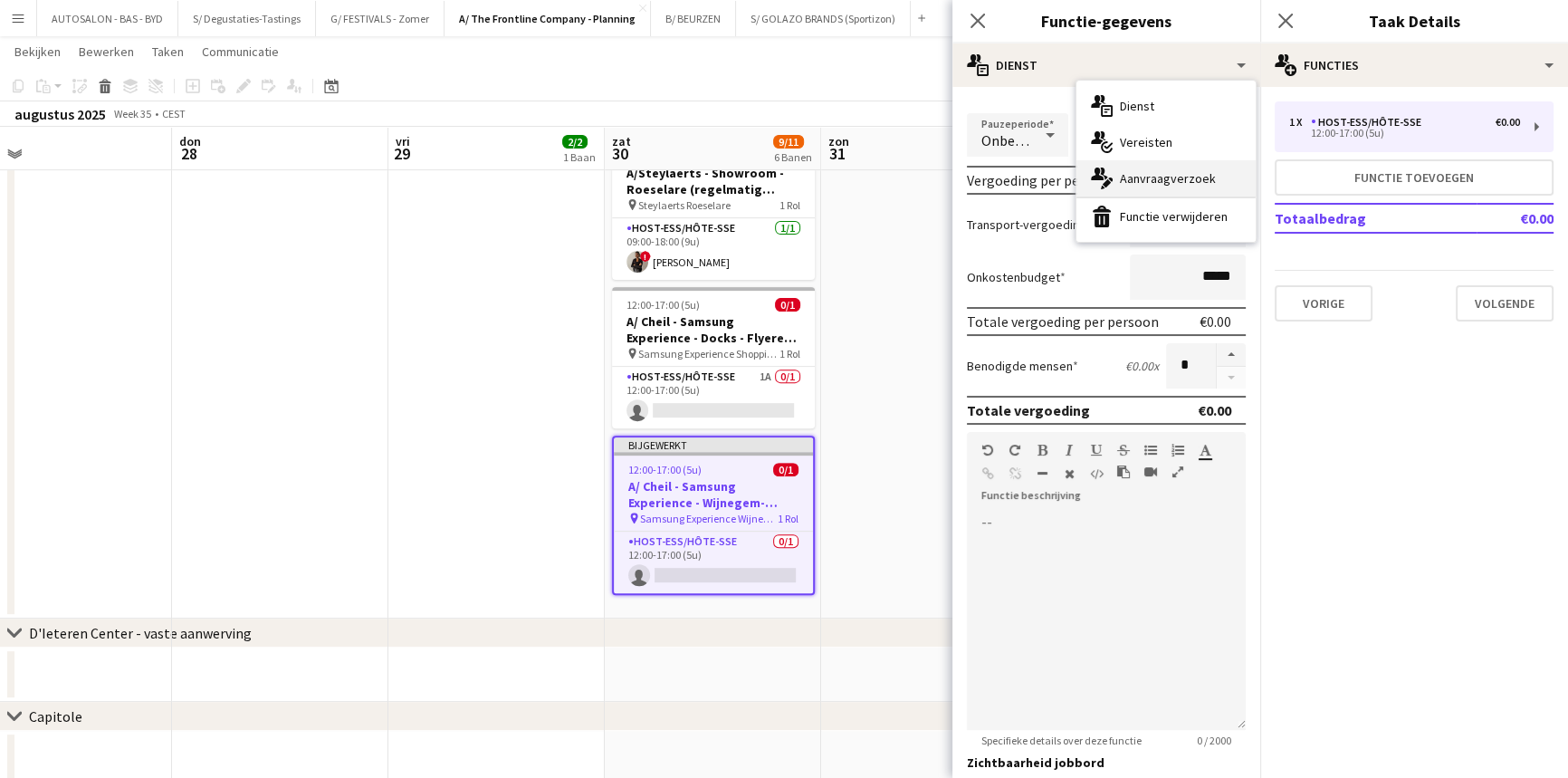
click at [1195, 170] on div "multiple-actions-edit-1 Aanvraagverzoek" at bounding box center [1165, 178] width 179 height 36
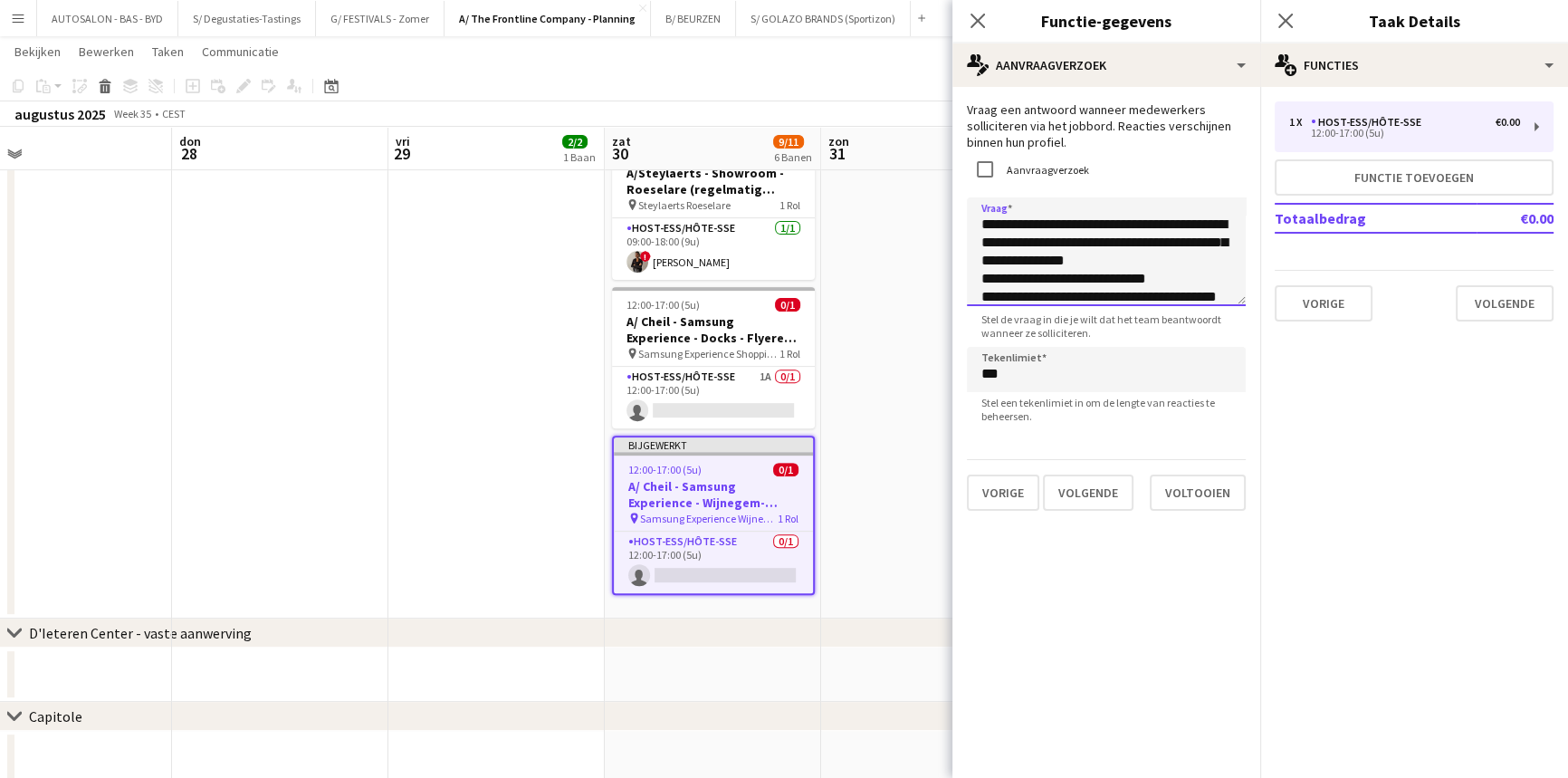
scroll to position [99, 0]
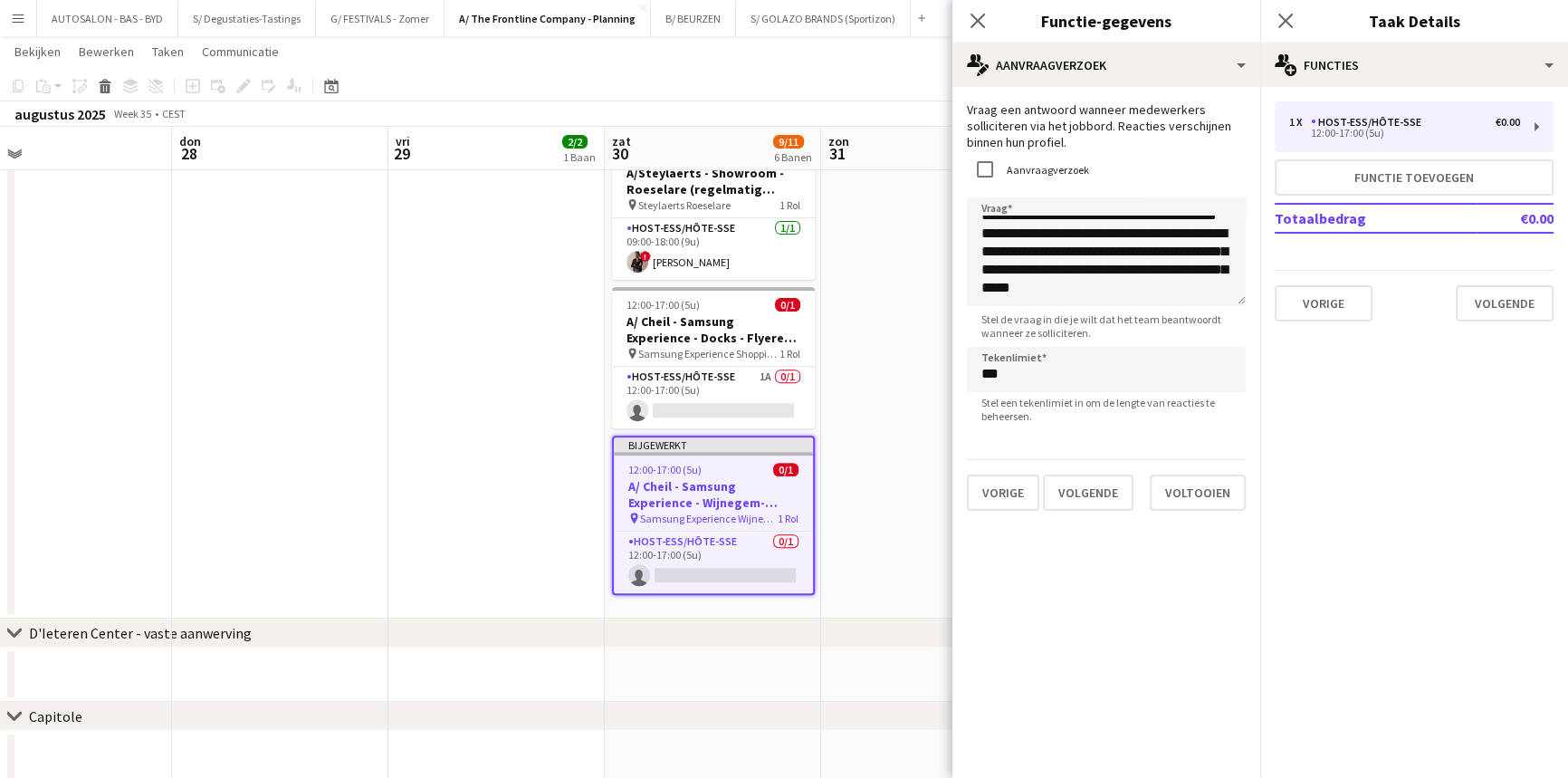
click at [1280, 385] on mat-expansion-panel "pencil3 Algemene details 1 x Host-ess/Hôte-sse €0.00 12:00-17:00 (5u) Functie t…" at bounding box center [1414, 432] width 308 height 691
click at [1196, 497] on button "Voltooien" at bounding box center [1197, 493] width 96 height 36
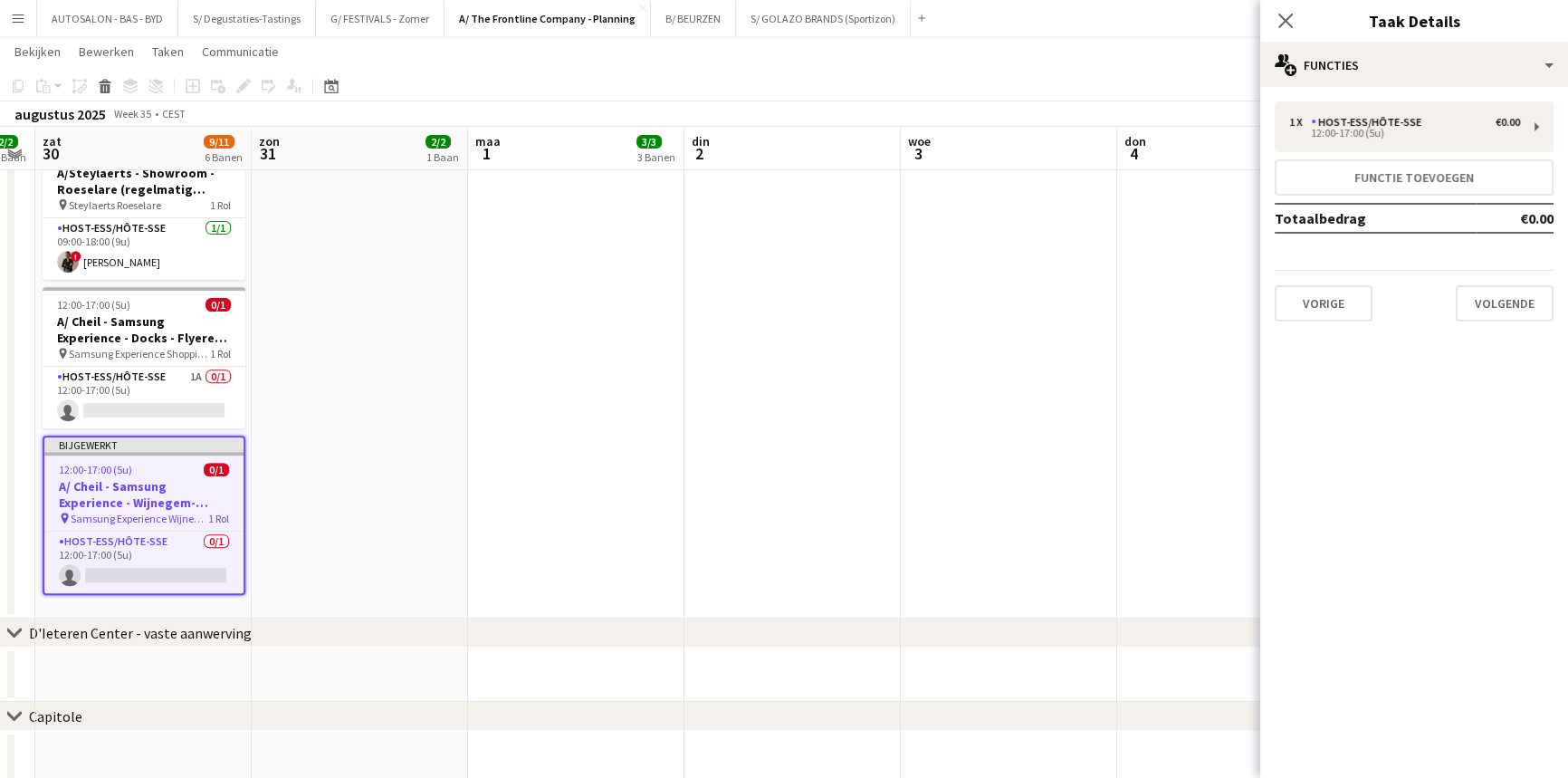
drag, startPoint x: 1195, startPoint y: 406, endPoint x: 679, endPoint y: 482, distance: 521.6
click at [621, 491] on app-calendar-viewport "woe 27 don 28 vri 29 2/2 1 Baan zat 30 9/11 6 Banen zon 31 2/2 1 Baan [DATE] 3/…" at bounding box center [784, 18] width 1568 height 1535
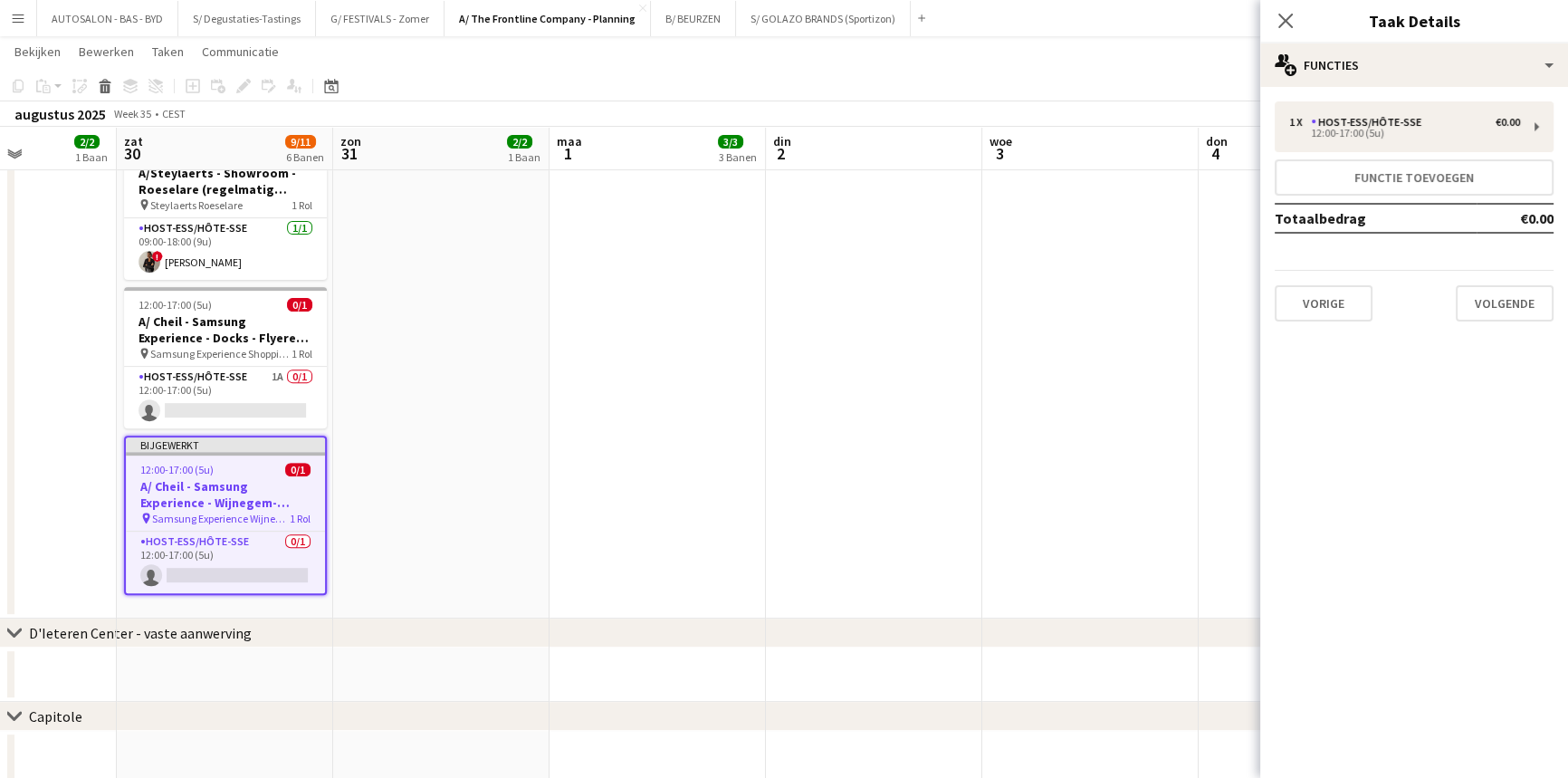
scroll to position [0, 430]
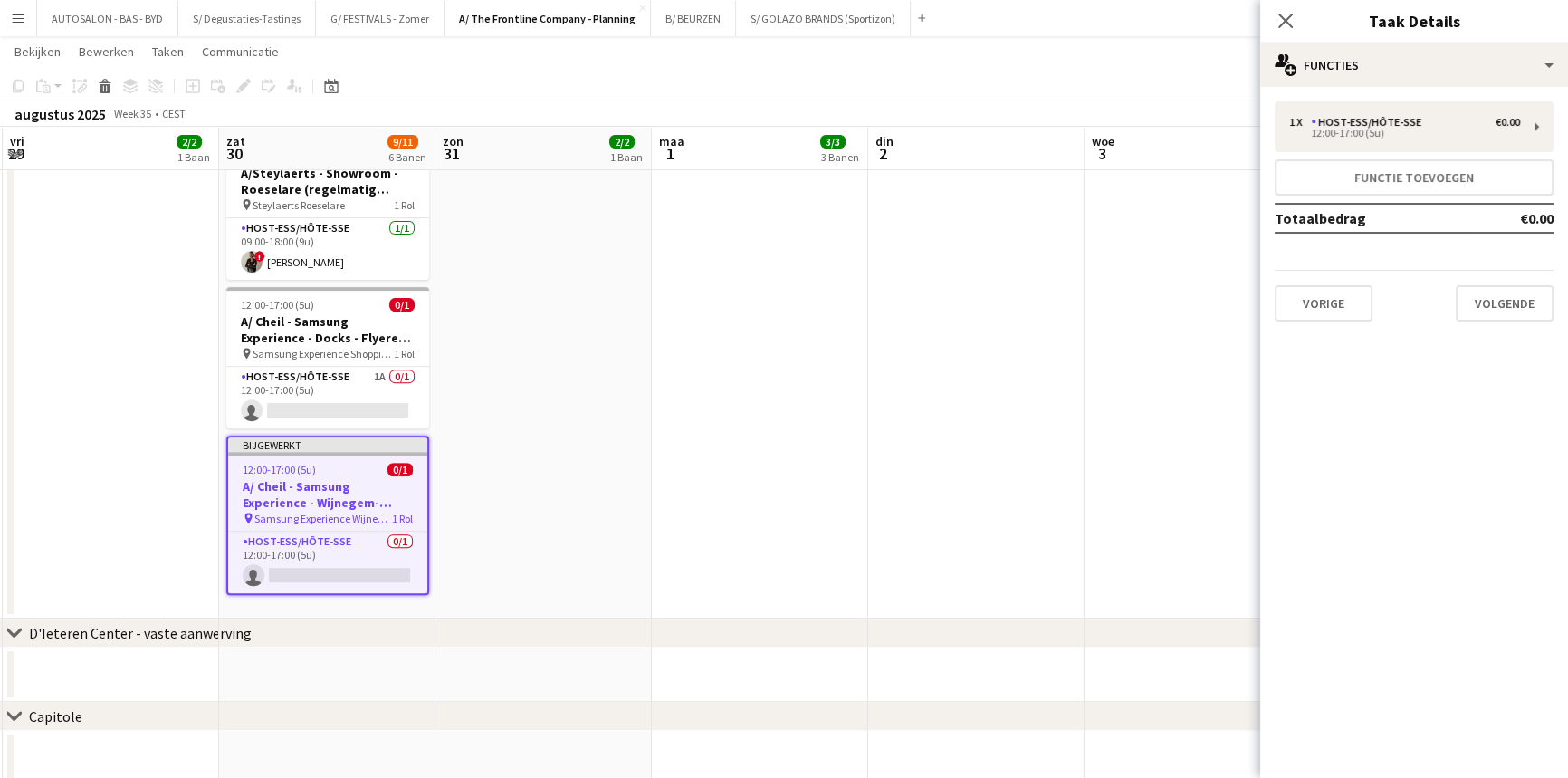
drag, startPoint x: 1069, startPoint y: 417, endPoint x: 1313, endPoint y: 373, distance: 247.9
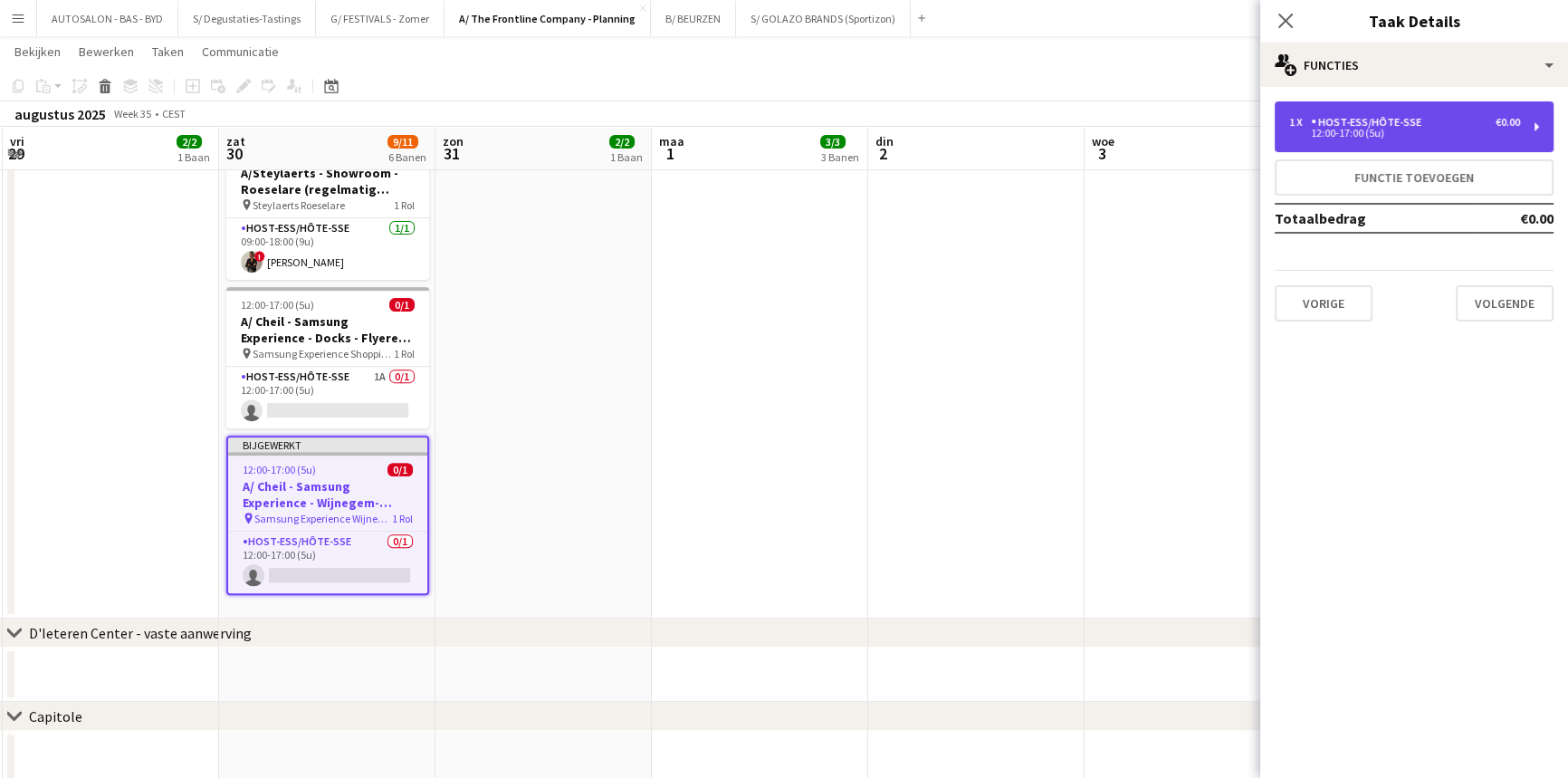
click at [1359, 114] on div "1 x Host-ess/Hôte-sse €0.00 12:00-17:00 (5u)" at bounding box center [1414, 126] width 279 height 51
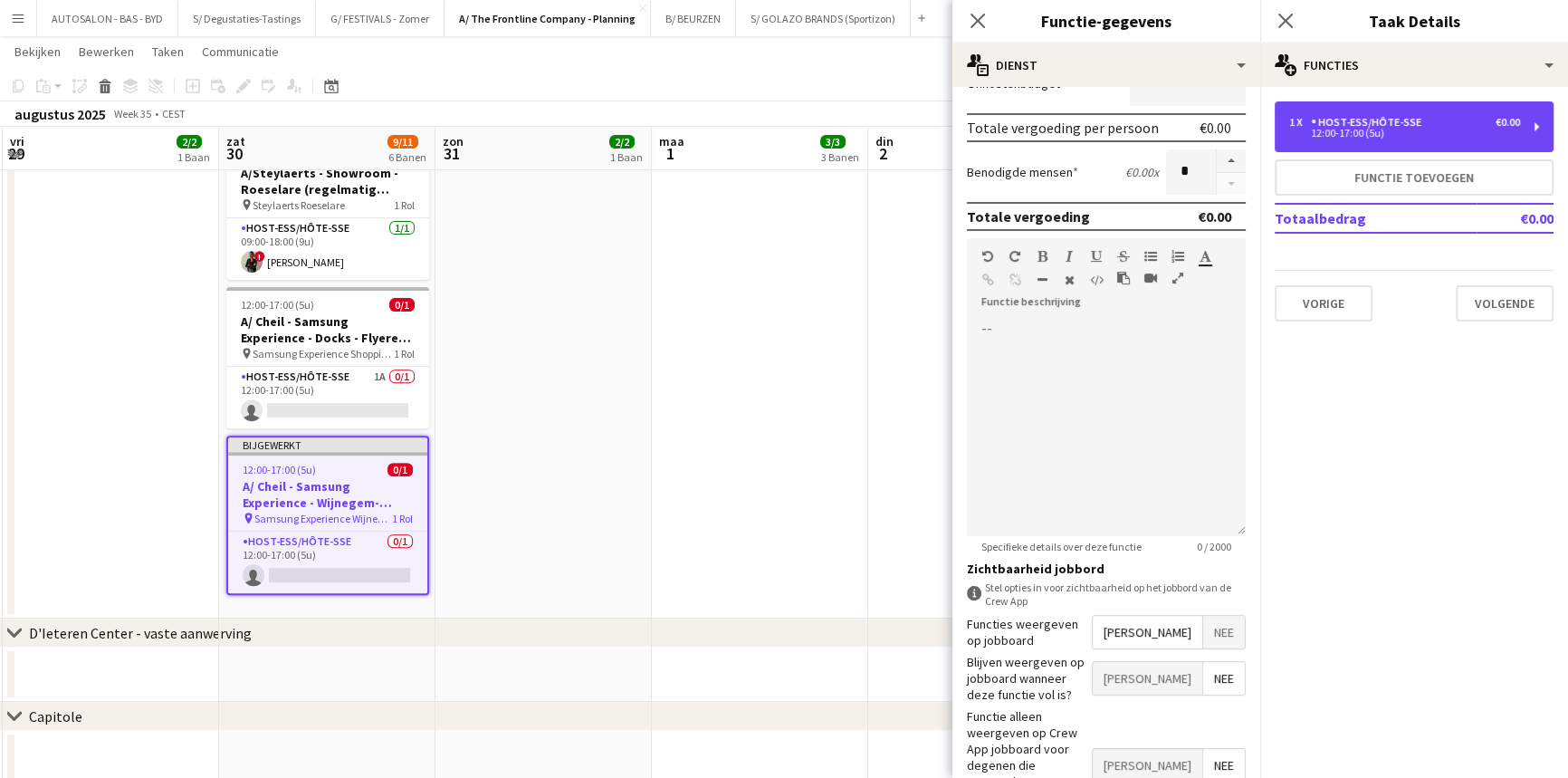
scroll to position [394, 0]
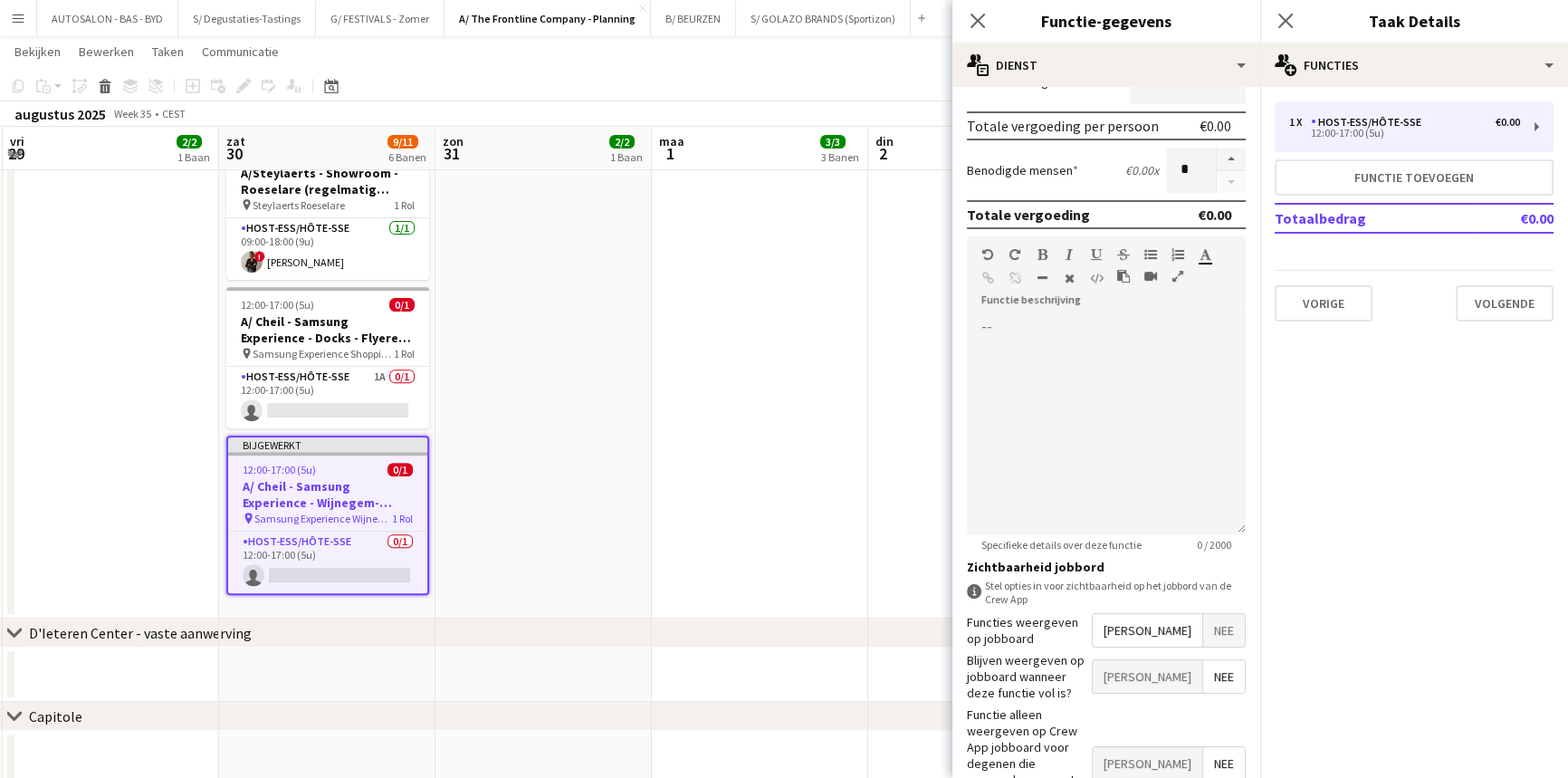
click at [671, 333] on app-date-cell "13:00-23:00 (10u) 1/1 A/ Eventmasters - Proximus - chauffeur/promo - TOUR C Wil…" at bounding box center [760, 1] width 217 height 1236
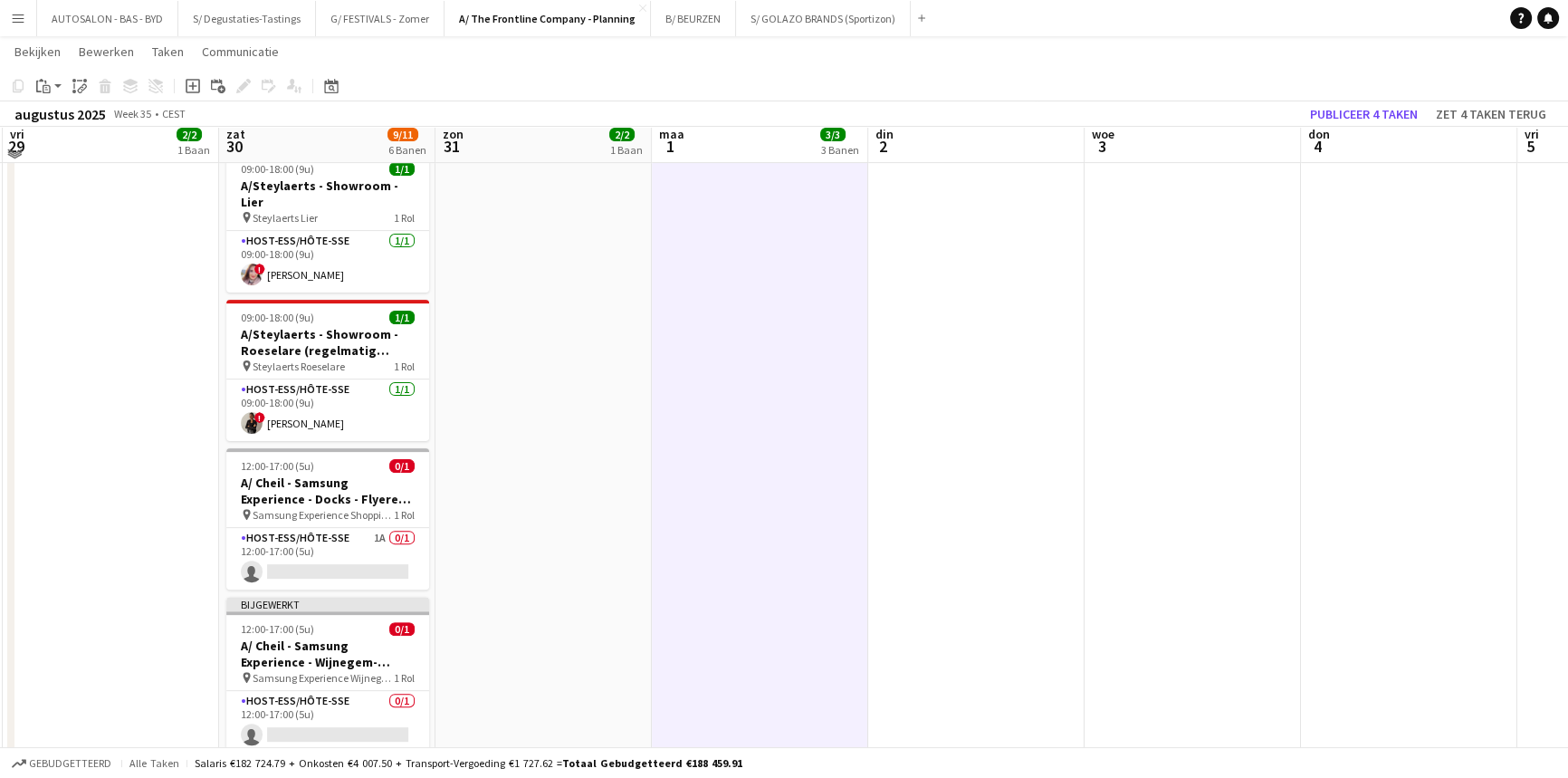
scroll to position [651, 0]
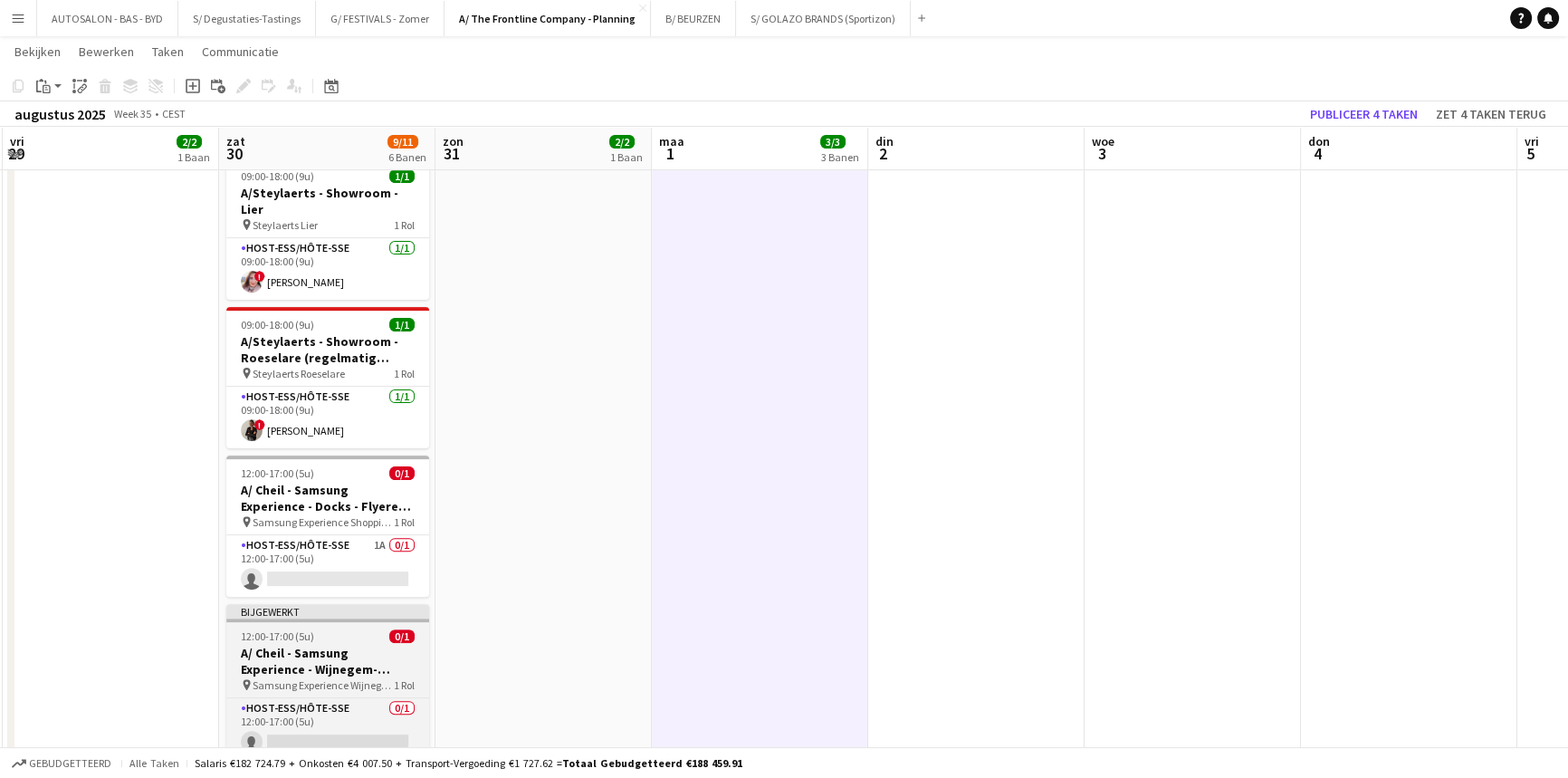
click at [330, 630] on div "12:00-17:00 (5u) 0/1" at bounding box center [327, 637] width 203 height 14
click at [338, 604] on div "Bijgewerkt" at bounding box center [327, 611] width 203 height 14
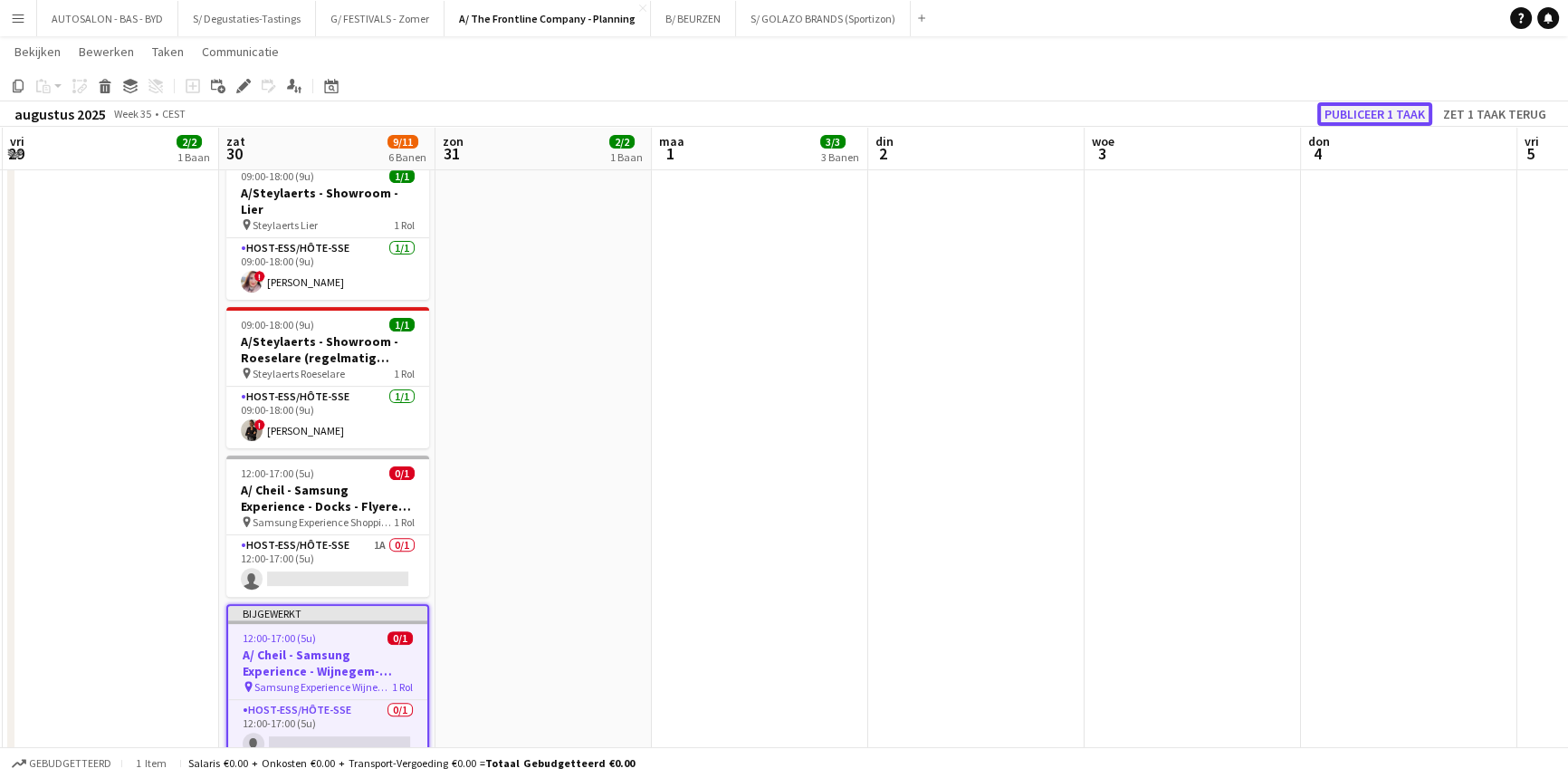
click at [1372, 110] on button "Publiceer 1 taak" at bounding box center [1374, 114] width 115 height 24
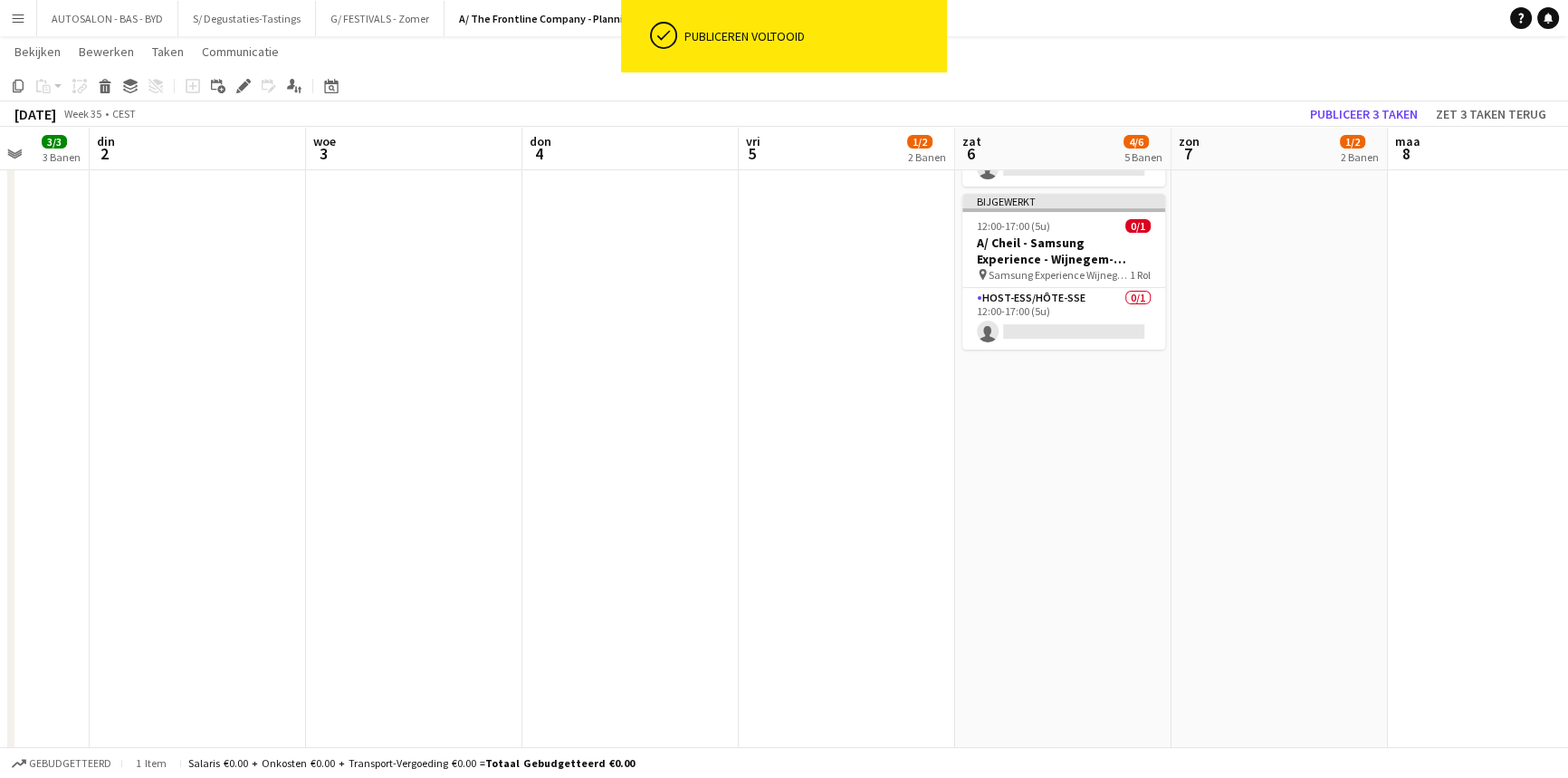
drag, startPoint x: 1194, startPoint y: 535, endPoint x: 414, endPoint y: 602, distance: 782.9
click at [414, 602] on app-calendar-viewport "vri 29 2/2 1 Baan zat 30 9/11 6 Banen zon 31 2/2 1 Baan [DATE] 3/3 3 Banen din …" at bounding box center [784, 186] width 1568 height 1535
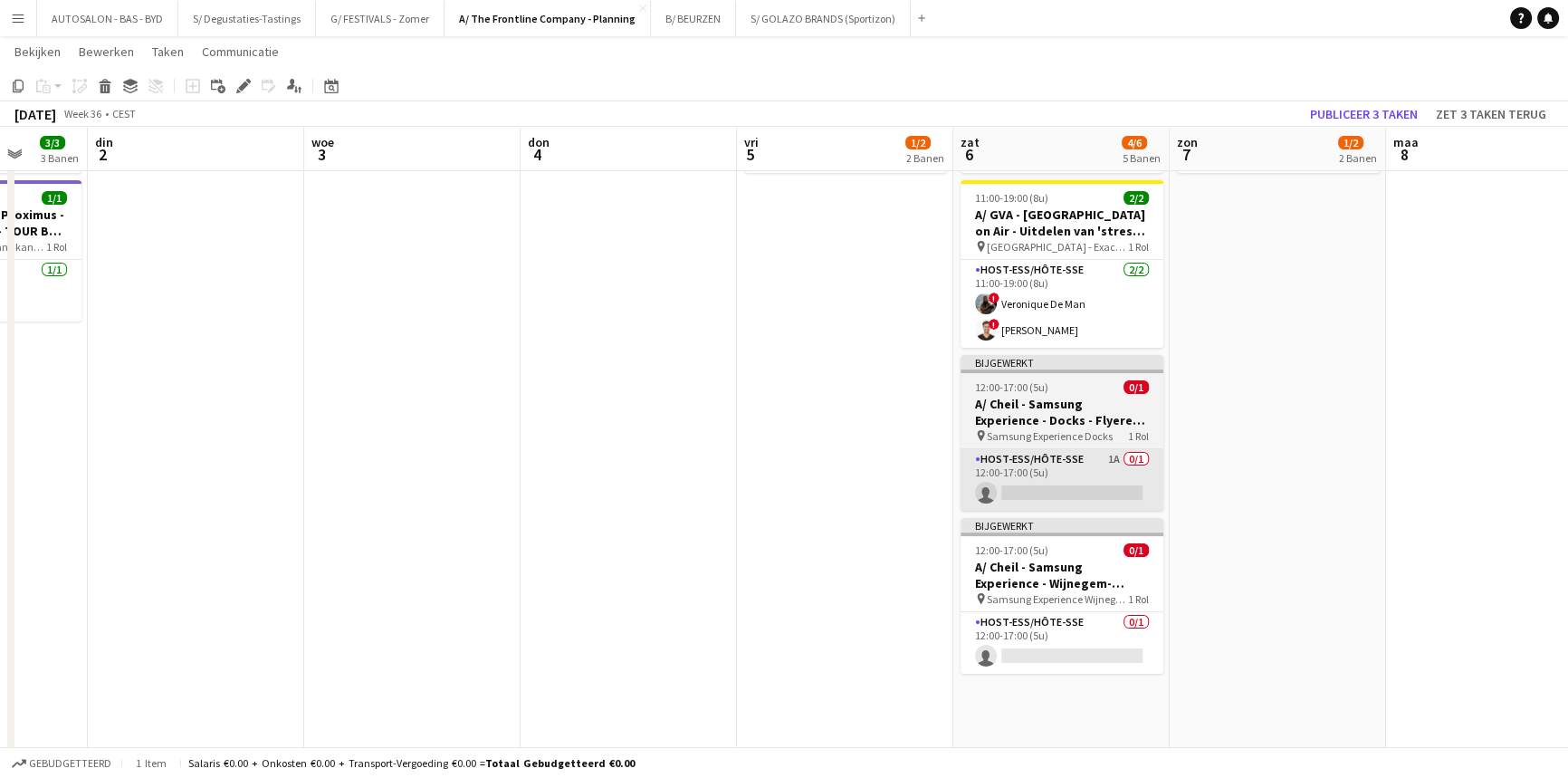
scroll to position [332, 0]
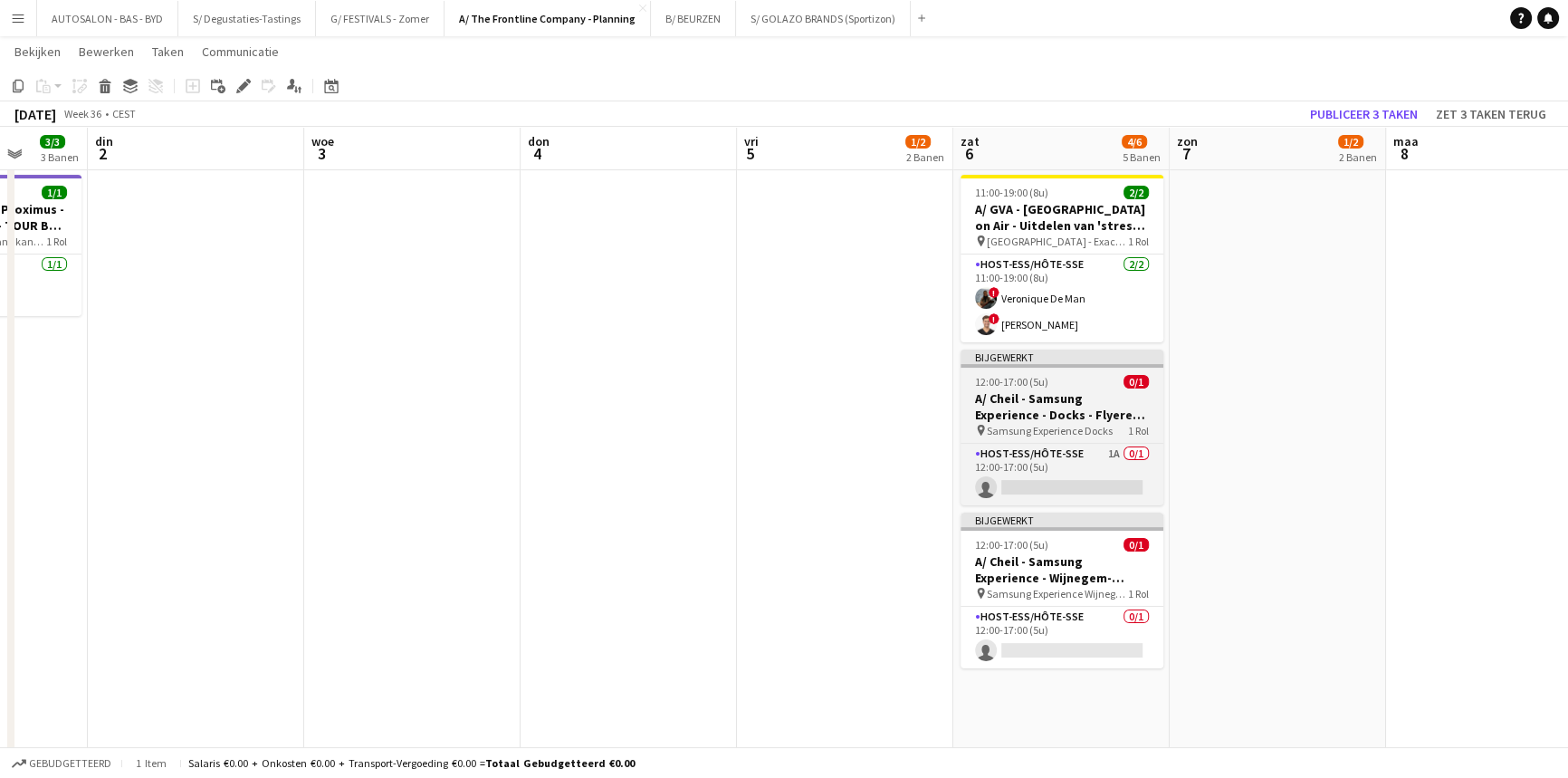
click at [1052, 411] on h3 "A/ Cheil - Samsung Experience - Docks - Flyeren (30/8+6/9+13/9)" at bounding box center [1061, 406] width 203 height 33
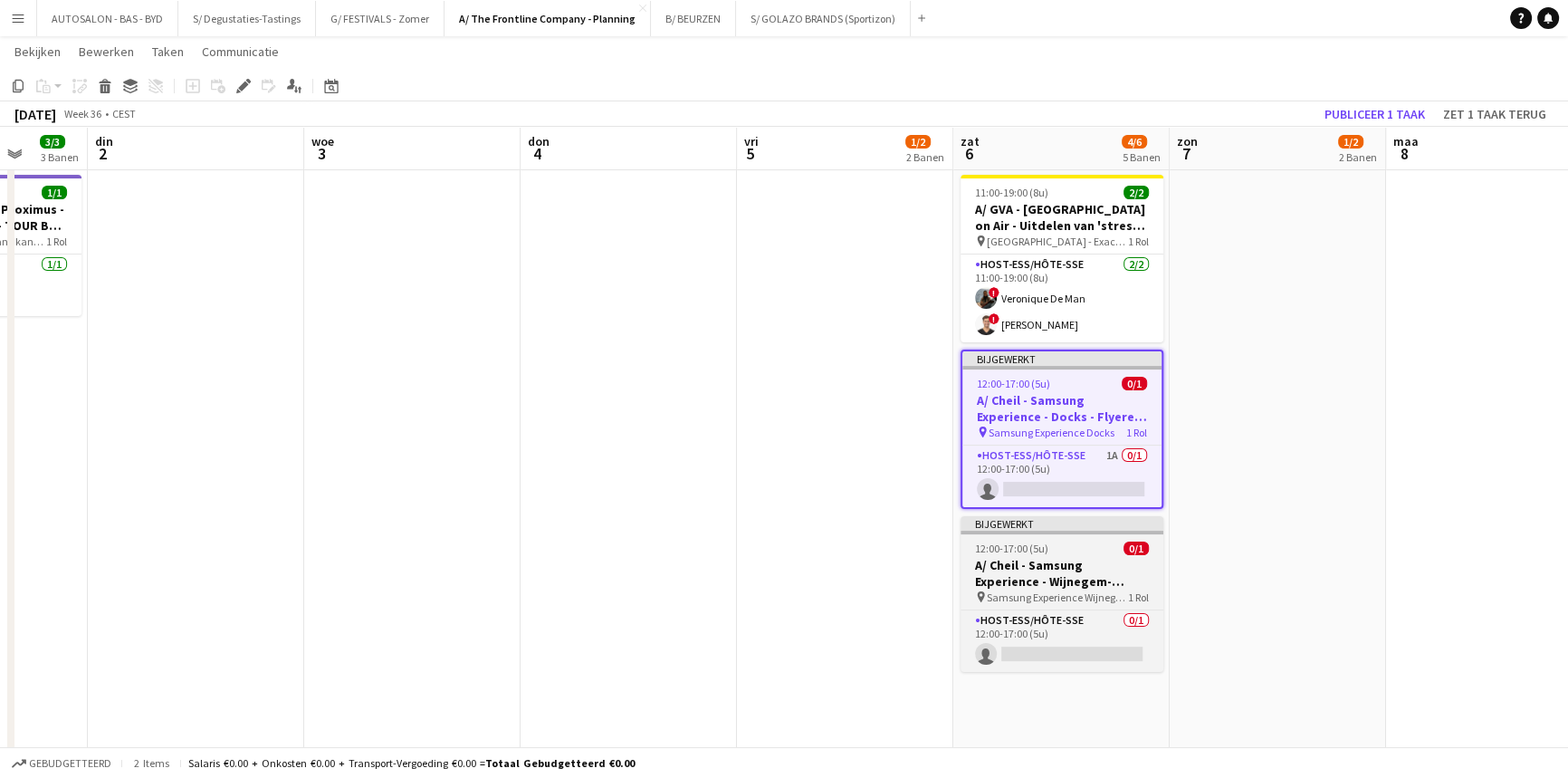
click at [1072, 576] on h3 "A/ Cheil - Samsung Experience - Wijnegem- Flyeren (30/8+6/9)" at bounding box center [1061, 573] width 203 height 33
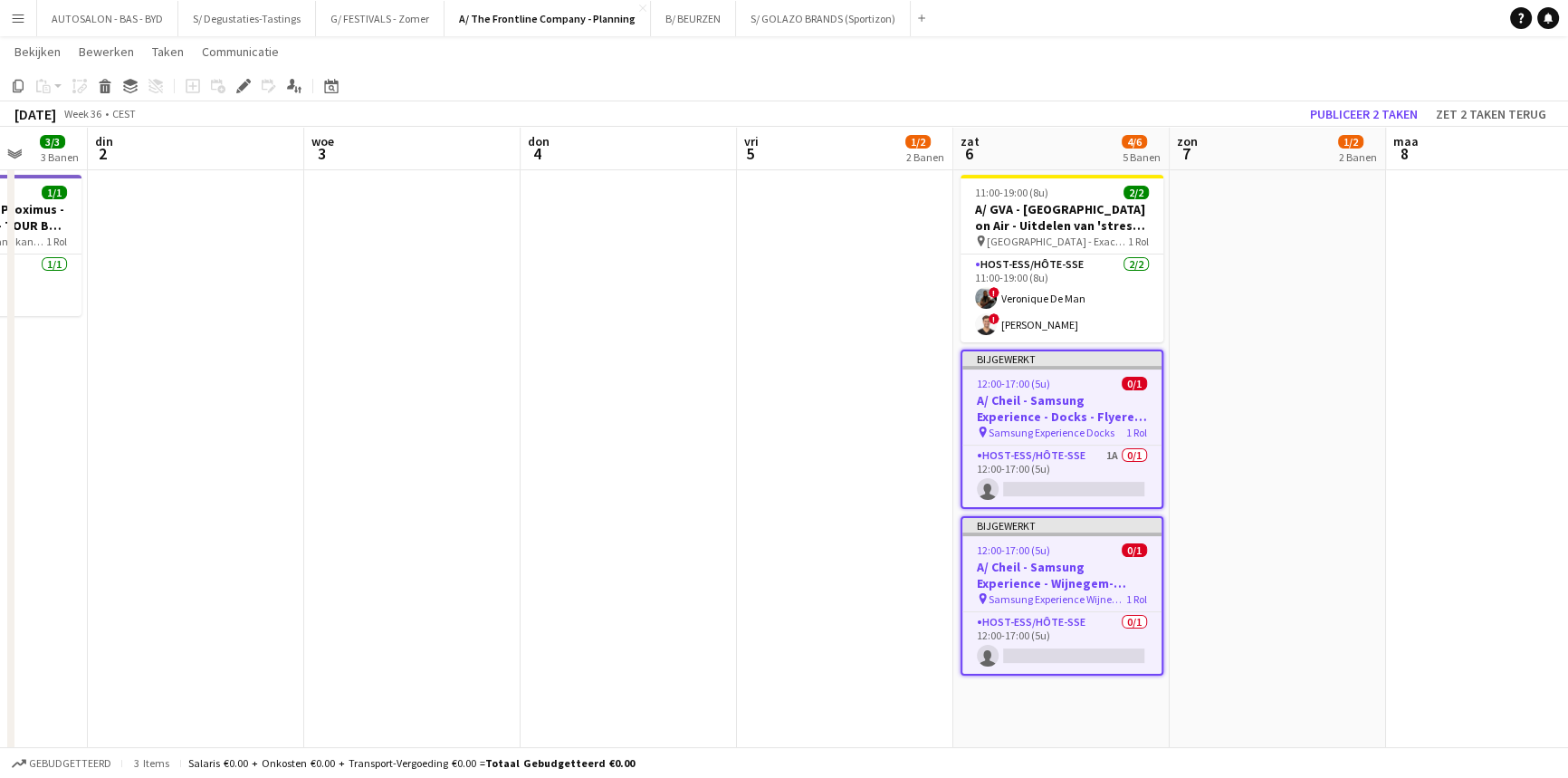
click at [1102, 589] on h3 "A/ Cheil - Samsung Experience - Wijnegem- Flyeren (30/8+6/9)" at bounding box center [1061, 575] width 199 height 33
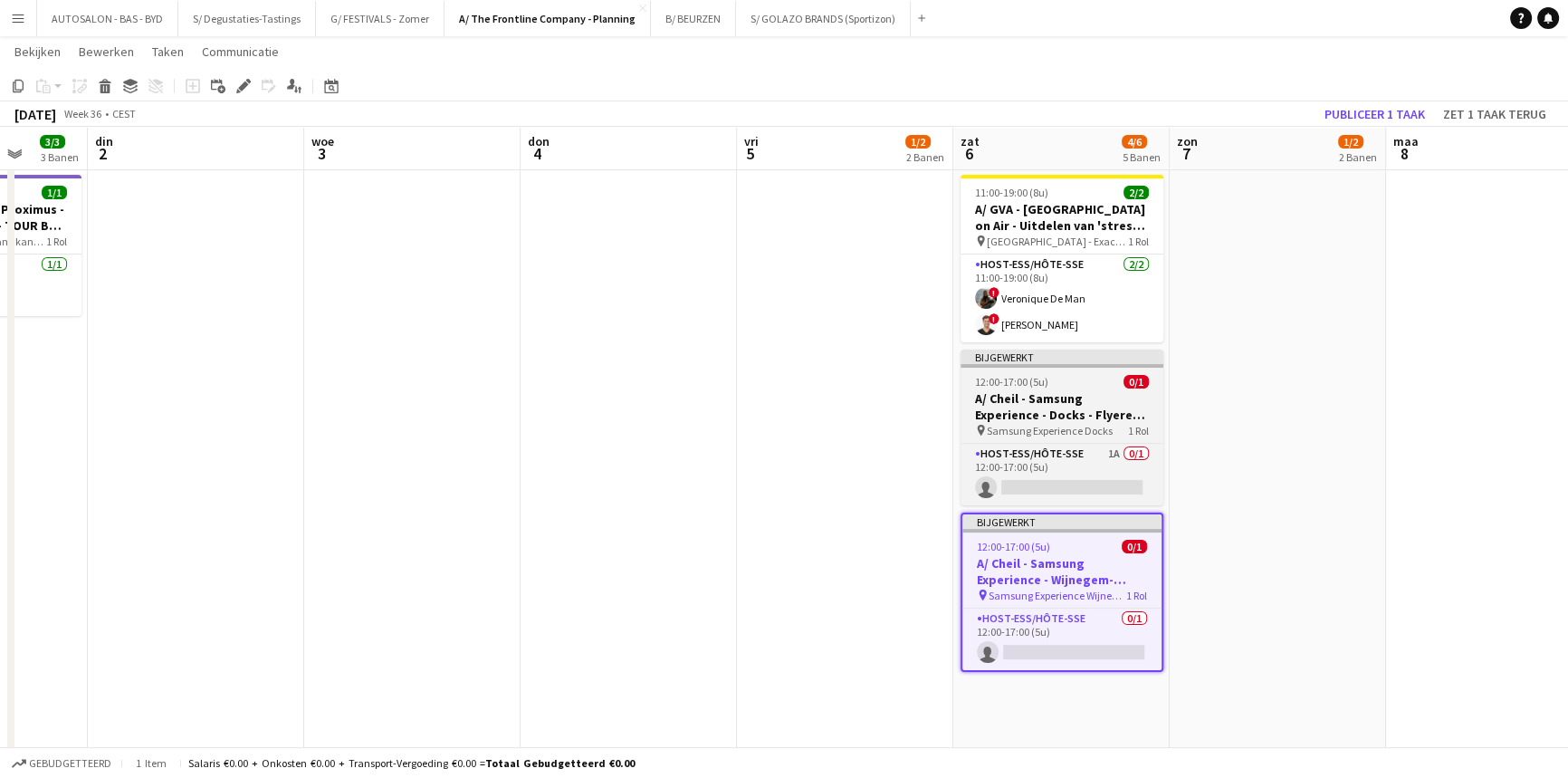
click at [1065, 443] on div "Host-ess/Hôte-sse 1A 0/1 12:00-17:00 (5u) single-neutral-actions" at bounding box center [1061, 474] width 203 height 63
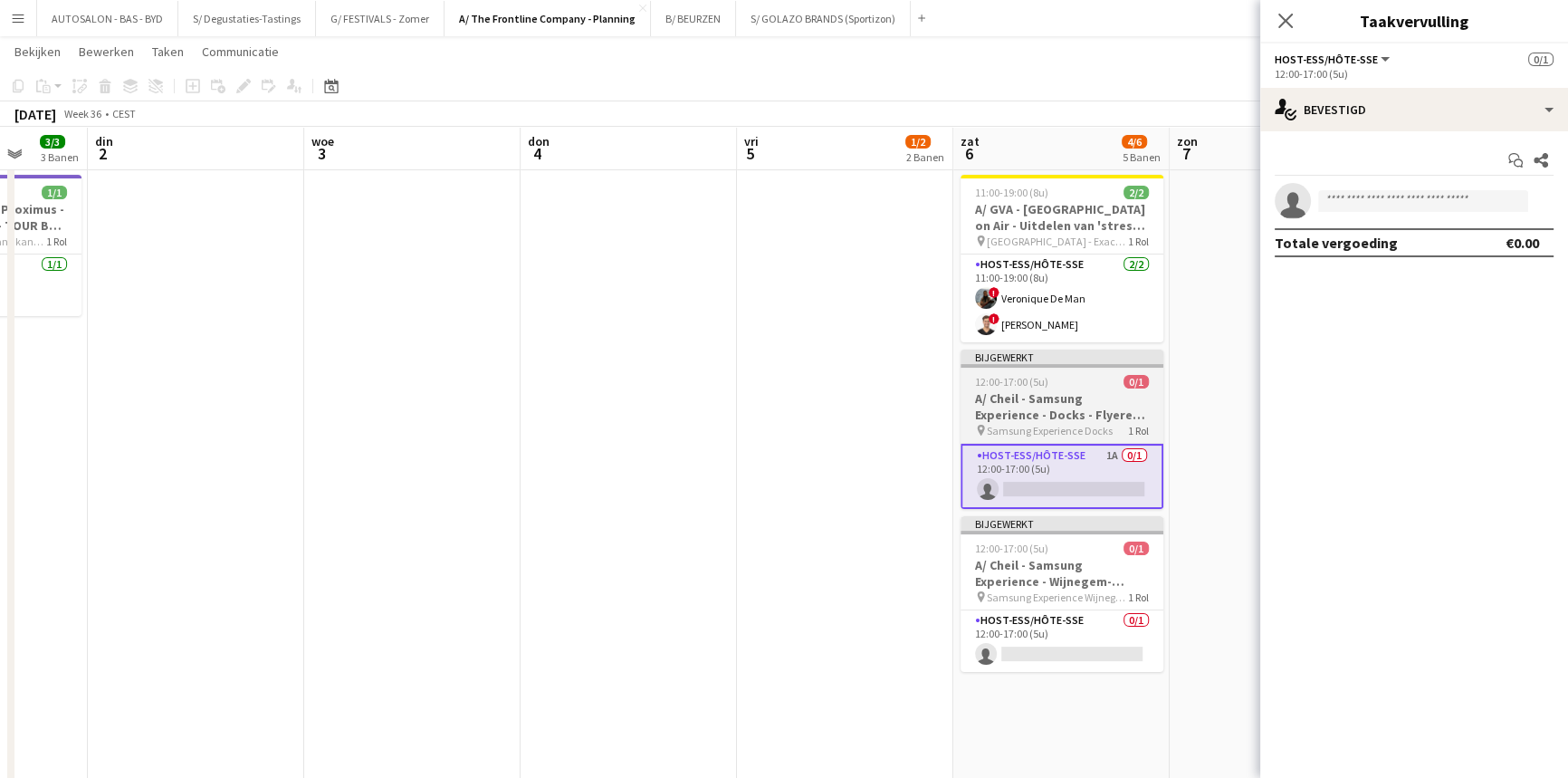
click at [1104, 405] on h3 "A/ Cheil - Samsung Experience - Docks - Flyeren (30/8+6/9+13/9)" at bounding box center [1061, 406] width 203 height 33
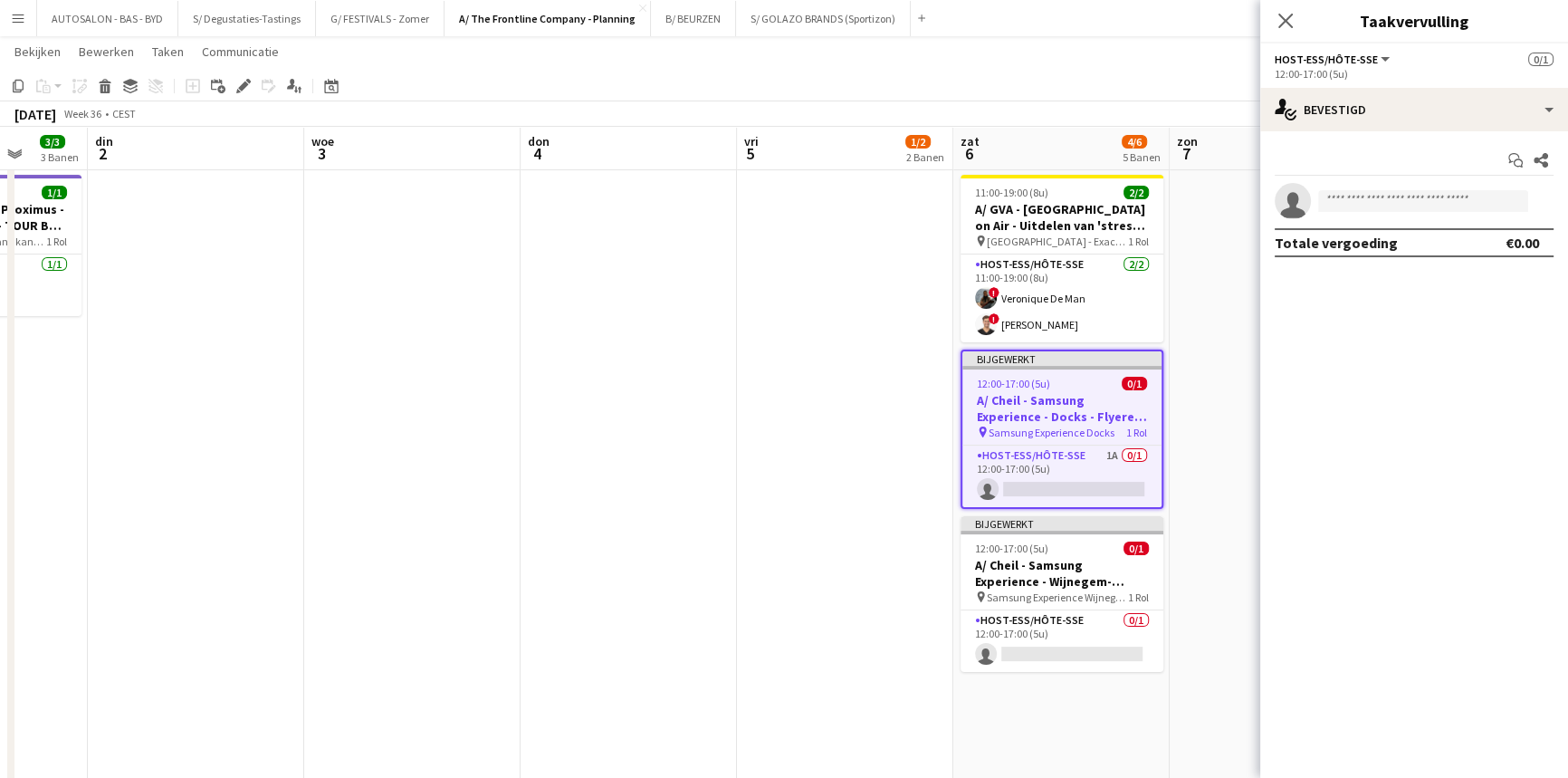
click at [1192, 441] on app-date-cell "08:30-18:00 (9u30min) 1/1 A/ Range Rover - De Panne 4 Cars - 06+07/09 pin De Pa…" at bounding box center [1277, 488] width 217 height 1236
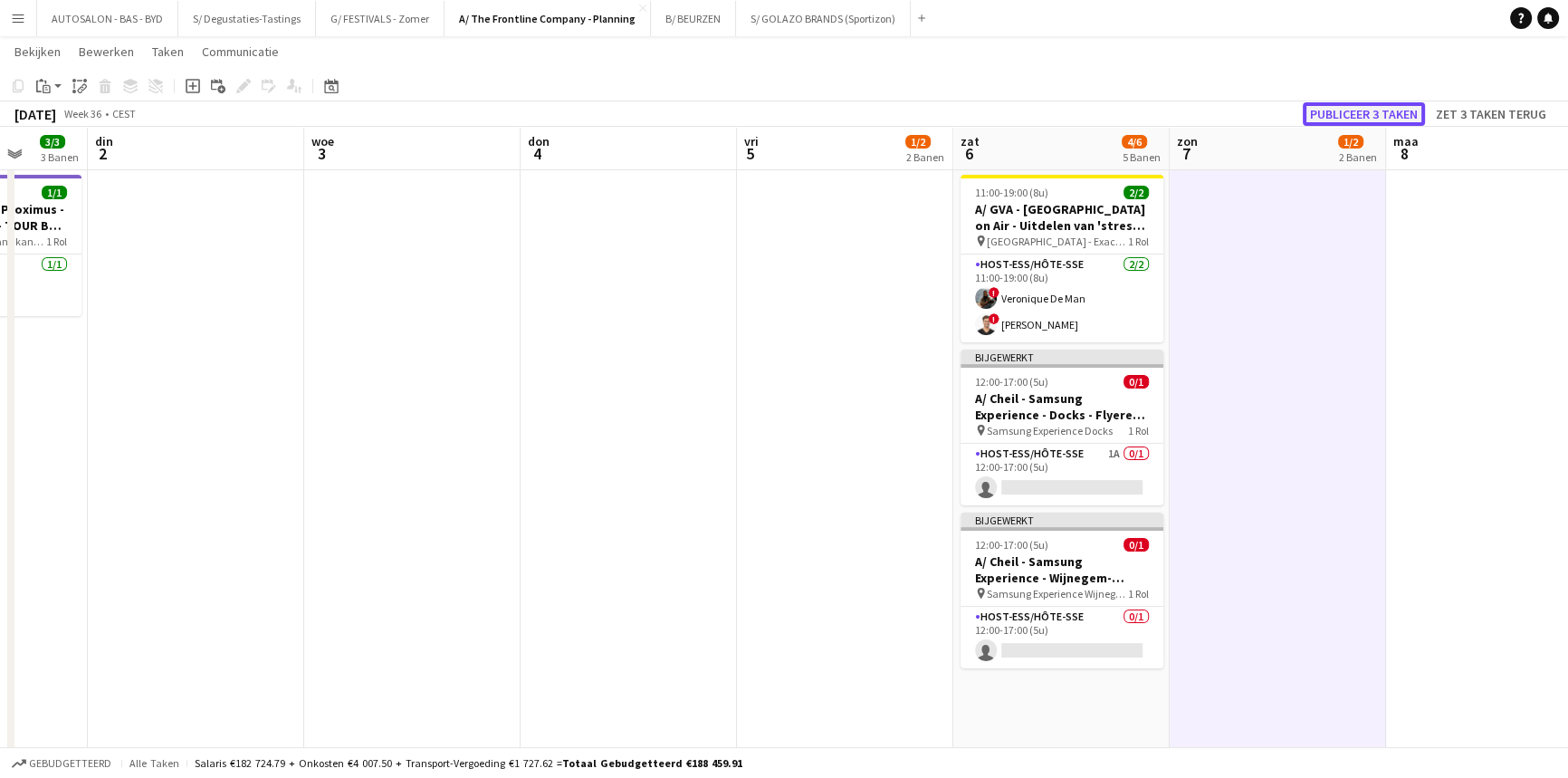
click at [1348, 115] on button "Publiceer 3 taken" at bounding box center [1364, 114] width 122 height 24
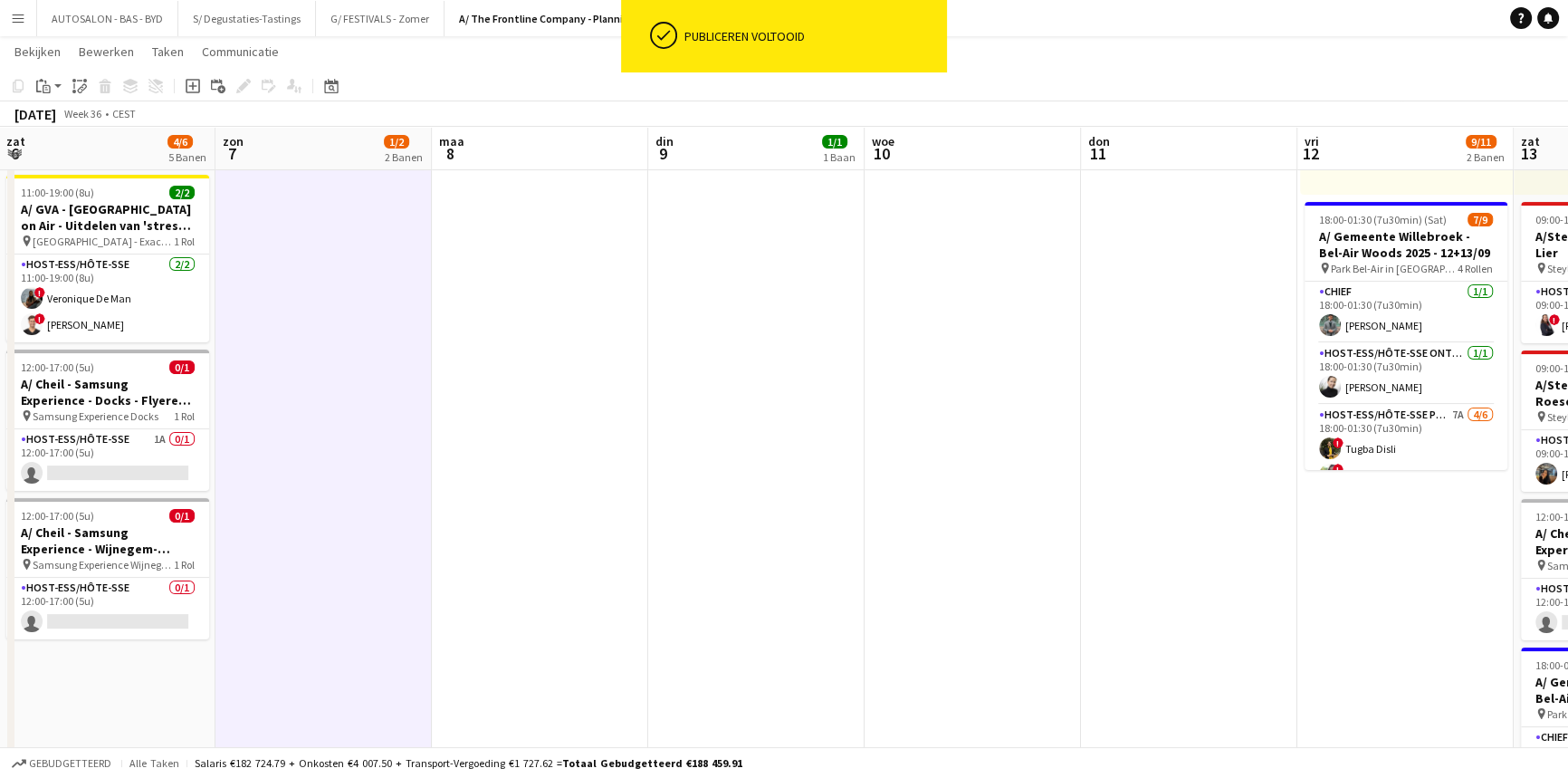
drag, startPoint x: 1362, startPoint y: 637, endPoint x: 651, endPoint y: 598, distance: 712.1
click at [853, 657] on app-calendar-viewport "din 2 woe 3 don 4 vri 5 1/2 2 Banen zat 6 4/6 5 Banen zon 7 1/2 2 Banen [DATE] …" at bounding box center [784, 505] width 1568 height 1535
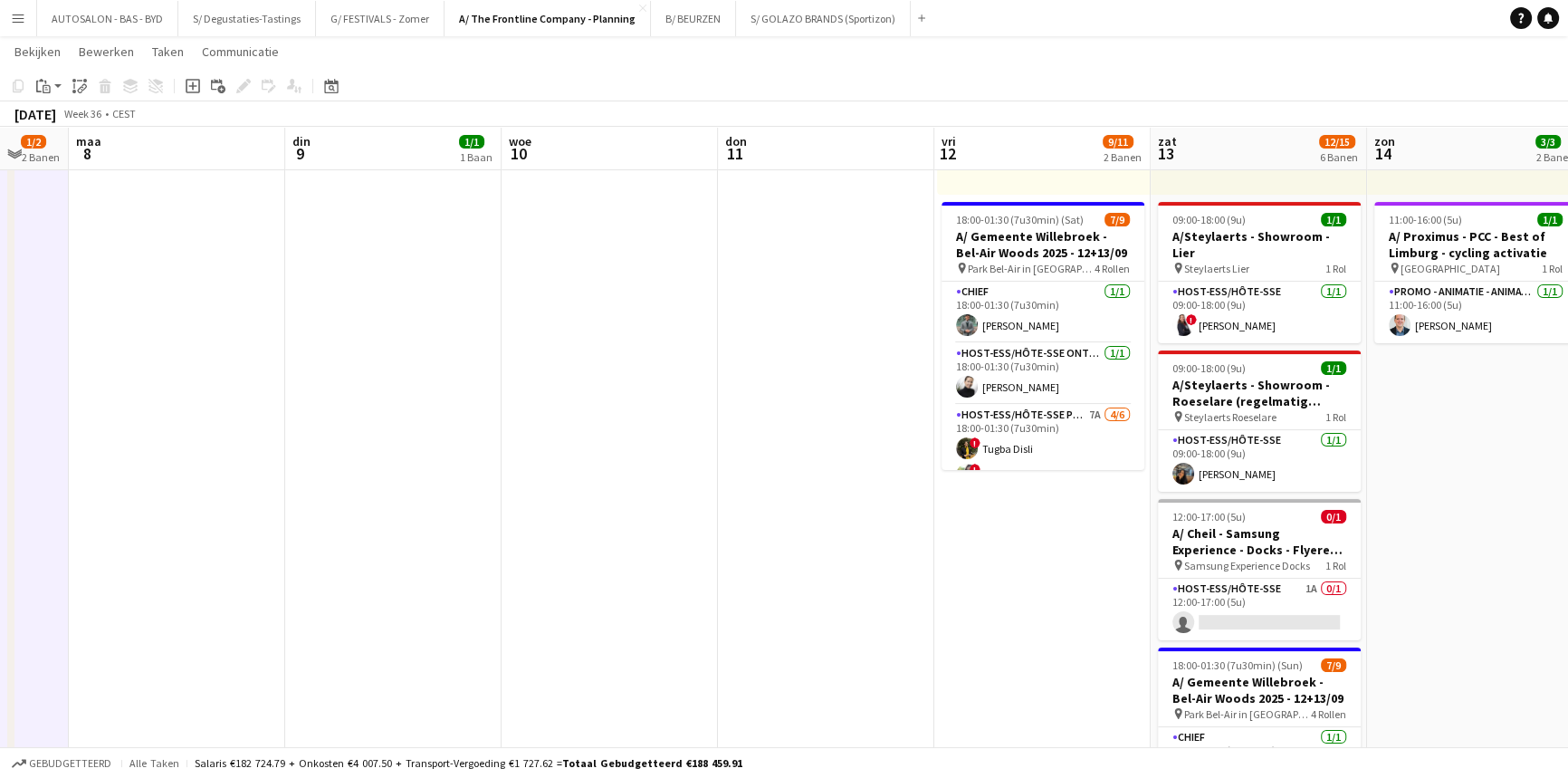
drag, startPoint x: 1429, startPoint y: 609, endPoint x: 785, endPoint y: 624, distance: 644.2
click at [714, 652] on app-calendar-viewport "don 4 vri 5 1/2 2 Banen zat 6 4/6 5 Banen zon 7 1/2 2 Banen [DATE] din 9 1/1 1 …" at bounding box center [784, 505] width 1568 height 1535
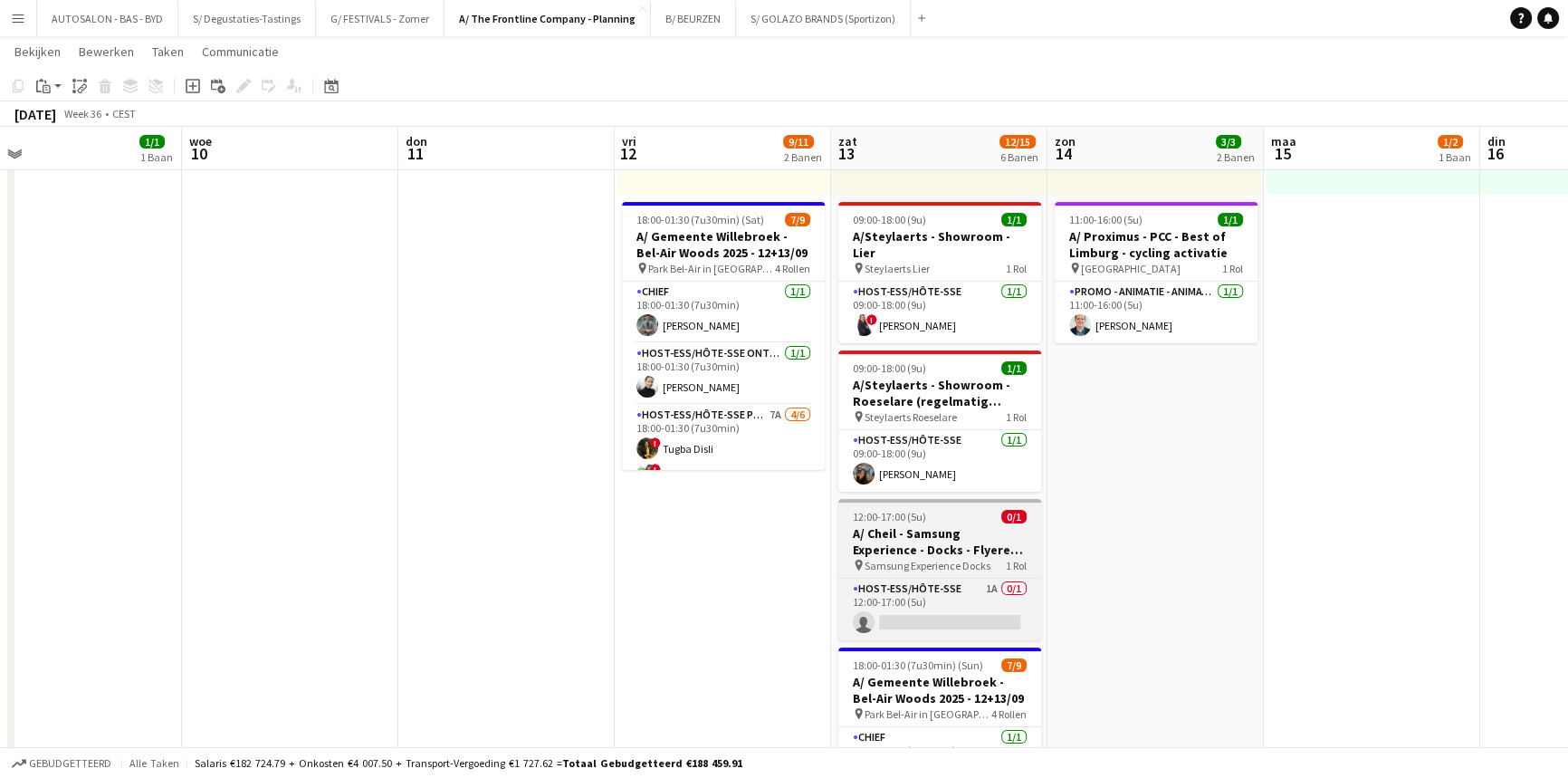
drag, startPoint x: 1080, startPoint y: 547, endPoint x: 828, endPoint y: 541, distance: 252.1
click at [629, 560] on app-calendar-viewport "zat 6 4/6 5 Banen zon 7 1/2 2 Banen [DATE] din 9 1/1 1 Baan woe 10 don 11 vri 1…" at bounding box center [784, 505] width 1568 height 1535
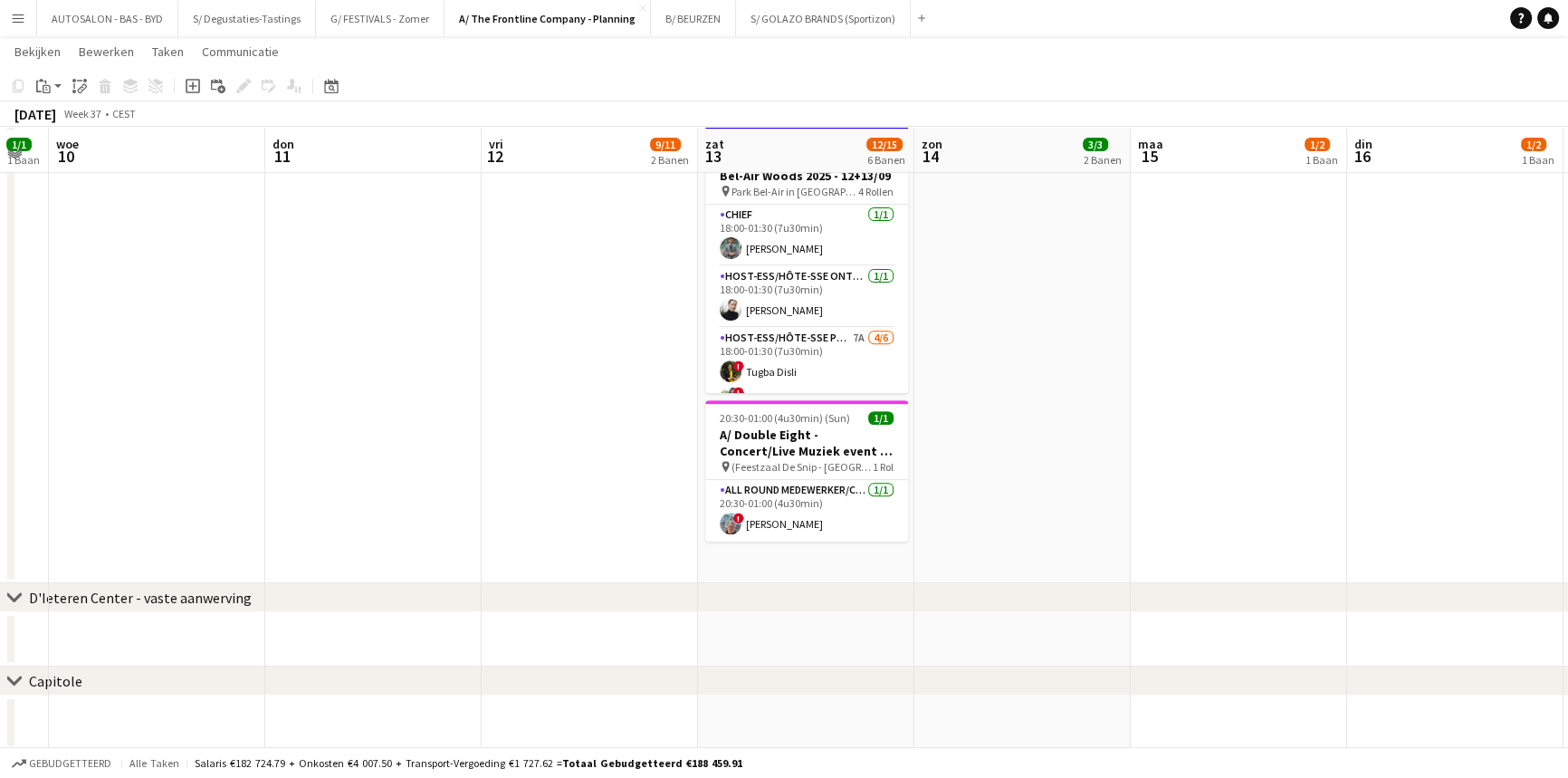
scroll to position [858, 0]
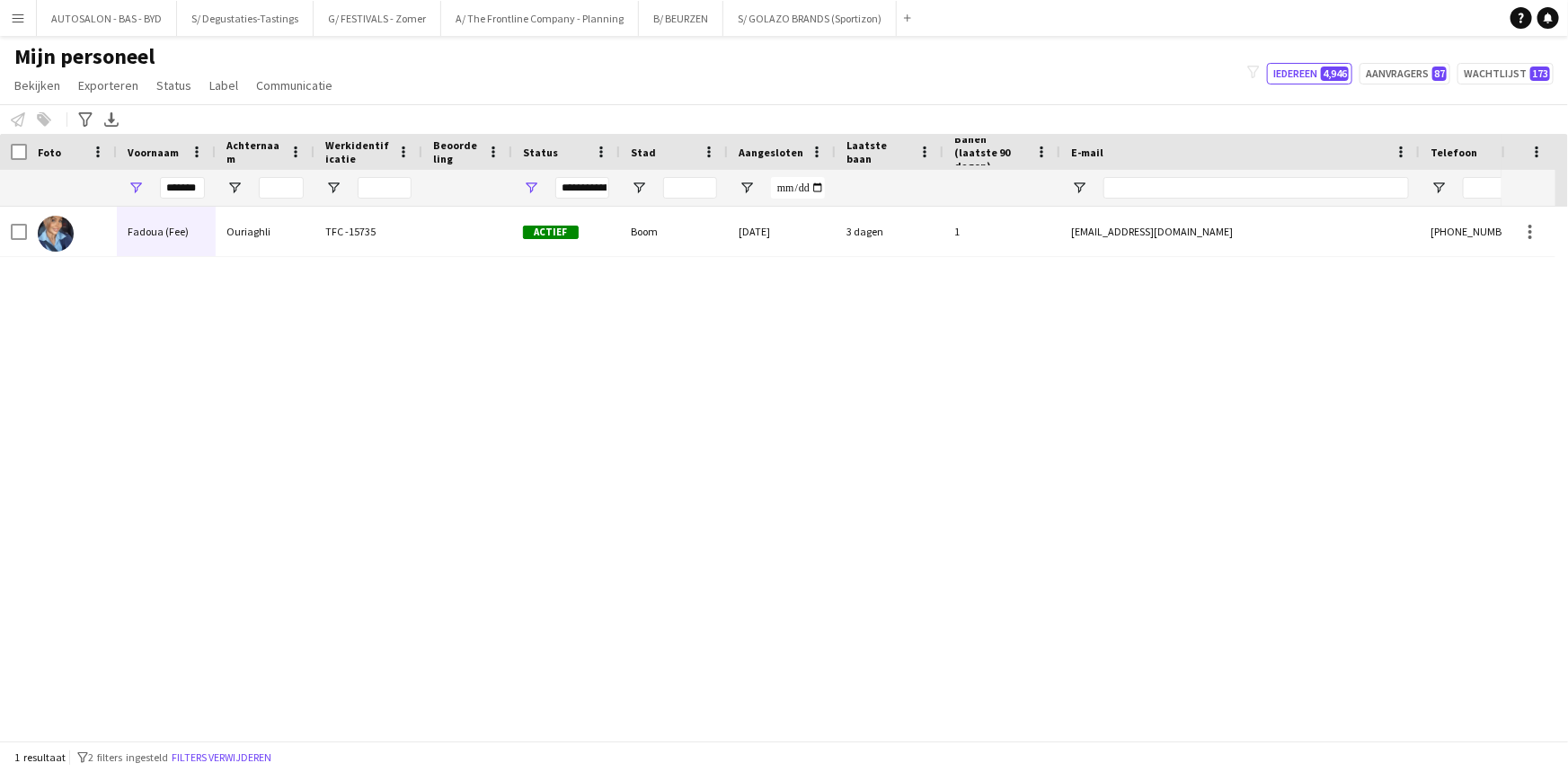
click at [187, 182] on input "******" at bounding box center [181, 188] width 45 height 22
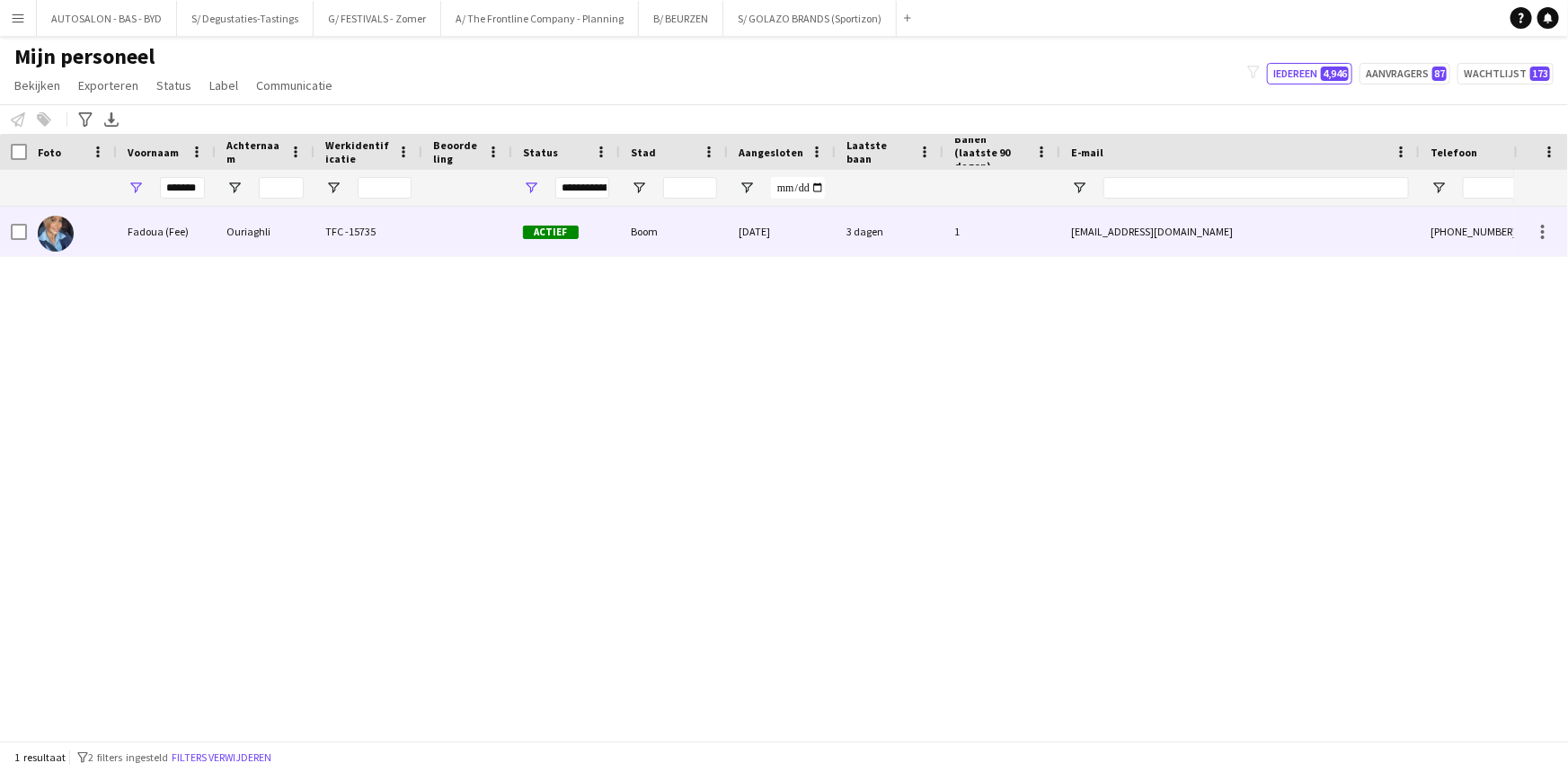
click at [229, 224] on div "Ouriaghli" at bounding box center [265, 231] width 99 height 50
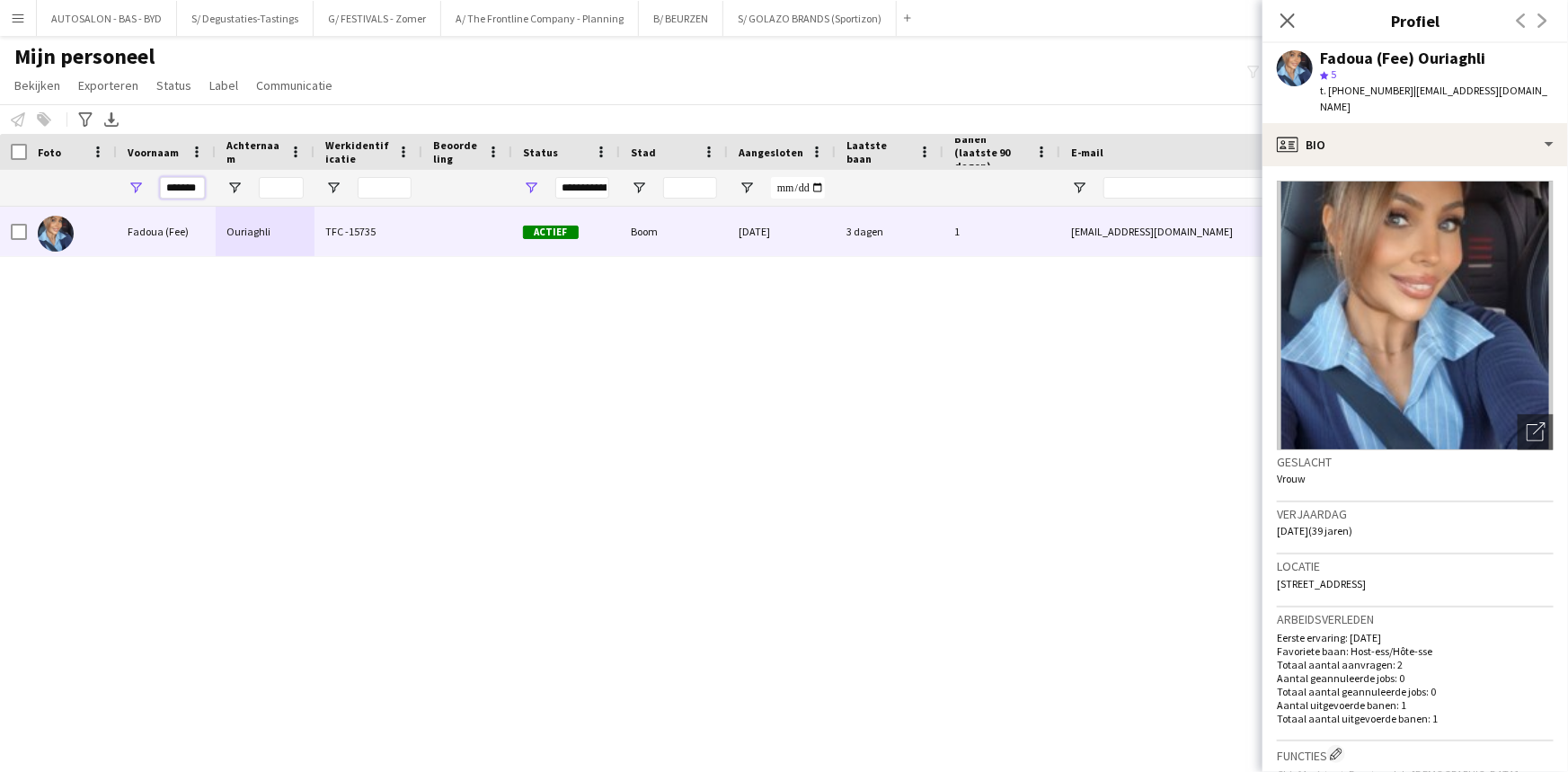
click at [204, 187] on input "******" at bounding box center [181, 188] width 45 height 22
type input "******"
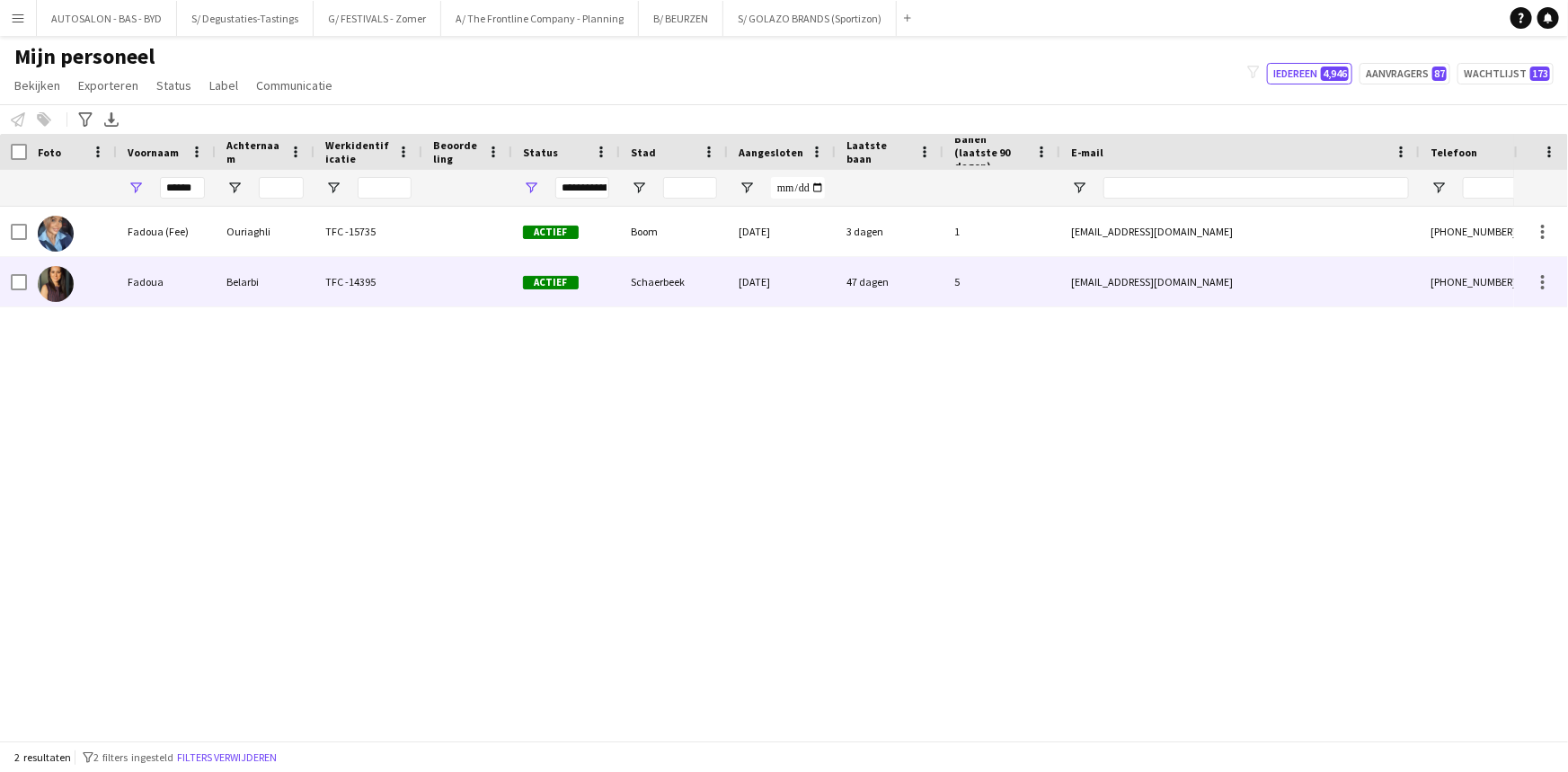
click at [190, 286] on div "Fadoua" at bounding box center [167, 282] width 99 height 50
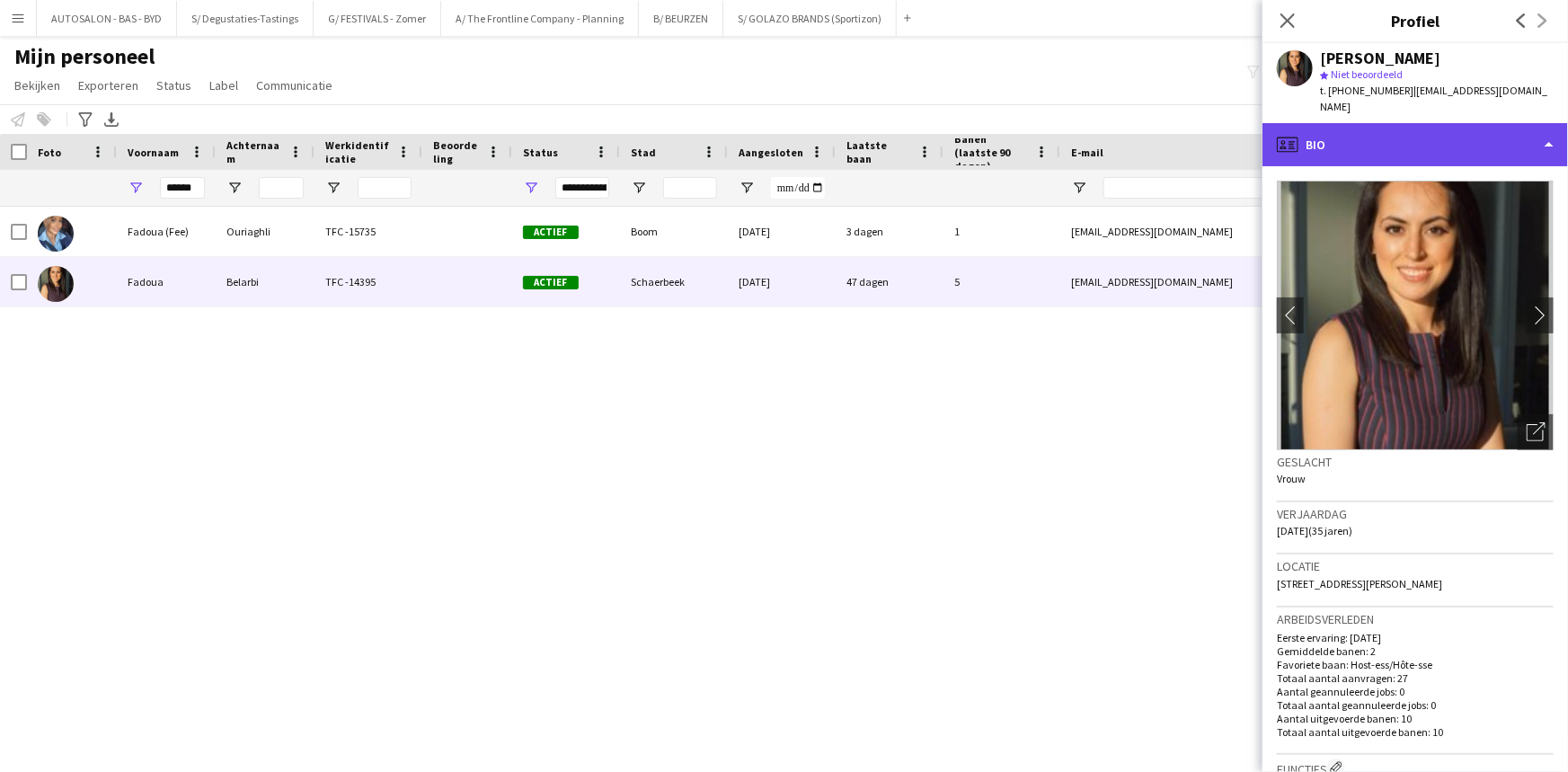
click at [1356, 125] on div "profile Bio" at bounding box center [1415, 144] width 305 height 43
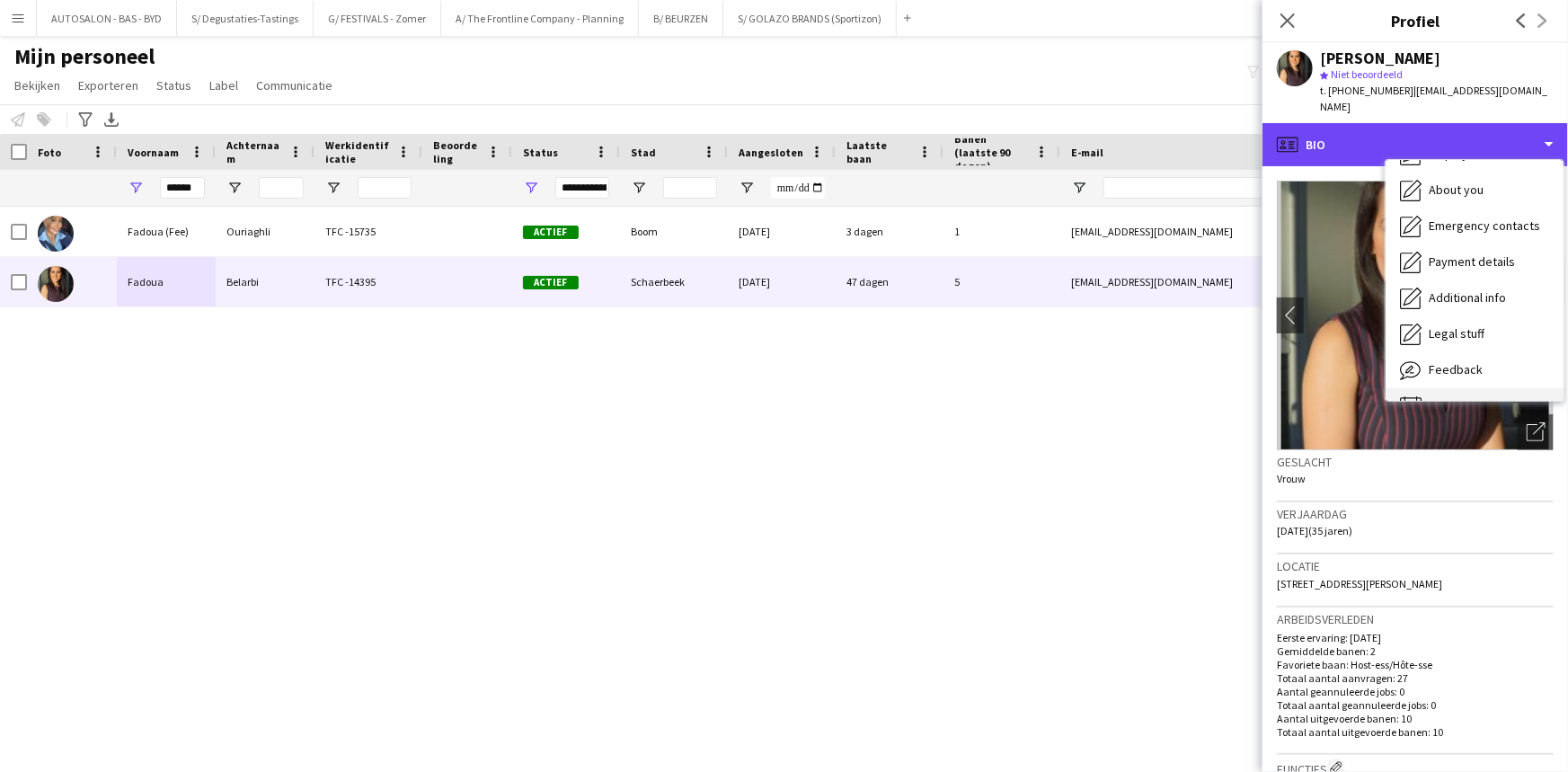
scroll to position [132, 0]
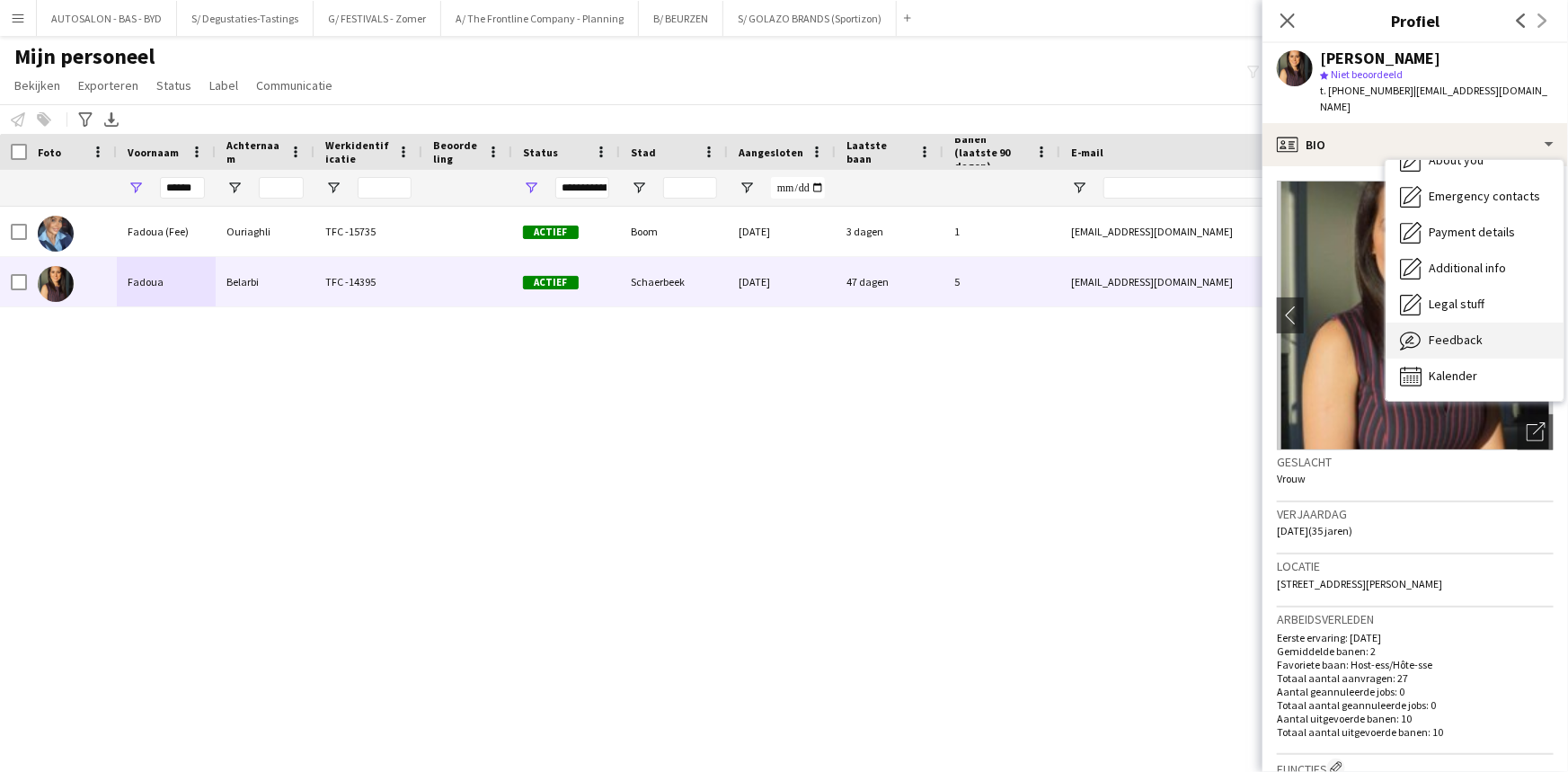
click at [1476, 331] on span "Feedback" at bounding box center [1455, 339] width 54 height 16
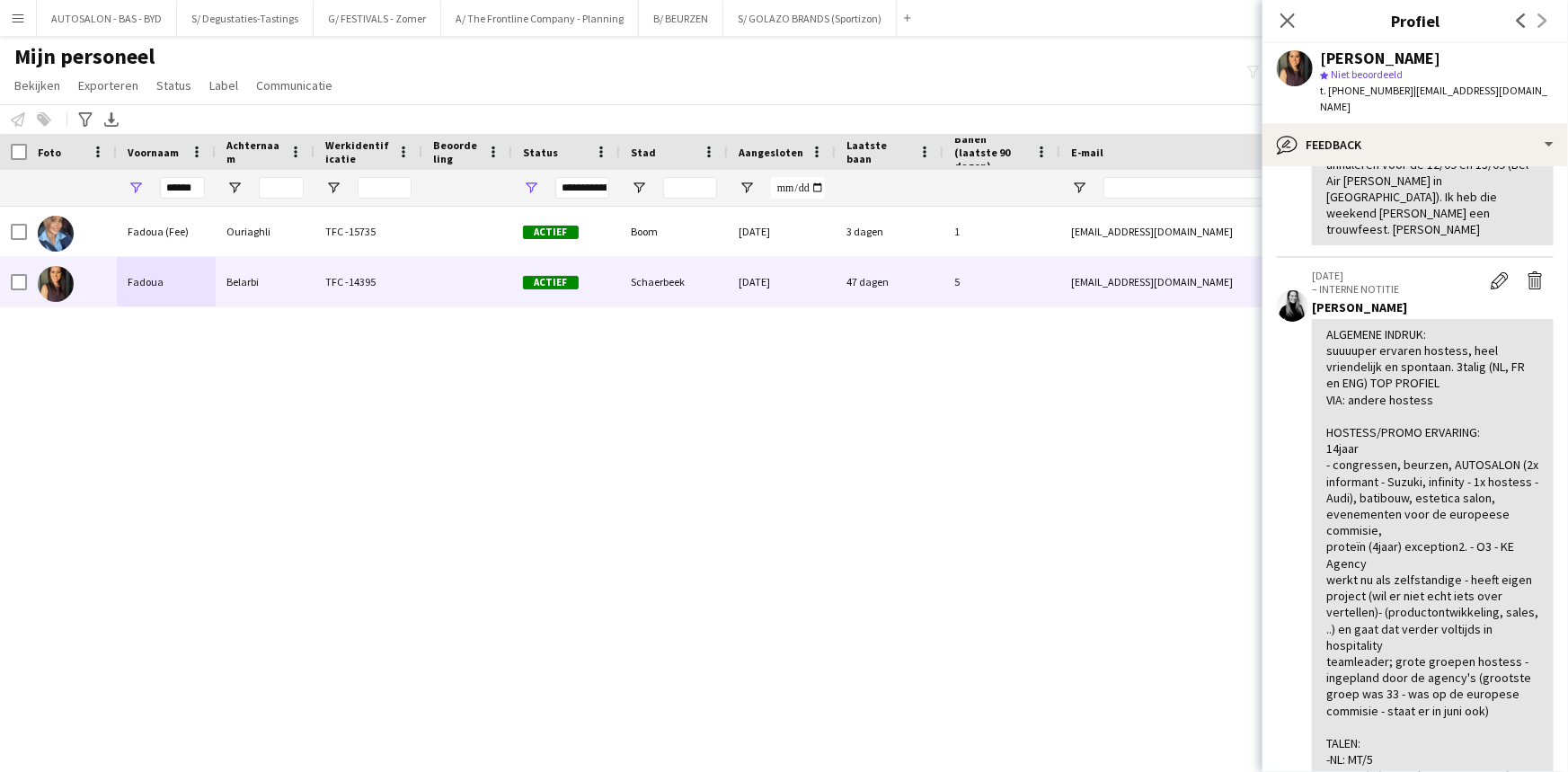
drag, startPoint x: 1413, startPoint y: 362, endPoint x: 1408, endPoint y: 407, distance: 45.3
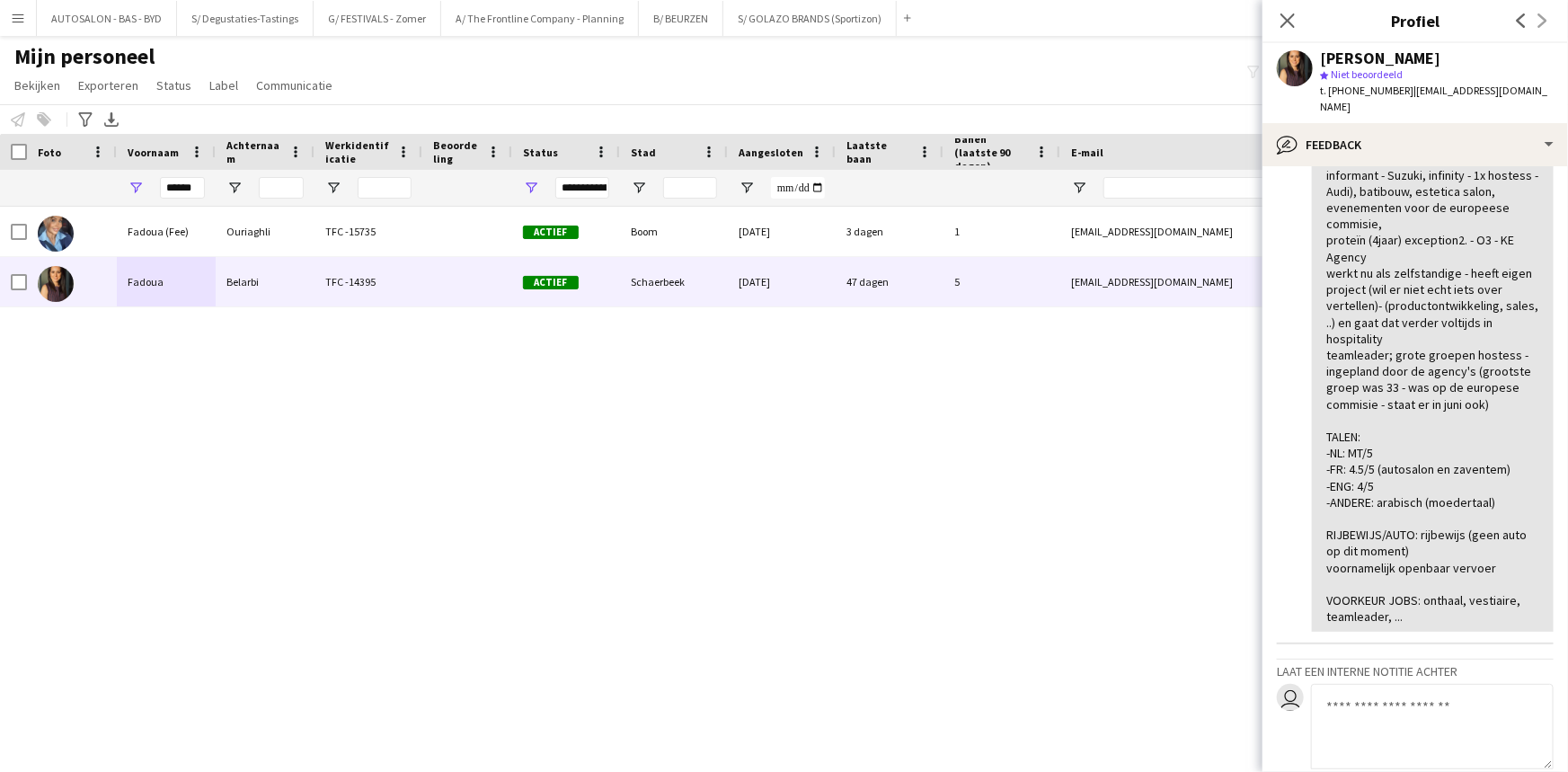
drag, startPoint x: 1392, startPoint y: 521, endPoint x: 1404, endPoint y: 570, distance: 50.4
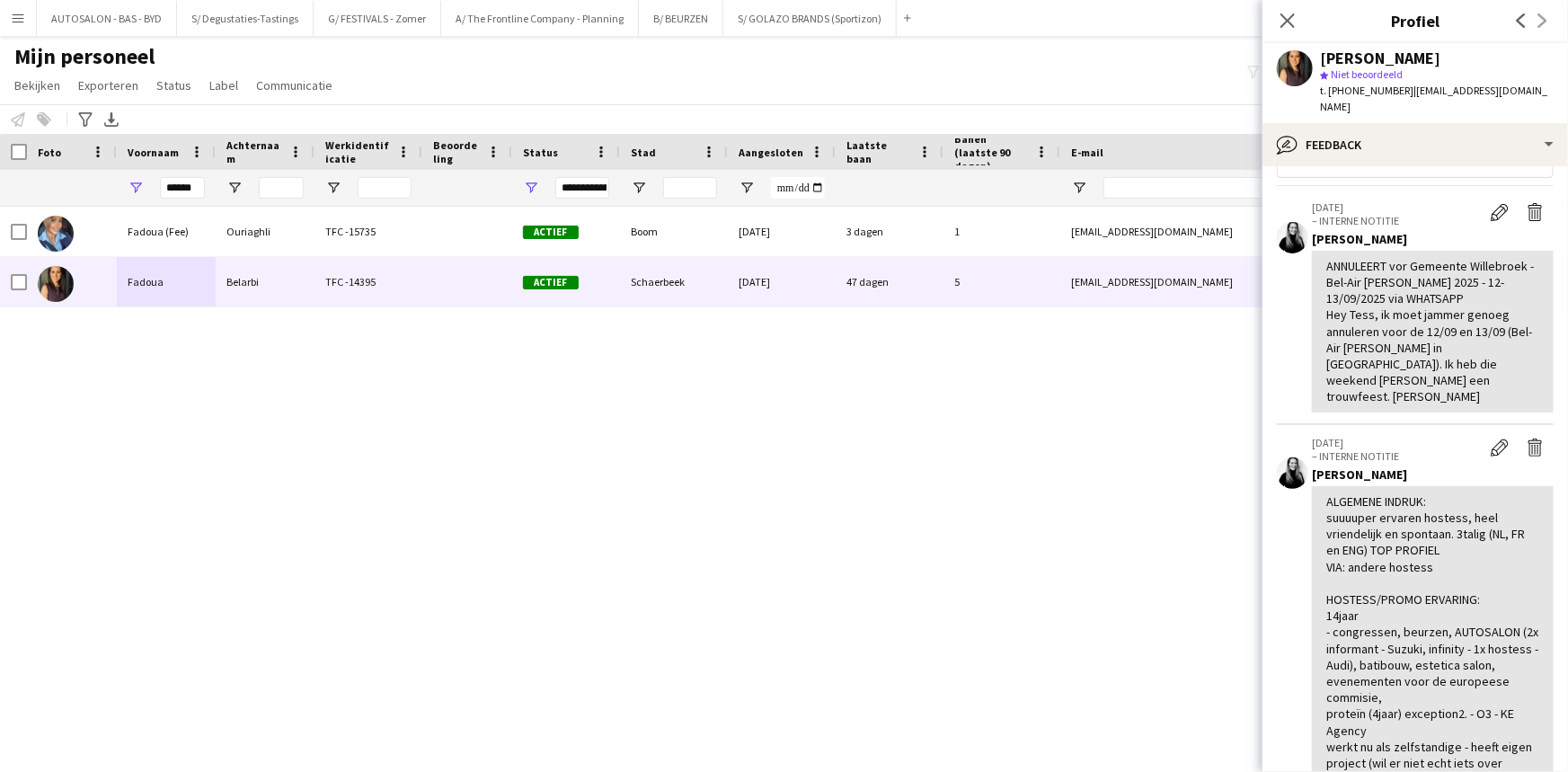
scroll to position [21, 0]
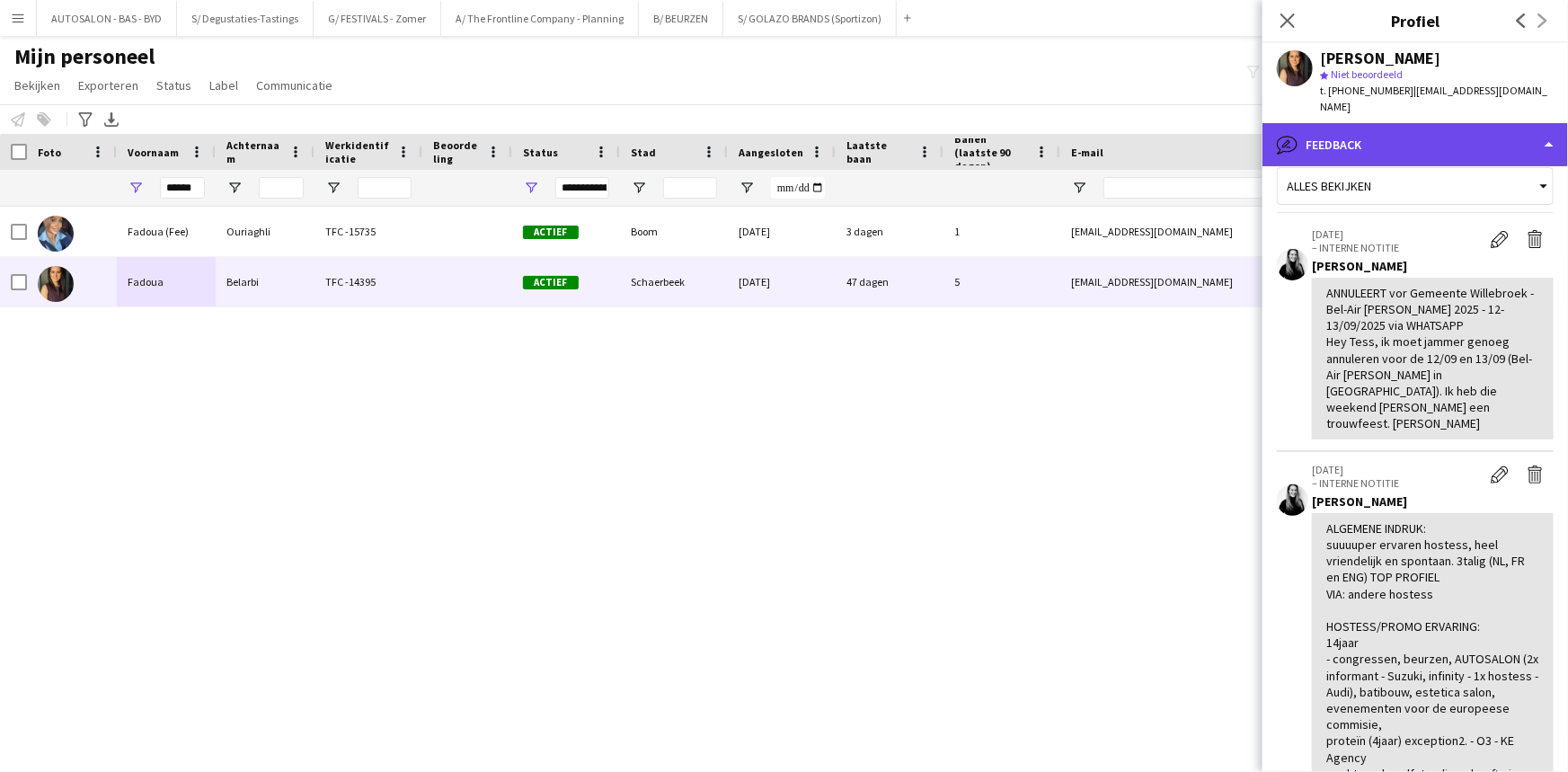
click at [1426, 131] on div "bubble-pencil Feedback" at bounding box center [1415, 144] width 305 height 43
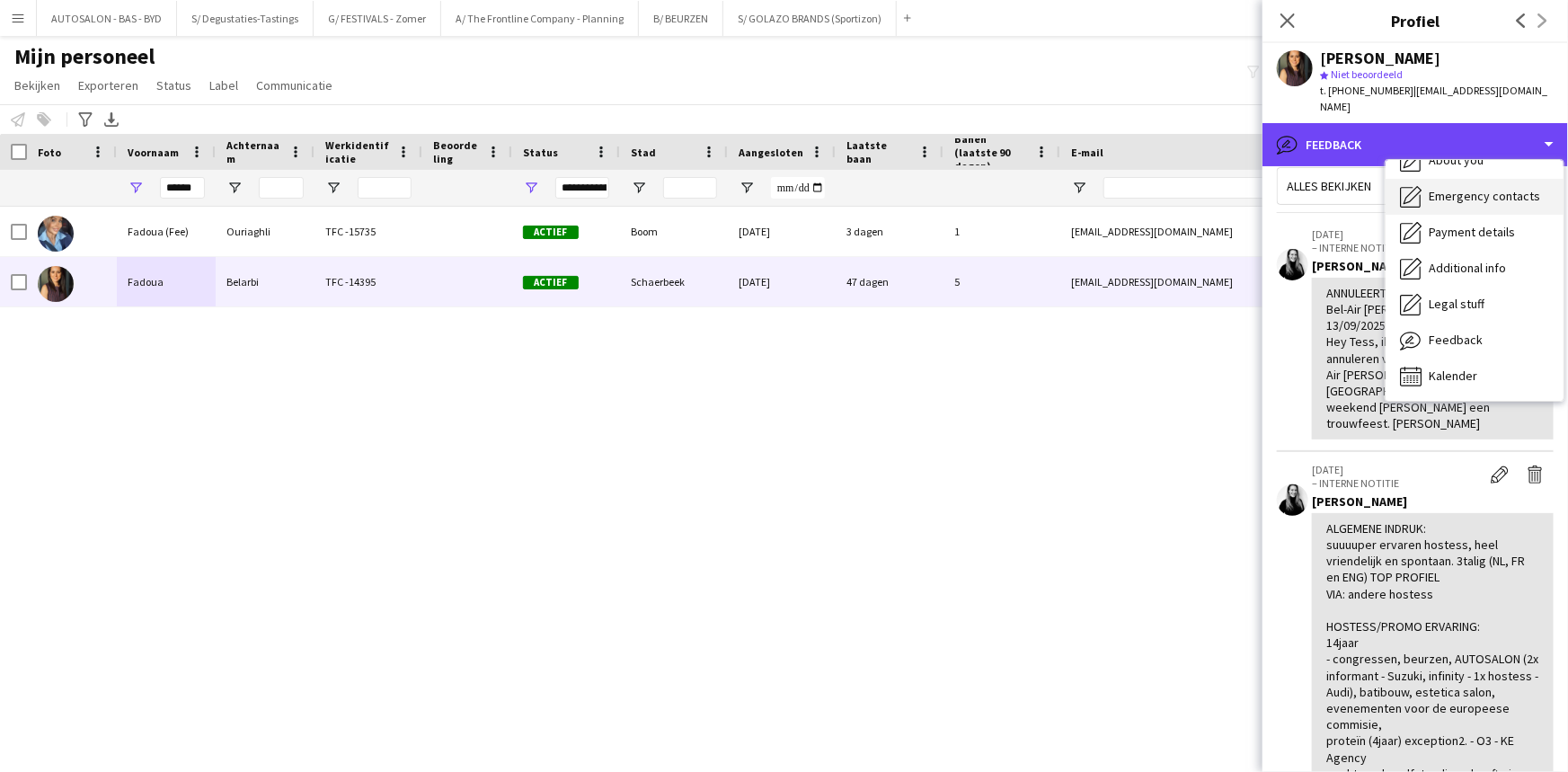
scroll to position [0, 0]
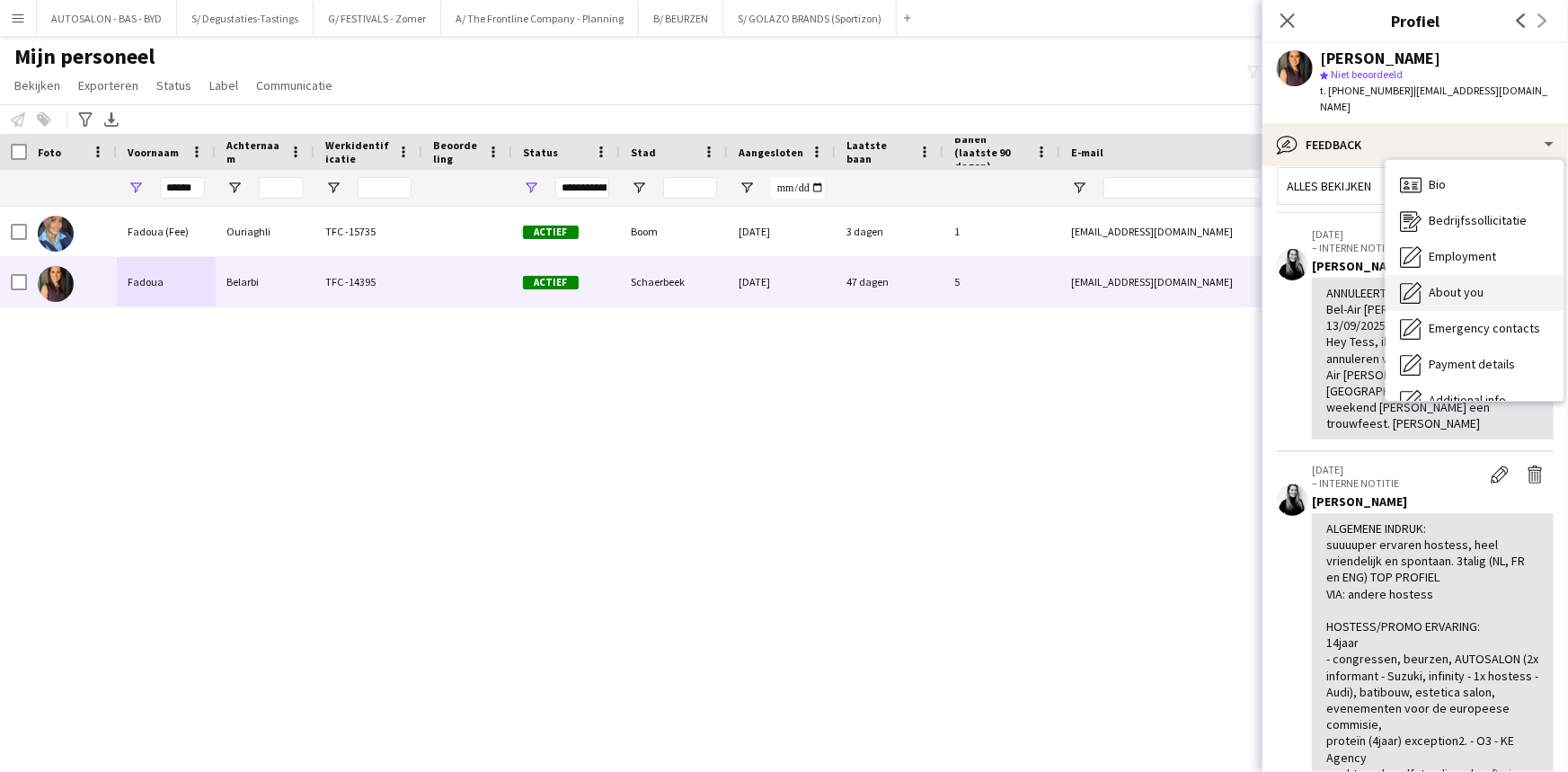
click at [1460, 275] on div "About you About you" at bounding box center [1474, 293] width 178 height 36
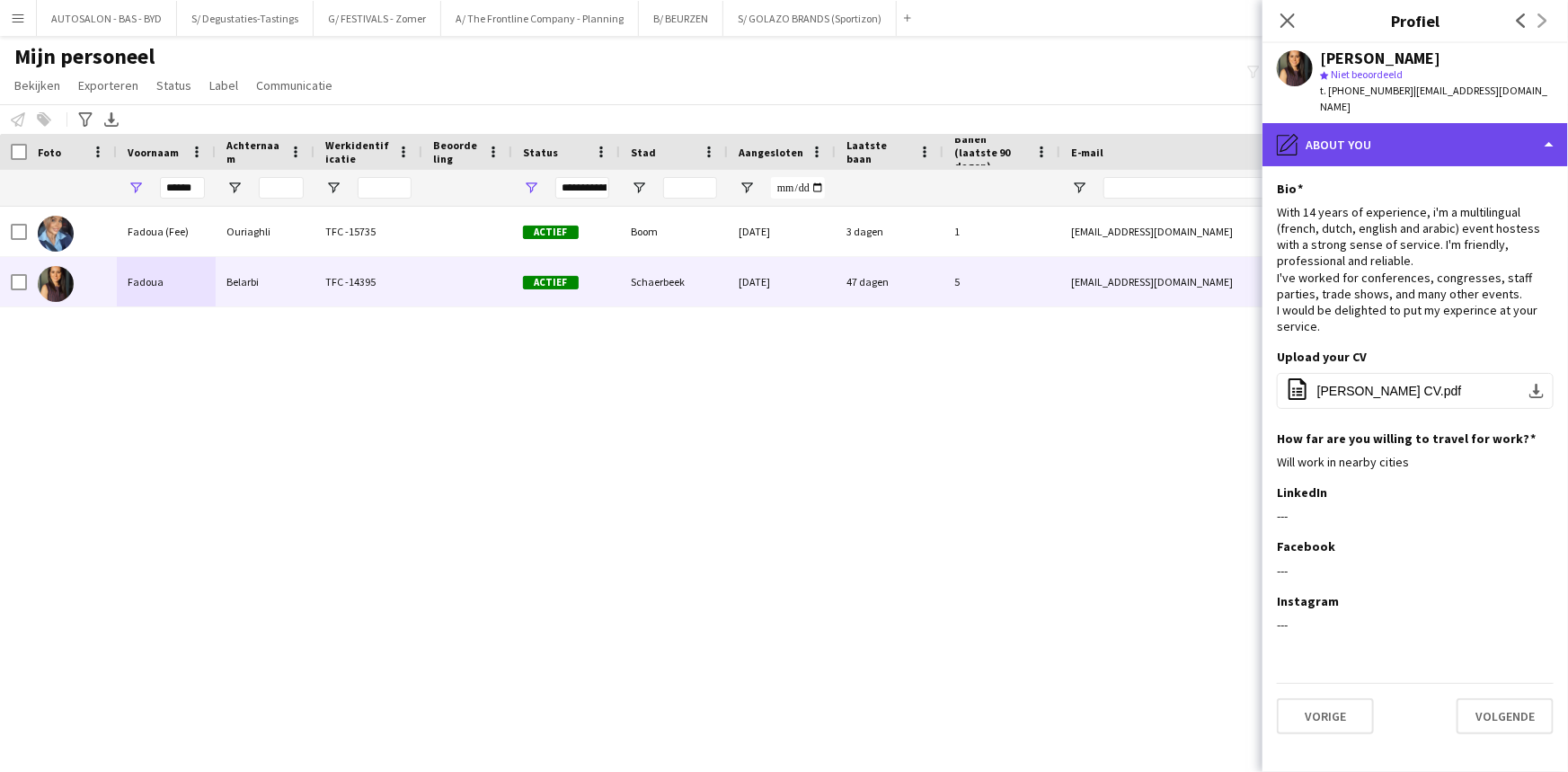
click at [1392, 123] on div "pencil4 About you" at bounding box center [1415, 144] width 305 height 43
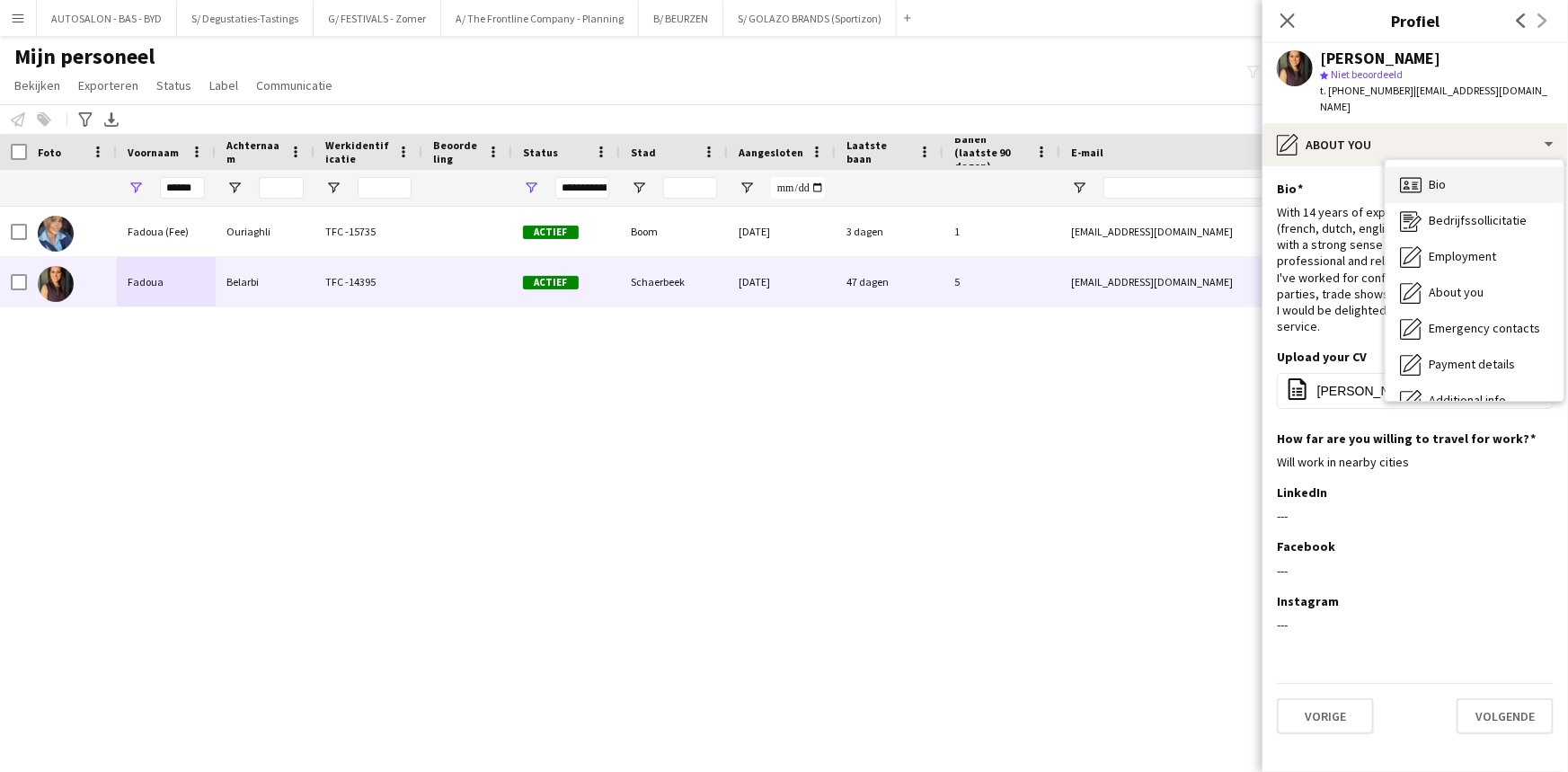
click at [1452, 169] on div "Bio Bio" at bounding box center [1474, 185] width 178 height 36
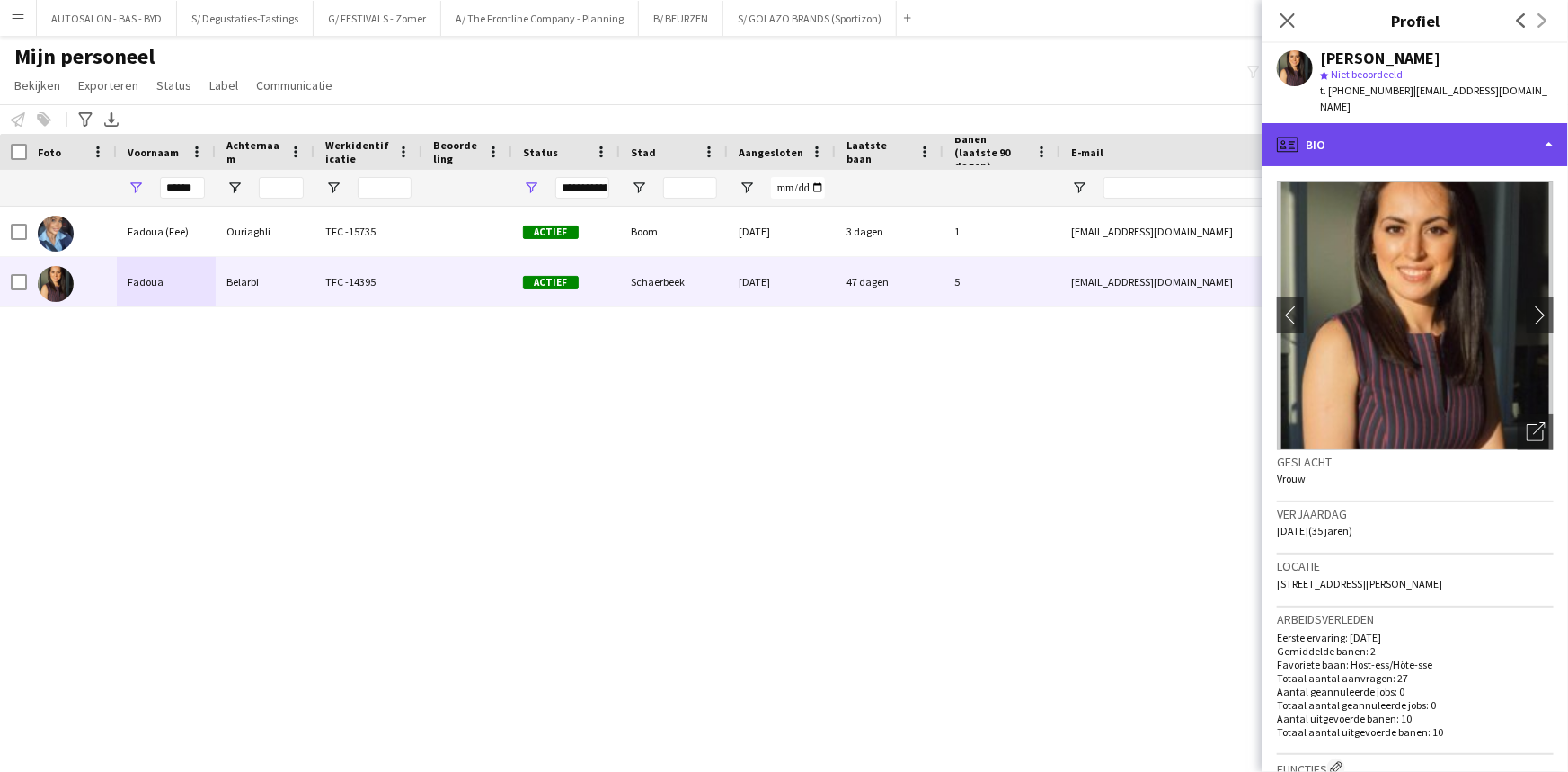
click at [1444, 139] on div "profile Bio" at bounding box center [1415, 144] width 305 height 43
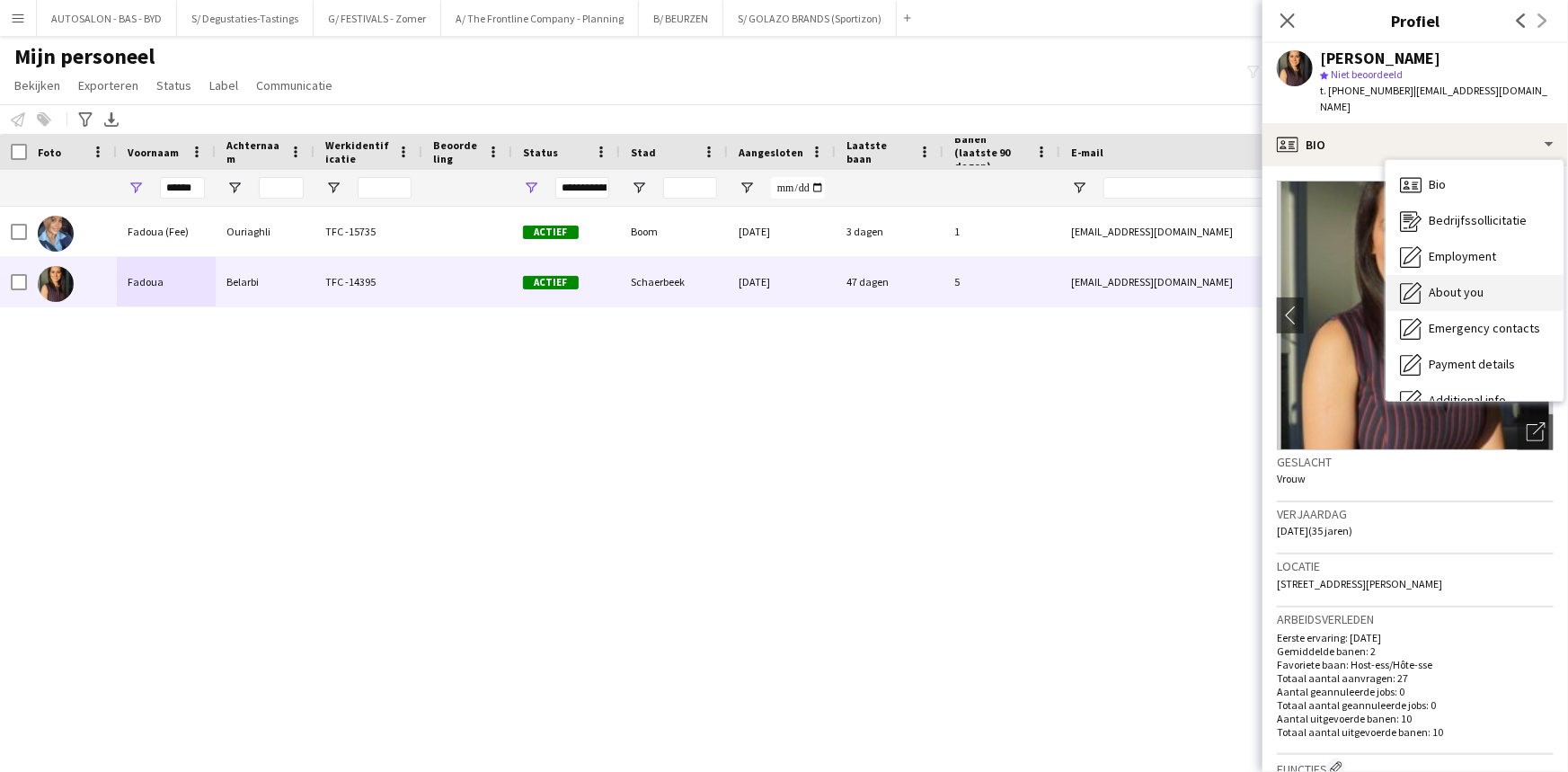
click at [1474, 284] on span "About you" at bounding box center [1455, 292] width 55 height 16
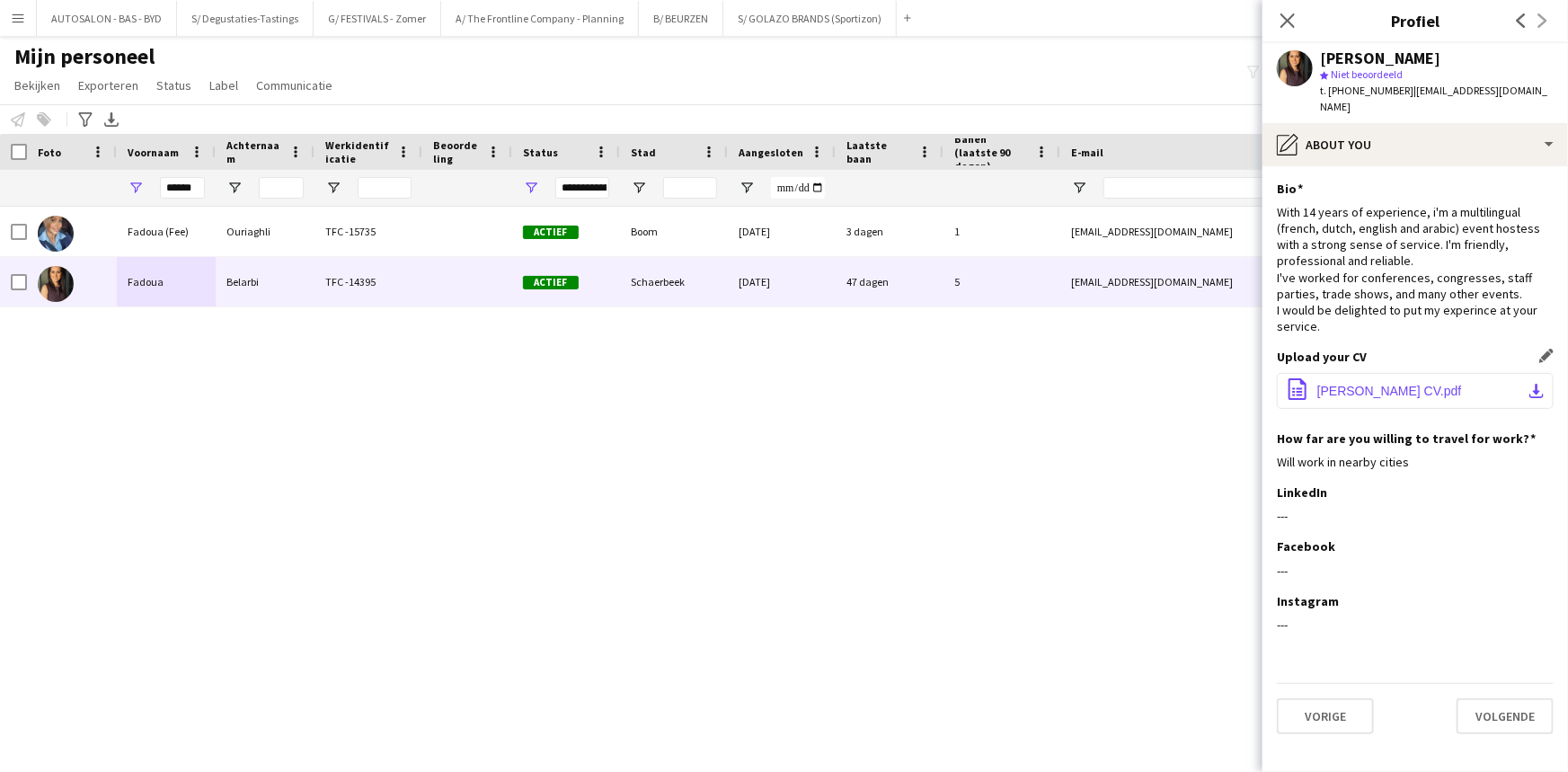
click at [1440, 373] on button "office-file-sheet Belarbi Fadoua CV.pdf download-bottom" at bounding box center [1414, 391] width 277 height 36
drag, startPoint x: 1447, startPoint y: 467, endPoint x: 1375, endPoint y: 477, distance: 72.7
click at [1447, 484] on div "LinkedIn Dit veld bewerken" at bounding box center [1414, 492] width 277 height 16
